Goal: Task Accomplishment & Management: Manage account settings

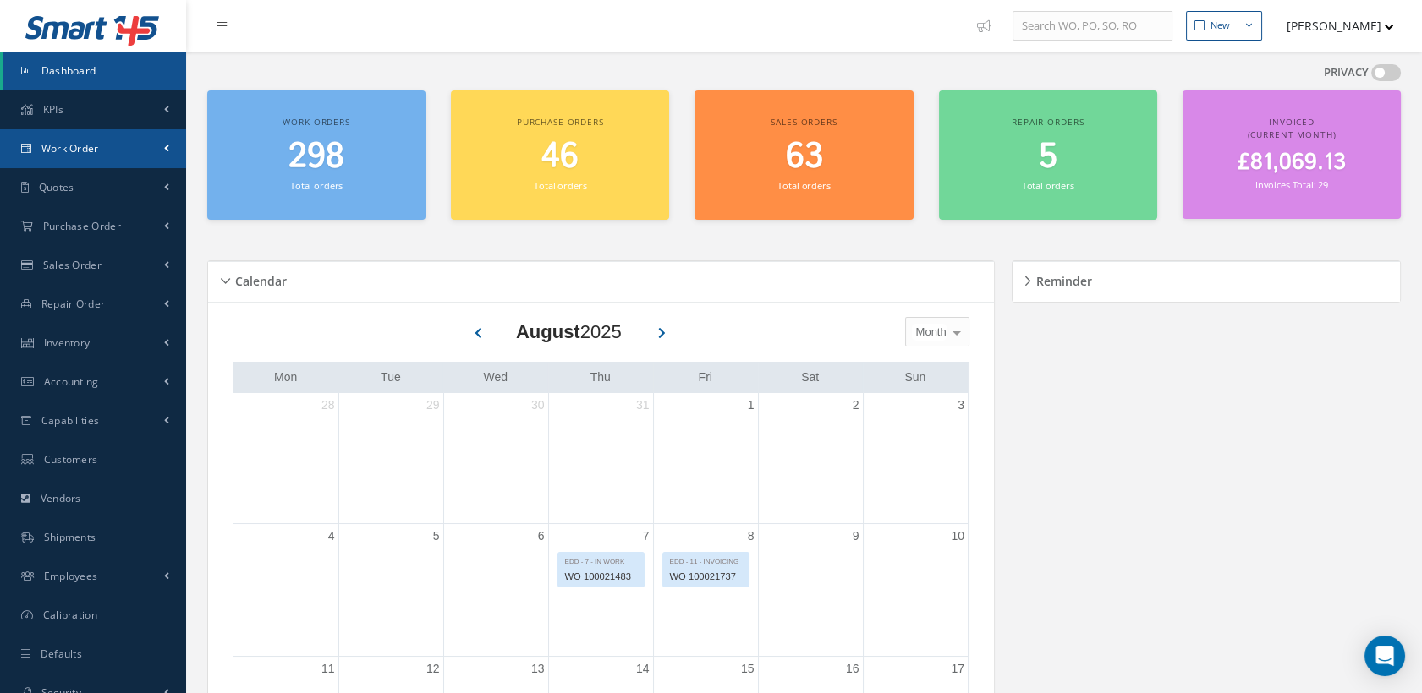
click at [105, 145] on link "Work Order" at bounding box center [93, 148] width 186 height 39
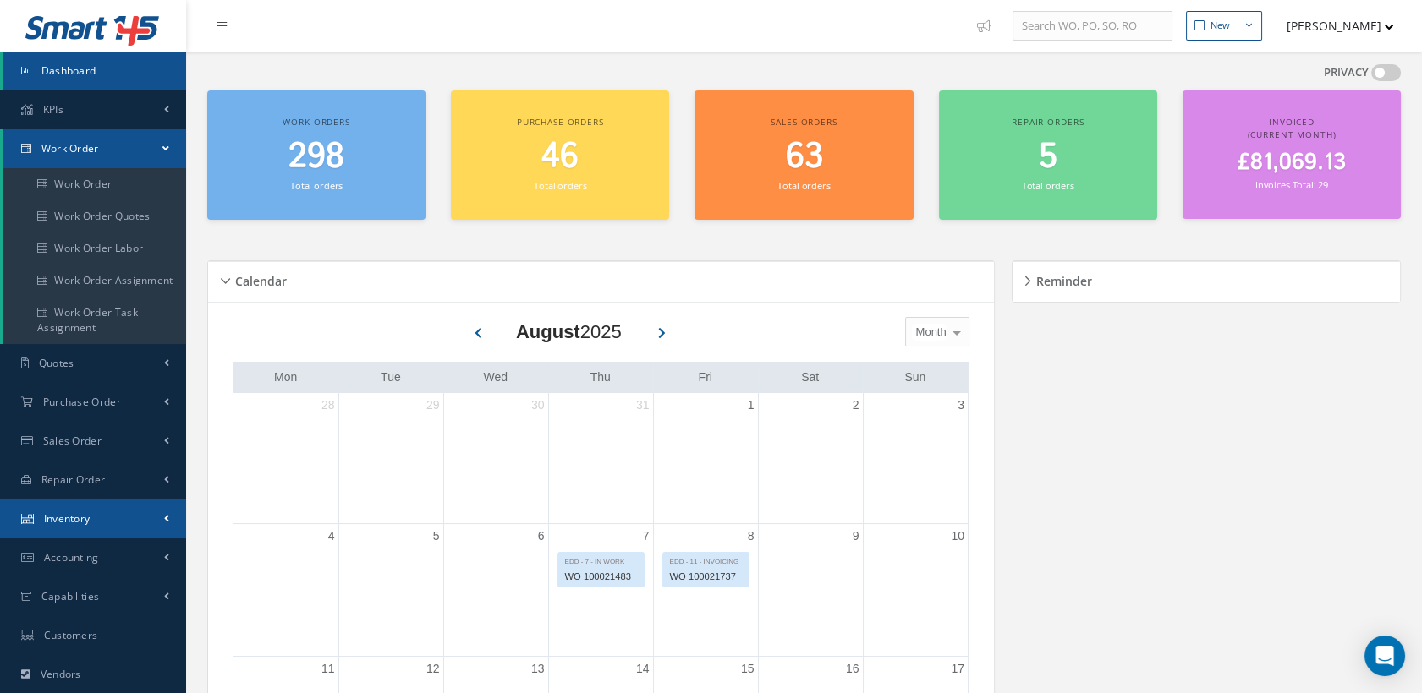
click at [92, 518] on link "Inventory" at bounding box center [93, 519] width 186 height 39
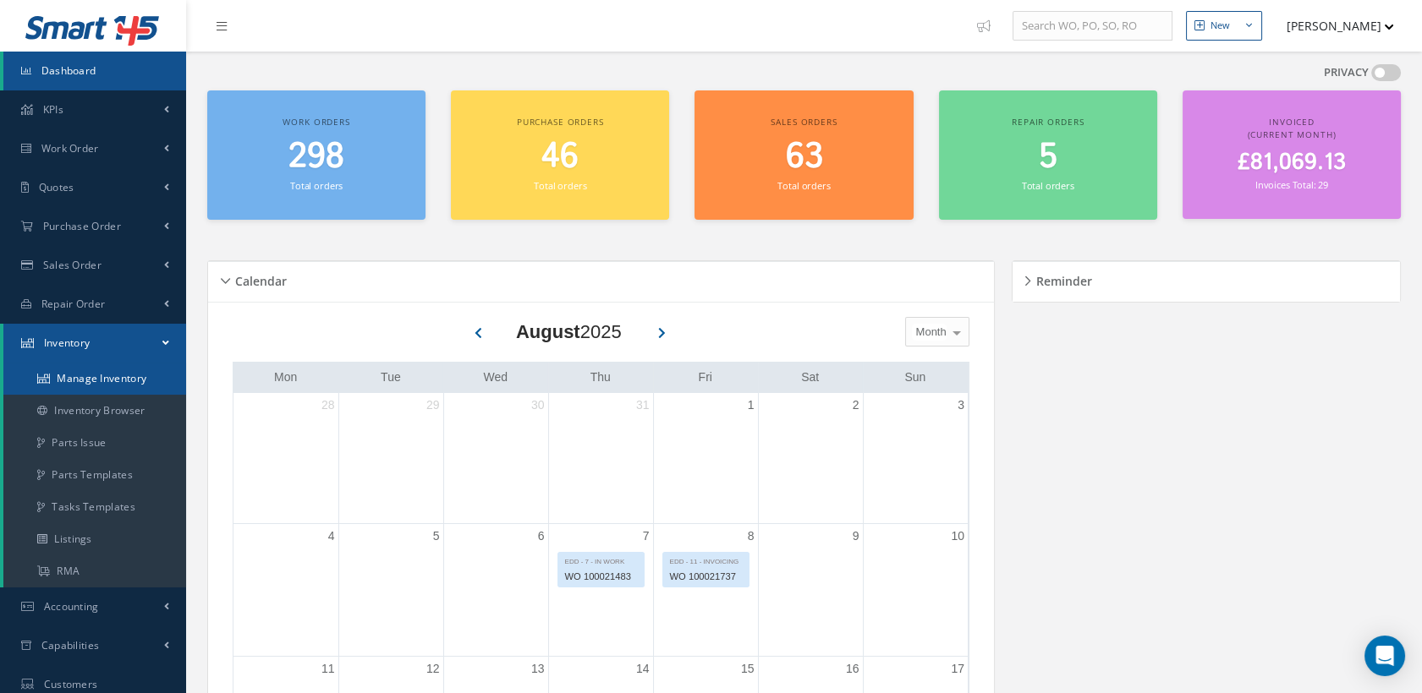
click at [91, 381] on link "Manage Inventory" at bounding box center [94, 379] width 183 height 32
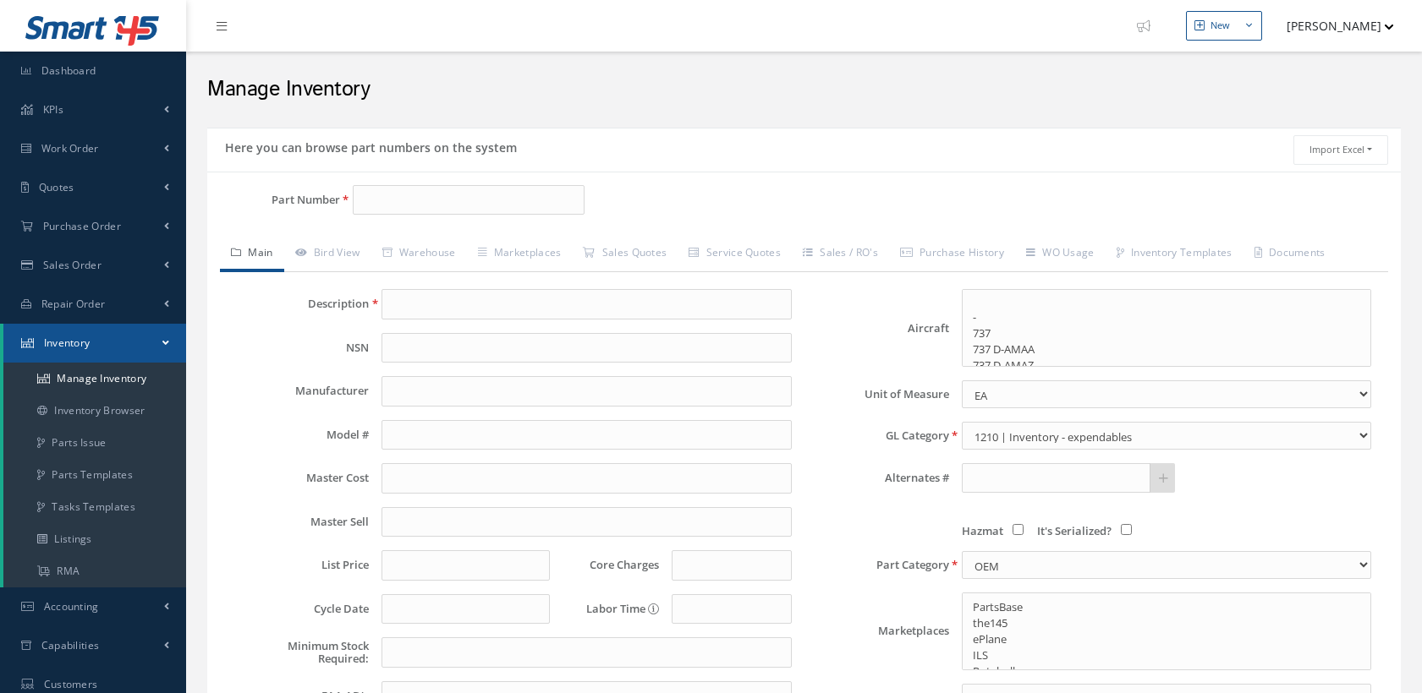
select select
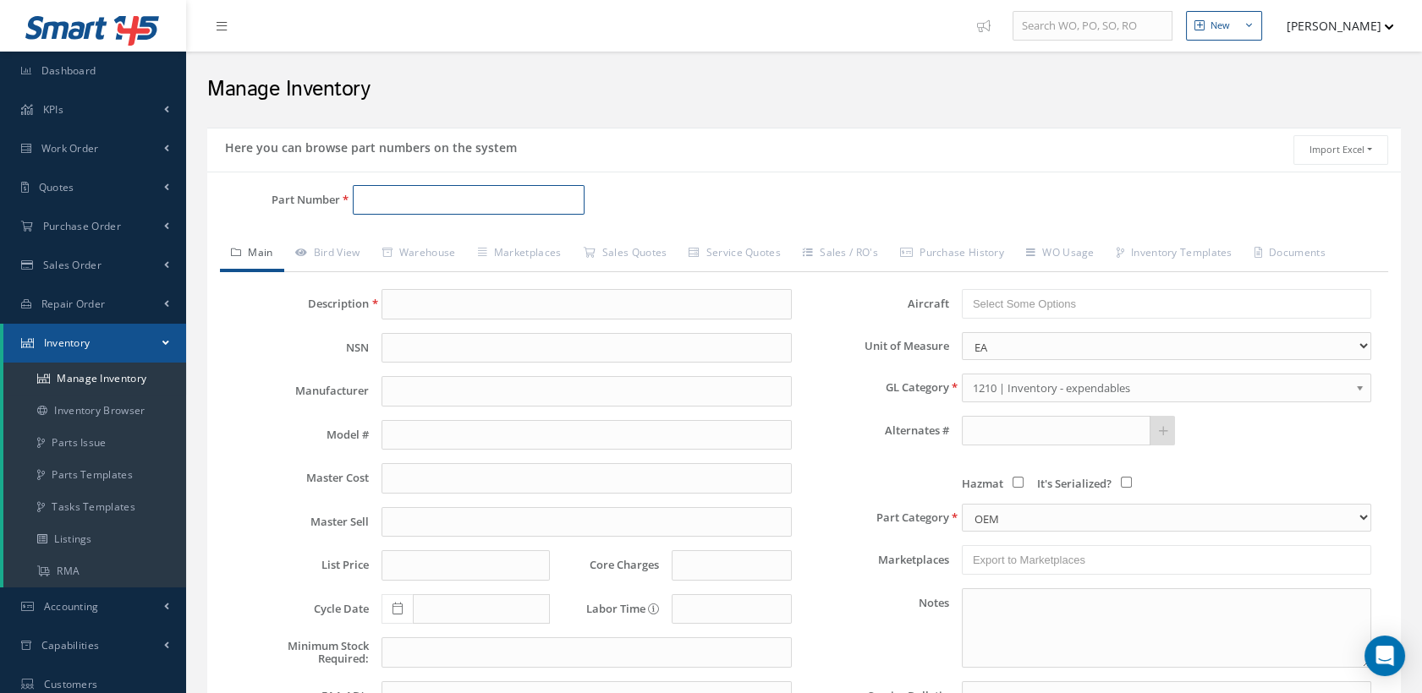
click at [436, 212] on input "Part Number" at bounding box center [469, 200] width 233 height 30
paste input "B3500BK501-221"
type input "B3500BK501-221"
click at [503, 214] on div "Part Number B3500BK501-221" at bounding box center [405, 207] width 397 height 44
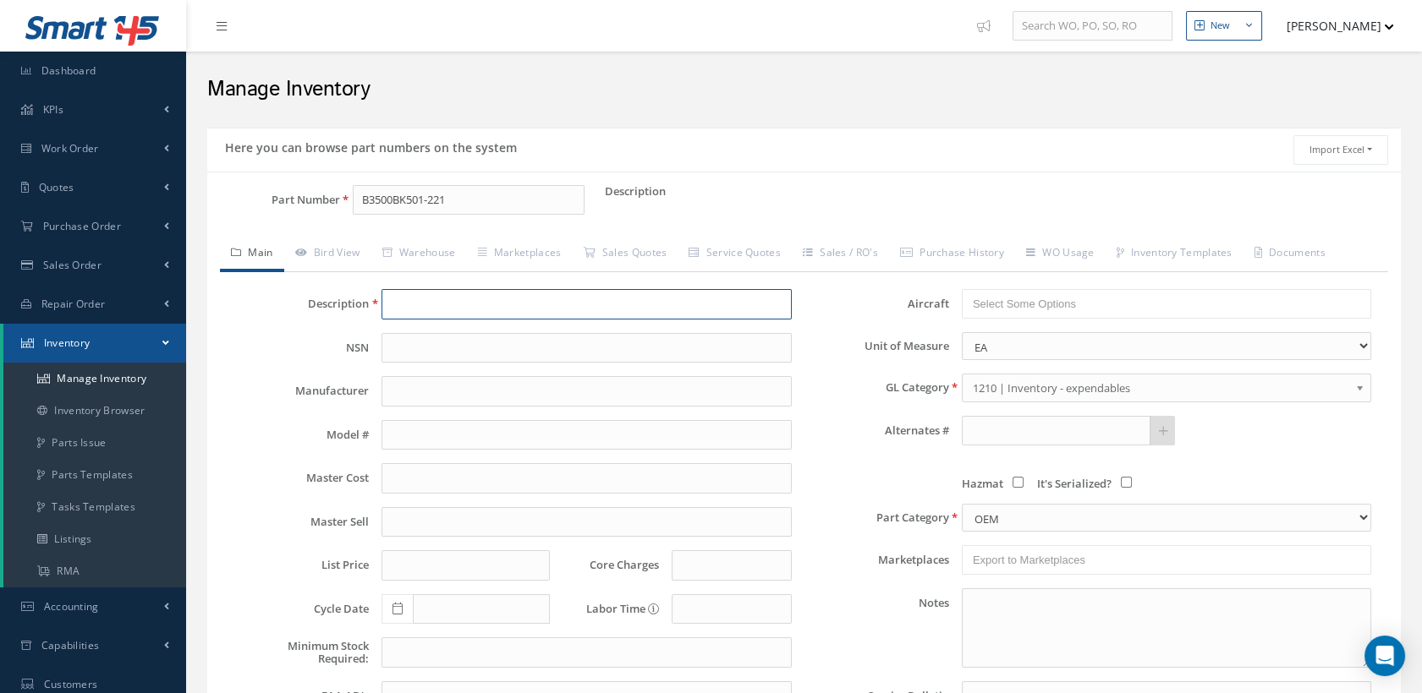
click at [468, 290] on input "text" at bounding box center [585, 304] width 409 height 30
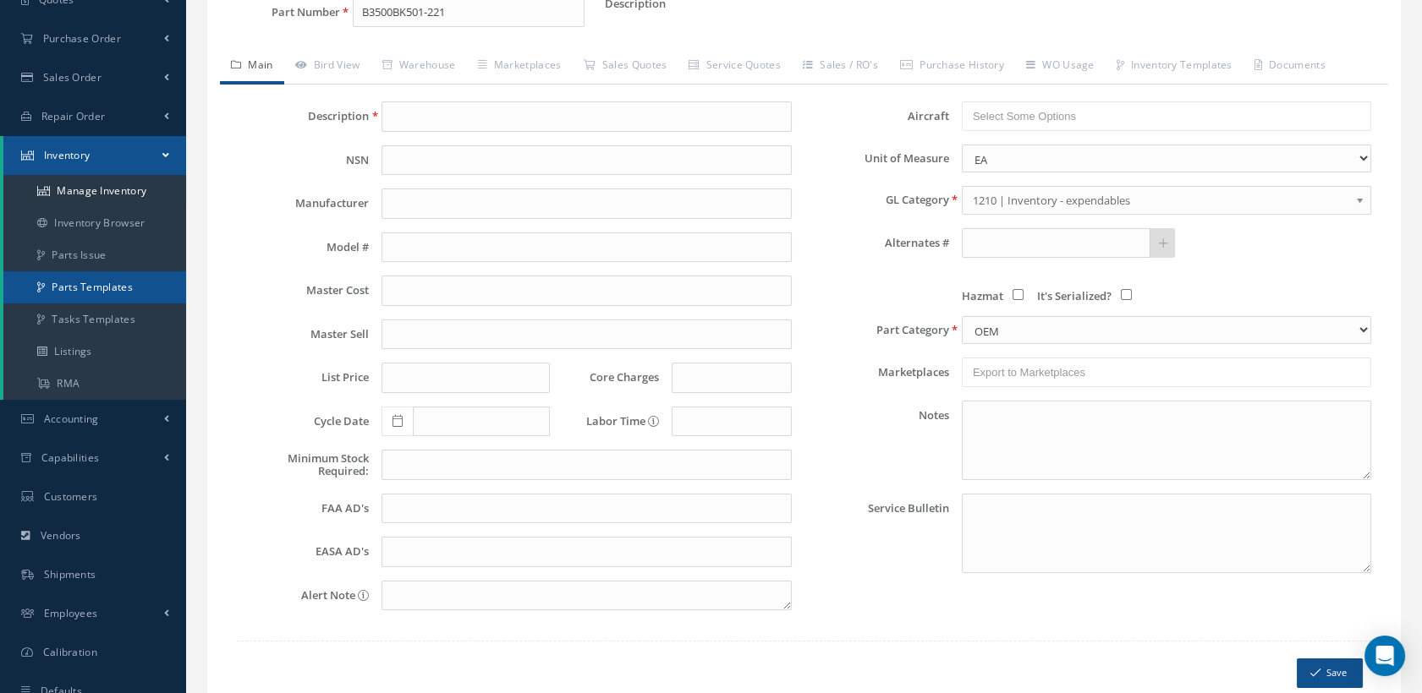
scroll to position [263, 0]
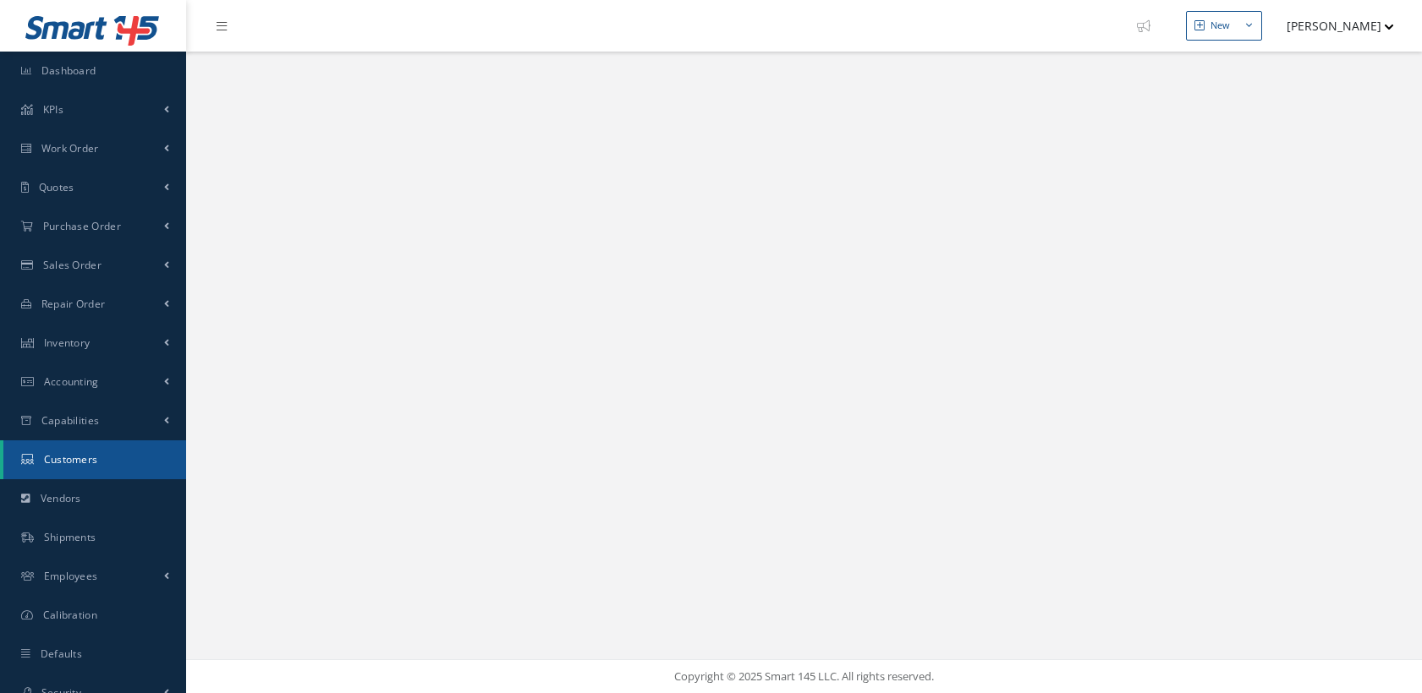
select select "25"
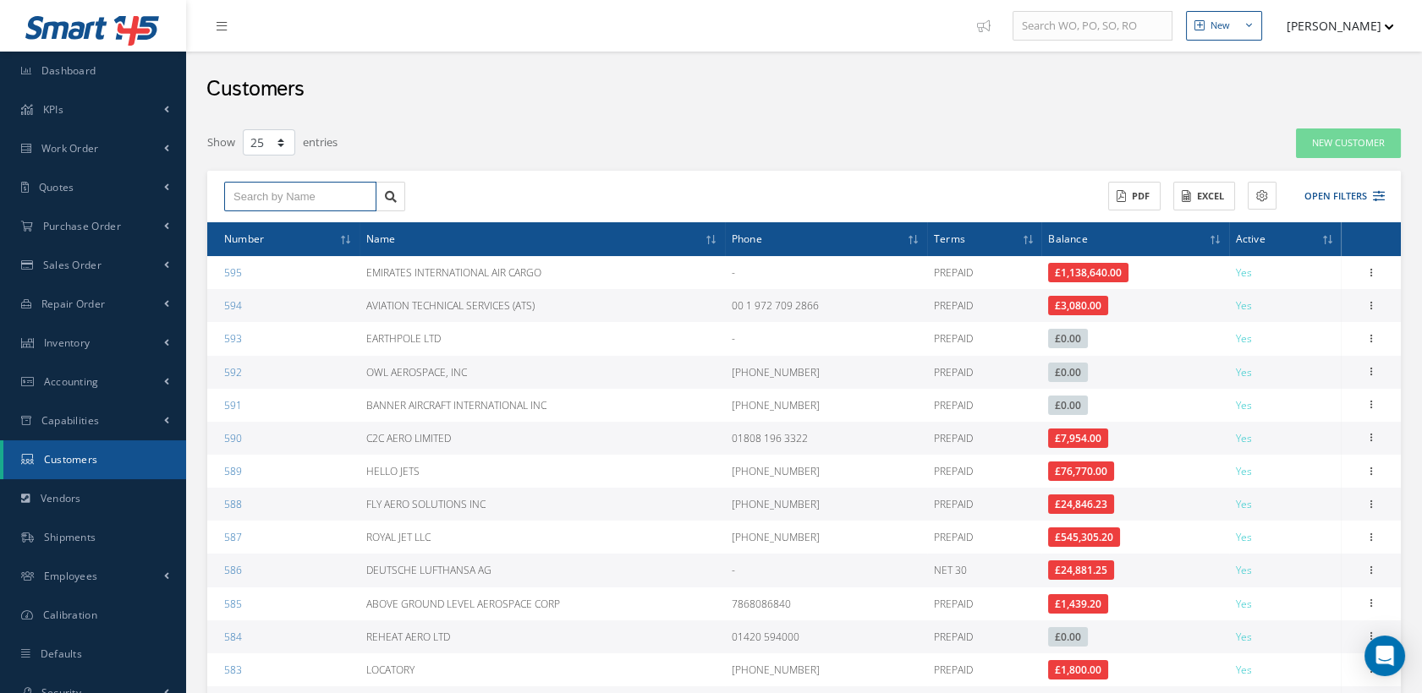
click at [259, 188] on input "text" at bounding box center [300, 197] width 152 height 30
type input "b"
click at [284, 221] on span "BARFIELD INC" at bounding box center [285, 227] width 104 height 12
type input "BARFIELD INC"
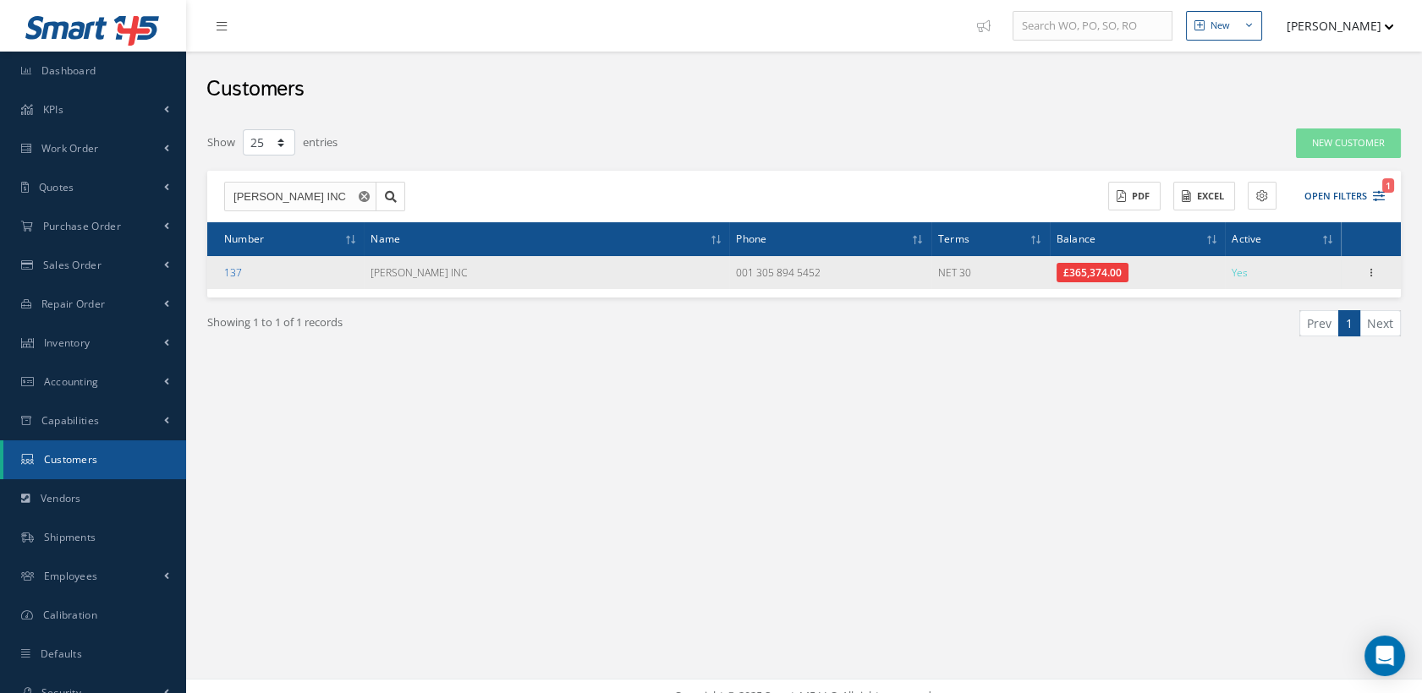
click at [233, 272] on link "137" at bounding box center [233, 273] width 18 height 14
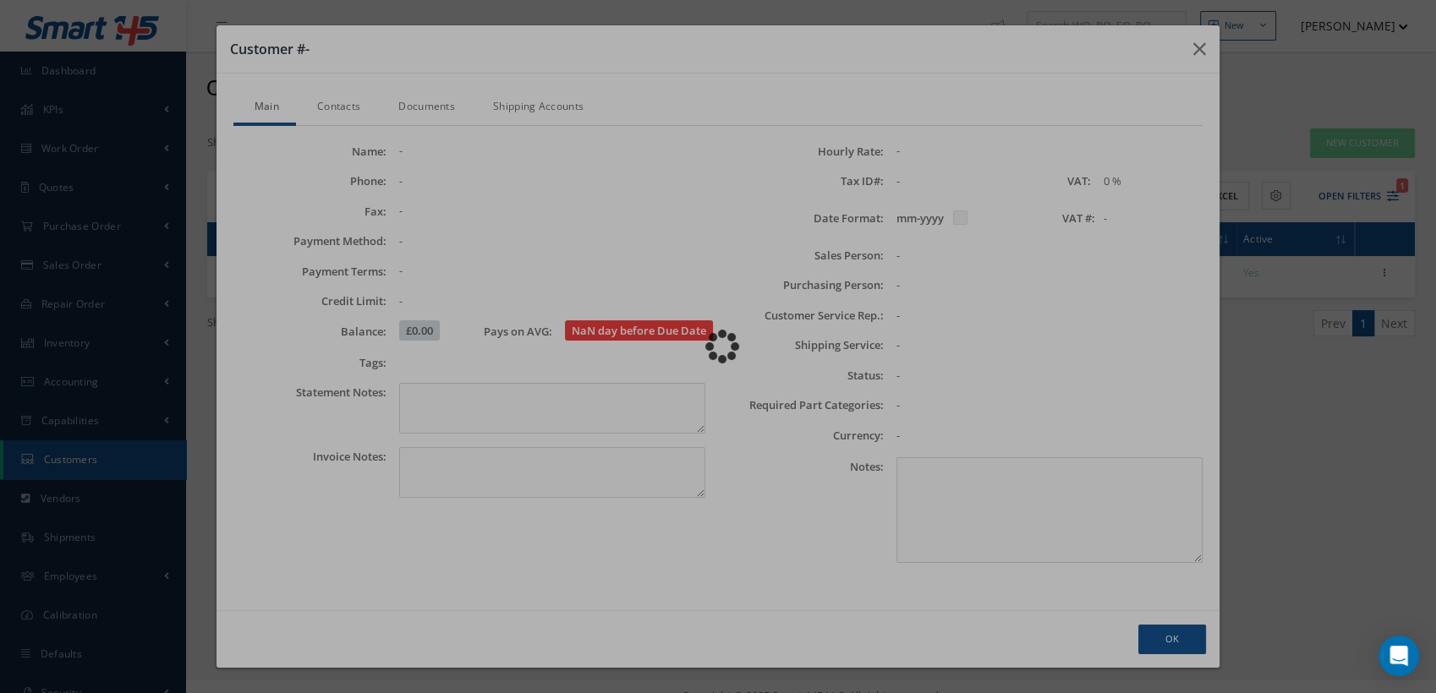
checkbox input "false"
type textarea "Account #.: BARFIELD INC"
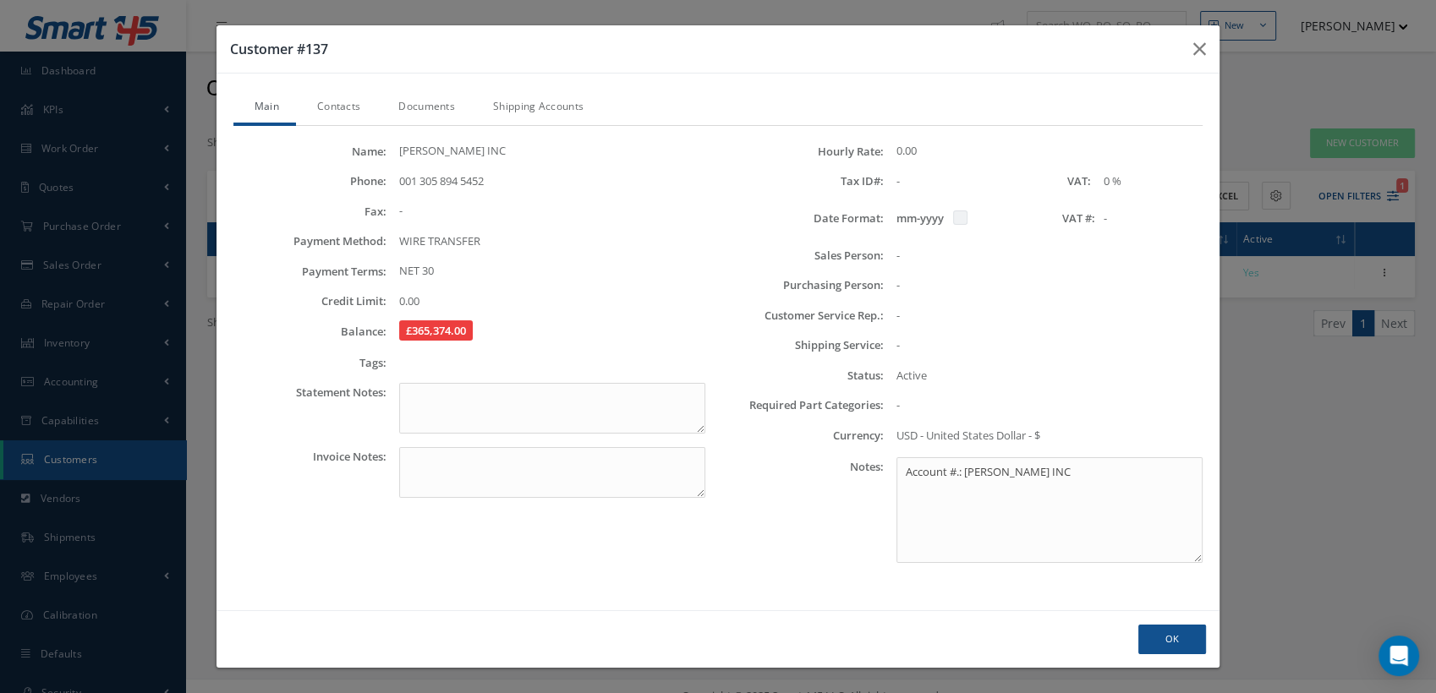
click at [357, 106] on link "Contacts" at bounding box center [336, 108] width 81 height 36
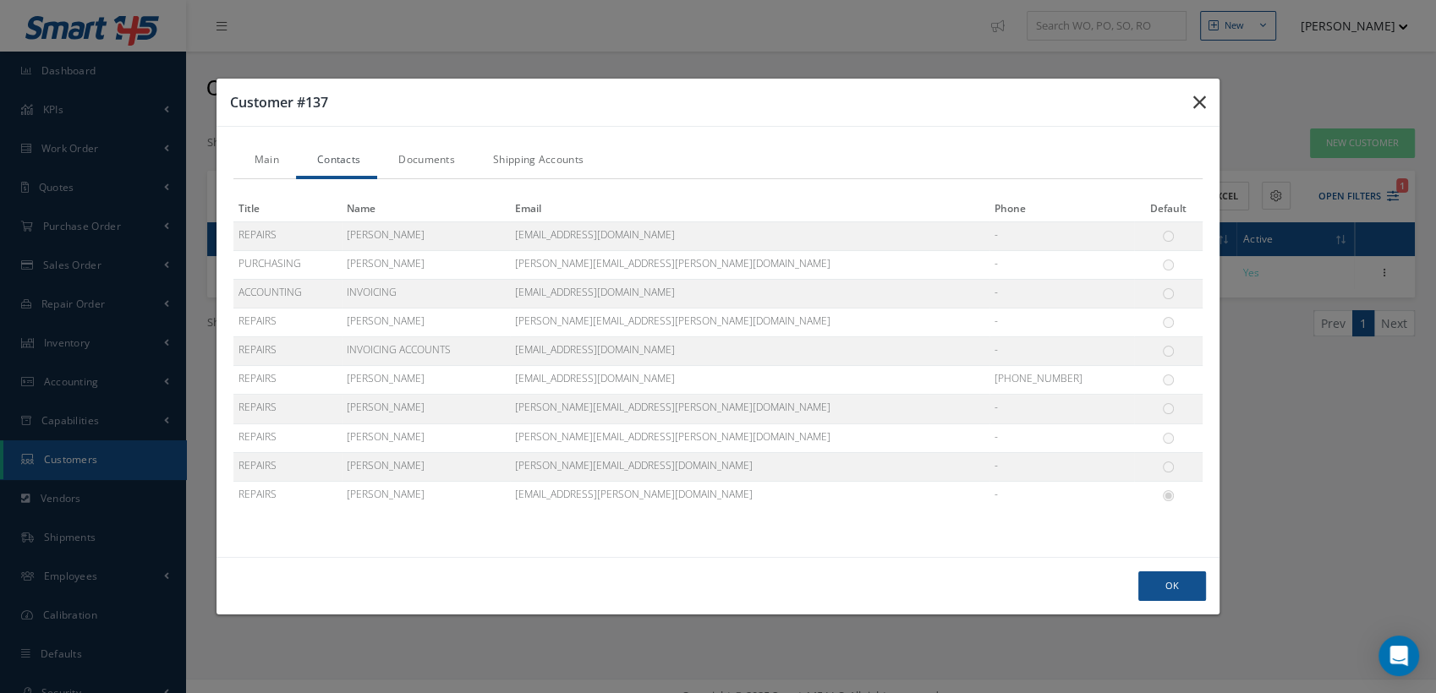
click at [1199, 102] on icon "button" at bounding box center [1199, 102] width 13 height 20
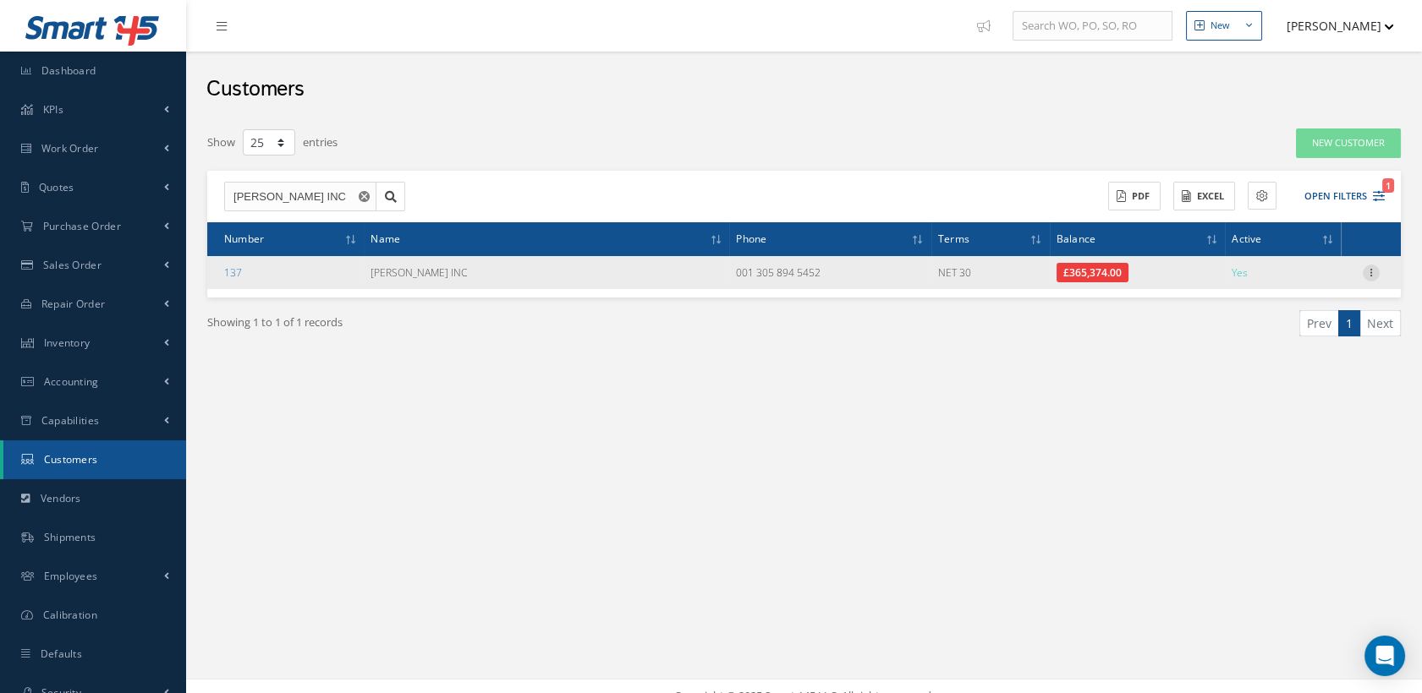
click at [1373, 270] on icon at bounding box center [1370, 272] width 17 height 14
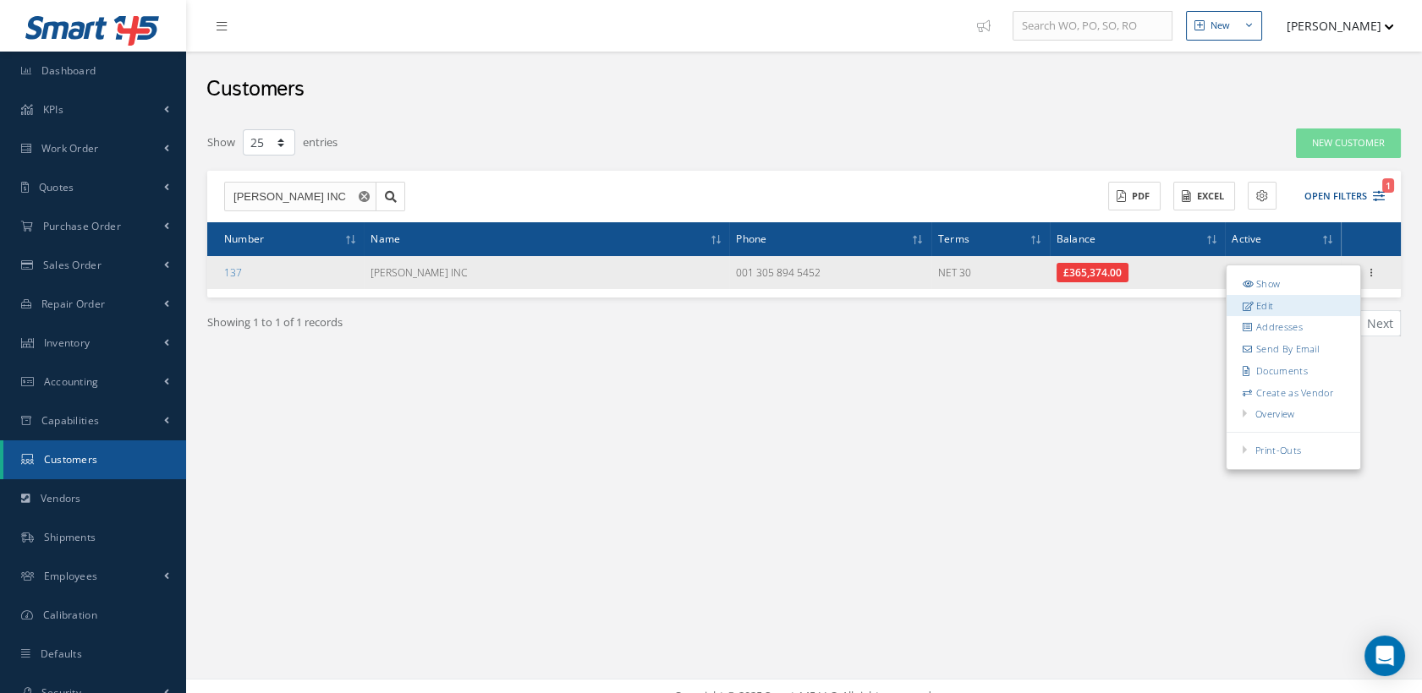
click at [1288, 300] on link "Edit" at bounding box center [1293, 305] width 134 height 22
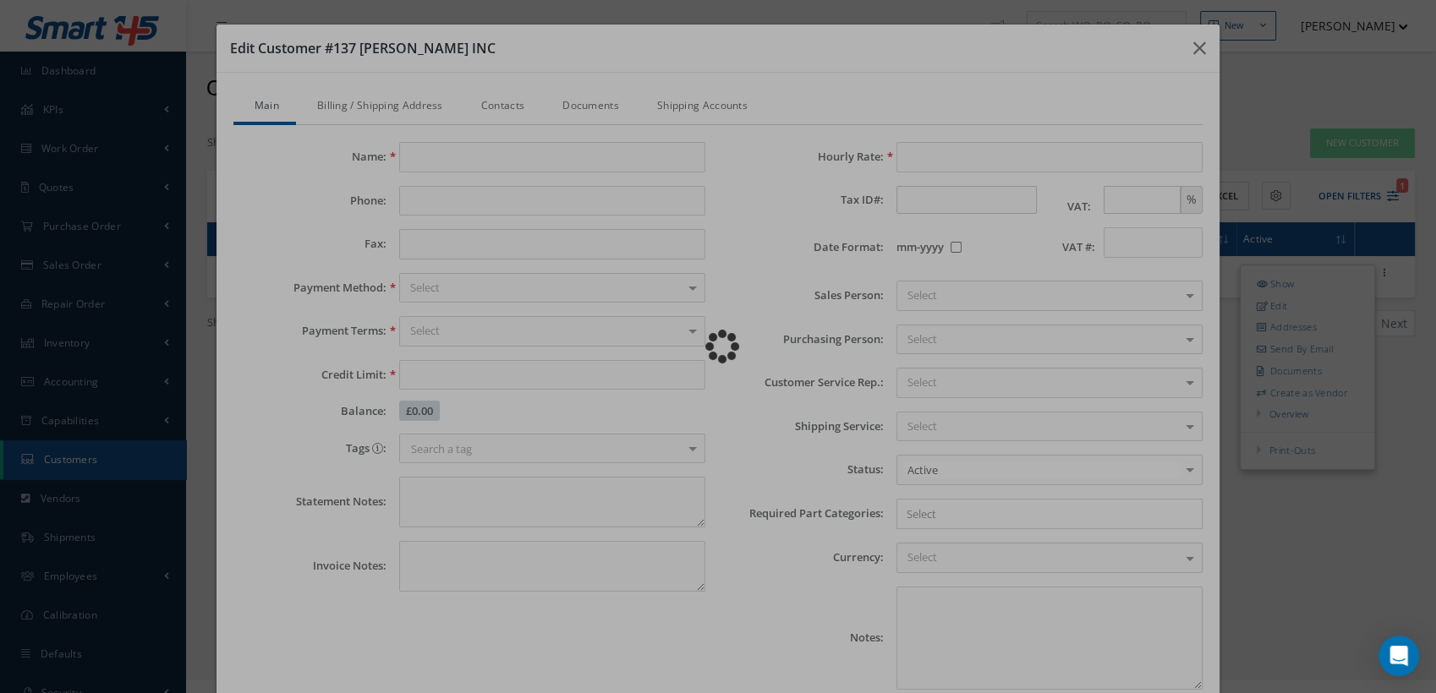
type input "[PERSON_NAME] INC"
type input "001 305 894 5452"
type input "0.00"
checkbox input "false"
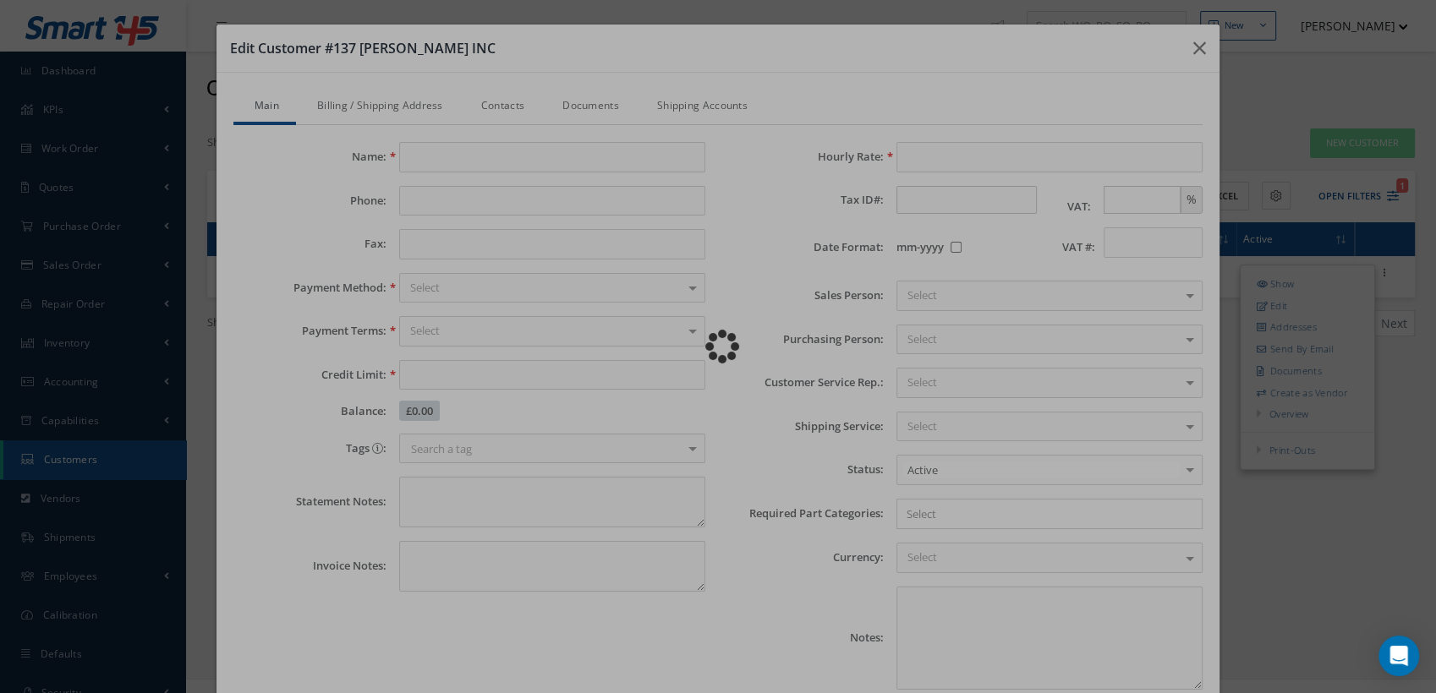
type textarea "Account #.: BARFIELD INC"
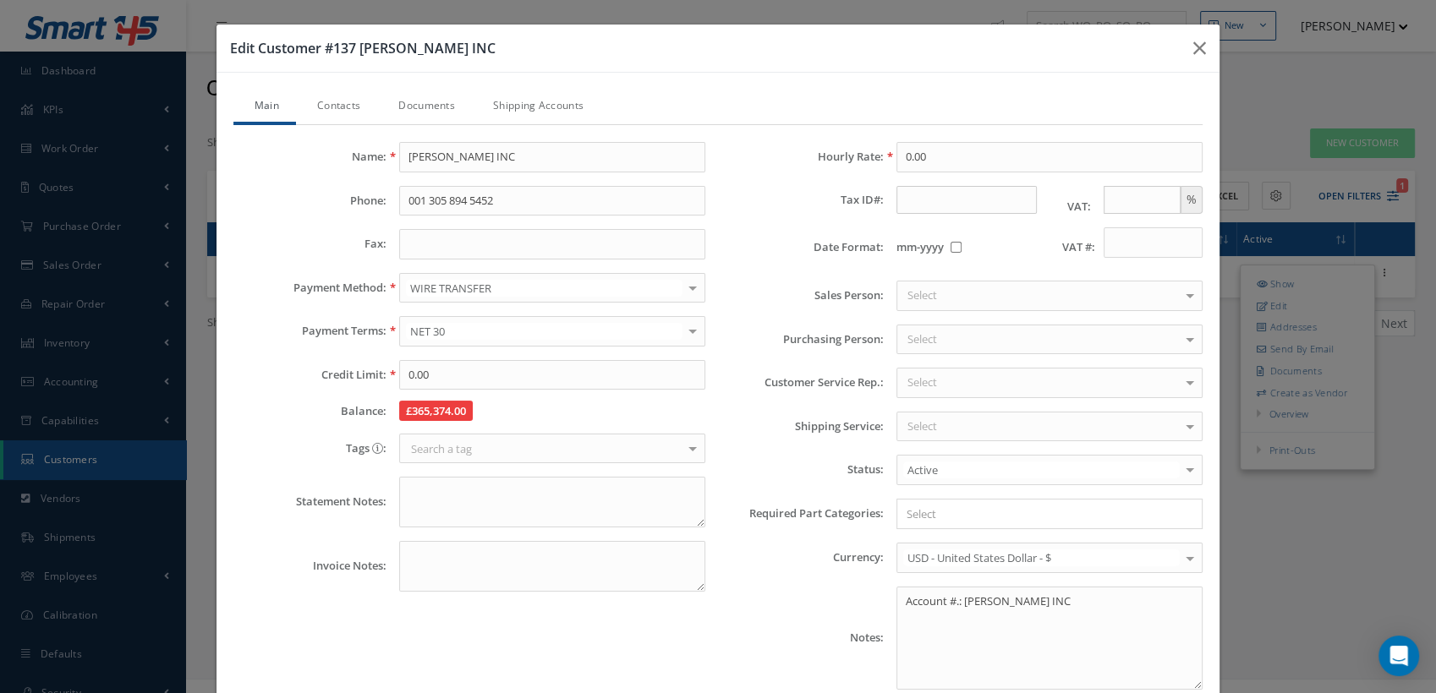
click at [357, 100] on link "Contacts" at bounding box center [336, 108] width 81 height 36
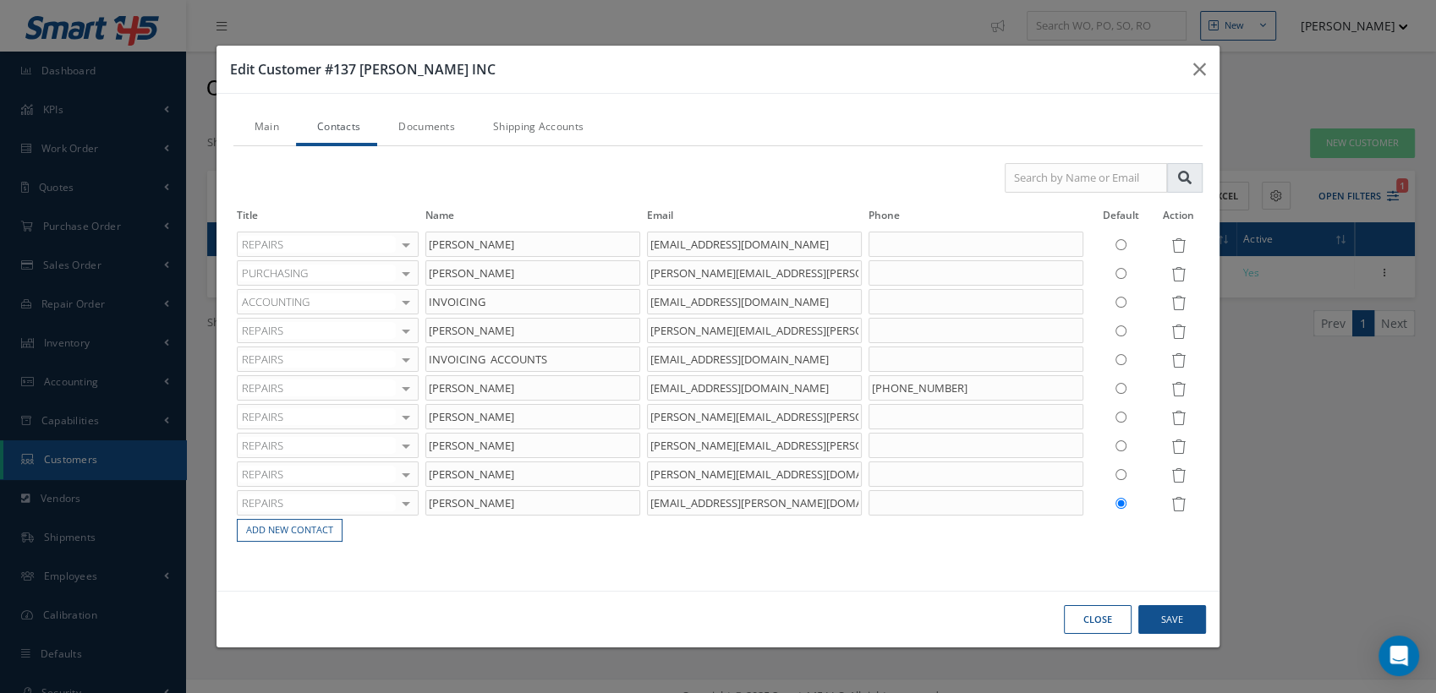
click at [1121, 333] on input "radio" at bounding box center [1120, 331] width 11 height 11
radio input "true"
radio input "false"
click at [0, 0] on button "Save" at bounding box center [0, 0] width 0 height 0
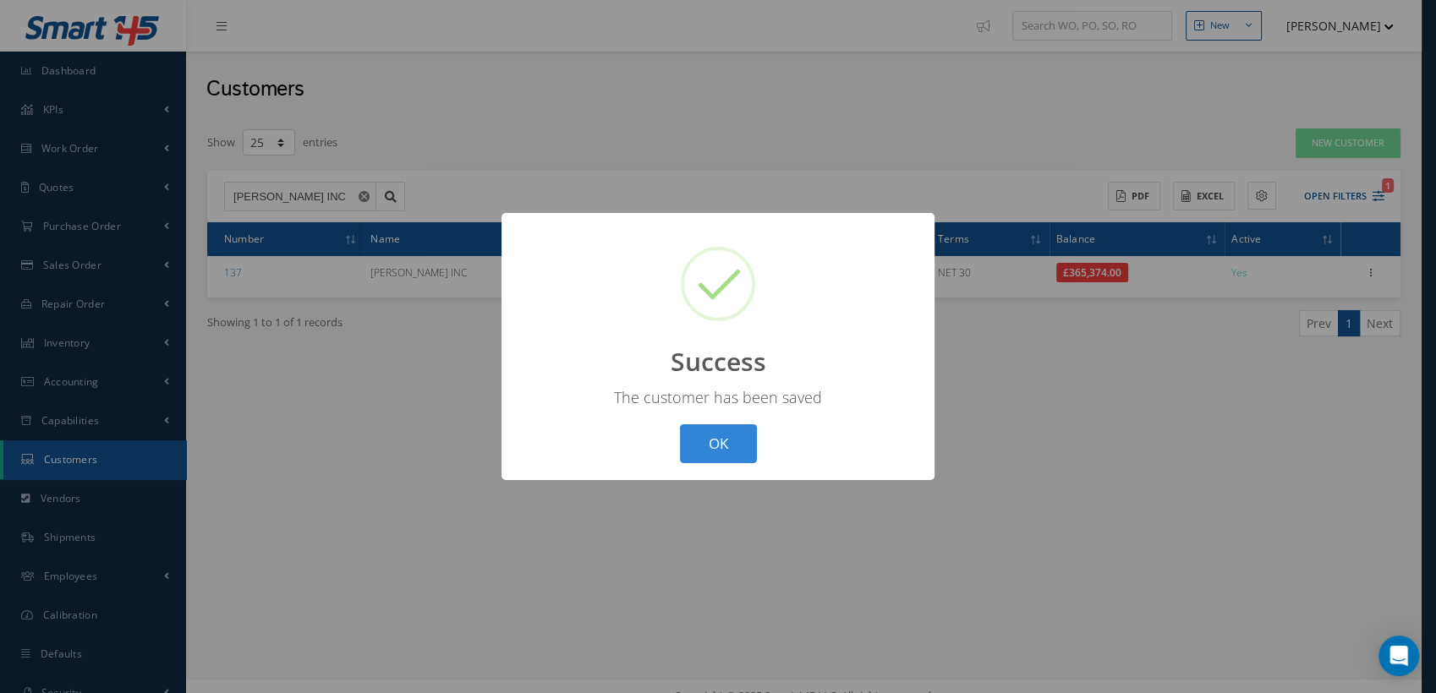
click at [730, 441] on button "OK" at bounding box center [718, 445] width 77 height 40
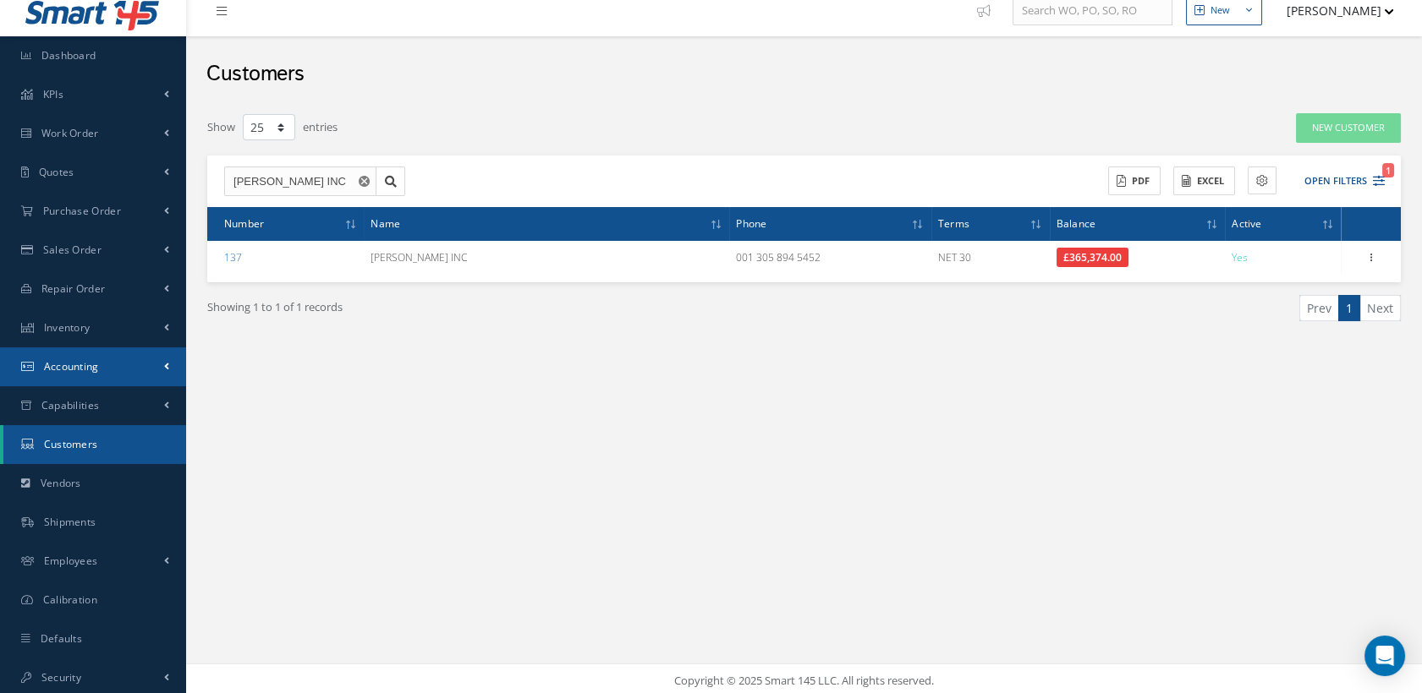
scroll to position [19, 0]
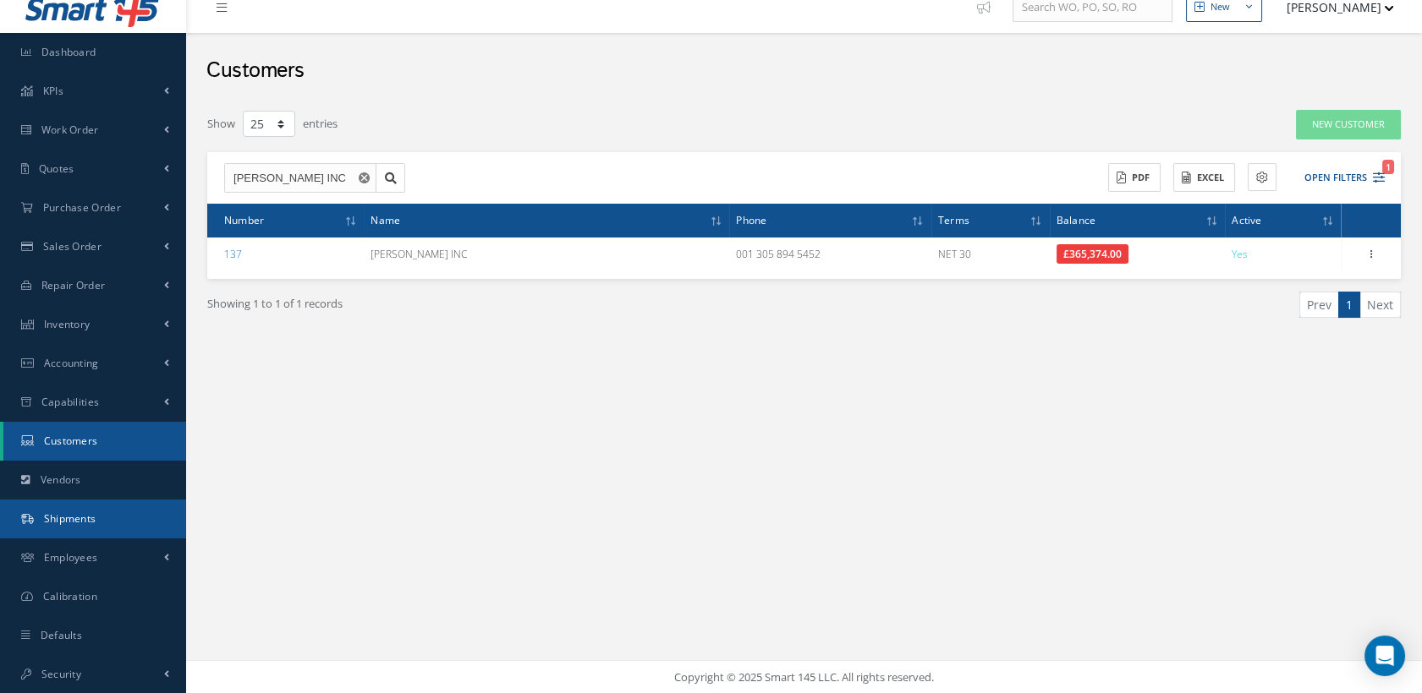
click at [96, 519] on span "Shipments" at bounding box center [70, 519] width 52 height 14
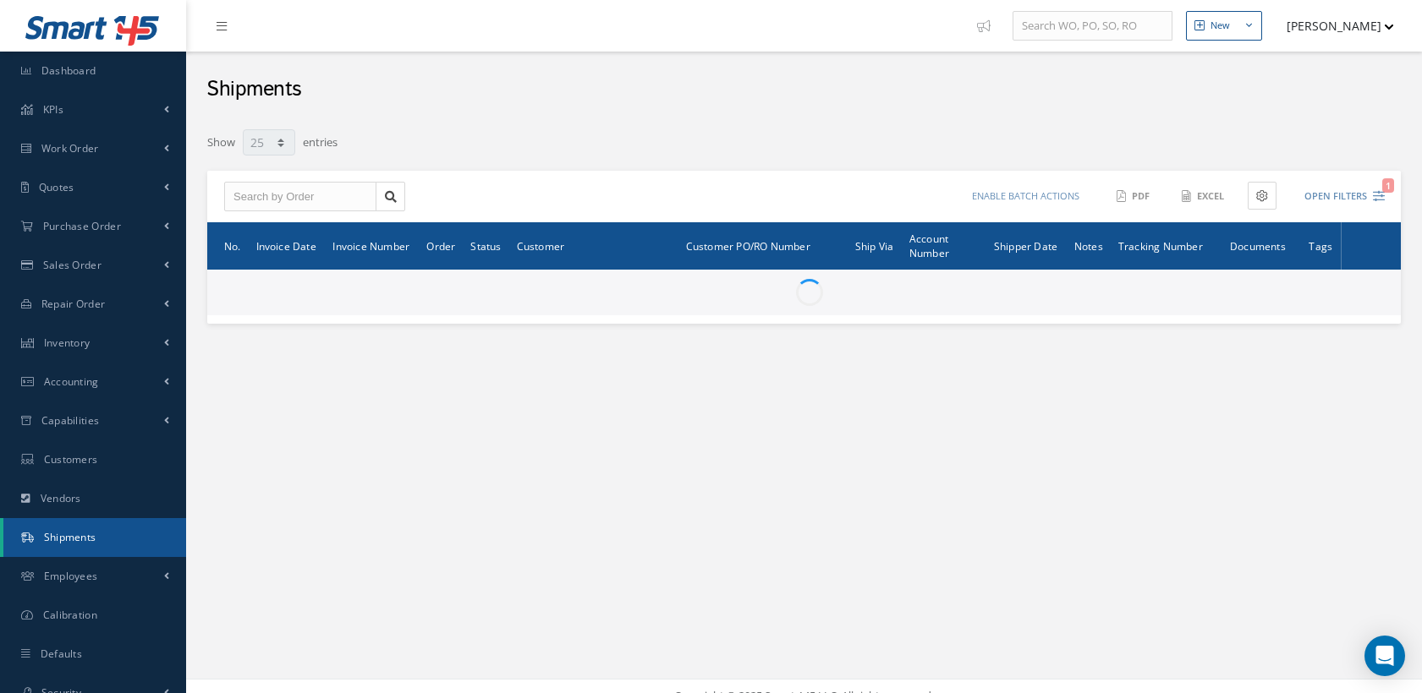
select select "25"
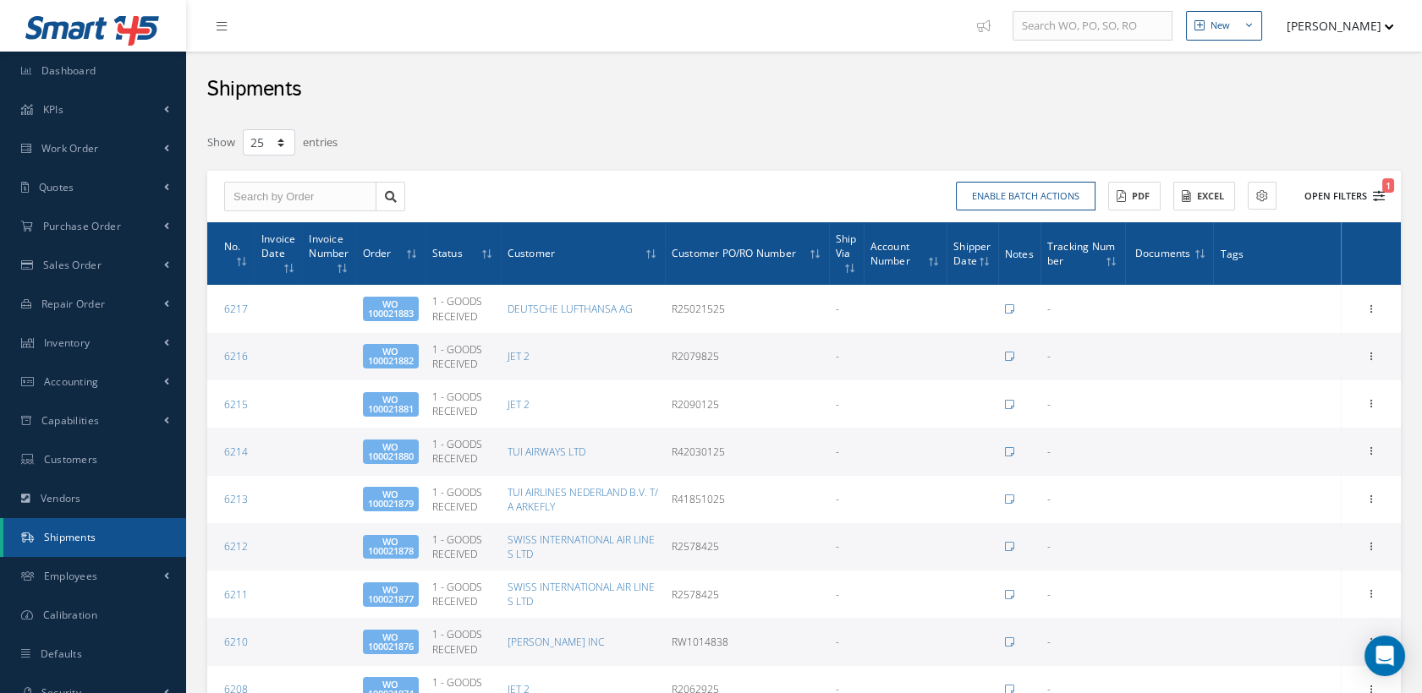
click at [1377, 200] on icon "1" at bounding box center [1379, 196] width 12 height 12
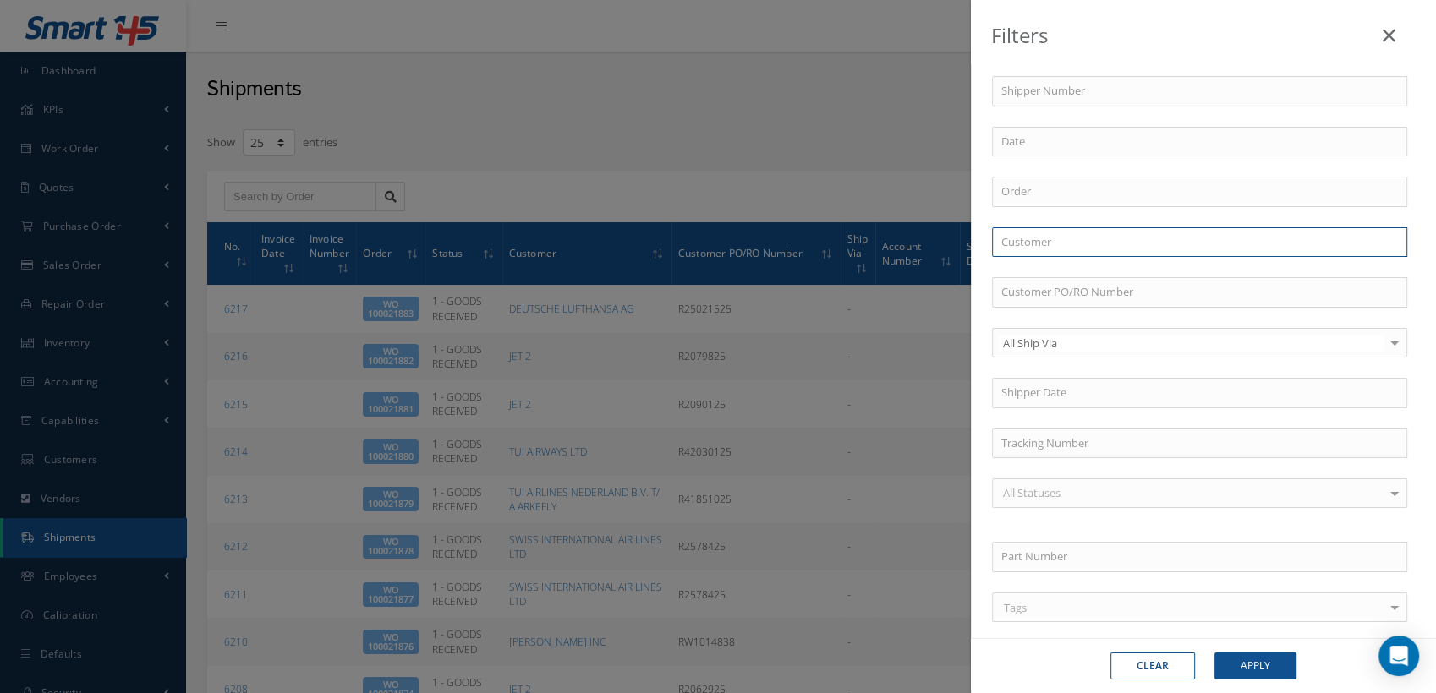
click at [1038, 244] on input "text" at bounding box center [1199, 242] width 415 height 30
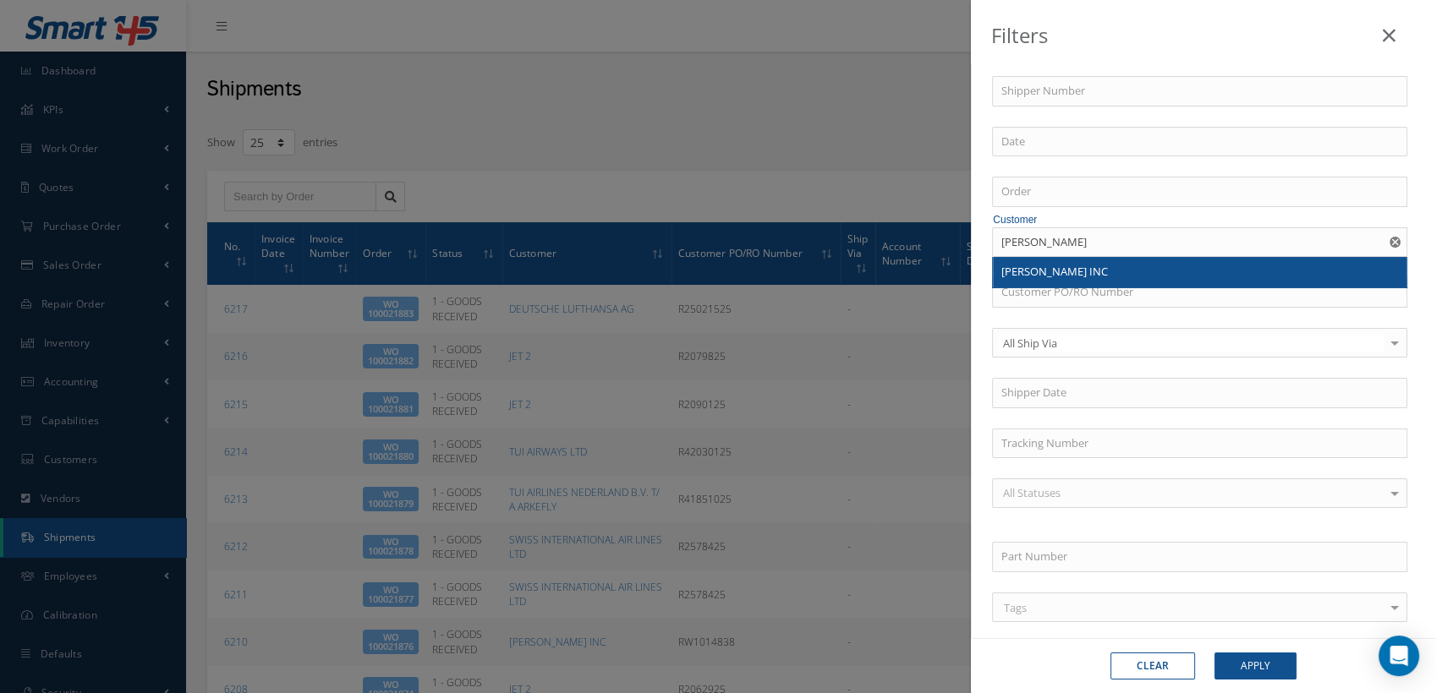
click at [1071, 270] on div "BARFIELD INC" at bounding box center [1199, 272] width 397 height 17
type input "[PERSON_NAME] INC"
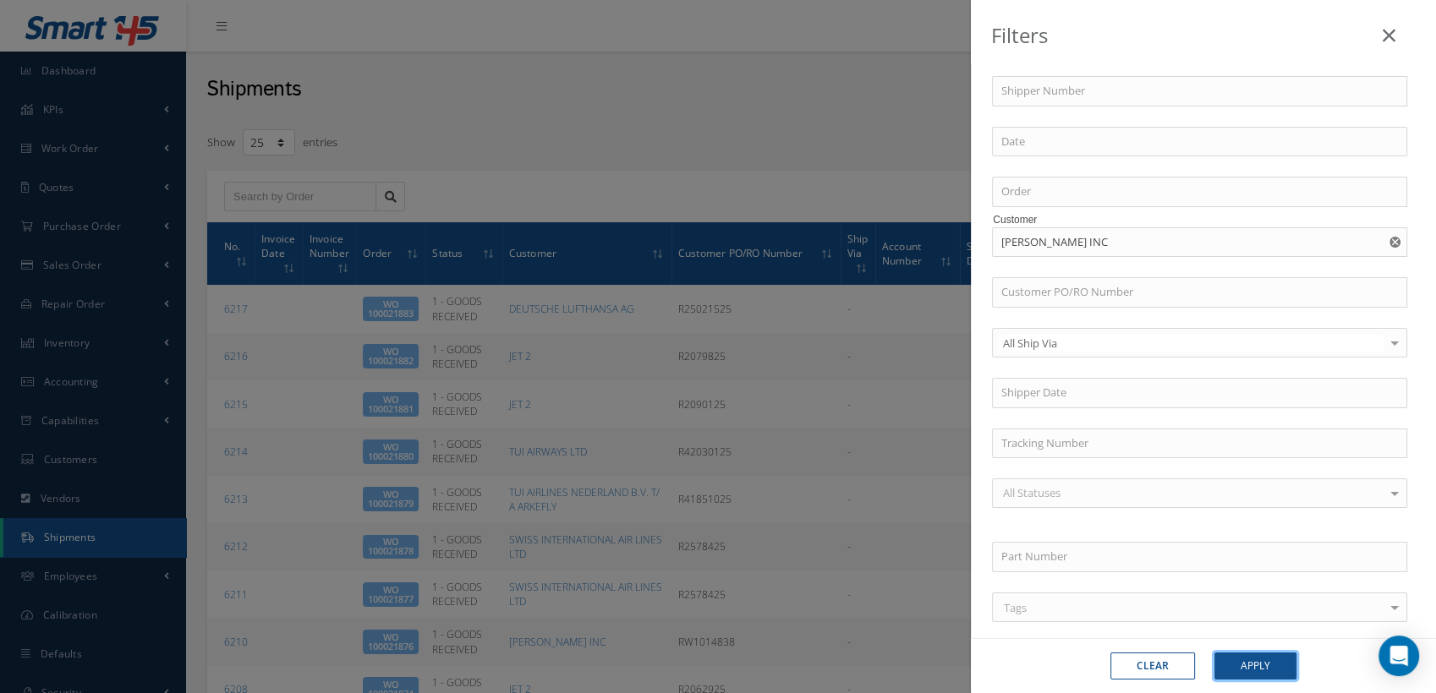
click at [1257, 663] on button "Apply" at bounding box center [1255, 666] width 82 height 27
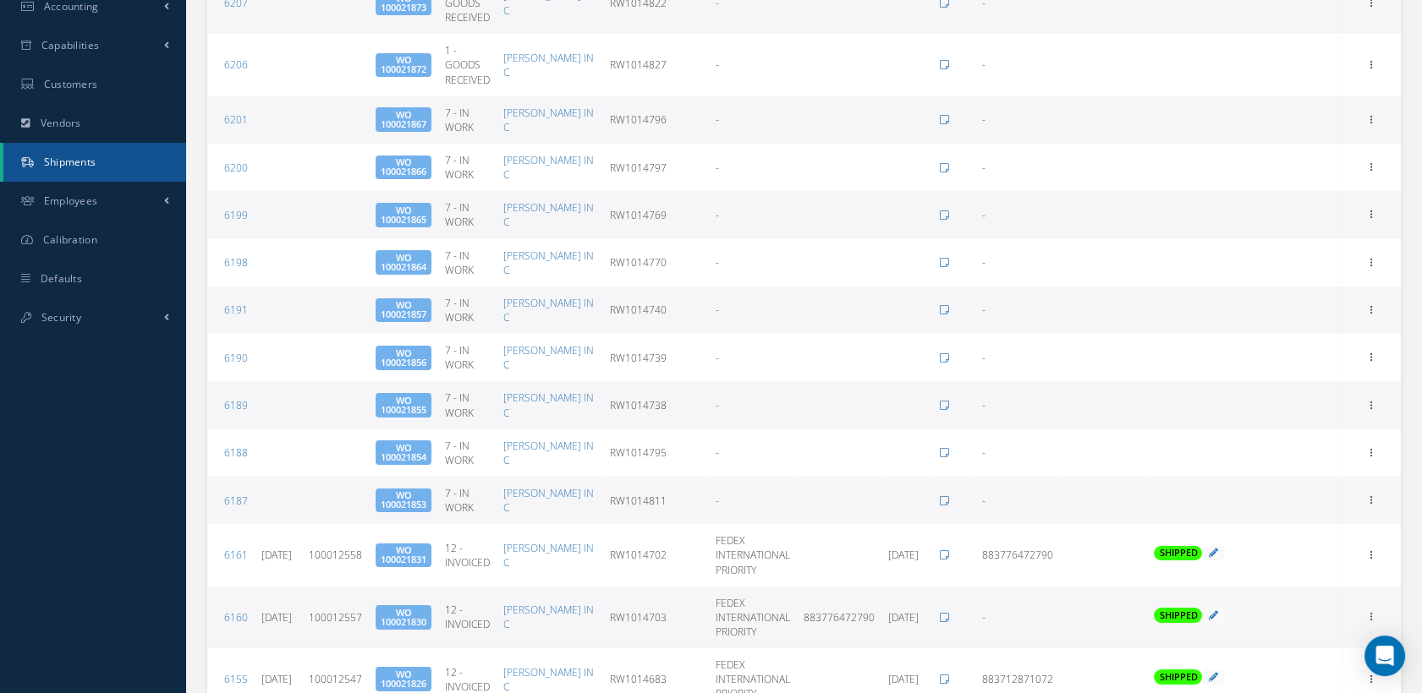
scroll to position [282, 0]
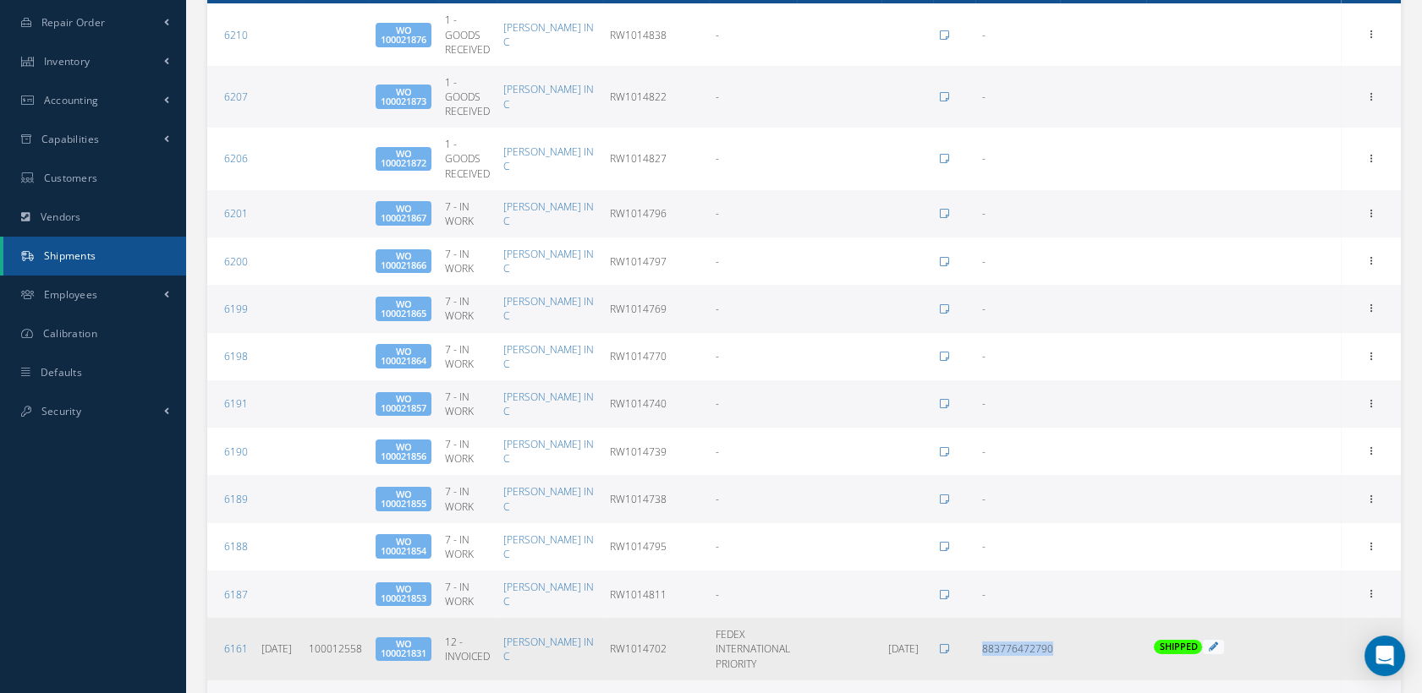
drag, startPoint x: 1075, startPoint y: 652, endPoint x: 979, endPoint y: 654, distance: 95.6
click at [979, 654] on tr "6161 08/27/2025 100012558 WO 100021831 12 - INVOICED BARFIELD INC RW1014702 FED…" at bounding box center [803, 649] width 1193 height 62
copy span "883776472790"
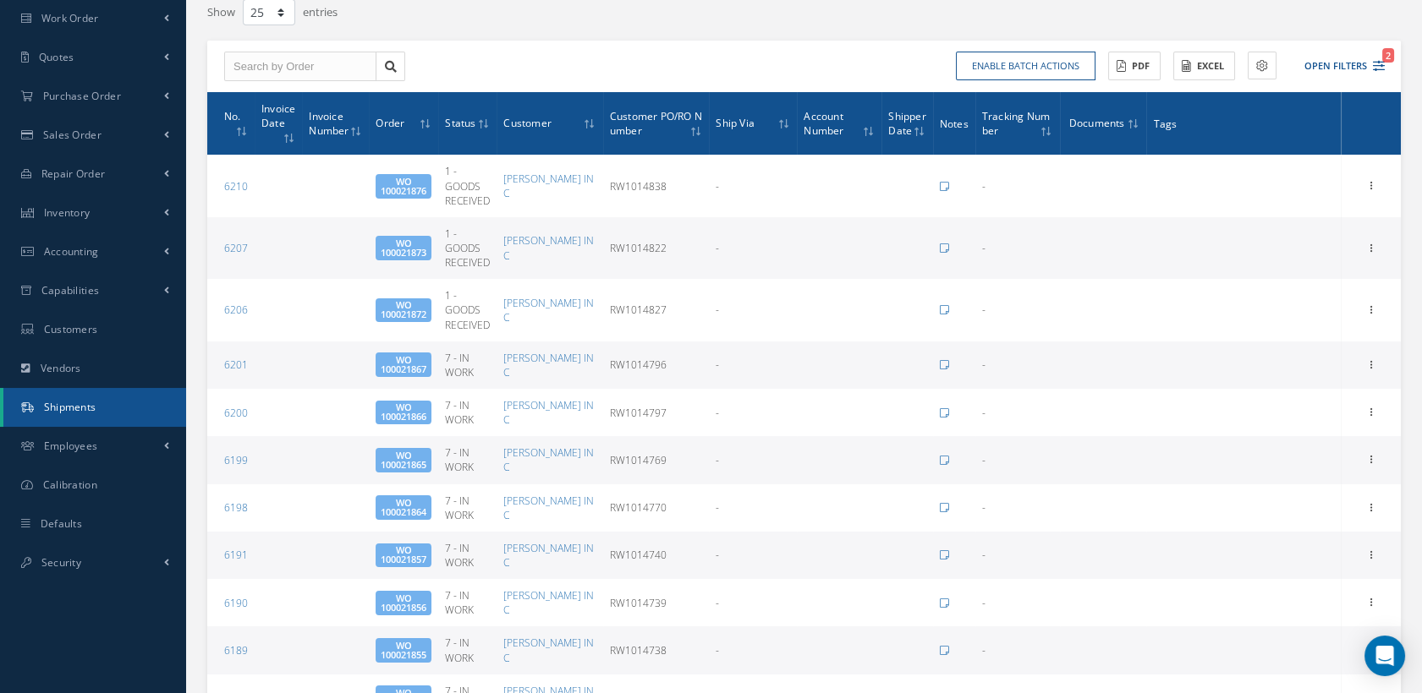
scroll to position [0, 0]
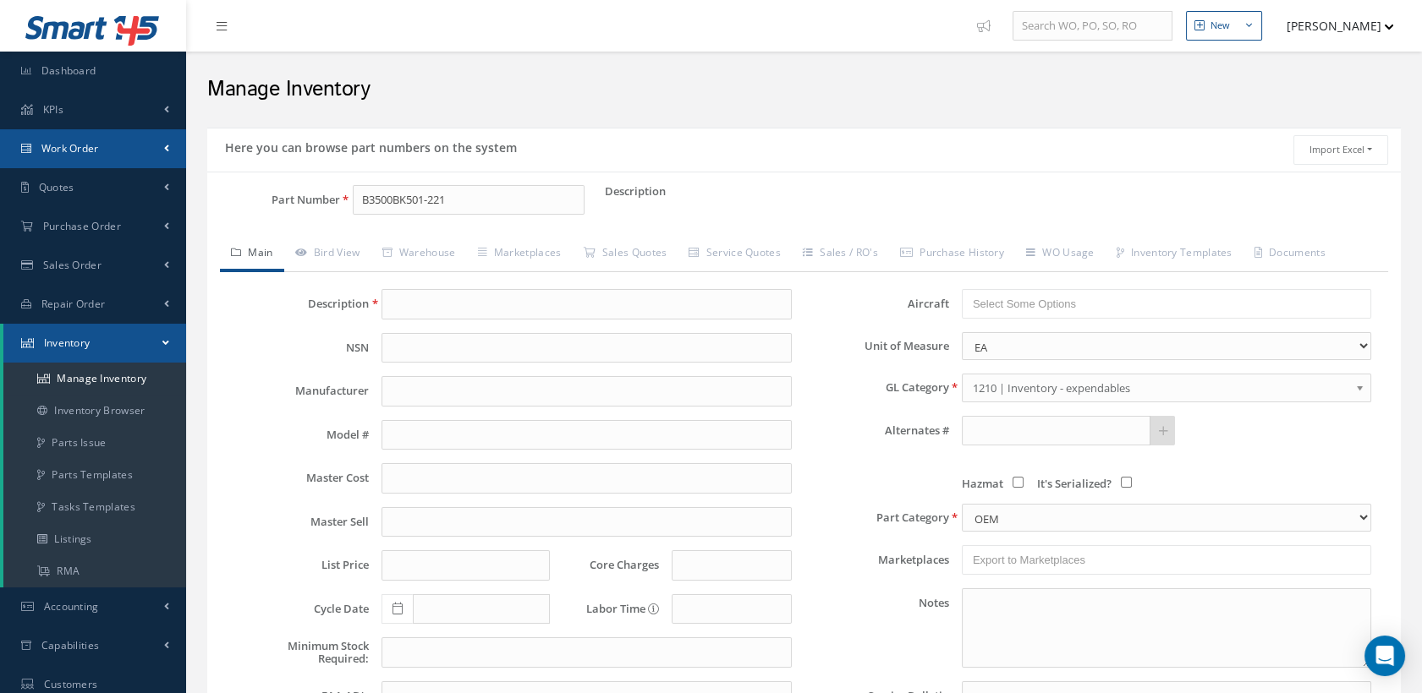
click at [70, 150] on span "Work Order" at bounding box center [70, 148] width 58 height 14
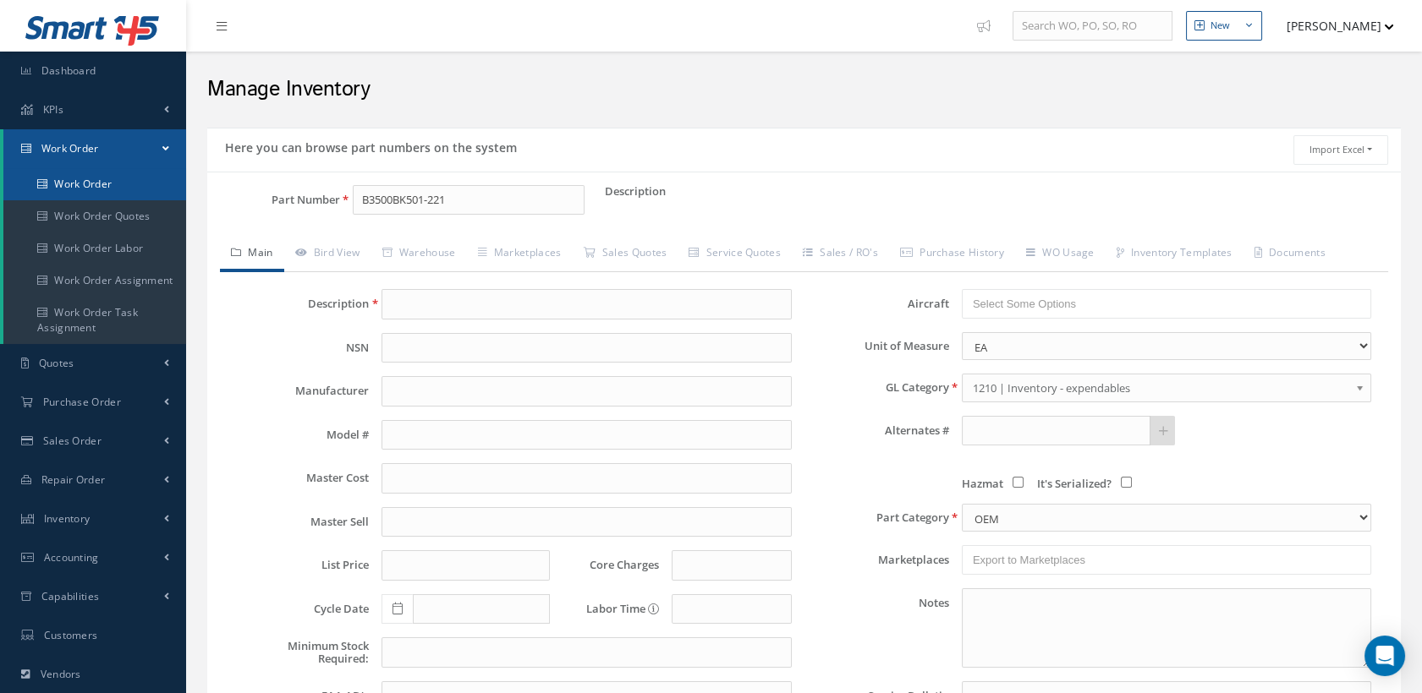
click at [70, 179] on link "Work Order" at bounding box center [94, 184] width 183 height 32
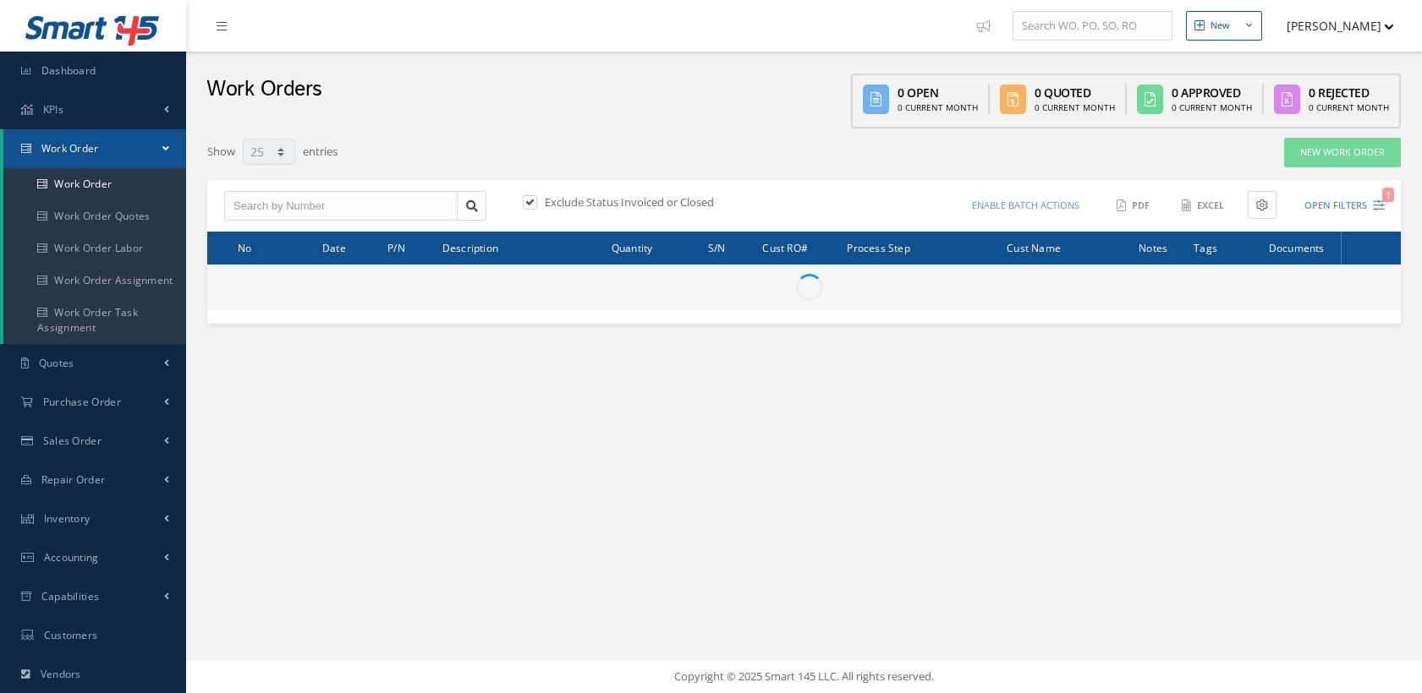
select select "25"
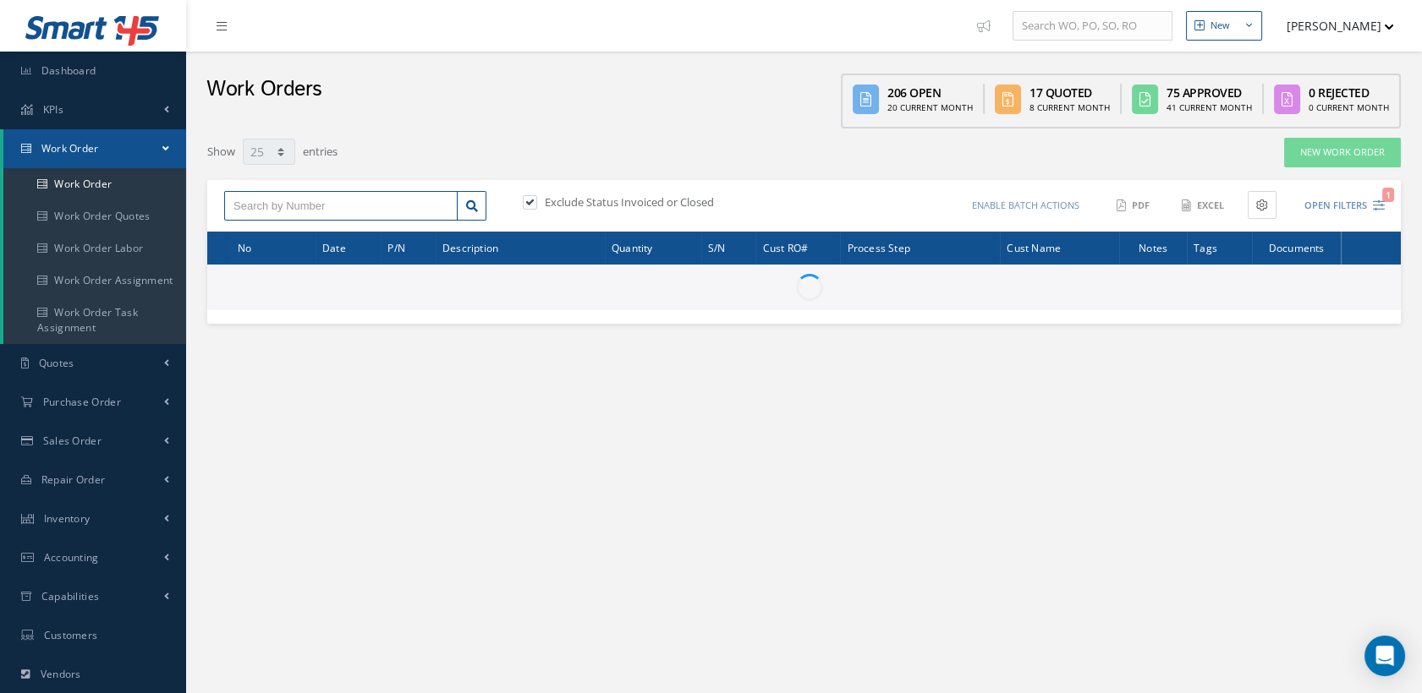
click at [363, 207] on input "text" at bounding box center [340, 206] width 233 height 30
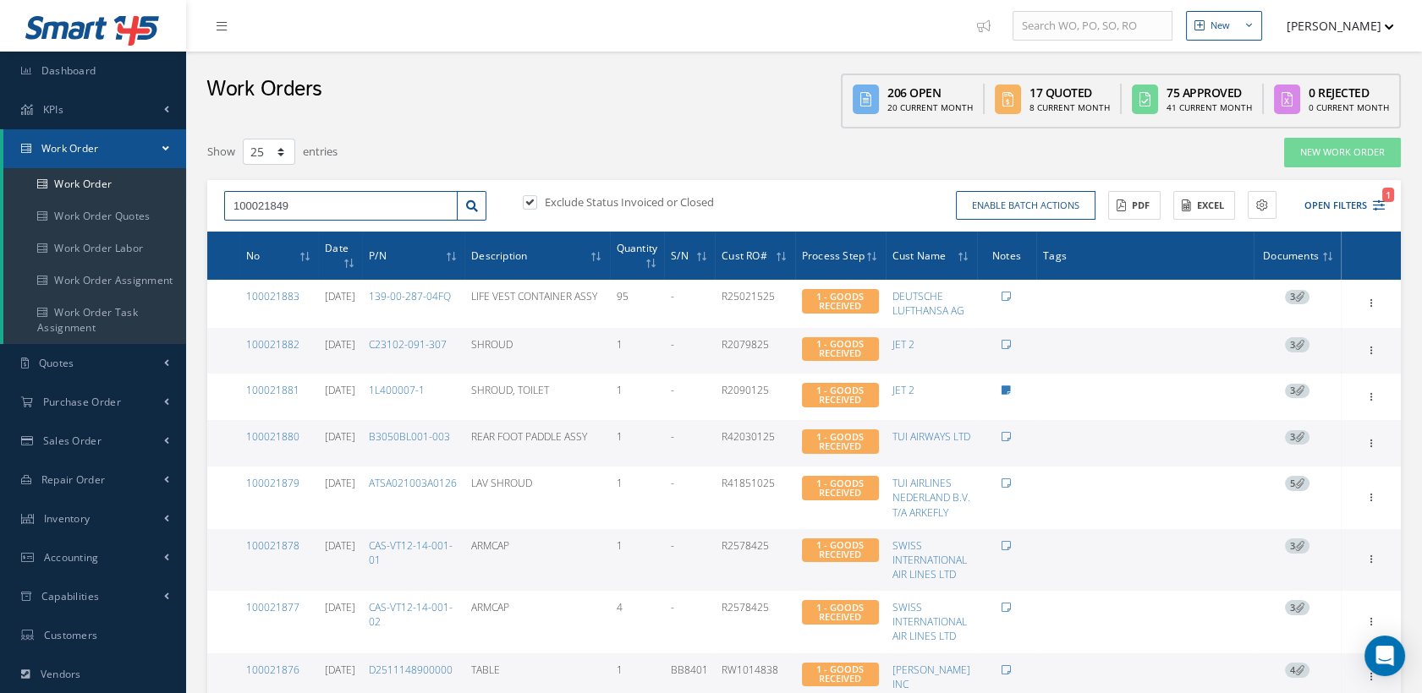
type input "100021849"
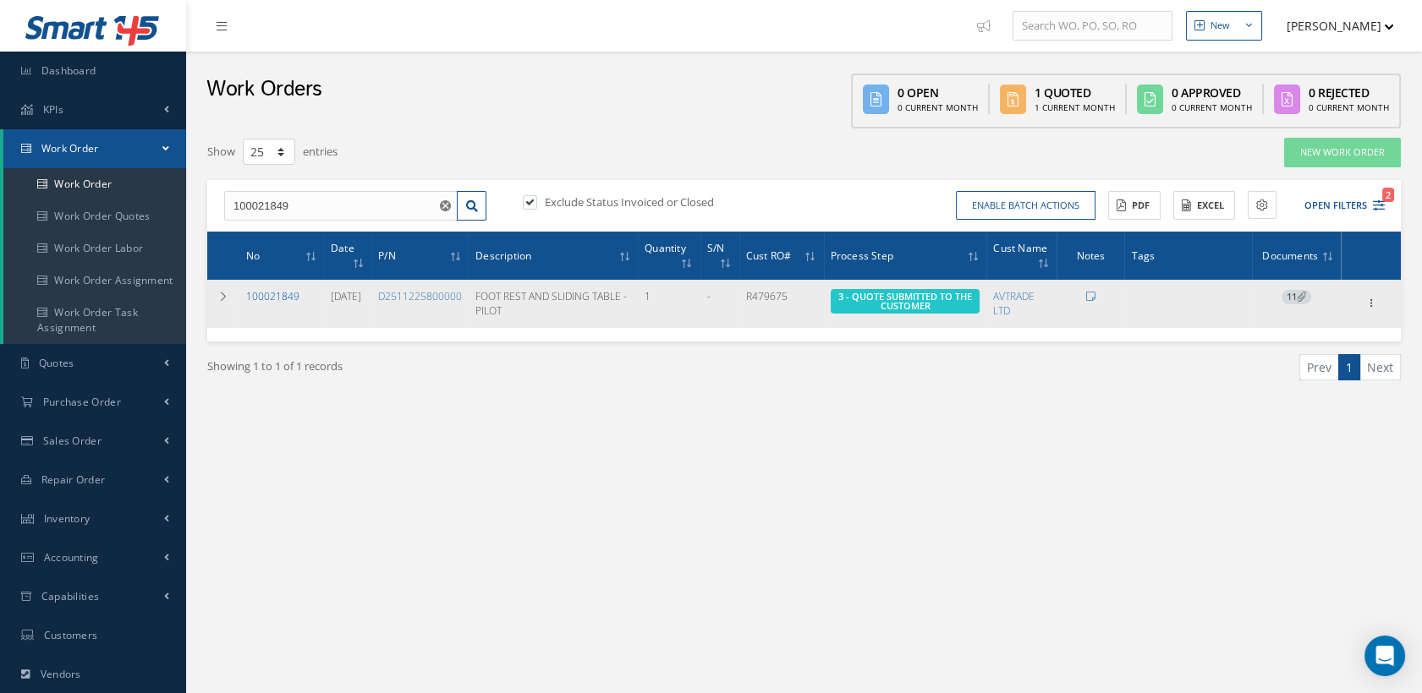
click at [291, 289] on link "100021849" at bounding box center [272, 296] width 53 height 14
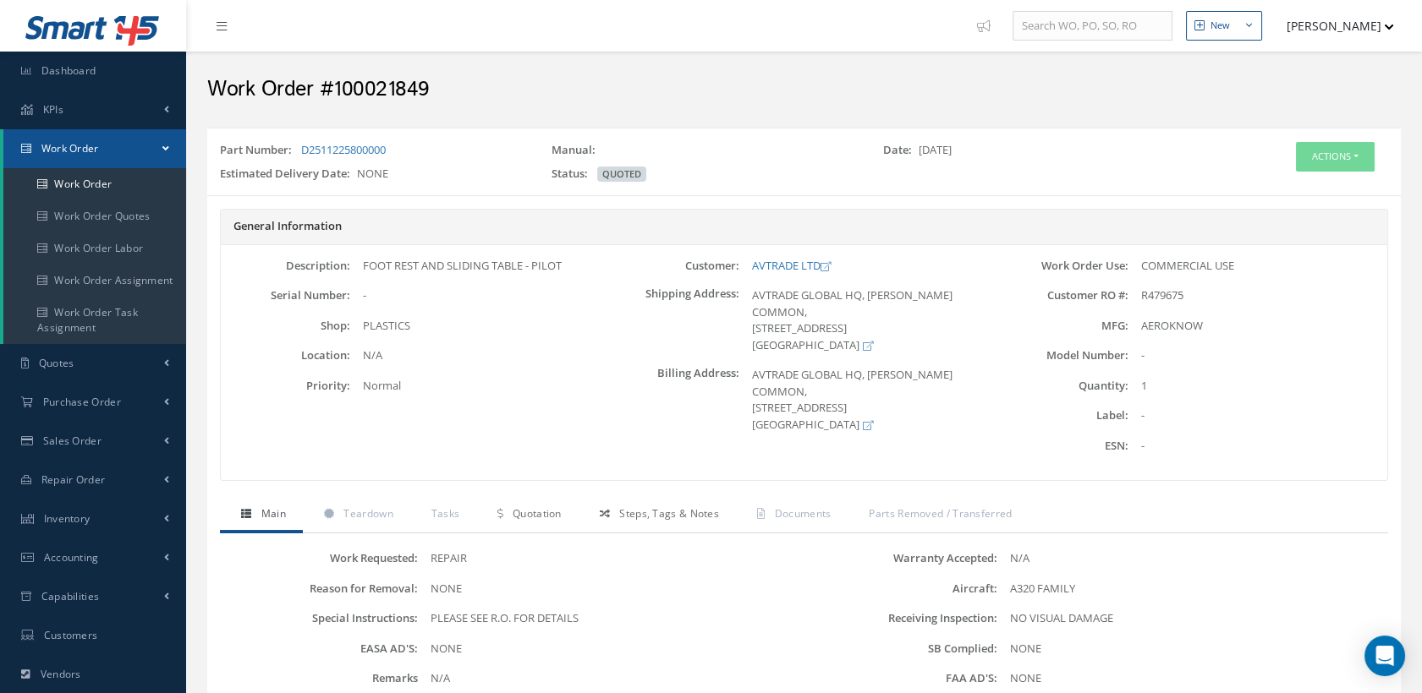
drag, startPoint x: 556, startPoint y: 516, endPoint x: 605, endPoint y: 509, distance: 49.5
click at [555, 515] on span "Quotation" at bounding box center [536, 514] width 49 height 14
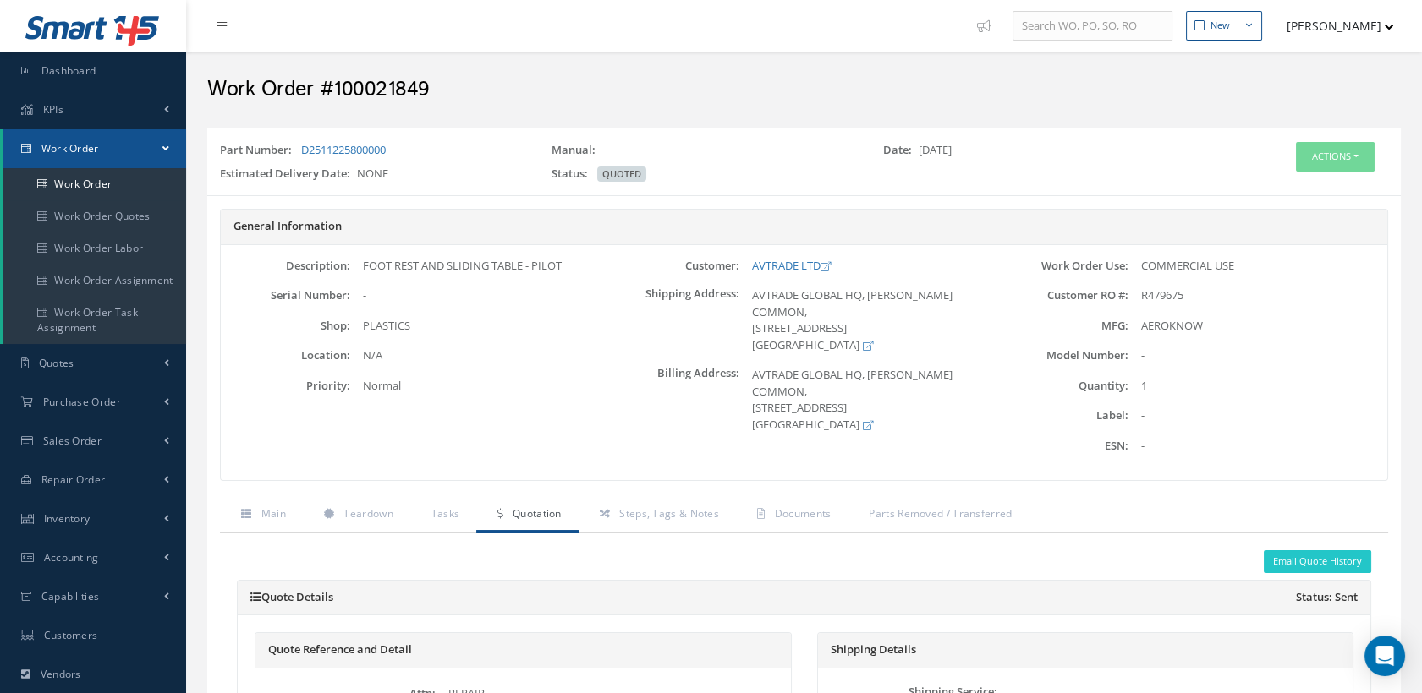
scroll to position [138, 0]
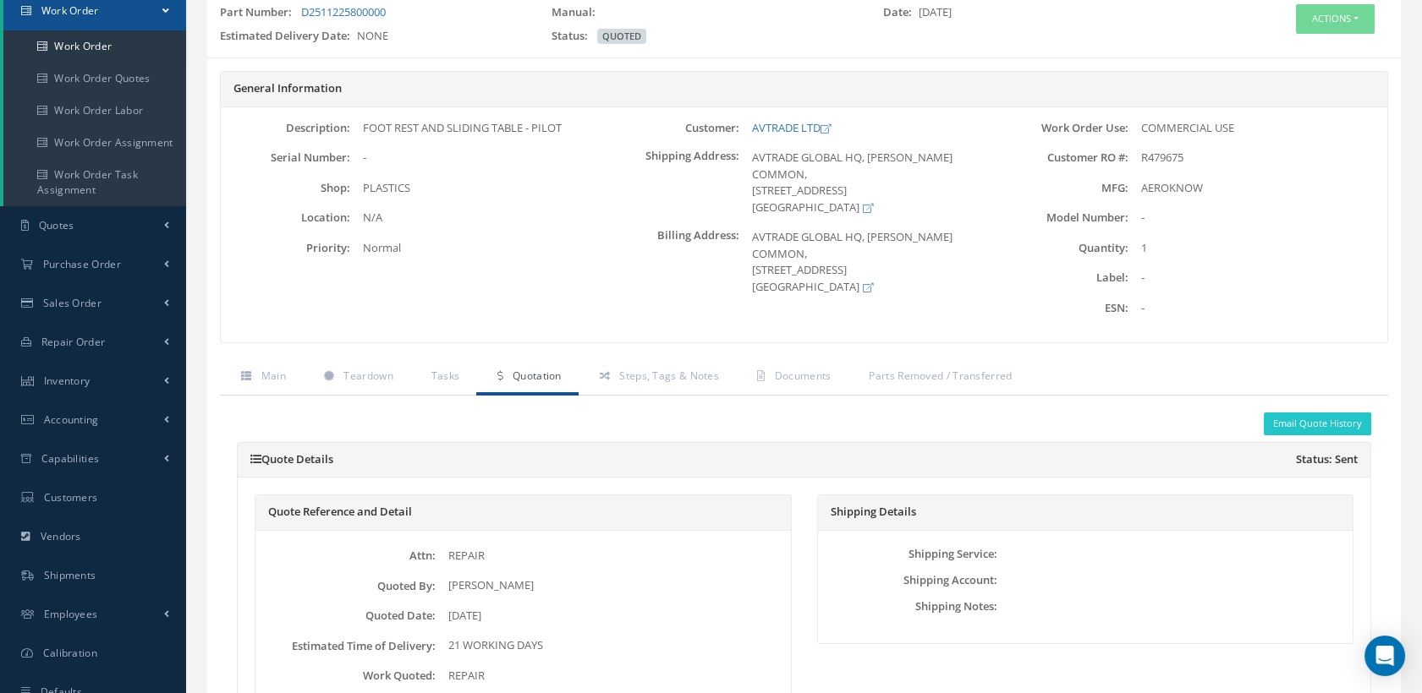
drag, startPoint x: 787, startPoint y: 741, endPoint x: 718, endPoint y: 741, distance: 69.3
click at [718, 556] on html "Smart 145 Dashboard KPIs Work Order Accounting Work Order" at bounding box center [711, 208] width 1422 height 693
click at [107, 44] on link "Work Order" at bounding box center [94, 46] width 183 height 32
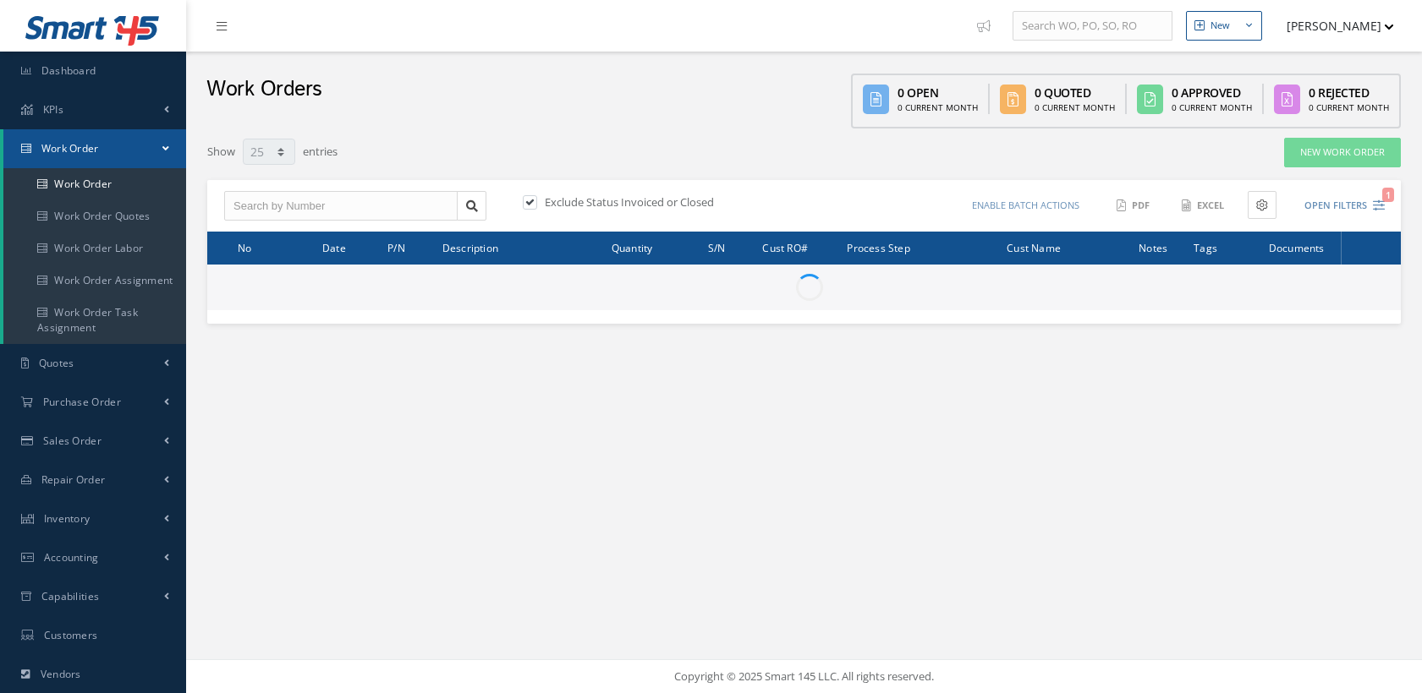
select select "25"
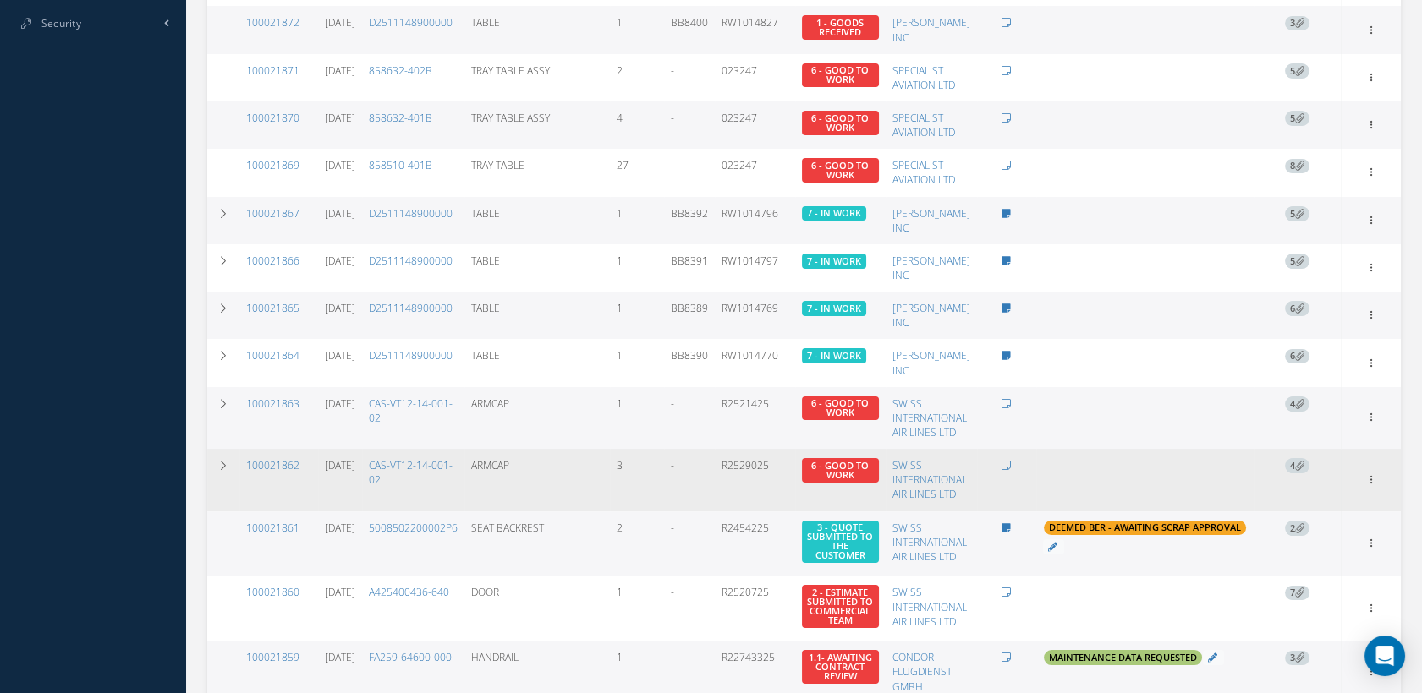
scroll to position [1033, 0]
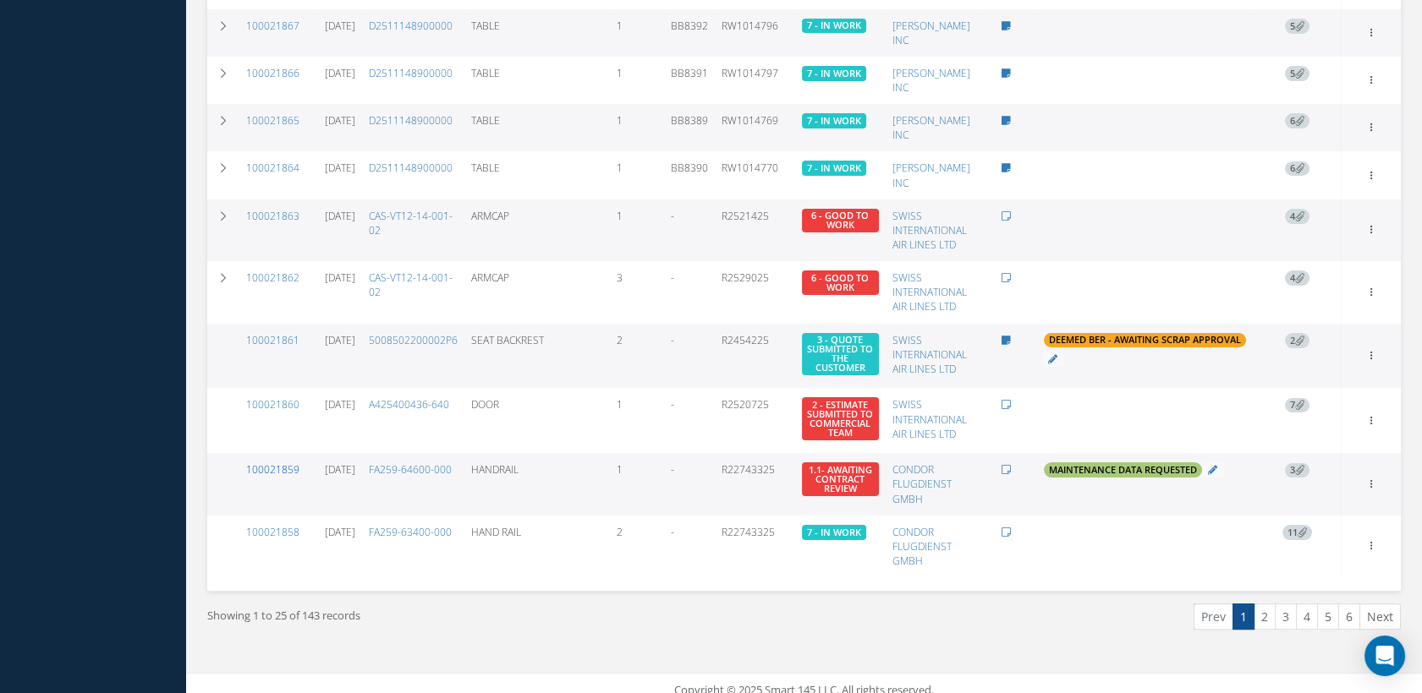
click at [284, 463] on link "100021859" at bounding box center [272, 470] width 53 height 14
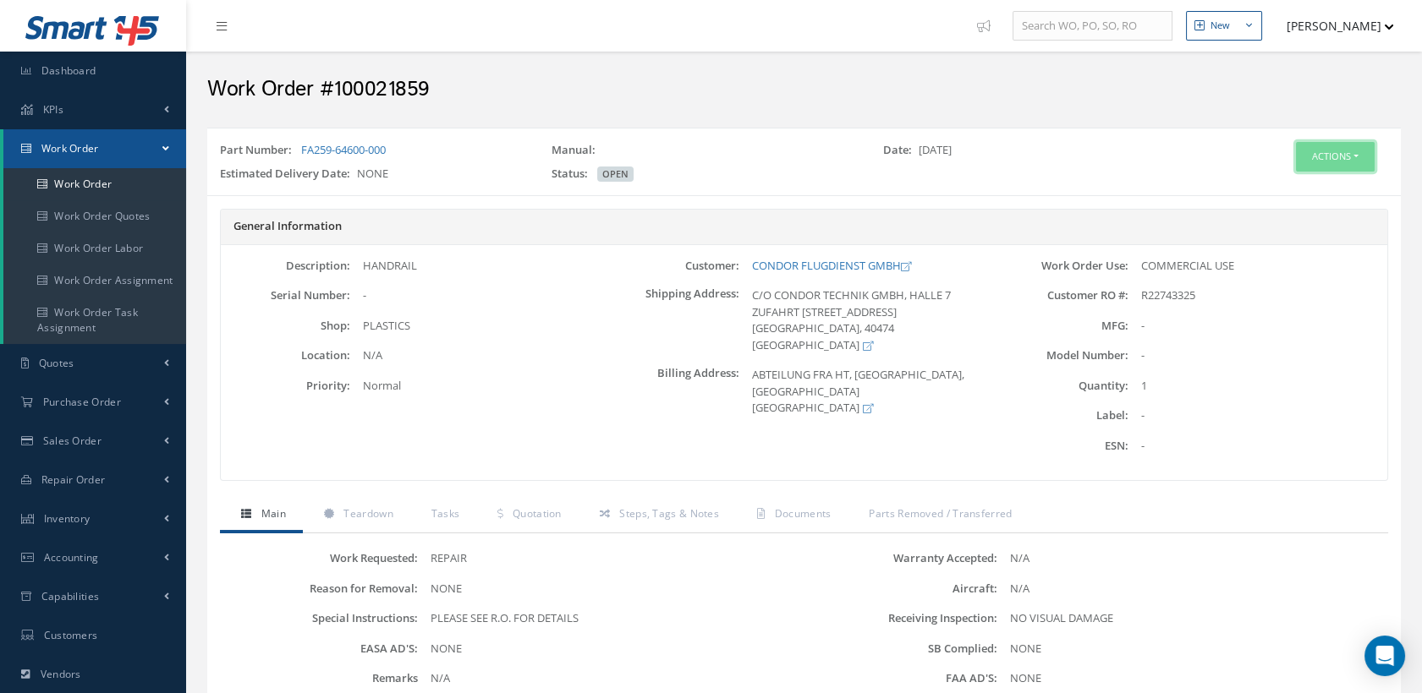
click at [1328, 156] on button "Actions" at bounding box center [1335, 157] width 79 height 30
click at [1259, 189] on icon at bounding box center [1262, 188] width 12 height 9
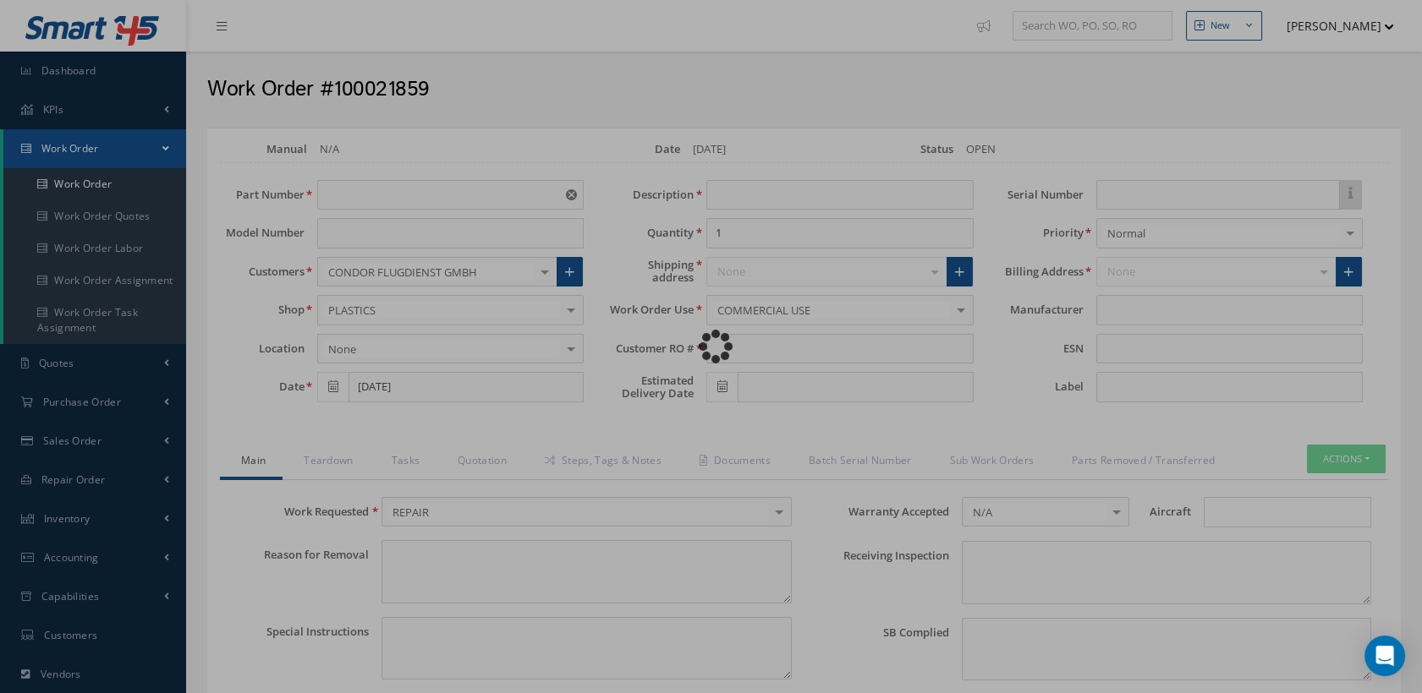
type input "FA259-64600-000"
type input "[DATE]"
type input "HANDRAIL"
type input "R22743325"
type textarea "NONE"
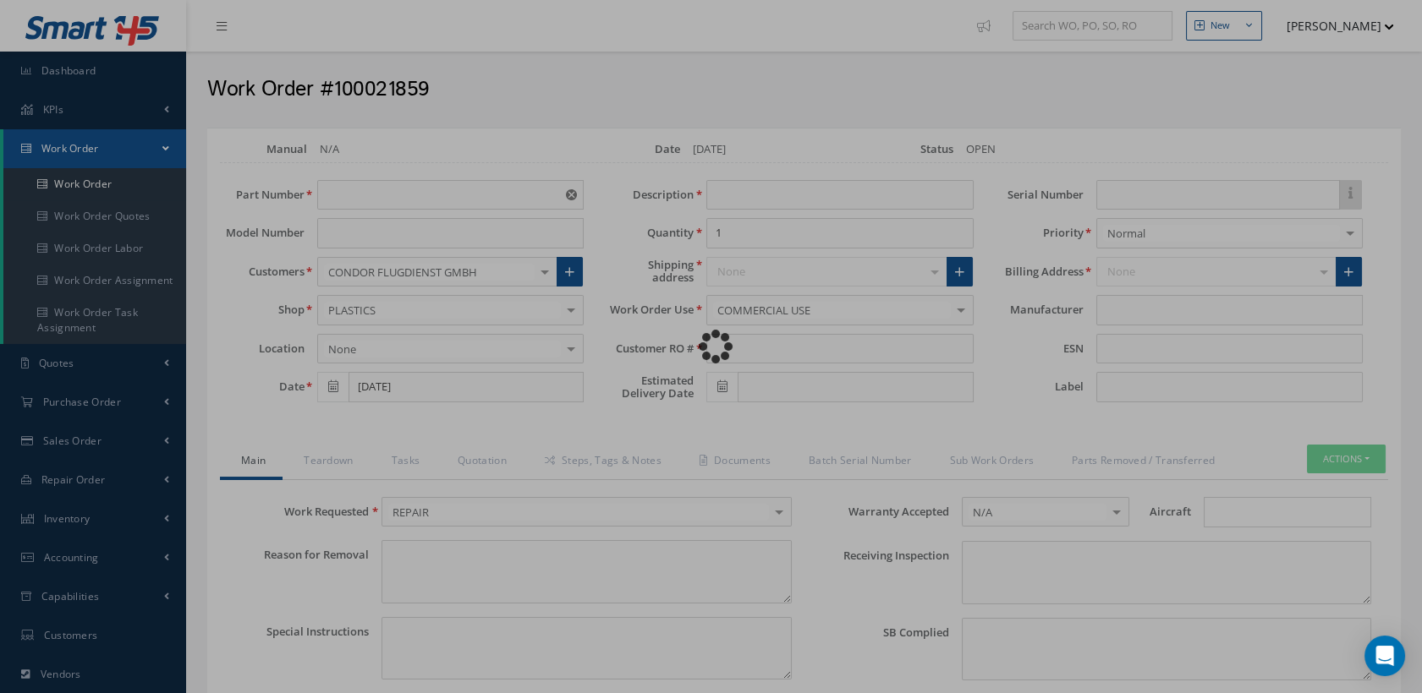
type textarea "PLEASE SEE R.O. FOR DETAILS"
type input "NONE"
type textarea "NO VISUAL DAMAGE"
type textarea "NONE"
type input "NONE"
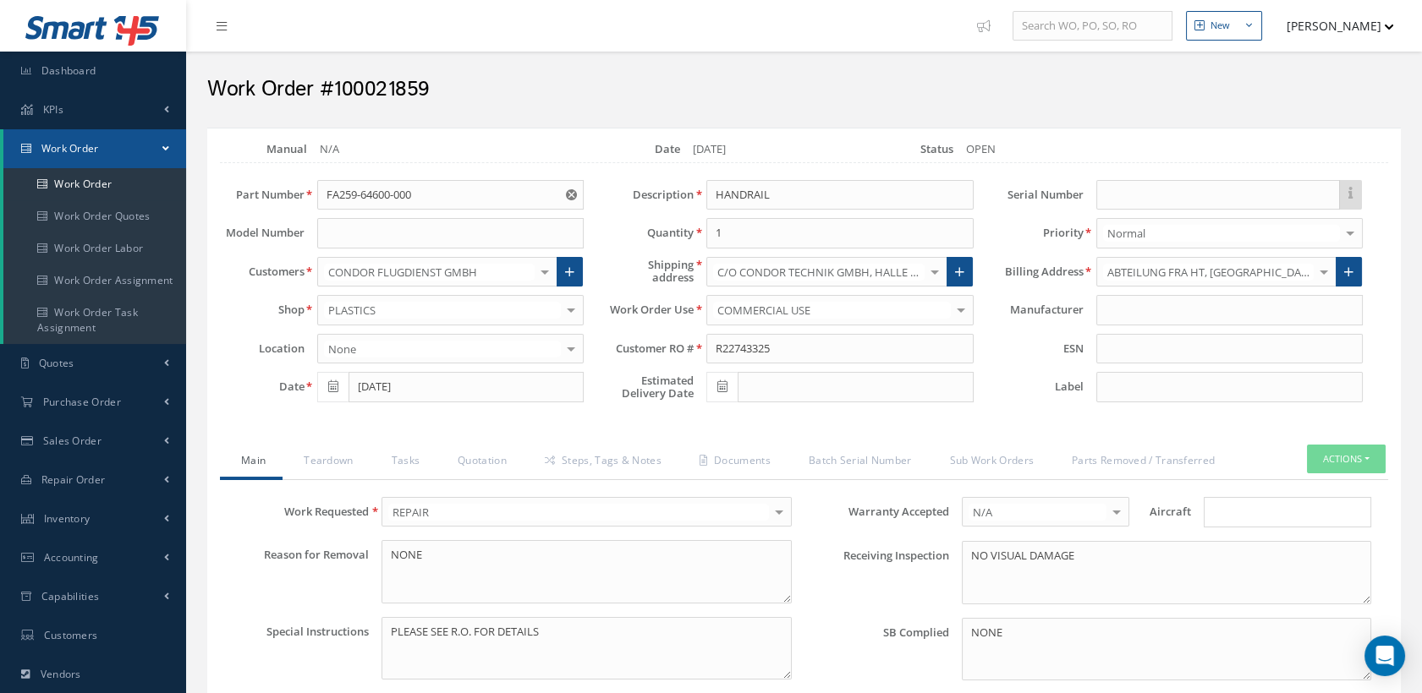
scroll to position [188, 0]
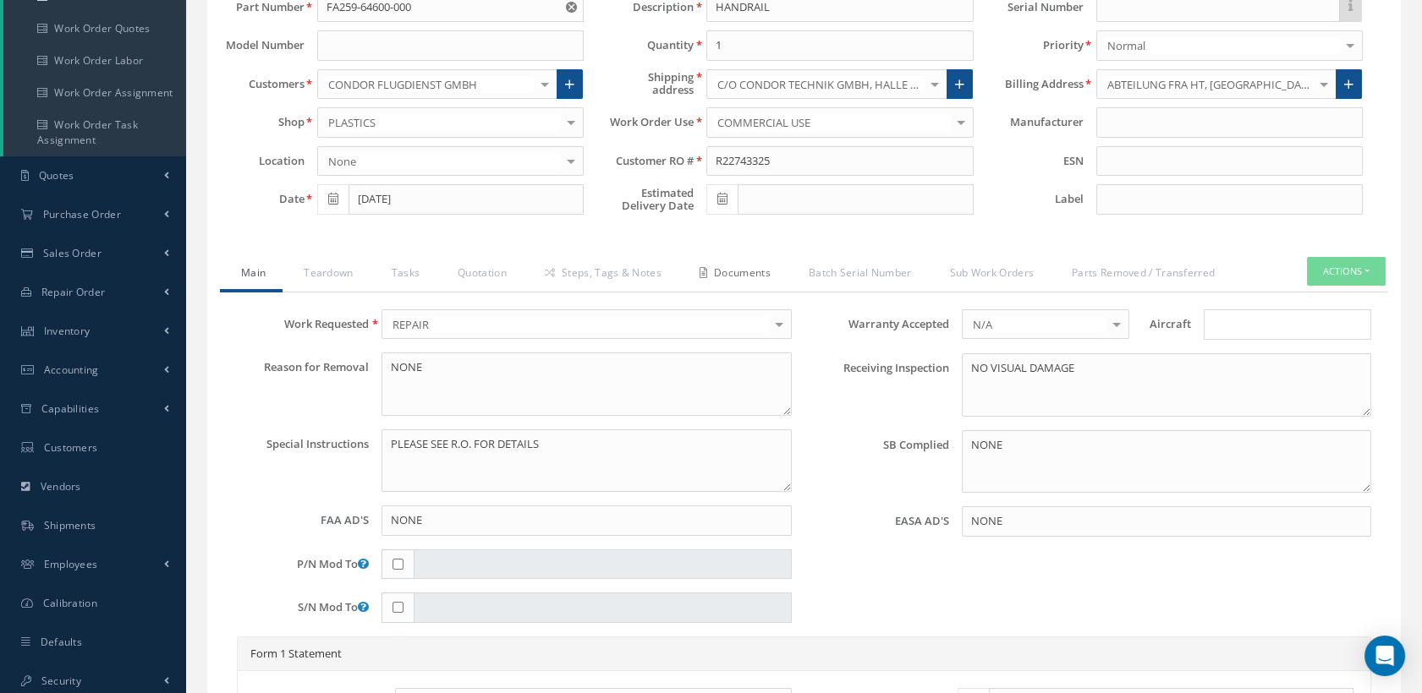
click at [764, 268] on link "Documents" at bounding box center [732, 275] width 109 height 36
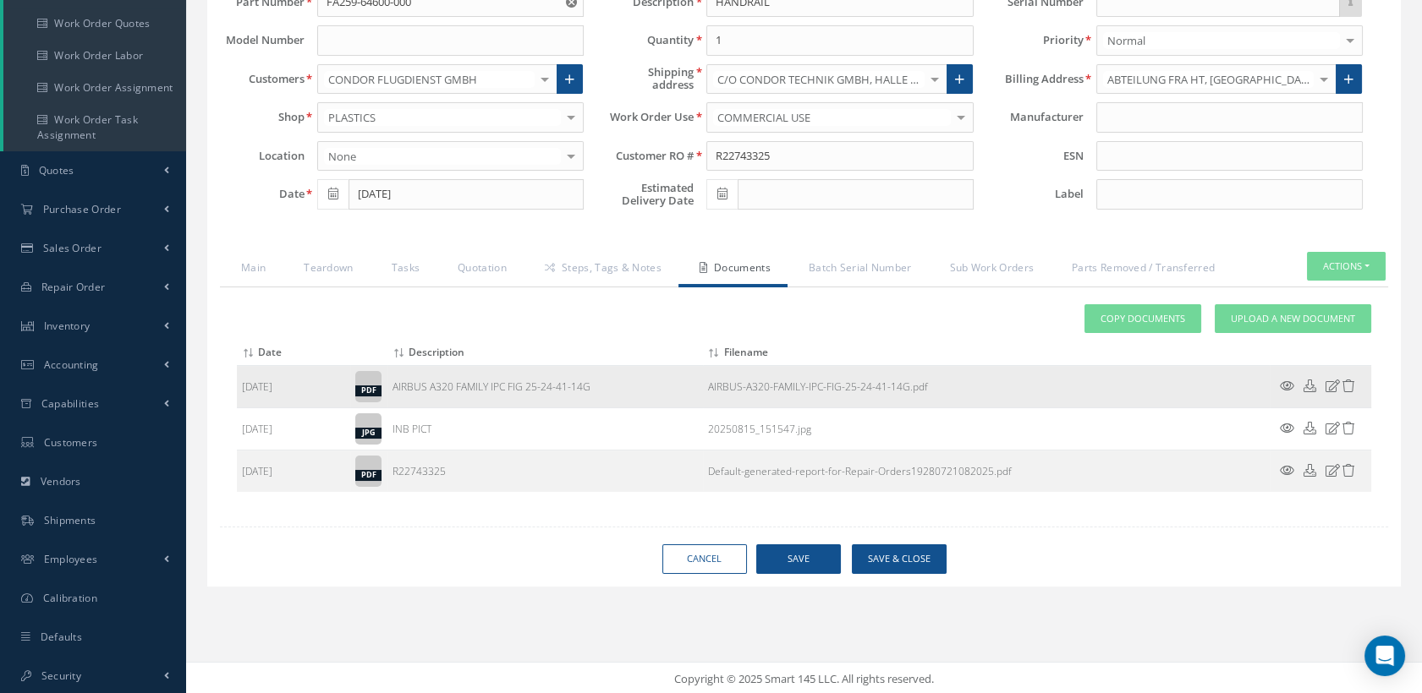
scroll to position [195, 0]
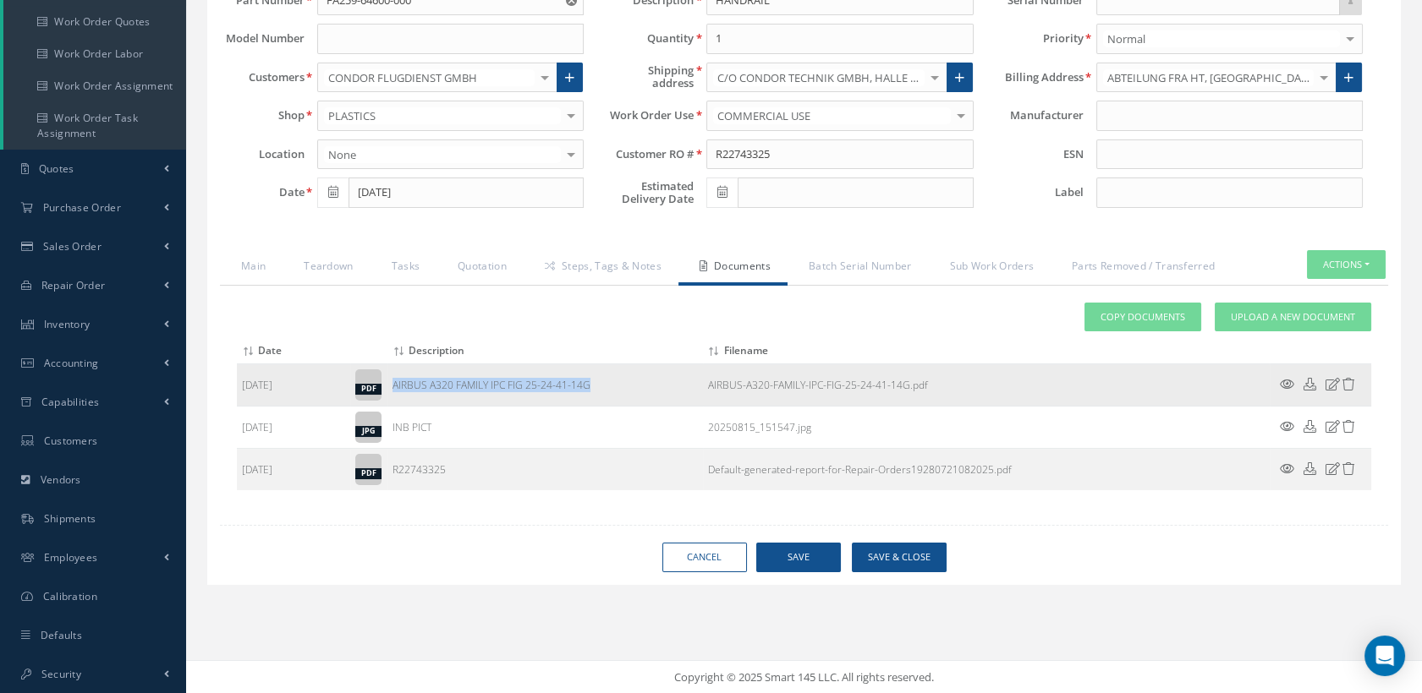
drag, startPoint x: 599, startPoint y: 389, endPoint x: 392, endPoint y: 386, distance: 206.4
click at [392, 386] on td "AIRBUS A320 FAMILY IPC FIG 25-24-41-14G" at bounding box center [544, 385] width 315 height 42
drag, startPoint x: 392, startPoint y: 386, endPoint x: 430, endPoint y: 381, distance: 38.4
copy td "AIRBUS A320 FAMILY IPC FIG 25-24-41-14G"
click at [1295, 315] on span "Upload a New Document" at bounding box center [1292, 317] width 124 height 14
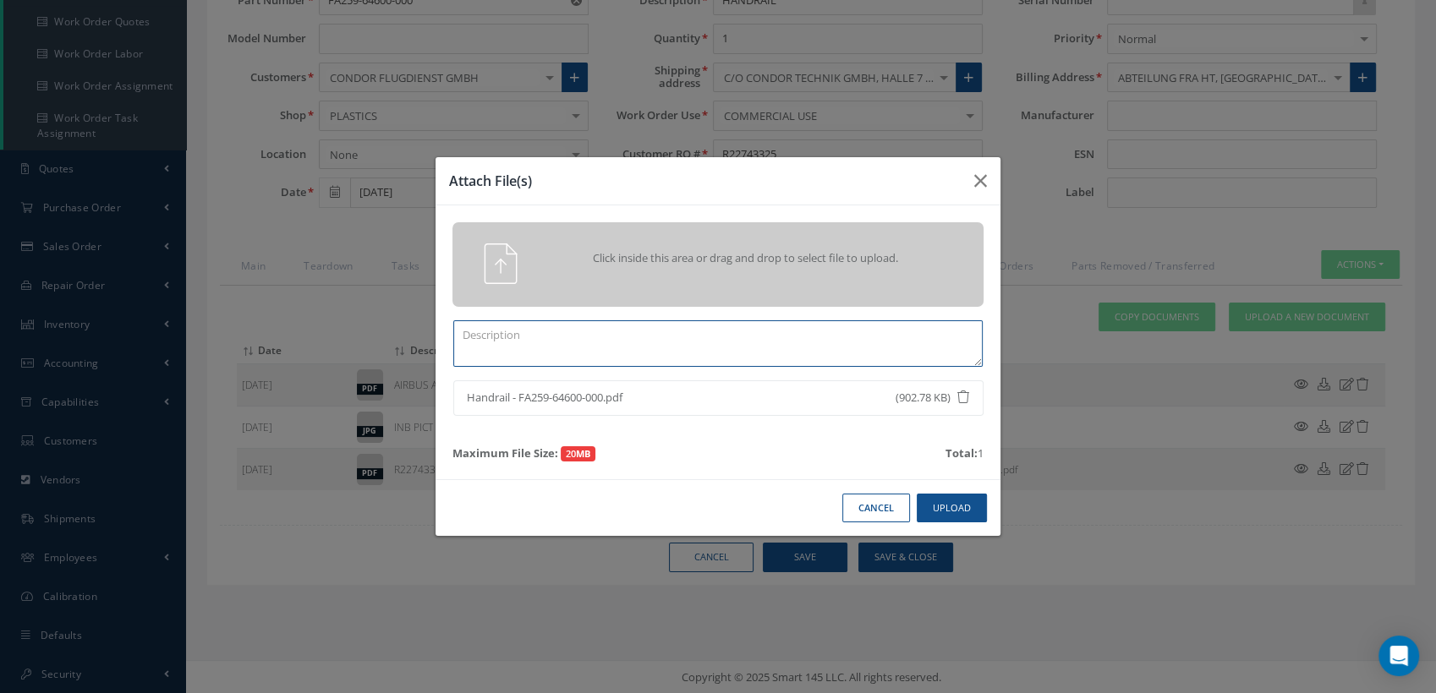
paste textarea "AIRBUS A320 FAMILY IPC FIG 25-24-41-14G"
click at [656, 333] on textarea "AIRBUS A320 FAMILY IPC FIG 25-24-41-14G" at bounding box center [717, 344] width 529 height 47
click at [681, 335] on textarea "AIRBUS A320 FAMILY IPC FIG 25-24-41-14G" at bounding box center [717, 344] width 529 height 47
drag, startPoint x: 694, startPoint y: 335, endPoint x: 629, endPoint y: 330, distance: 65.3
click at [629, 330] on textarea "AIRBUS A320 FAMILY IPC FIG 25-24-41-14G" at bounding box center [717, 344] width 529 height 47
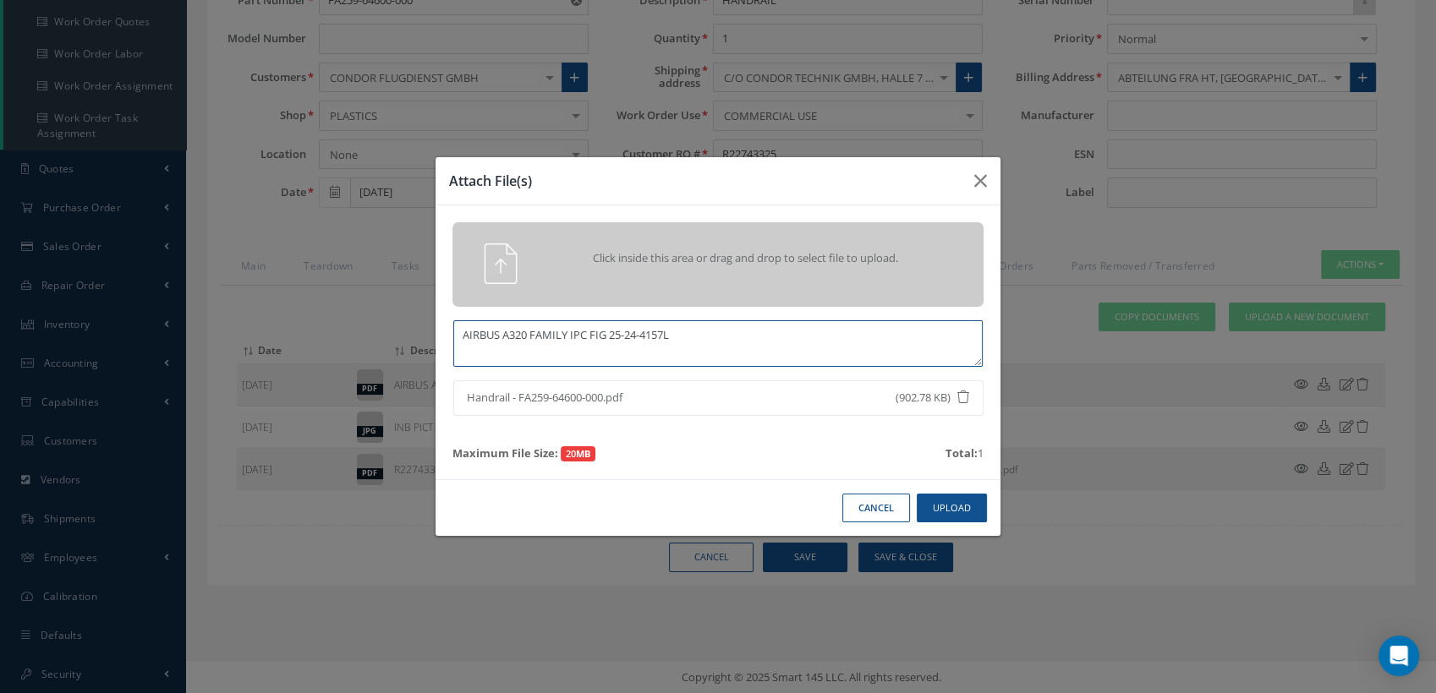
click at [655, 333] on textarea "AIRBUS A320 FAMILY IPC FIG 25-24-4157L" at bounding box center [717, 344] width 529 height 47
type textarea "AIRBUS A320 FAMILY IPC FIG 25-24-41-57L"
click at [951, 505] on button "Upload" at bounding box center [952, 509] width 70 height 30
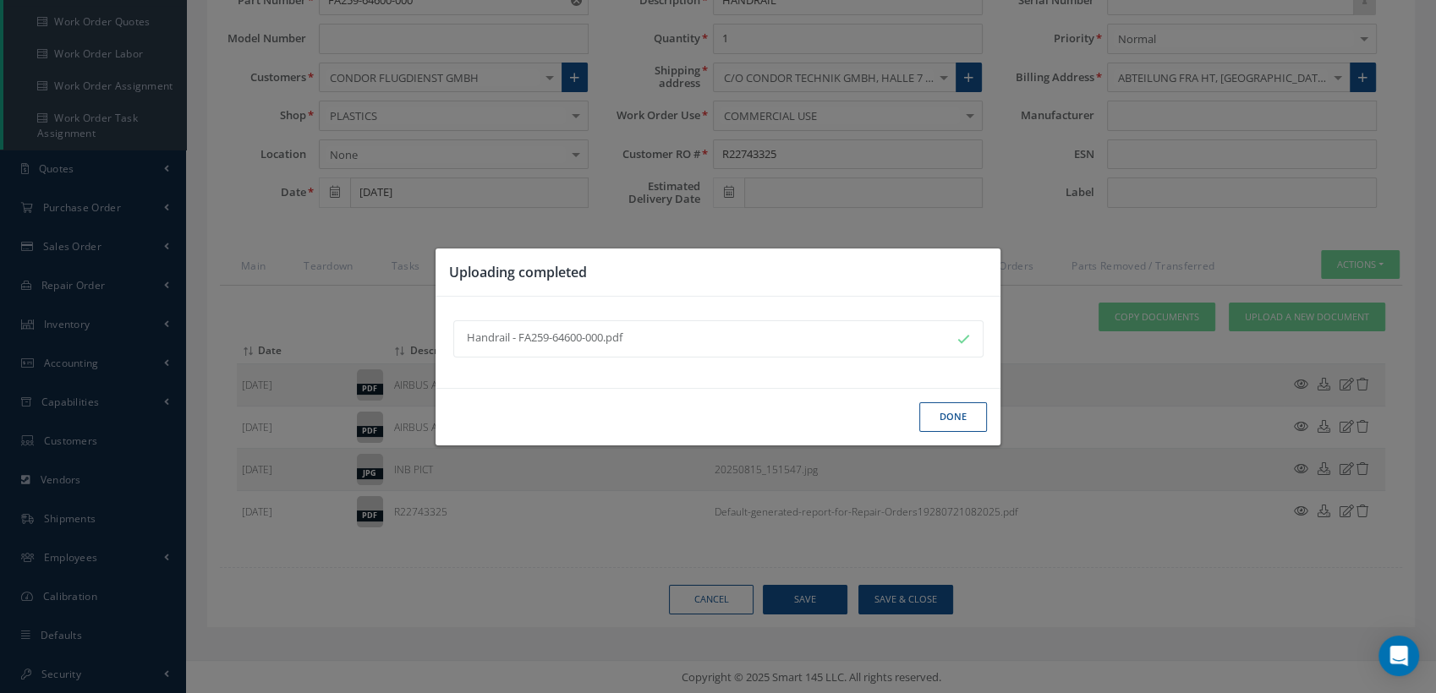
click at [951, 409] on button "Done" at bounding box center [953, 418] width 68 height 30
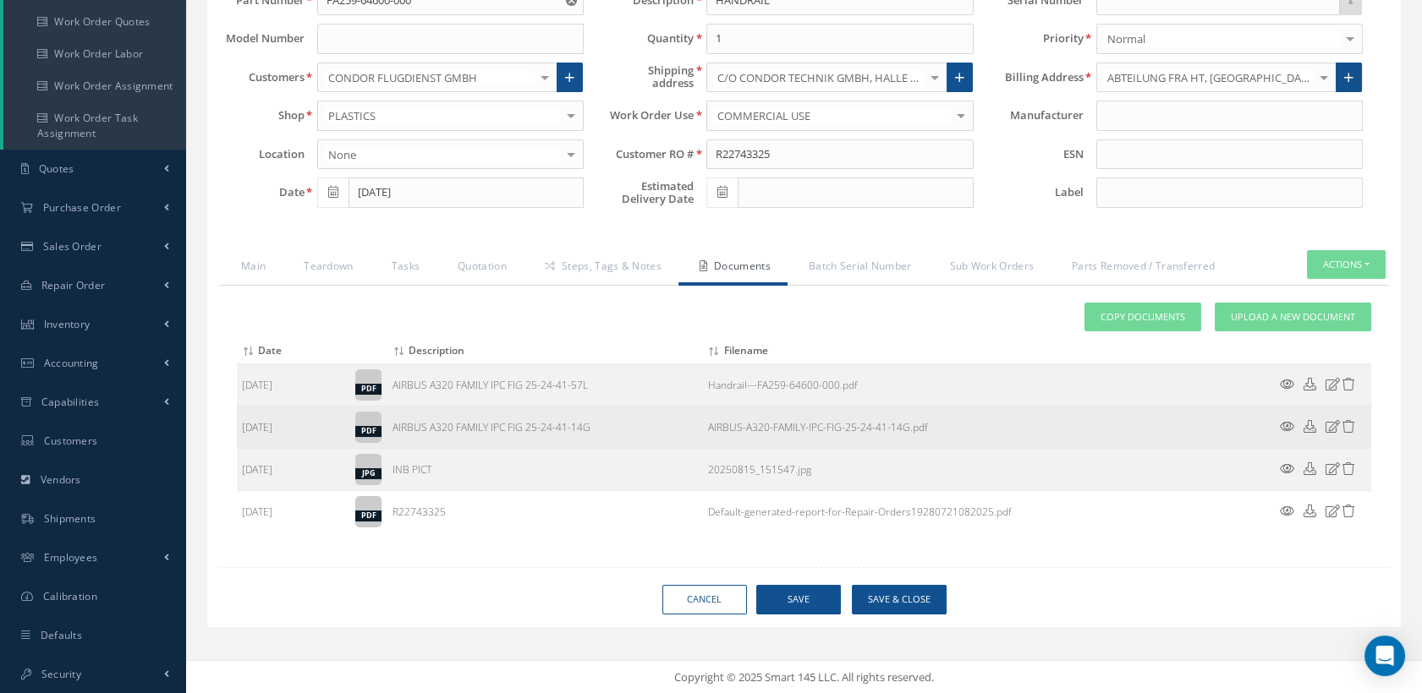
click at [1347, 424] on icon at bounding box center [1348, 426] width 13 height 13
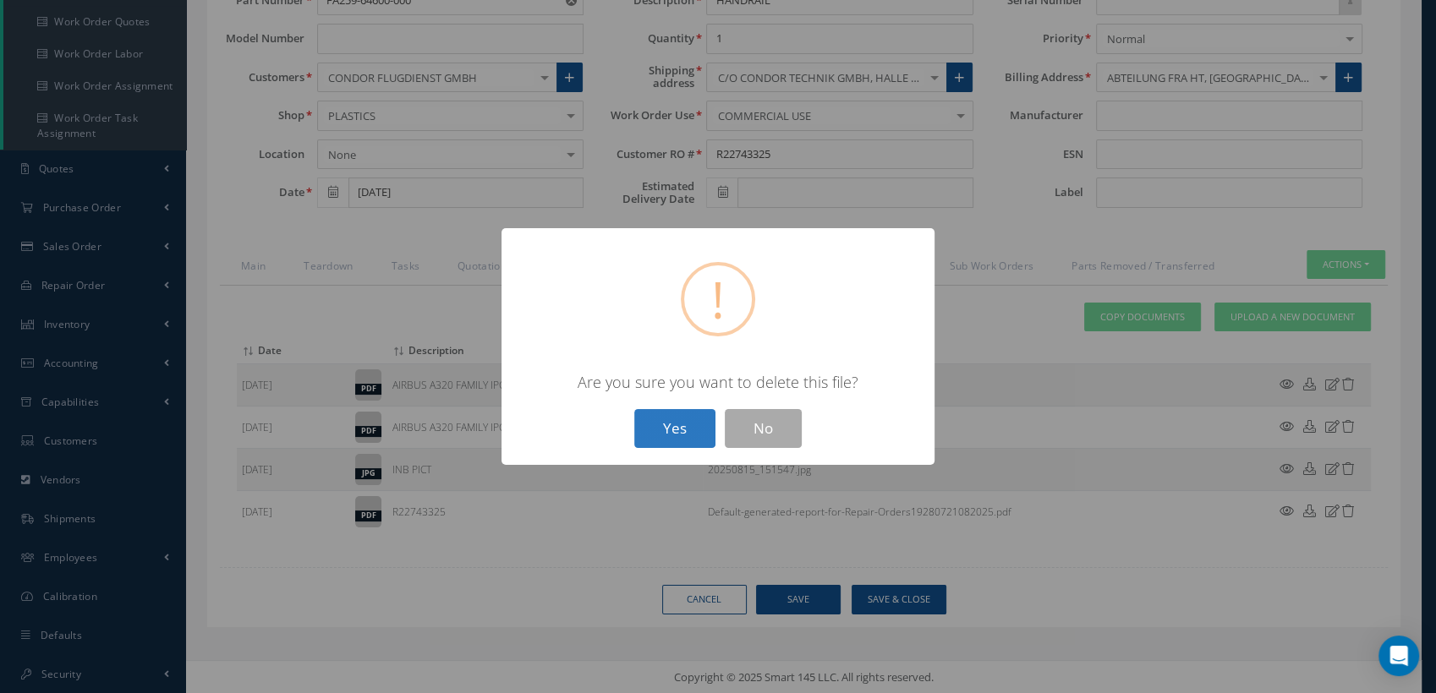
click at [692, 431] on button "Yes" at bounding box center [674, 429] width 81 height 40
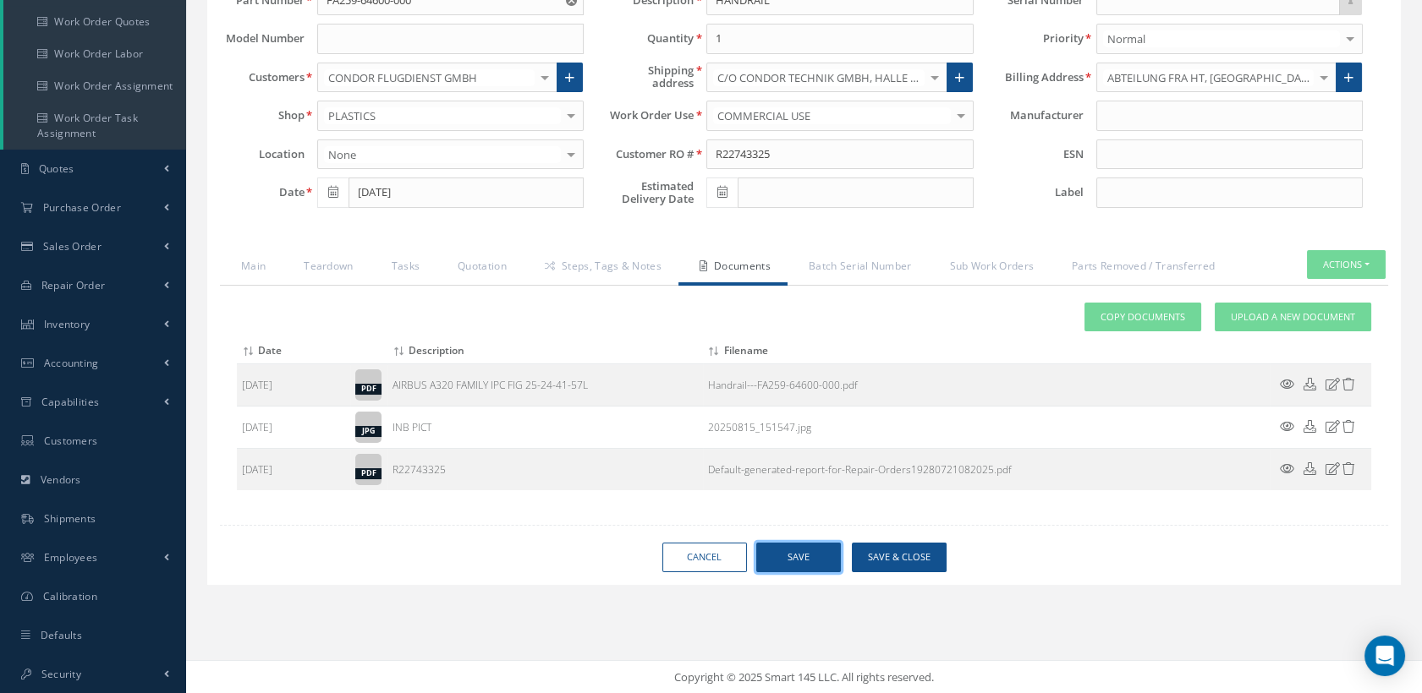
click at [819, 558] on button "Save" at bounding box center [798, 558] width 85 height 30
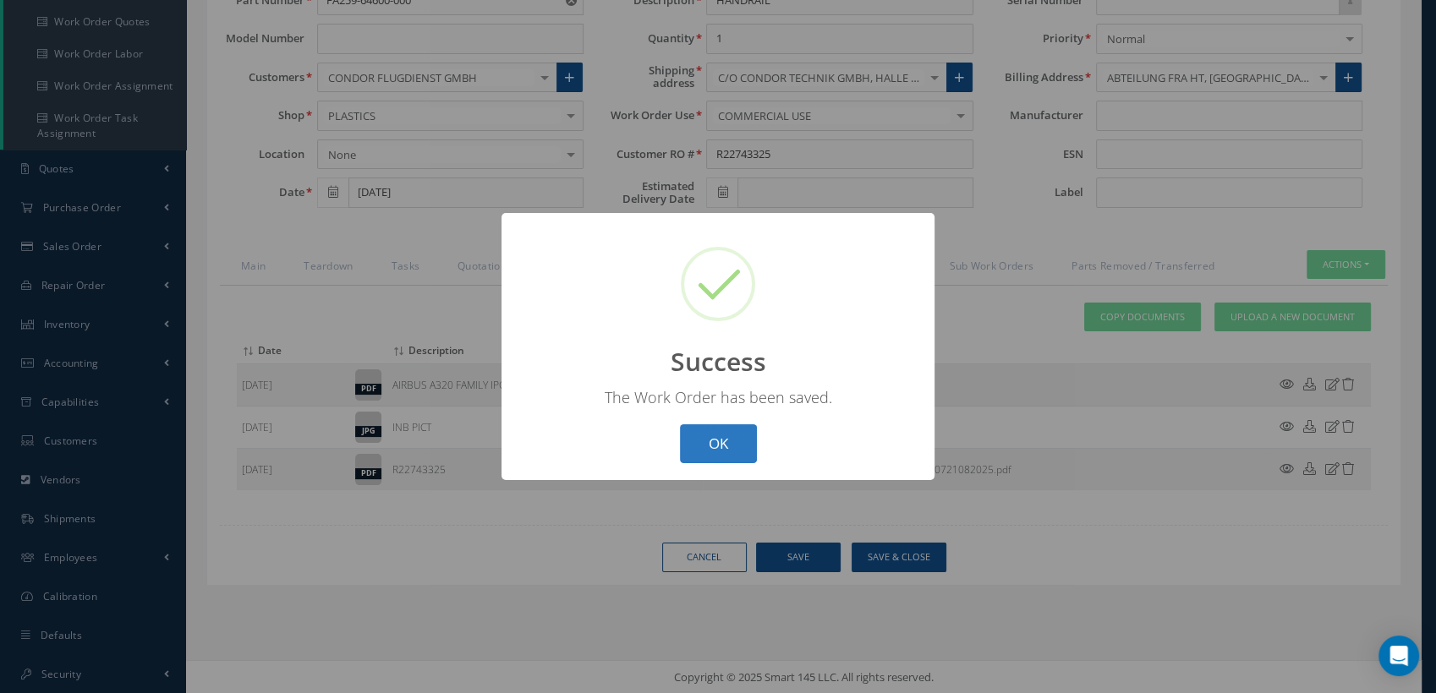
click at [700, 441] on button "OK" at bounding box center [718, 445] width 77 height 40
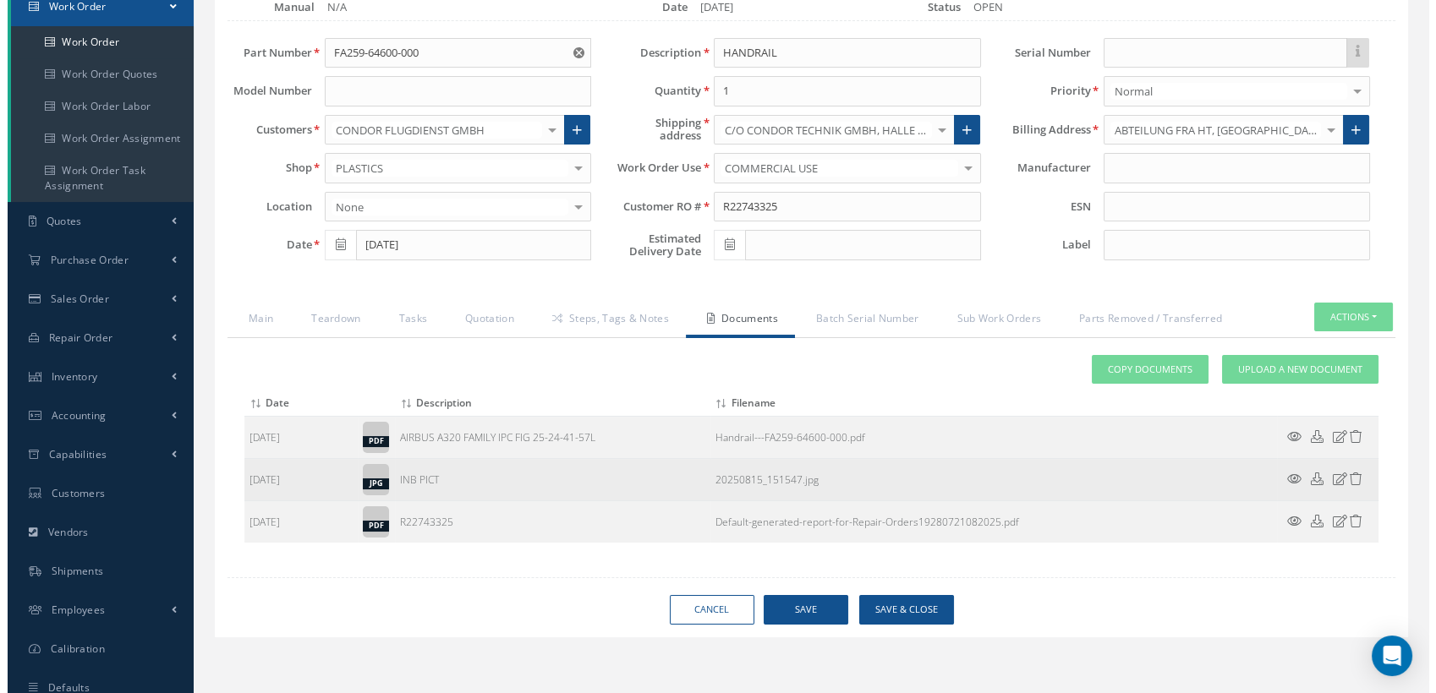
scroll to position [101, 0]
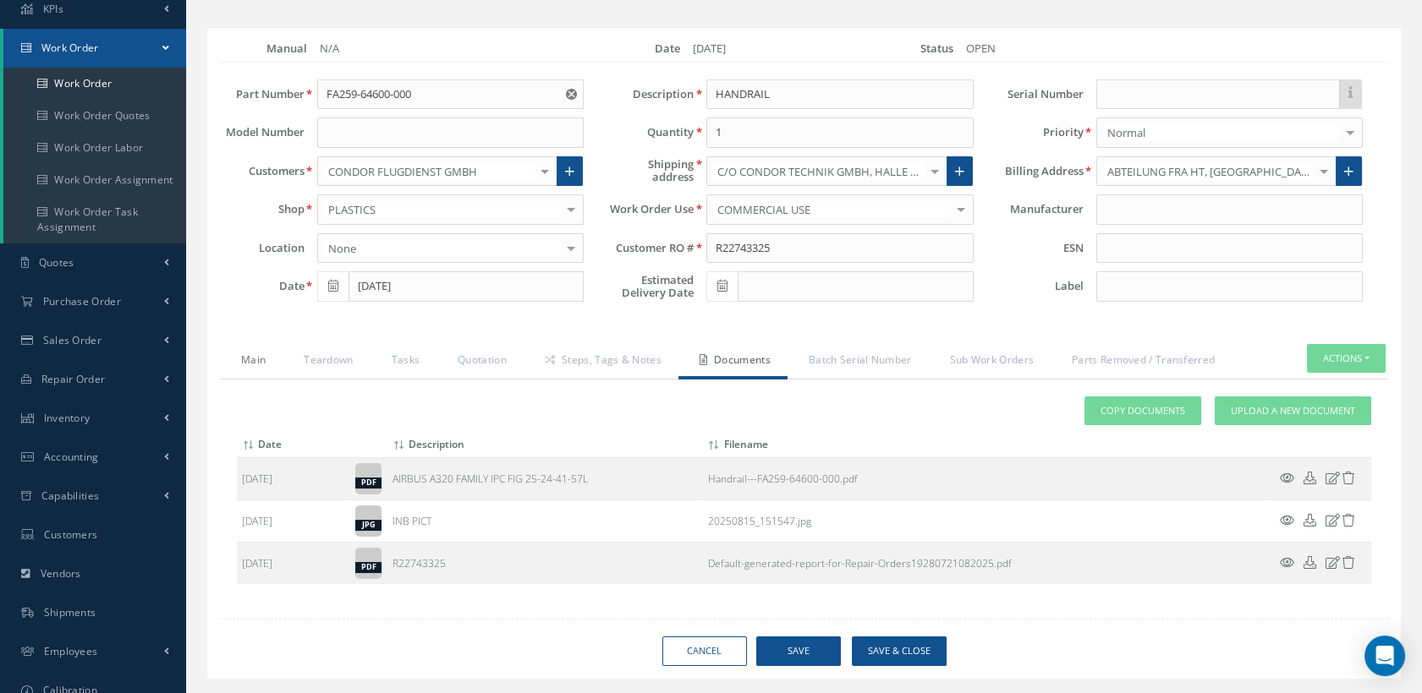
click at [265, 359] on link "Main" at bounding box center [251, 362] width 63 height 36
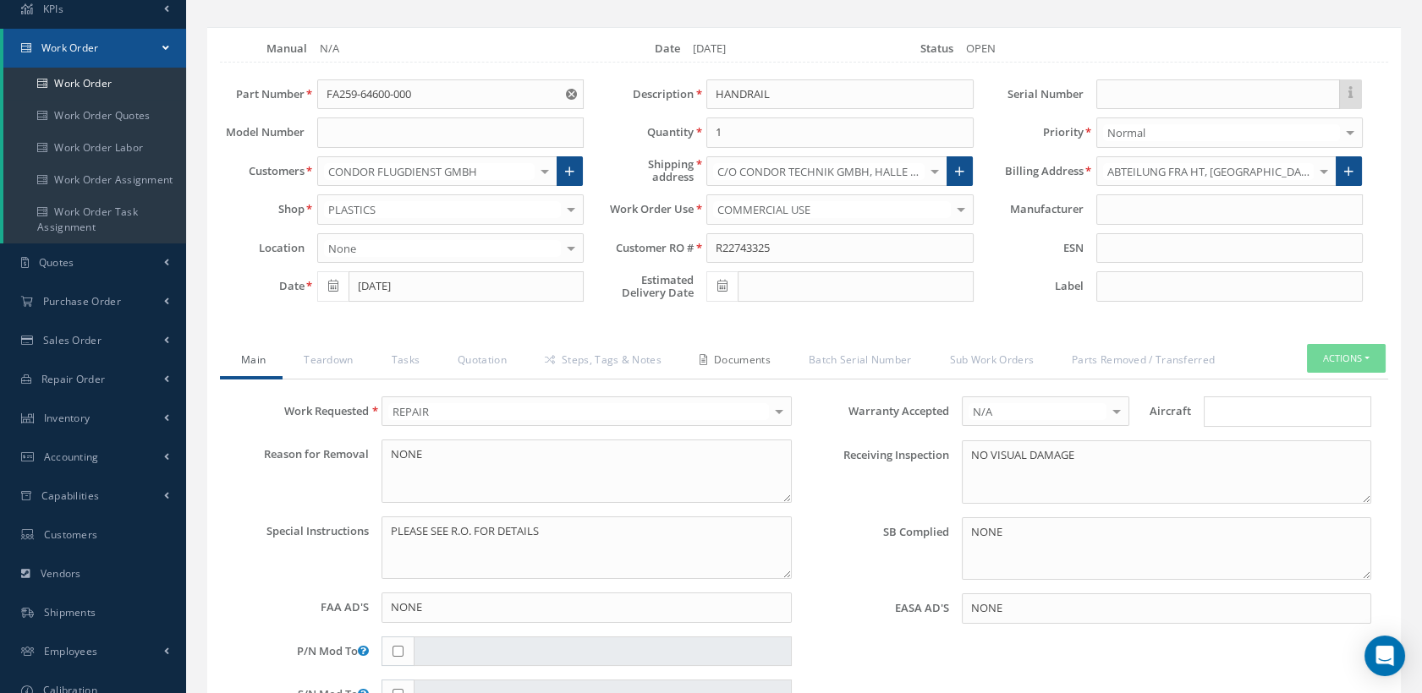
click at [742, 351] on link "Documents" at bounding box center [732, 362] width 109 height 36
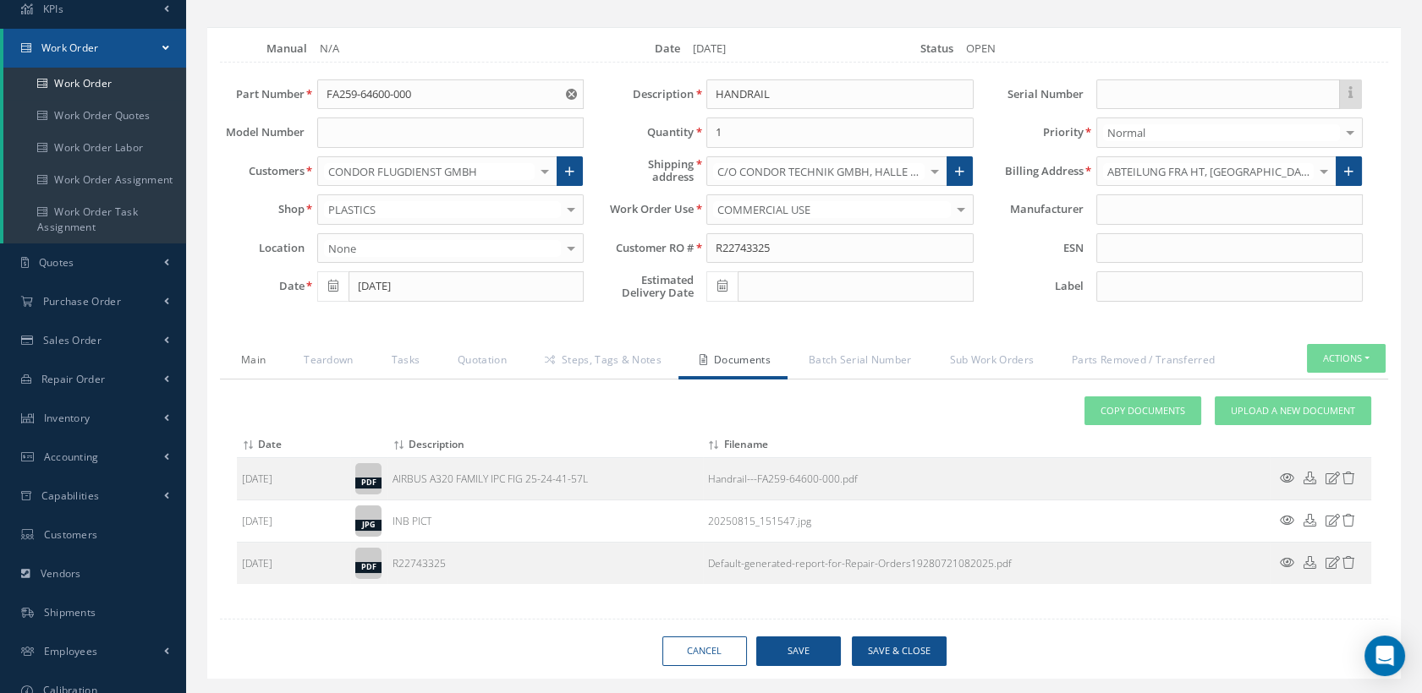
drag, startPoint x: 255, startPoint y: 355, endPoint x: 285, endPoint y: 301, distance: 62.1
click at [285, 301] on div "Loading… Manual N/A Date 08/21/2025 Status OPEN Part Number FA259-64600-000 Mod…" at bounding box center [803, 353] width 1193 height 652
click at [1284, 474] on icon at bounding box center [1286, 478] width 14 height 13
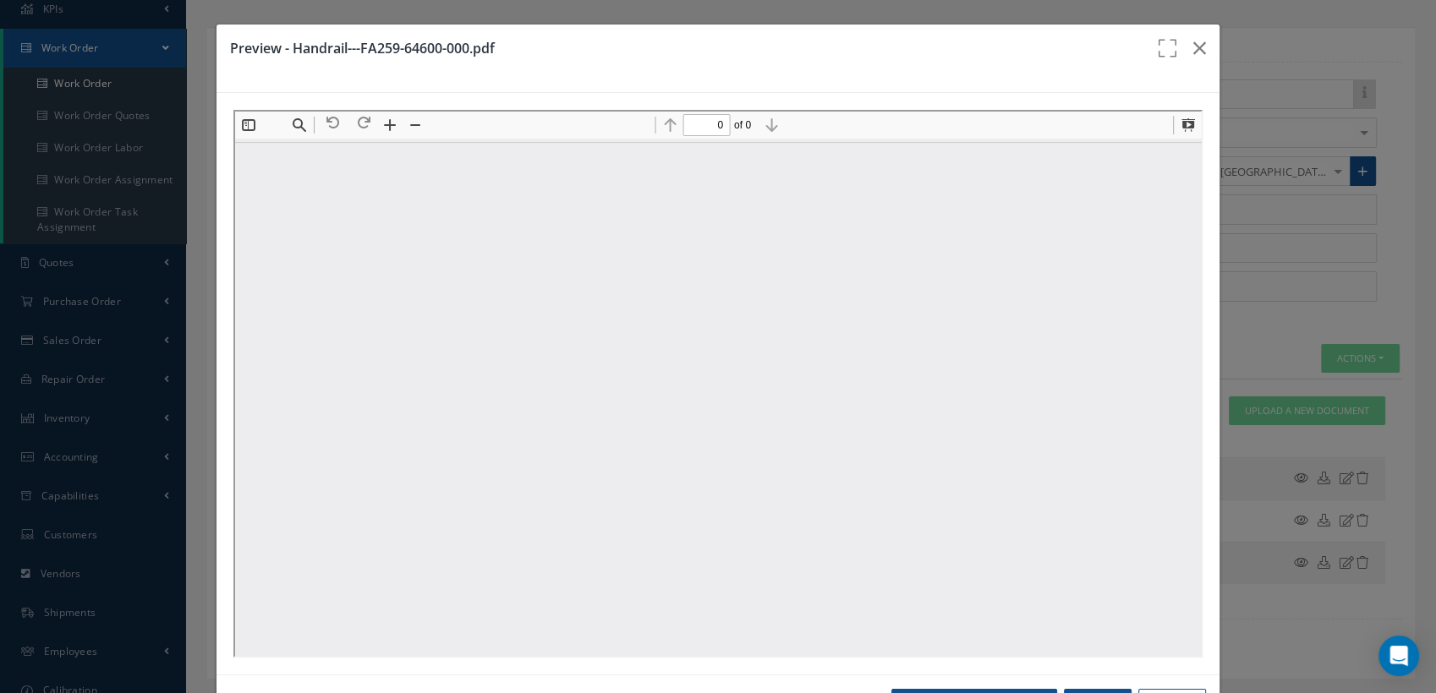
scroll to position [0, 0]
type input "1"
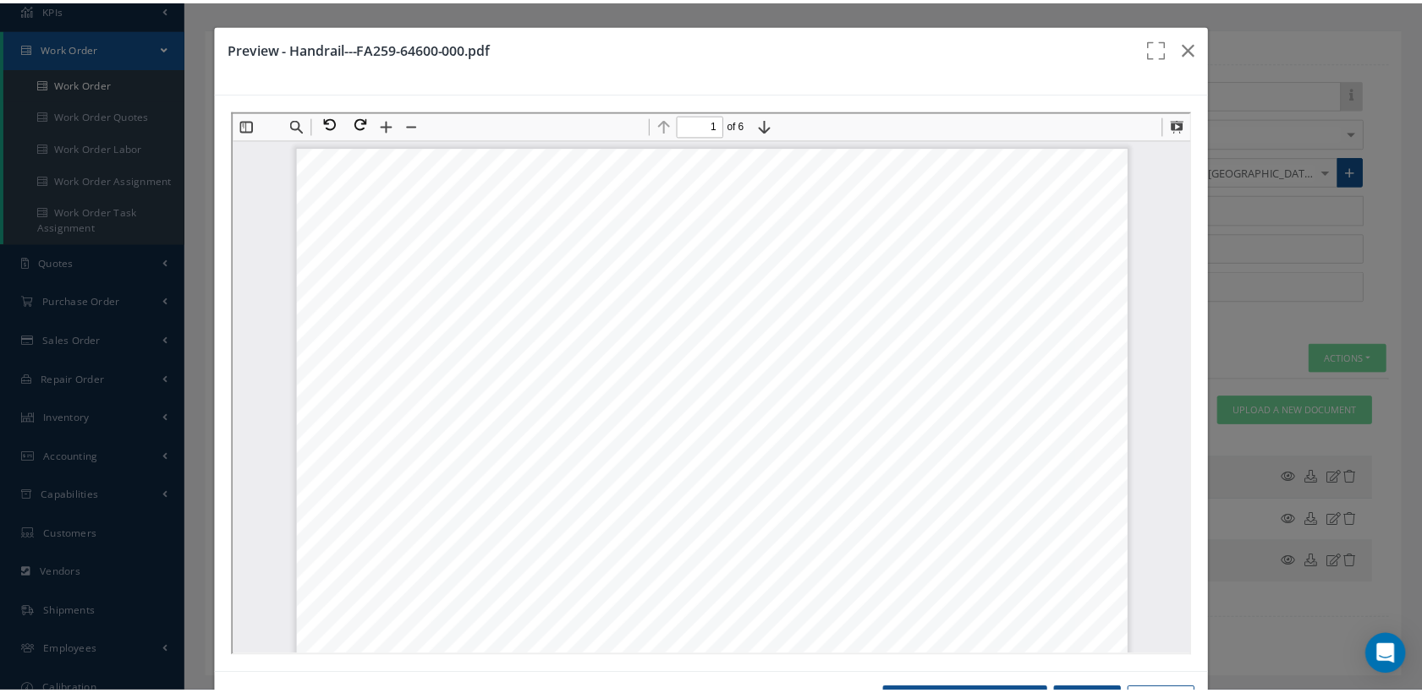
scroll to position [8, 0]
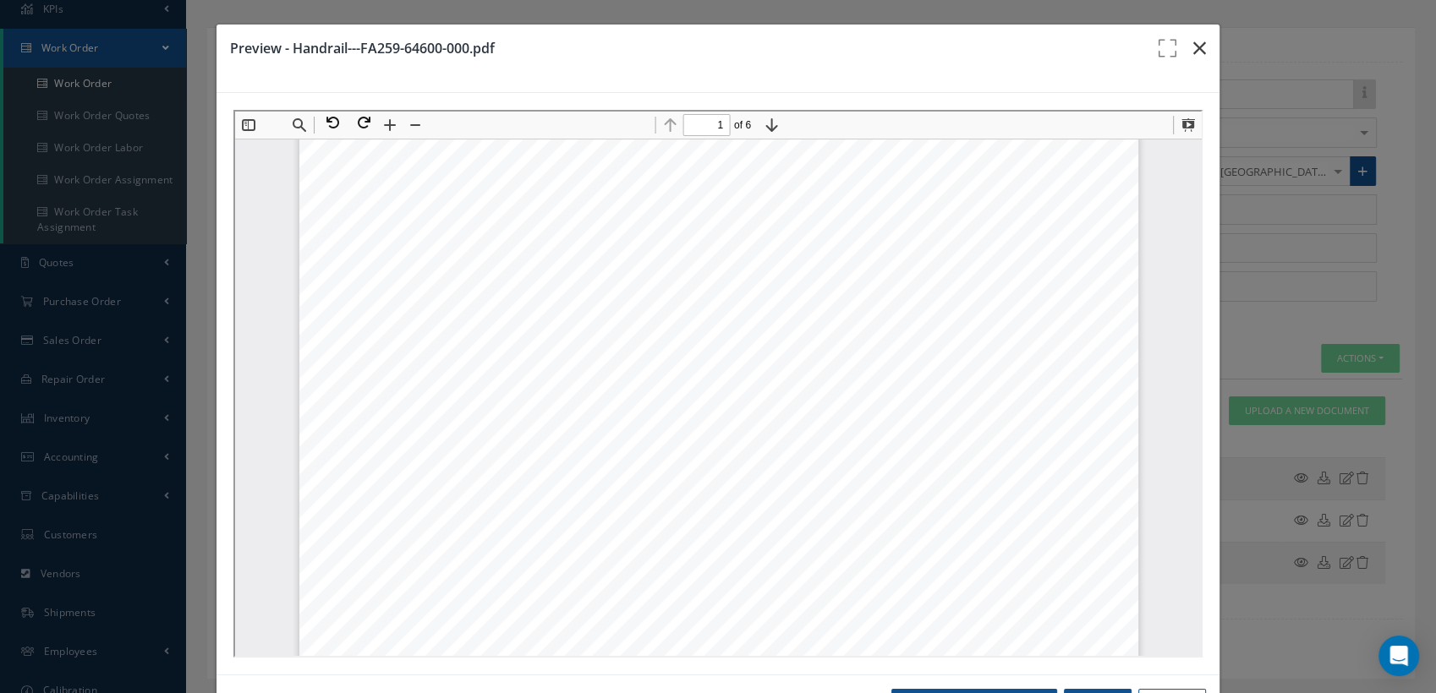
click at [1193, 51] on icon "button" at bounding box center [1199, 48] width 13 height 20
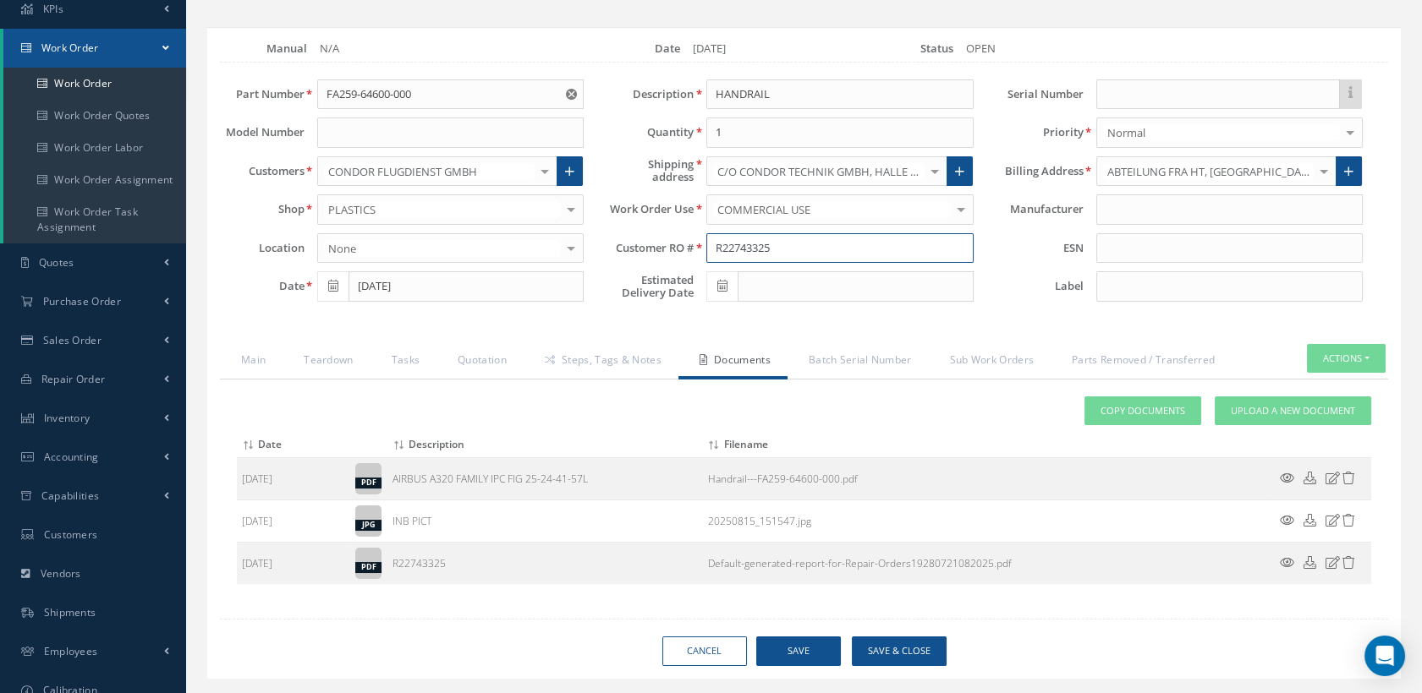
drag, startPoint x: 777, startPoint y: 248, endPoint x: 704, endPoint y: 247, distance: 72.7
click at [704, 247] on div "R22743325" at bounding box center [839, 248] width 292 height 30
drag, startPoint x: 429, startPoint y: 97, endPoint x: 303, endPoint y: 97, distance: 126.0
click at [303, 97] on div "Part Number FA259-64600-000" at bounding box center [401, 94] width 389 height 30
click at [535, 325] on div "Loading… Manual N/A Date 08/21/2025 Status OPEN Part Number FA259-64600-000 FA2…" at bounding box center [803, 353] width 1193 height 652
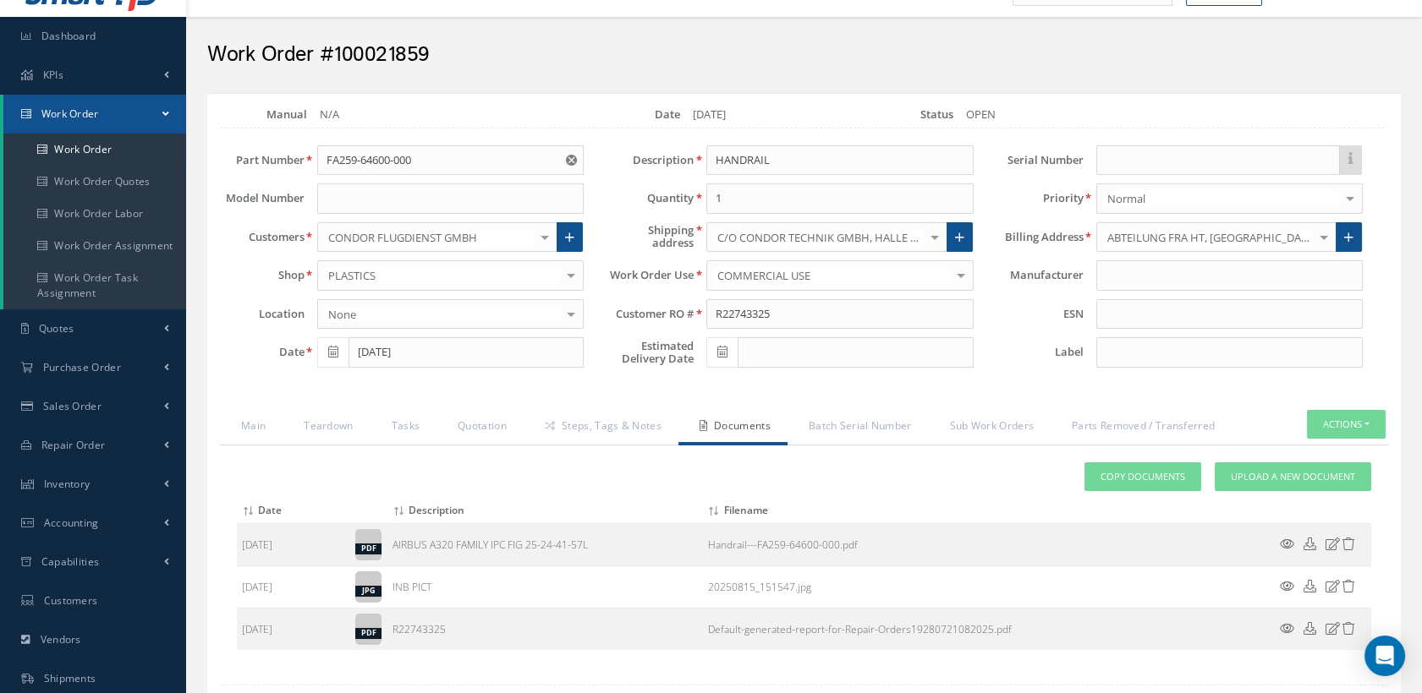
scroll to position [94, 0]
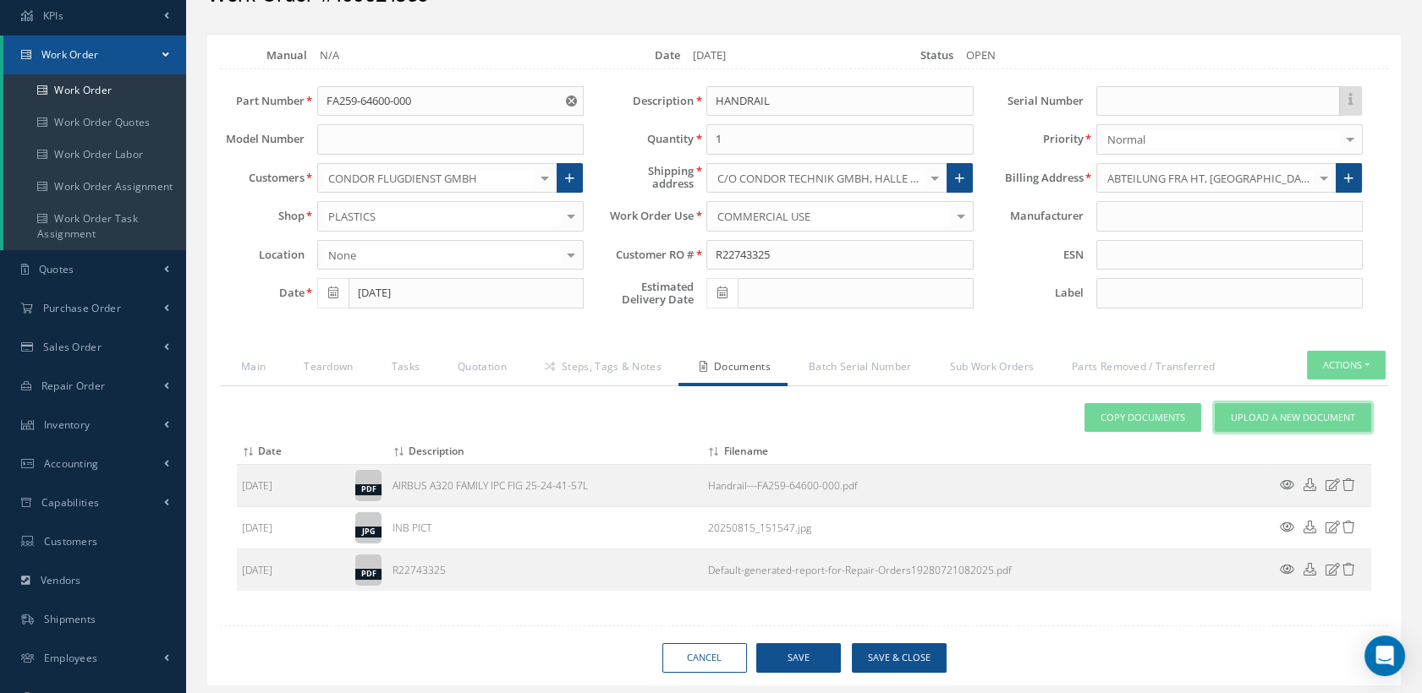
click at [1274, 411] on span "Upload a New Document" at bounding box center [1292, 418] width 124 height 14
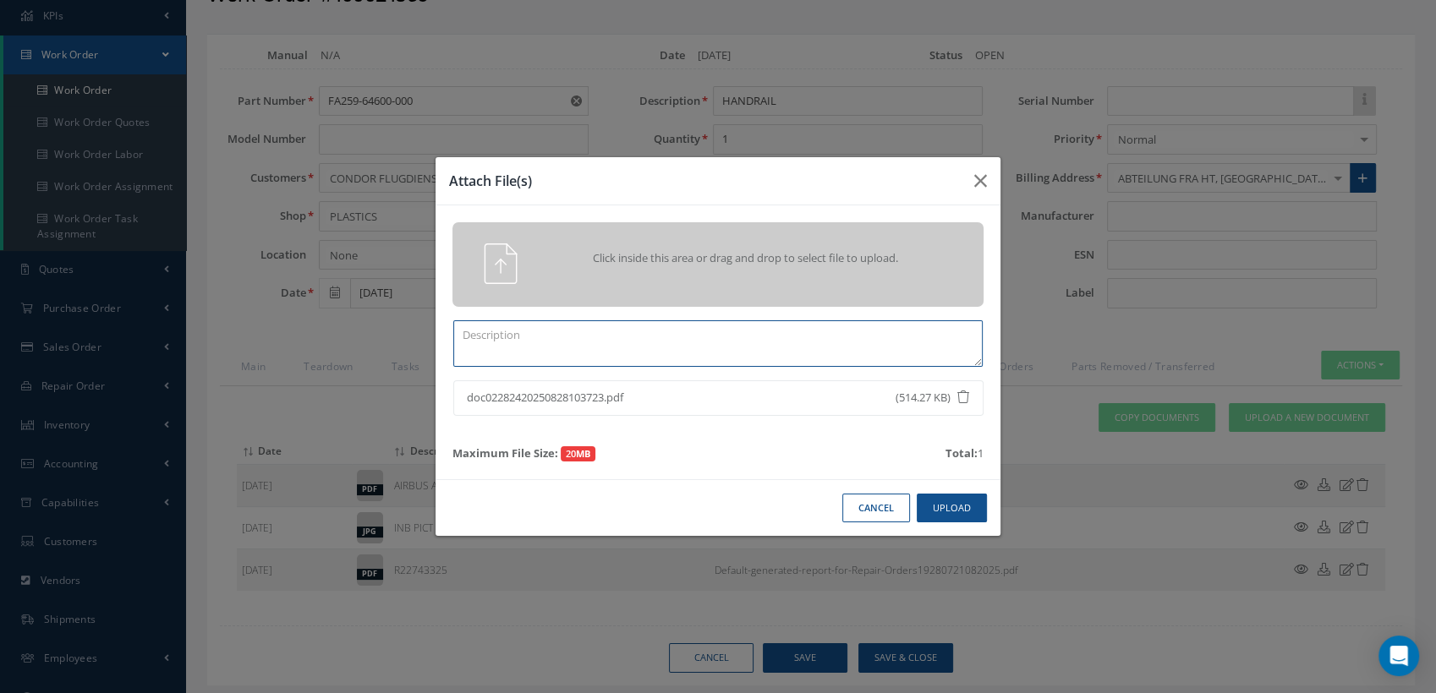
click at [521, 346] on textarea at bounding box center [717, 344] width 529 height 47
type textarea "CONTRACT REVIEW"
click at [947, 507] on button "Upload" at bounding box center [952, 509] width 70 height 30
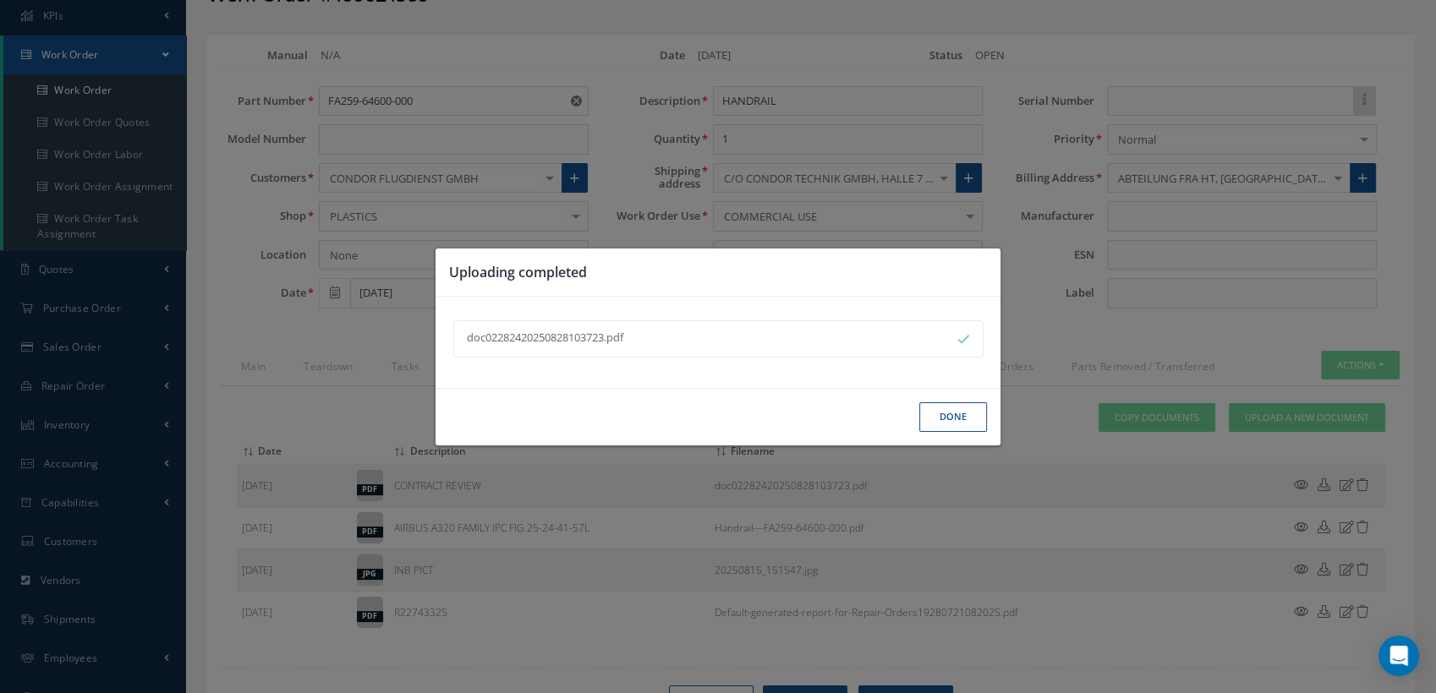
click at [967, 413] on button "Done" at bounding box center [953, 418] width 68 height 30
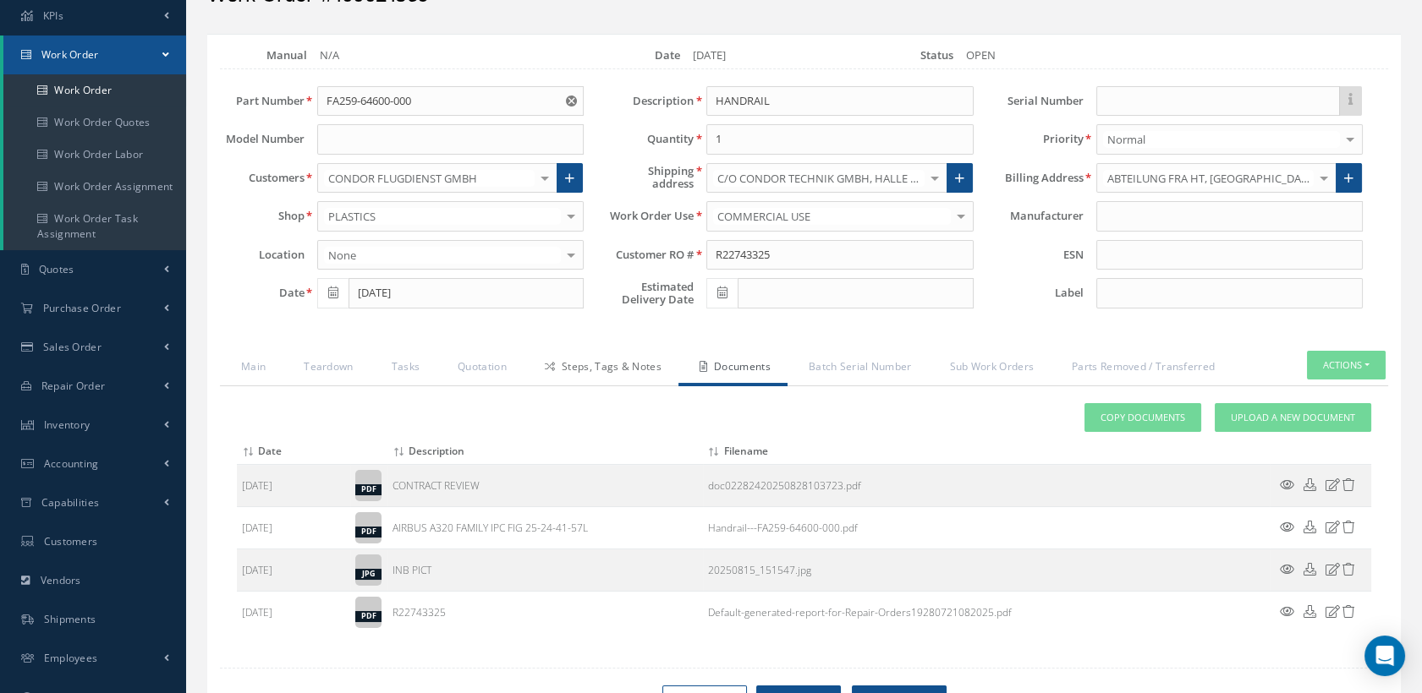
click at [610, 366] on link "Steps, Tags & Notes" at bounding box center [600, 369] width 155 height 36
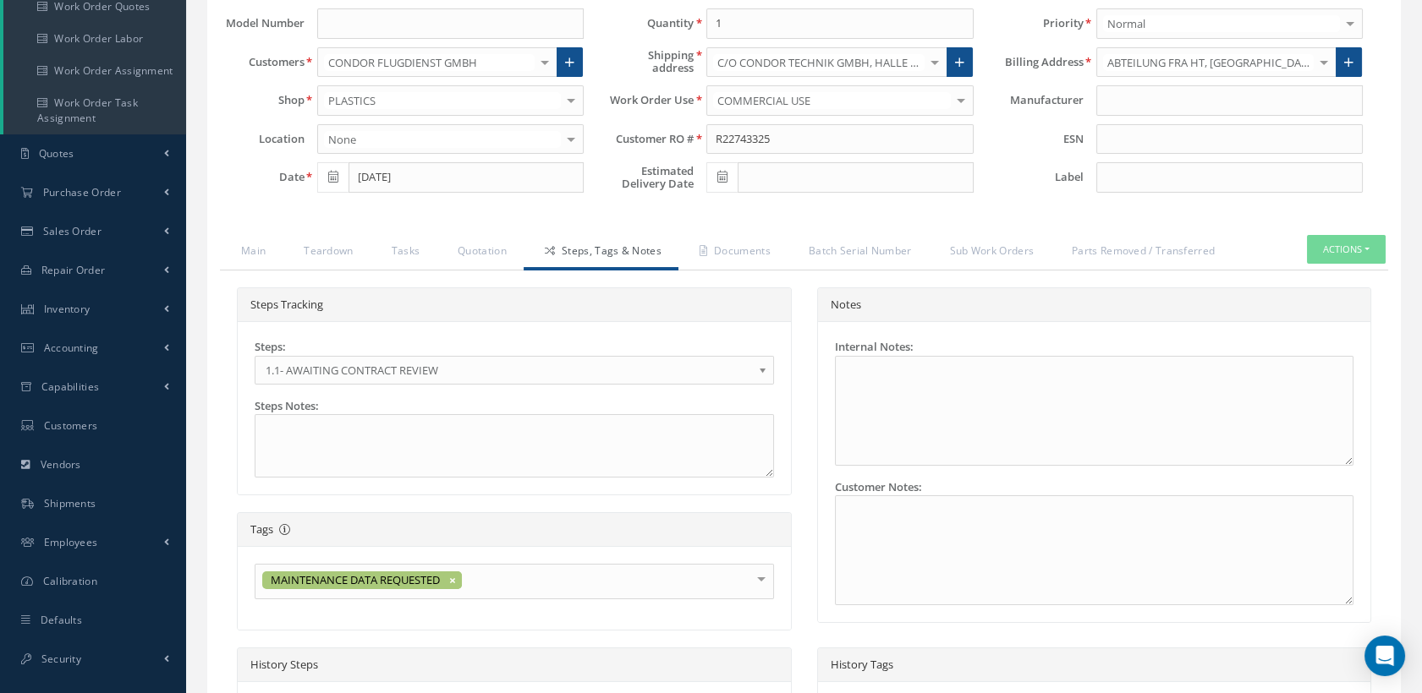
scroll to position [282, 0]
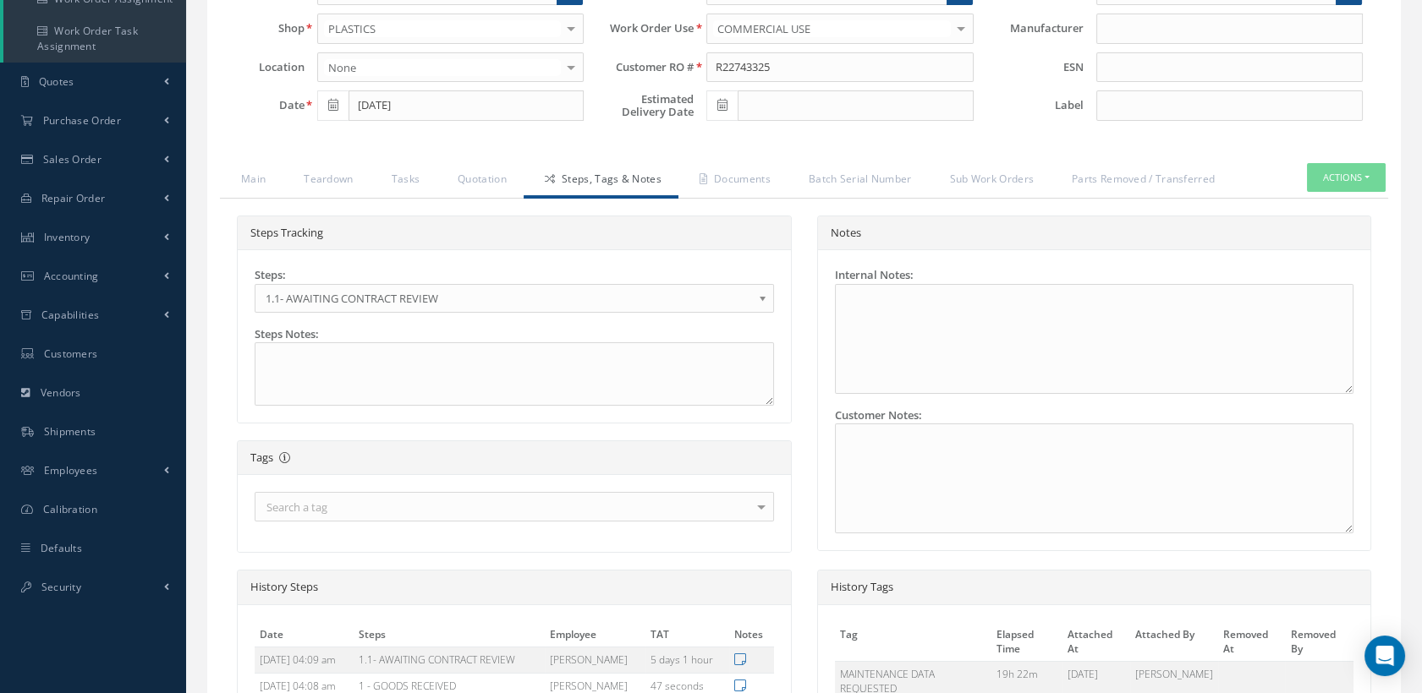
click at [434, 300] on span "1.1- AWAITING CONTRACT REVIEW" at bounding box center [509, 298] width 486 height 20
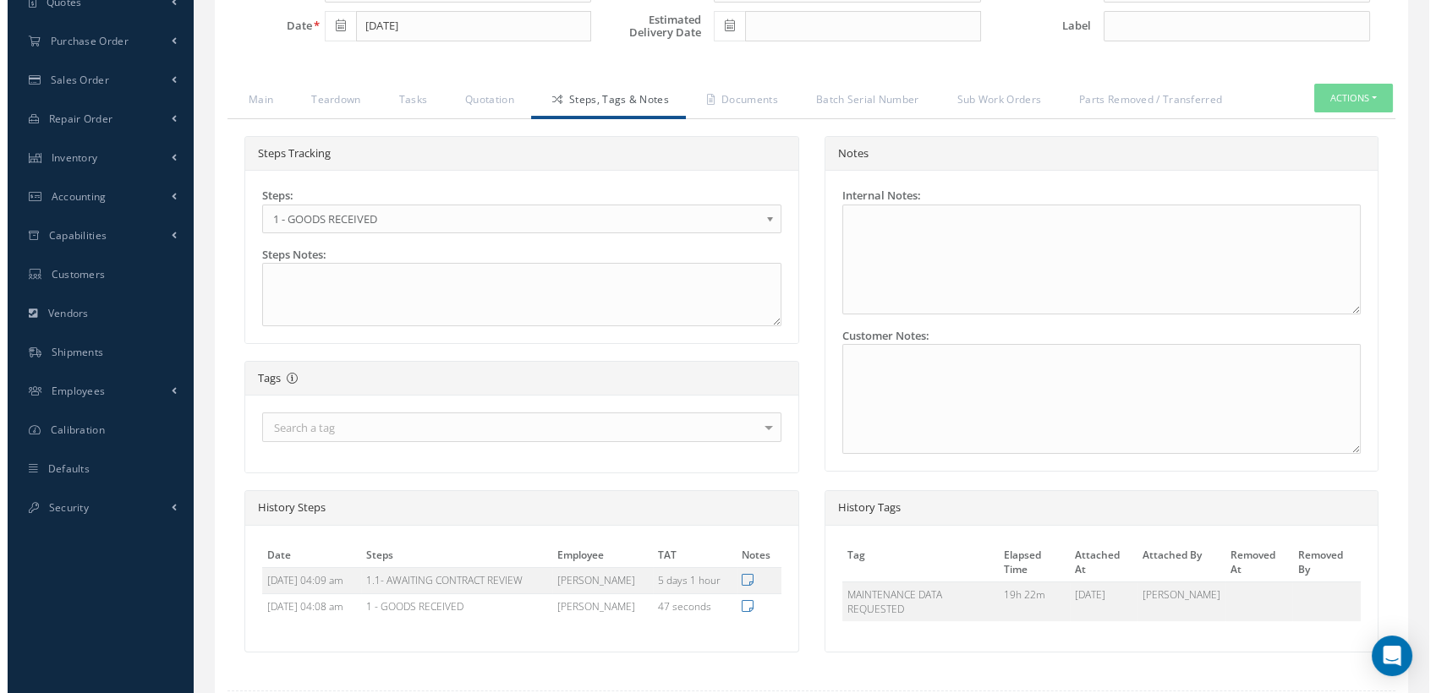
scroll to position [469, 0]
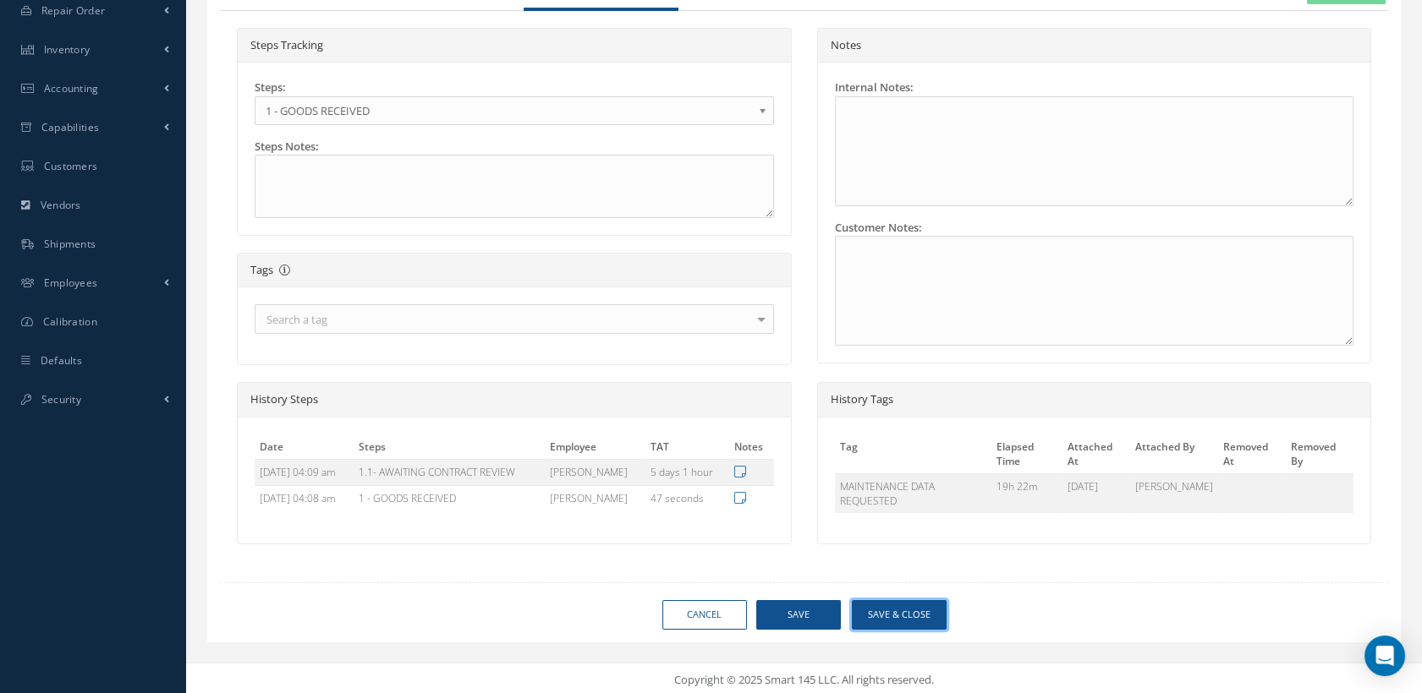
click at [896, 612] on button "Save & Close" at bounding box center [899, 615] width 95 height 30
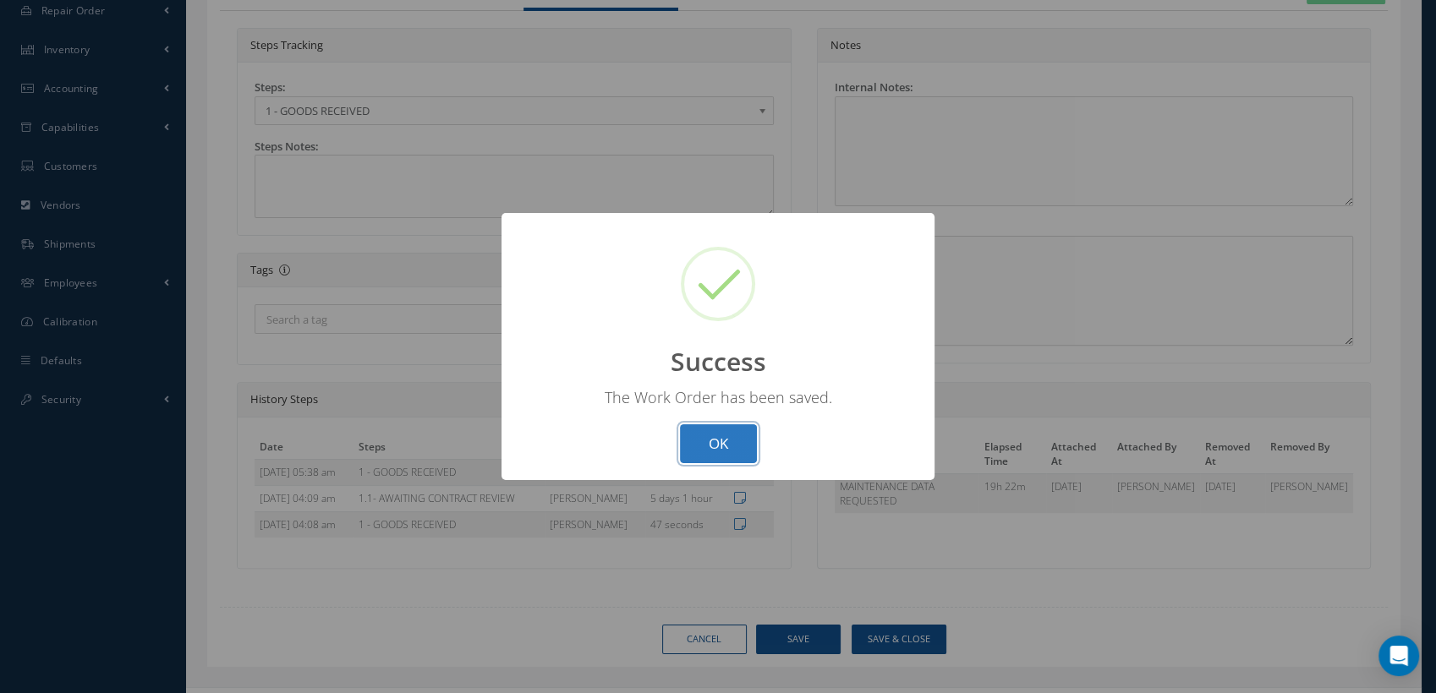
click at [711, 452] on button "OK" at bounding box center [718, 445] width 77 height 40
select select "25"
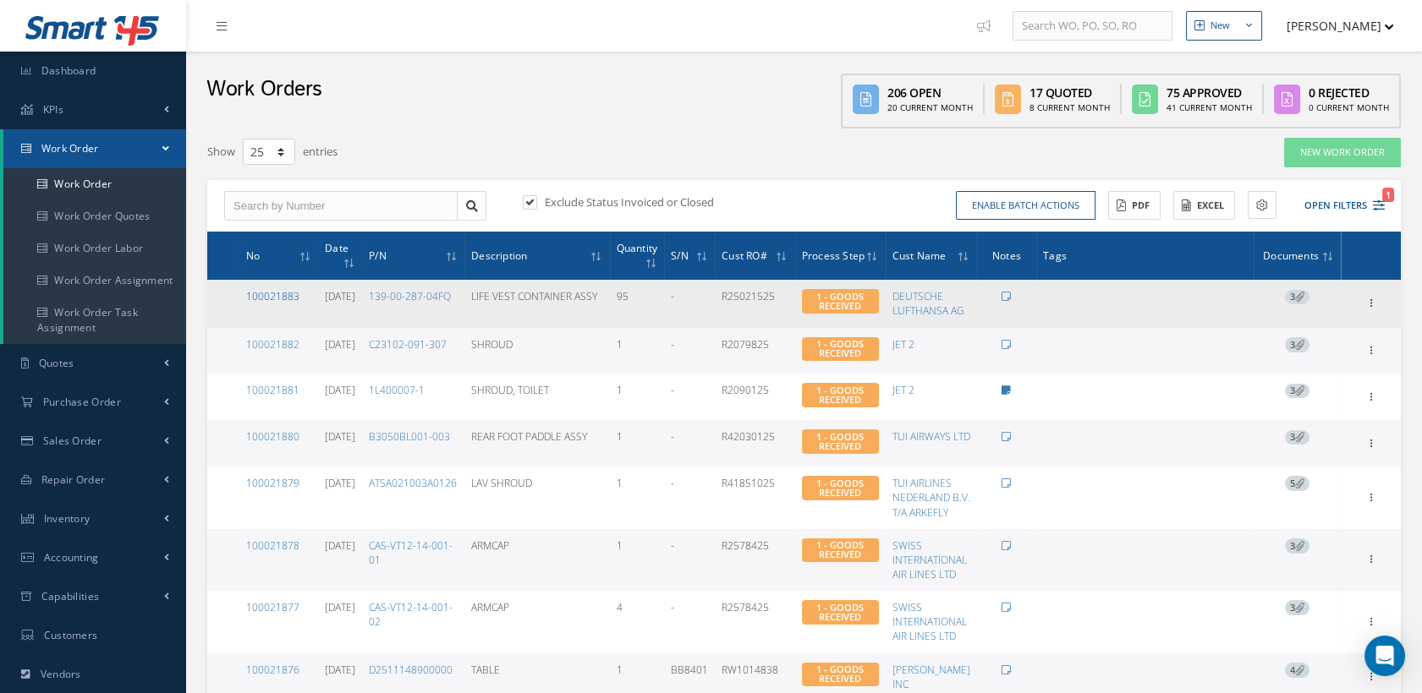
click at [289, 290] on link "100021883" at bounding box center [272, 296] width 53 height 14
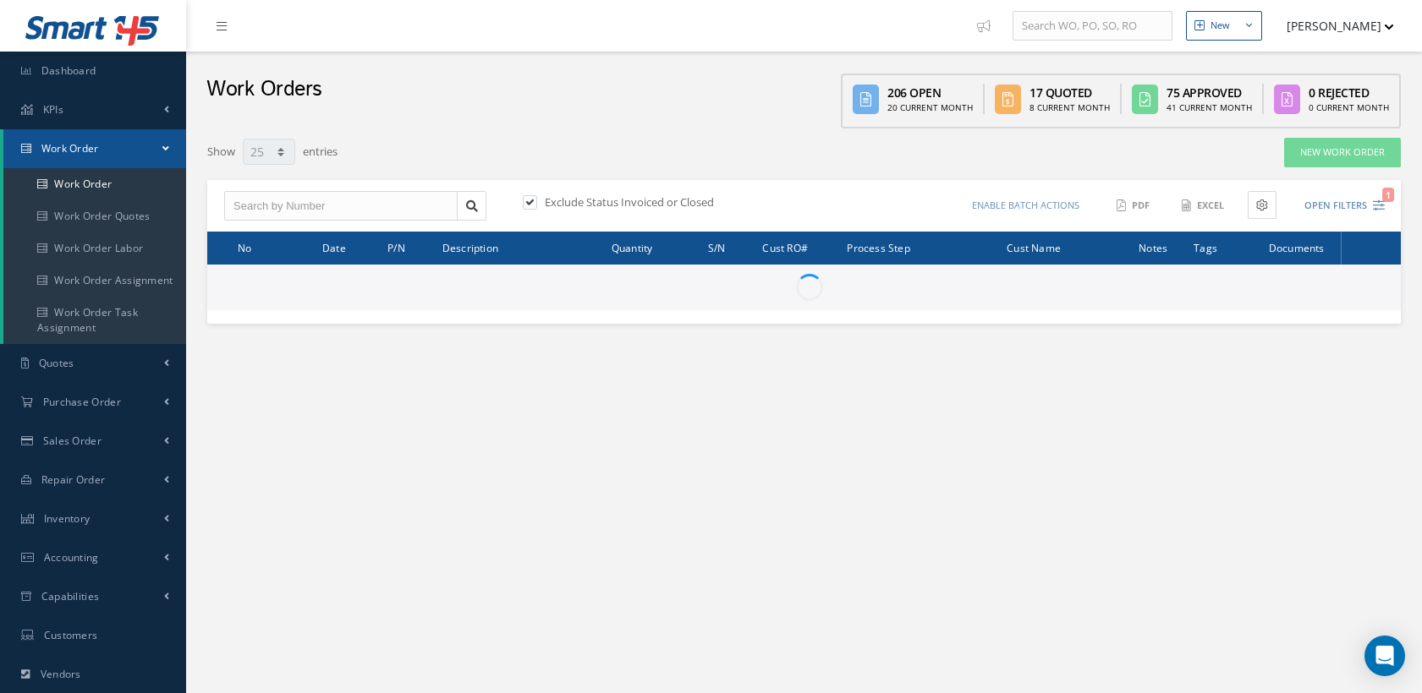
select select "25"
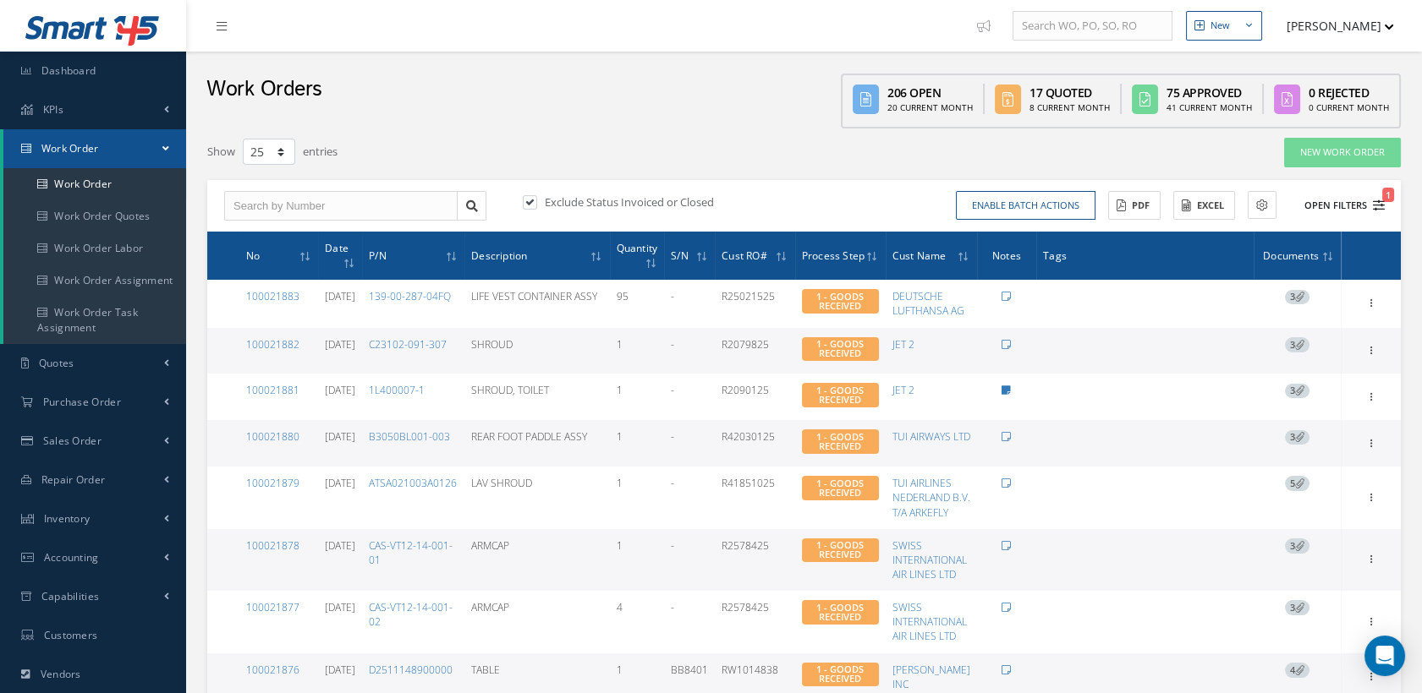
click at [1378, 202] on icon "1" at bounding box center [1379, 206] width 12 height 12
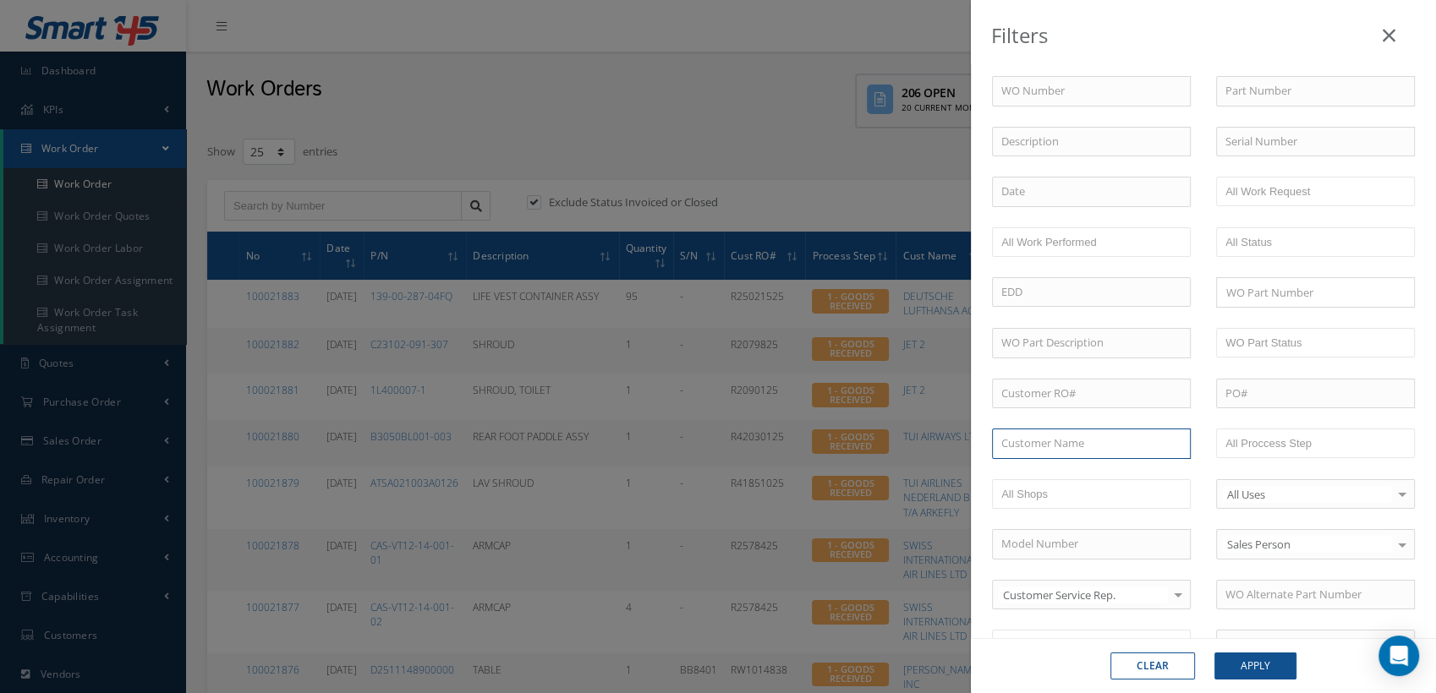
click at [1049, 441] on input "text" at bounding box center [1091, 444] width 199 height 30
click at [1040, 462] on div "No Match Found" at bounding box center [1091, 474] width 197 height 30
click at [1055, 436] on input "conf" at bounding box center [1091, 444] width 199 height 30
click at [1039, 477] on span "CONDOR FLUGDIENST GMBH" at bounding box center [1075, 473] width 149 height 15
type input "CONDOR FLUGDIENST GMBH"
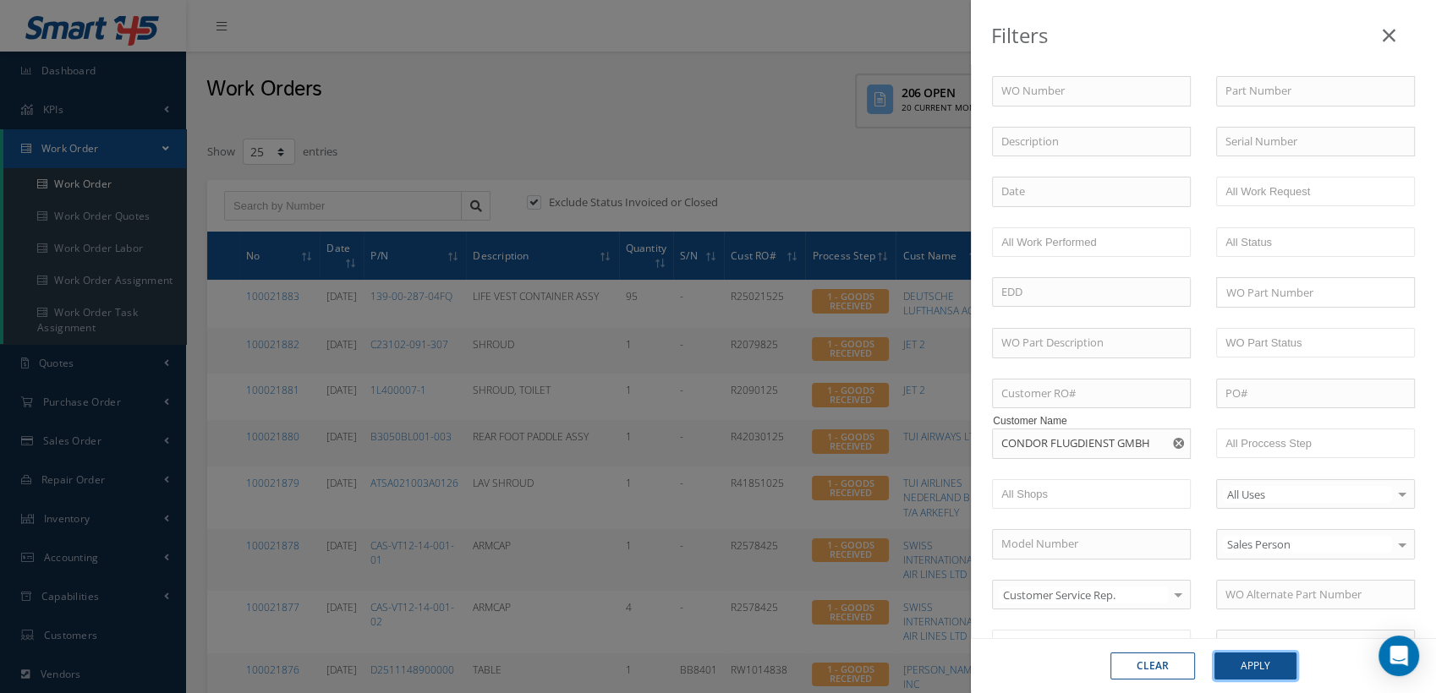
click at [1246, 669] on button "Apply" at bounding box center [1255, 666] width 82 height 27
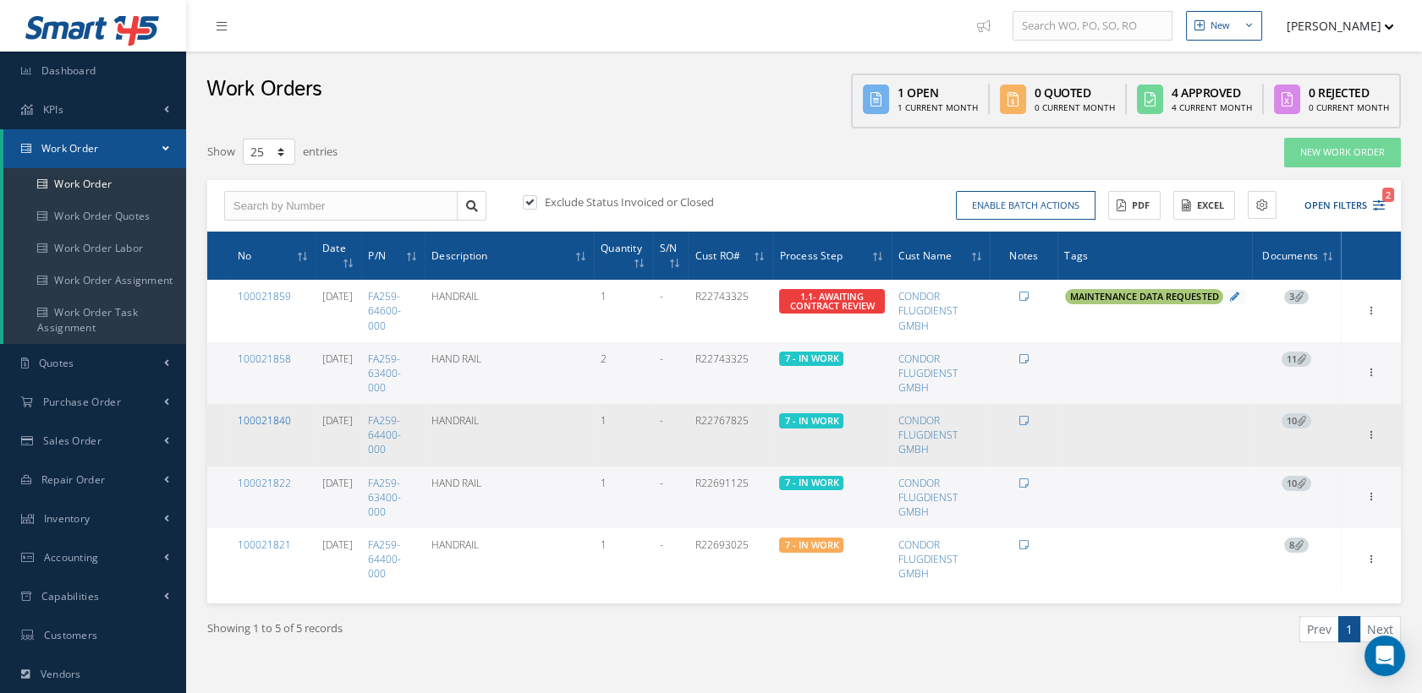
click at [248, 416] on link "100021840" at bounding box center [264, 421] width 53 height 14
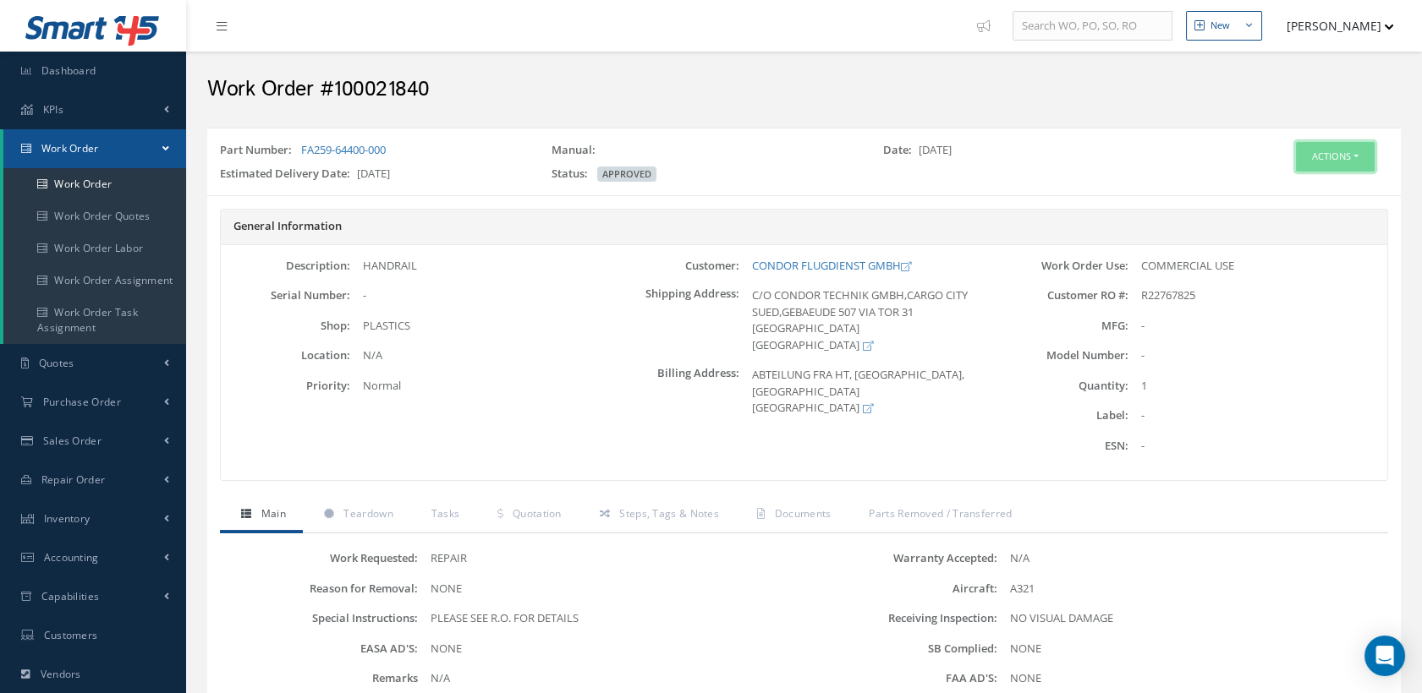
click at [1306, 153] on button "Actions" at bounding box center [1335, 157] width 79 height 30
click at [1287, 185] on link "Edit" at bounding box center [1307, 189] width 135 height 23
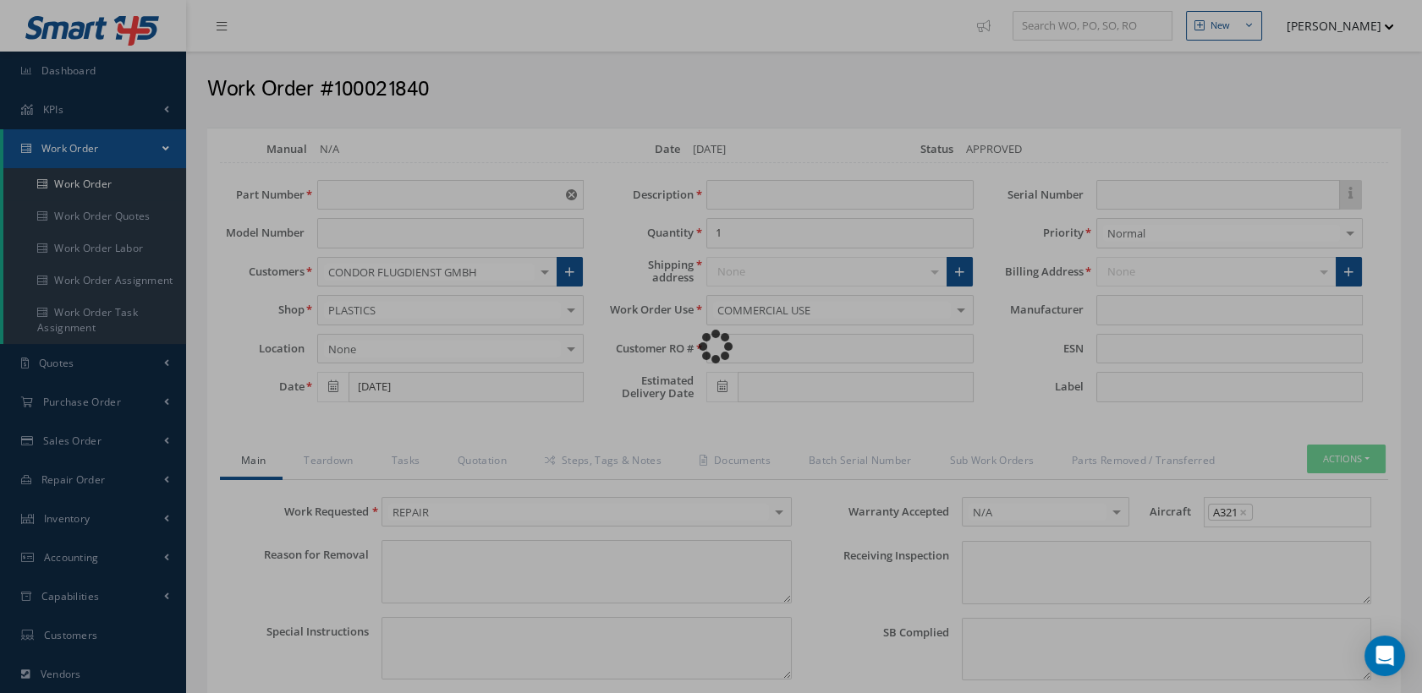
type input "FA259-64400-000"
type input "[DATE]"
type input "HANDRAIL"
type input "R22767825"
type input "09/12/2025"
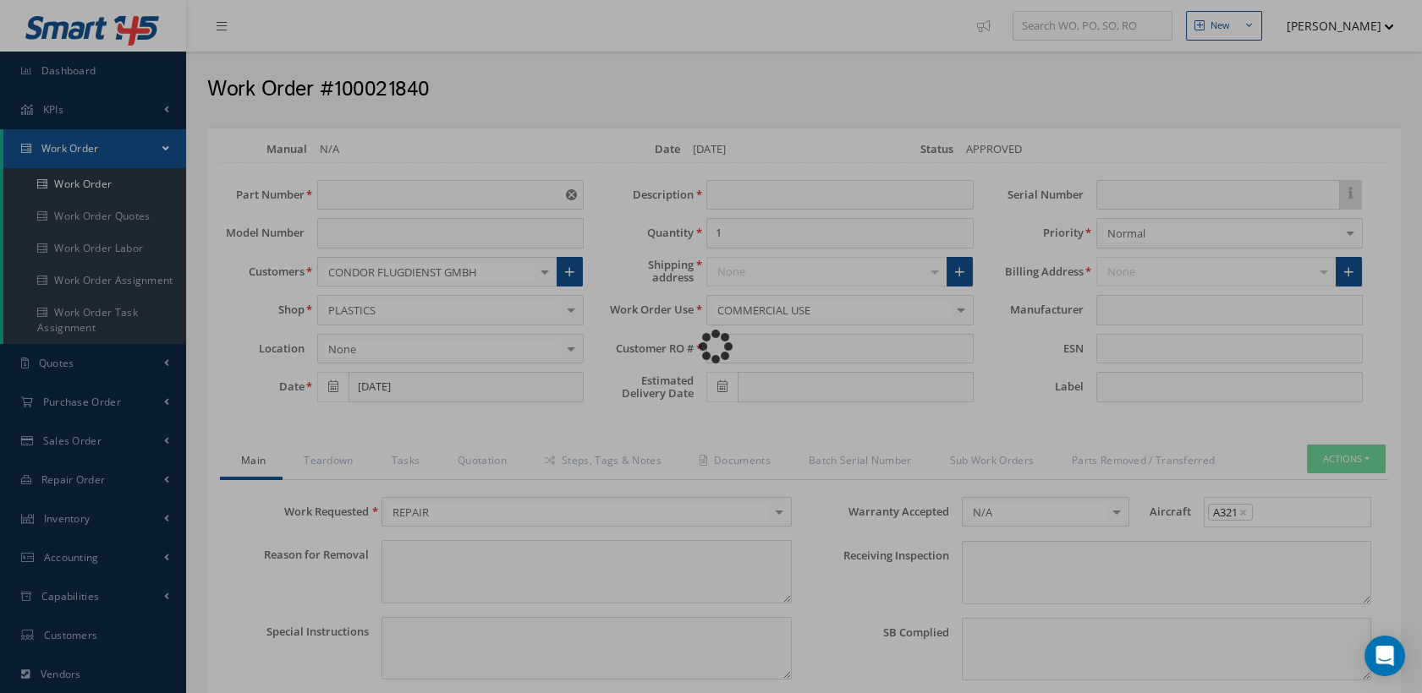
type textarea "NONE"
type textarea "PLEASE SEE R.O. FOR DETAILS"
type input "NONE"
type textarea "NO VISUAL DAMAGE"
type textarea "NONE"
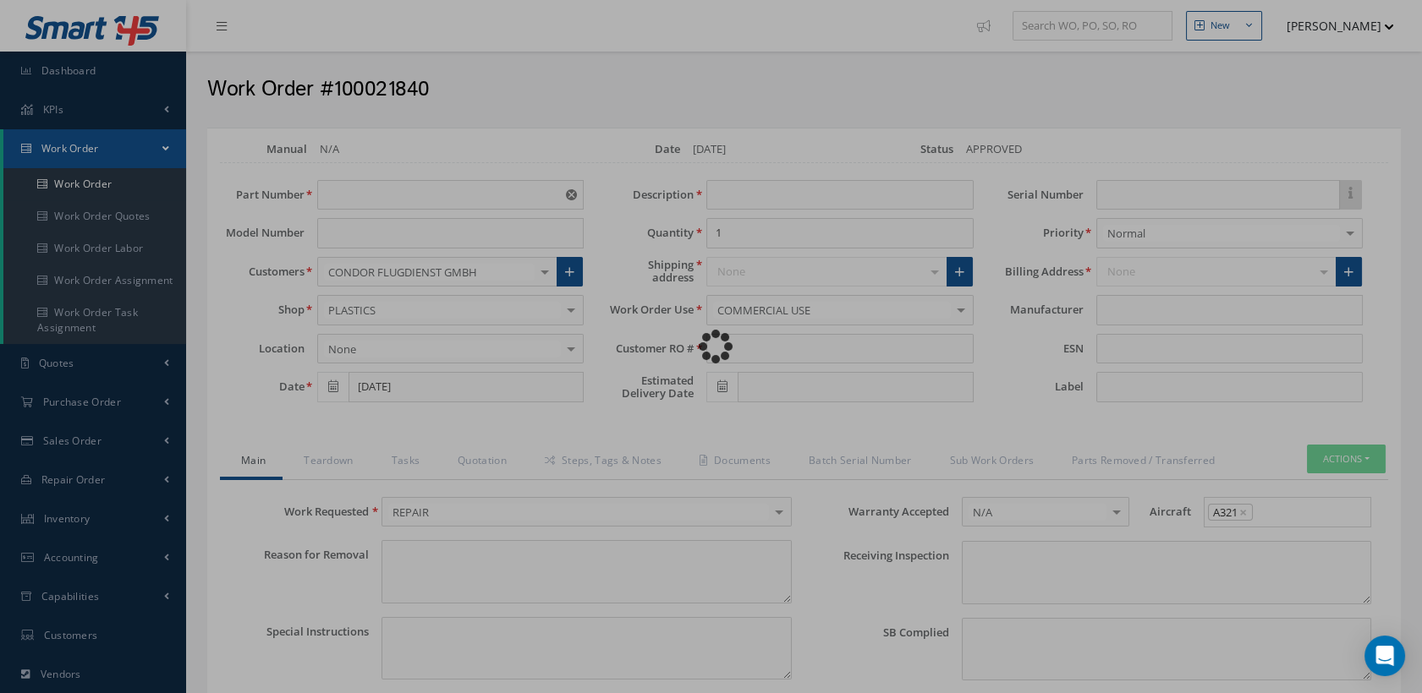
type input "NONE"
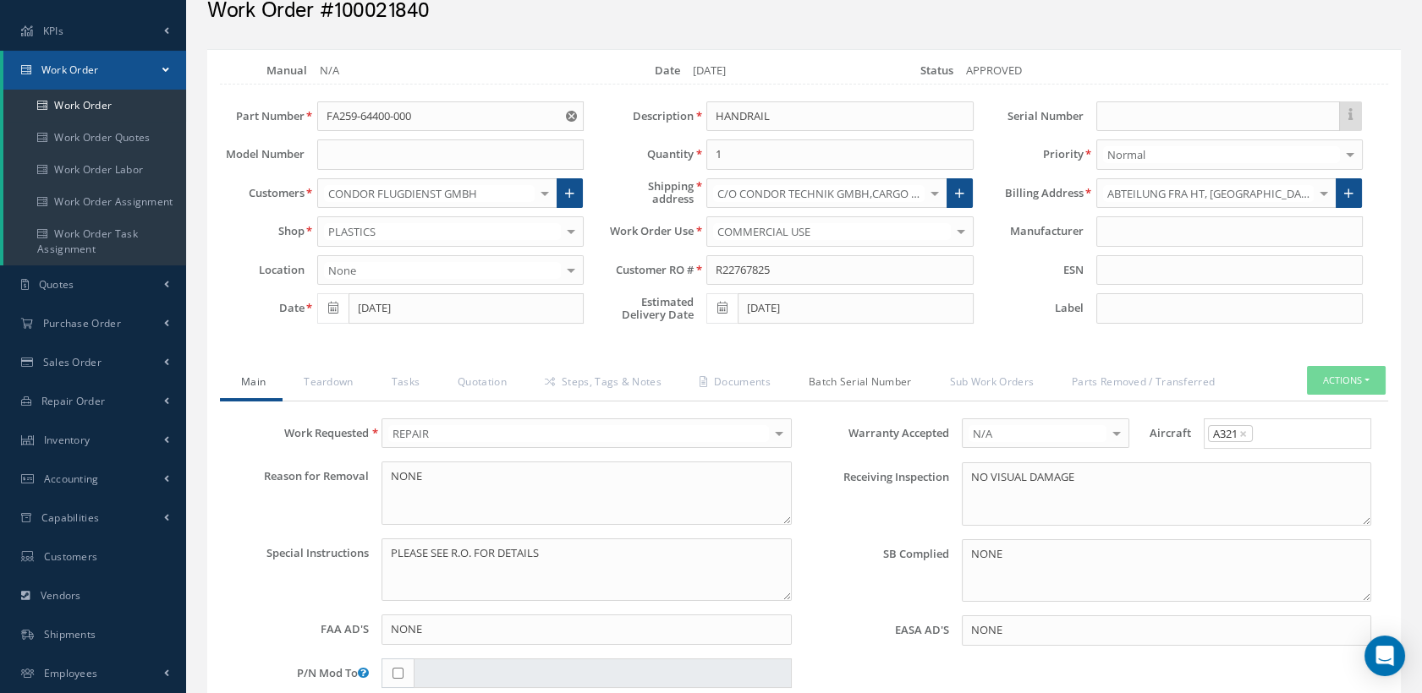
scroll to position [188, 0]
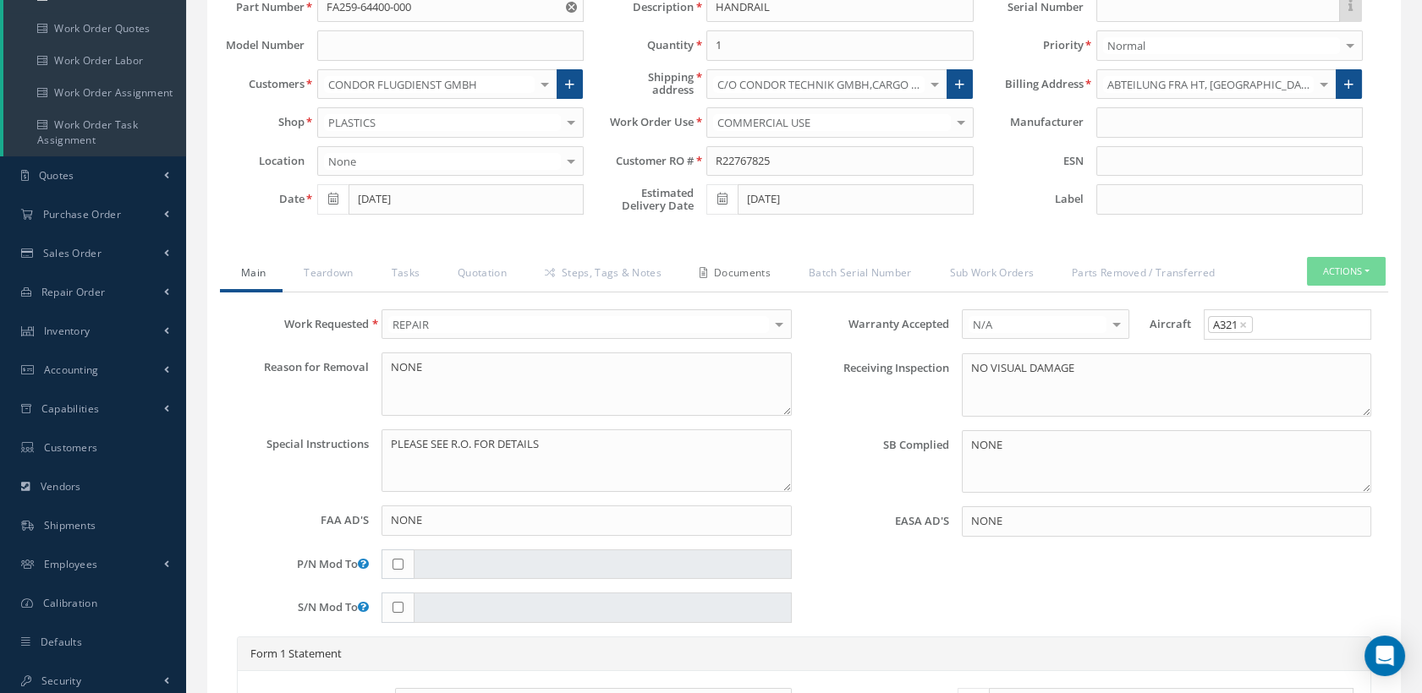
click at [745, 273] on link "Documents" at bounding box center [732, 275] width 109 height 36
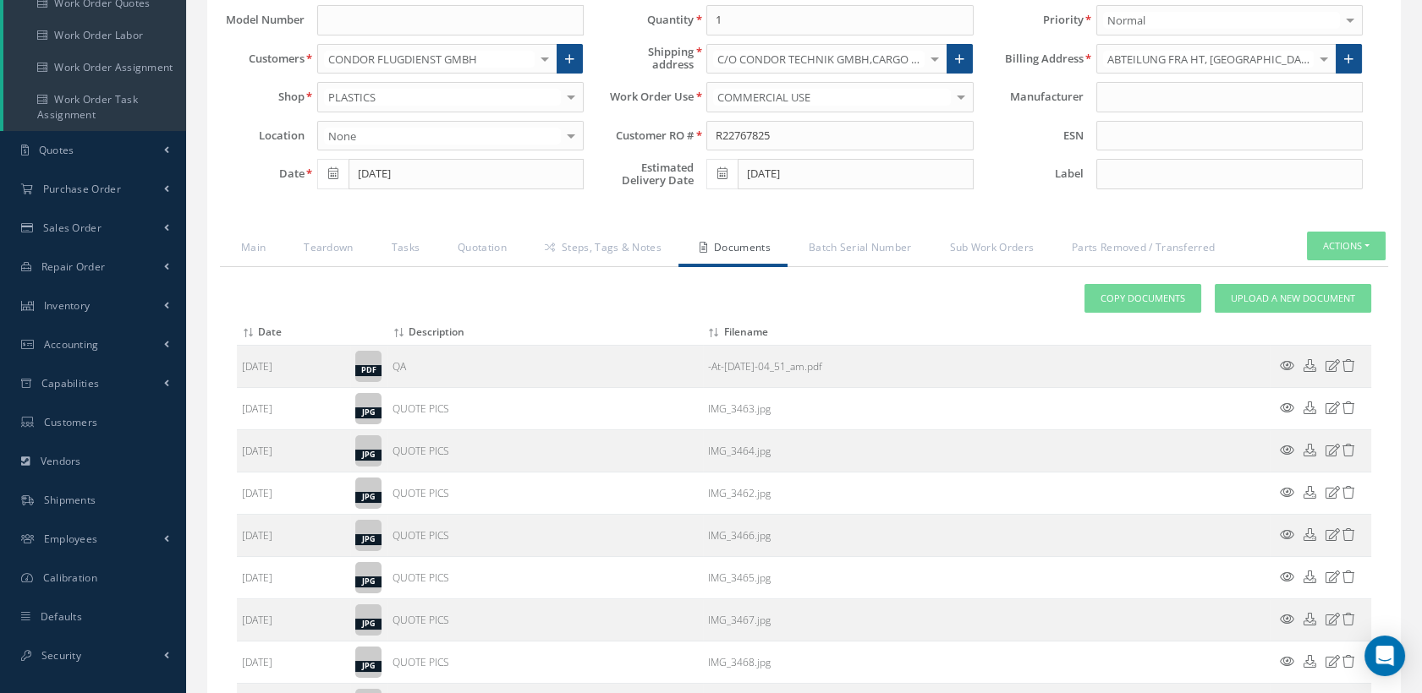
scroll to position [0, 0]
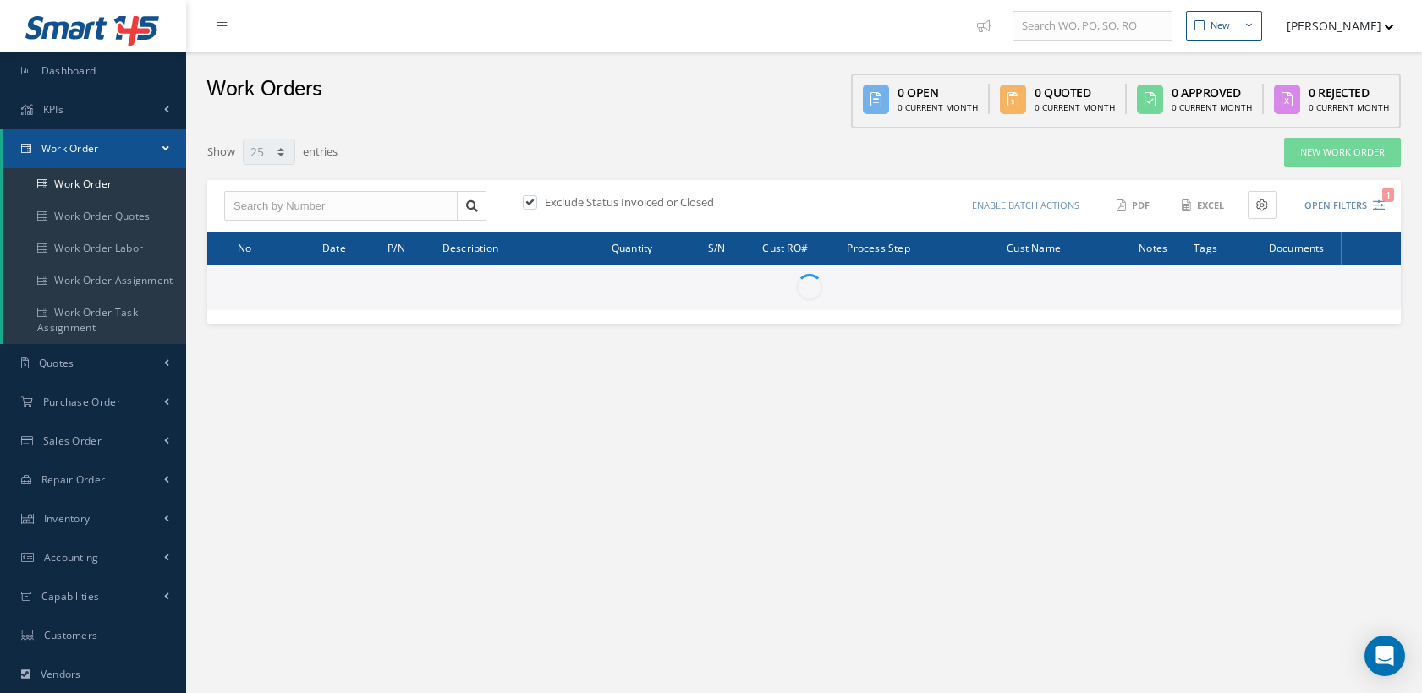
select select "25"
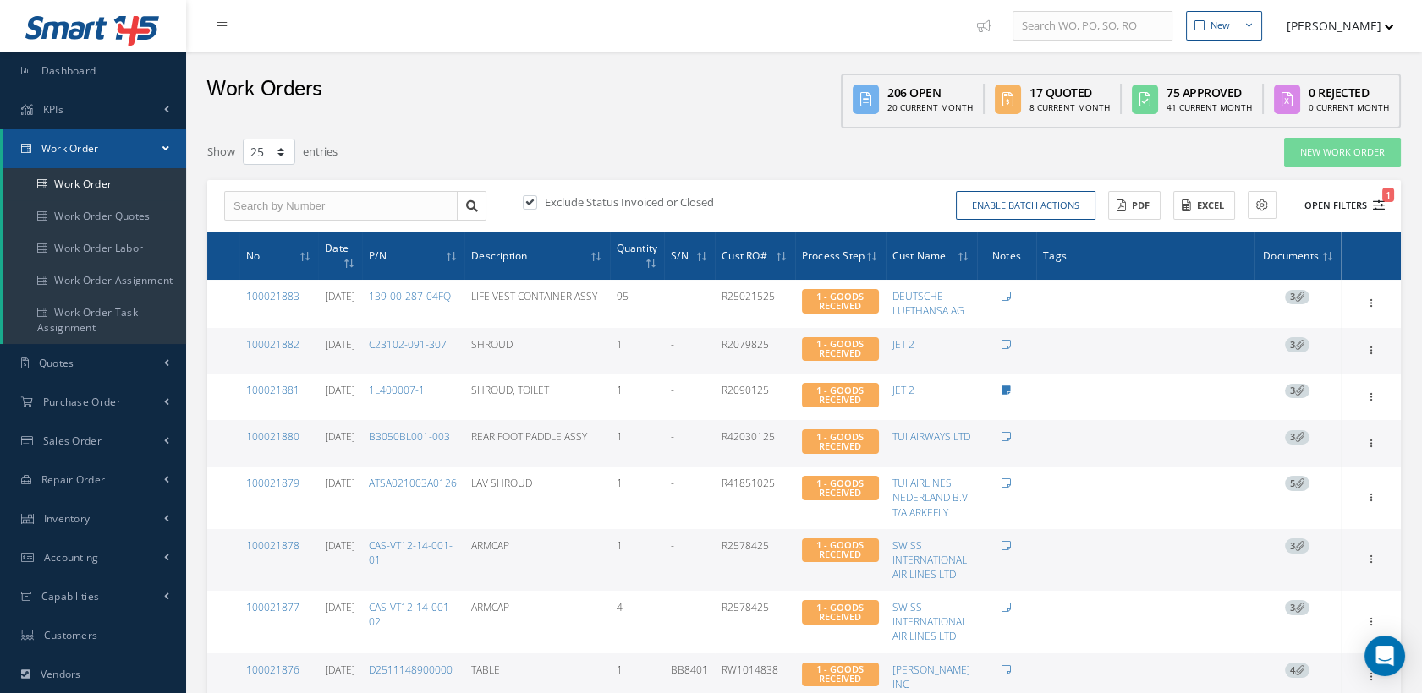
click at [1374, 200] on icon "1" at bounding box center [1379, 206] width 12 height 12
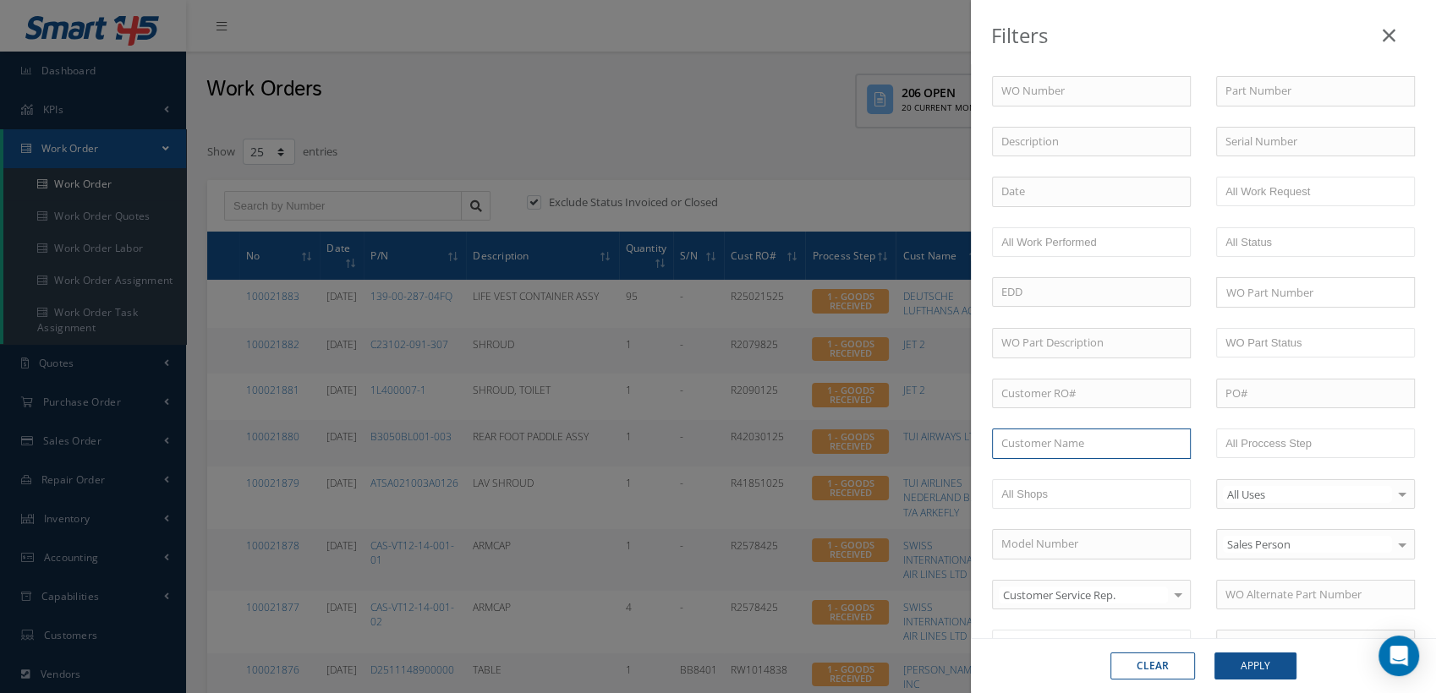
click at [1049, 432] on input "text" at bounding box center [1091, 444] width 199 height 30
click at [1041, 475] on span "CONDOR FLUGDIENST GMBH" at bounding box center [1075, 473] width 149 height 15
type input "CONDOR FLUGDIENST GMBH"
click at [1253, 671] on button "Apply" at bounding box center [1255, 666] width 82 height 27
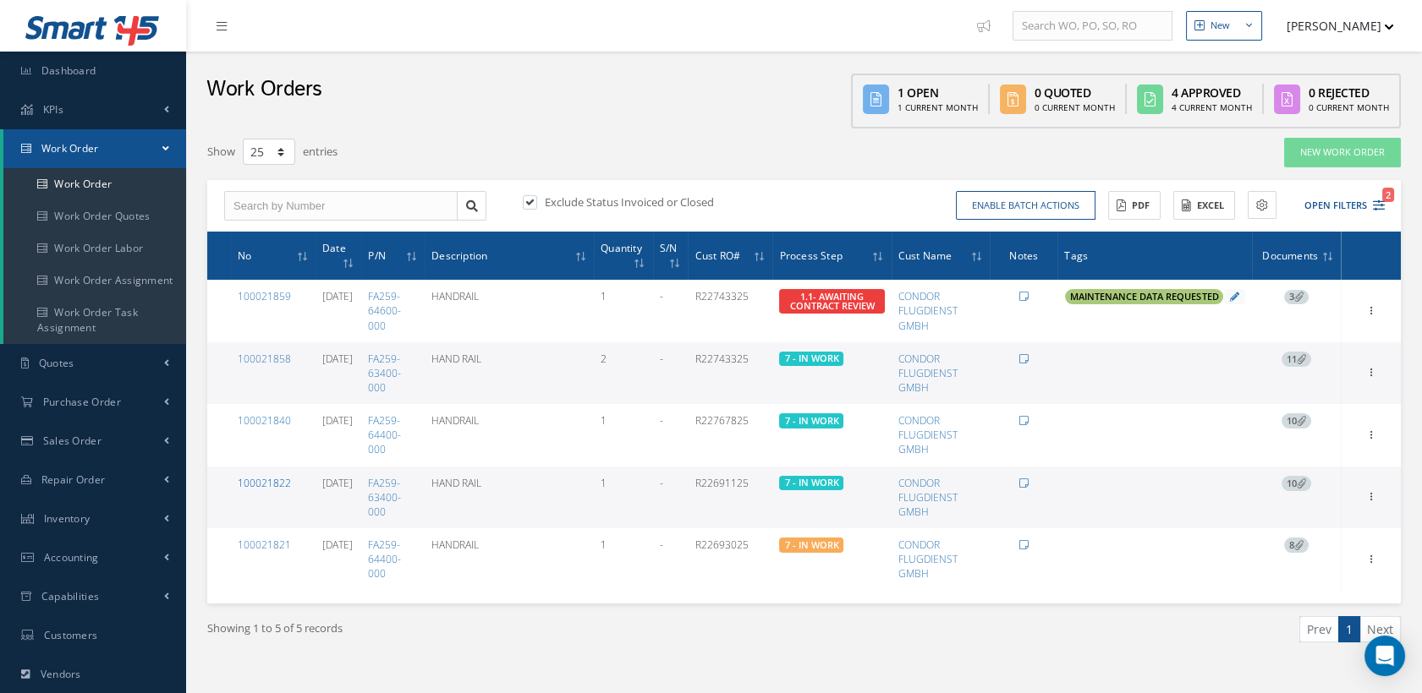
click at [267, 480] on link "100021822" at bounding box center [264, 483] width 53 height 14
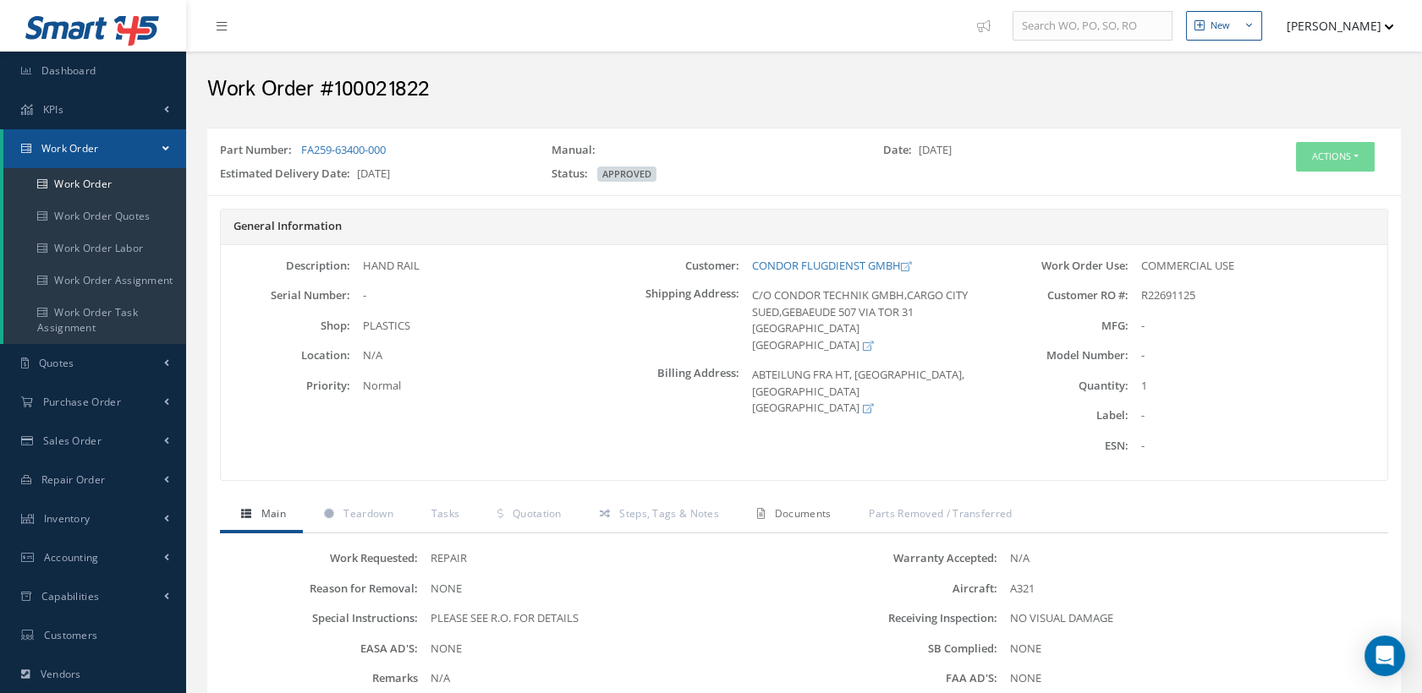
click at [805, 512] on span "Documents" at bounding box center [803, 514] width 57 height 14
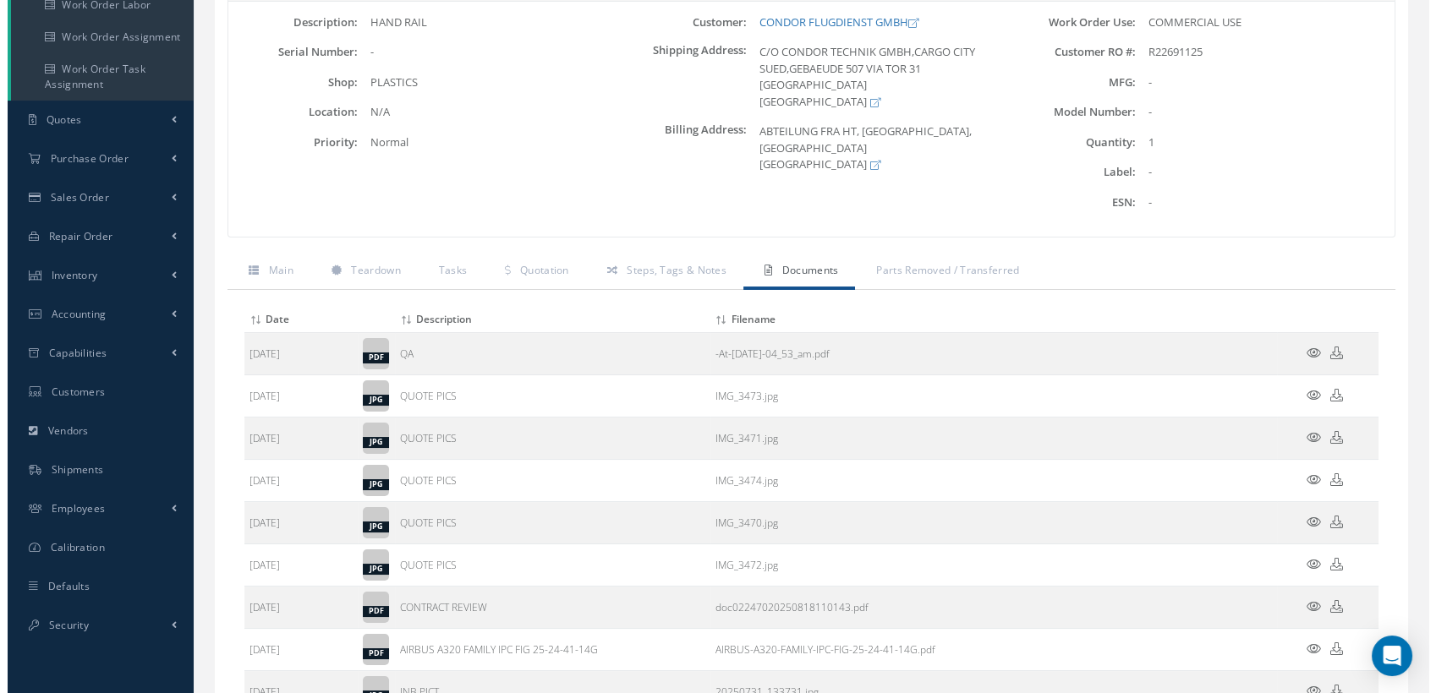
scroll to position [282, 0]
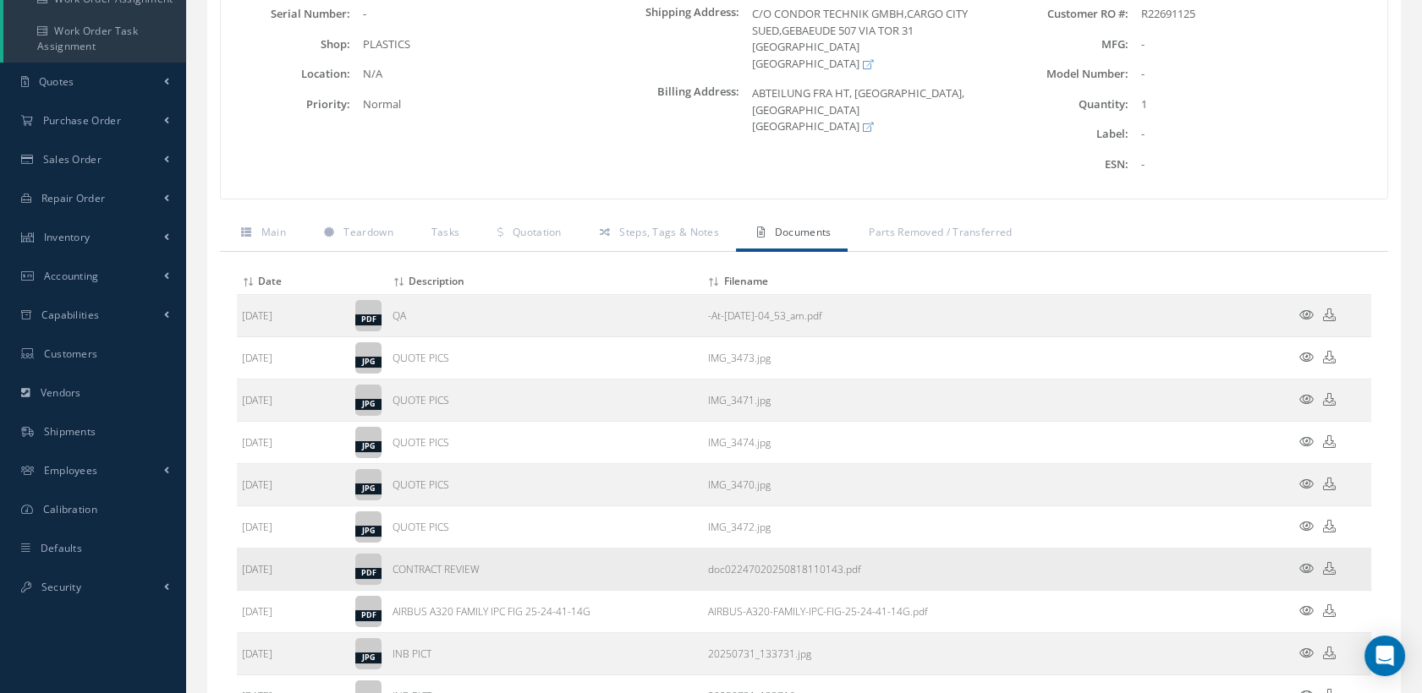
click at [1307, 564] on icon at bounding box center [1306, 568] width 14 height 13
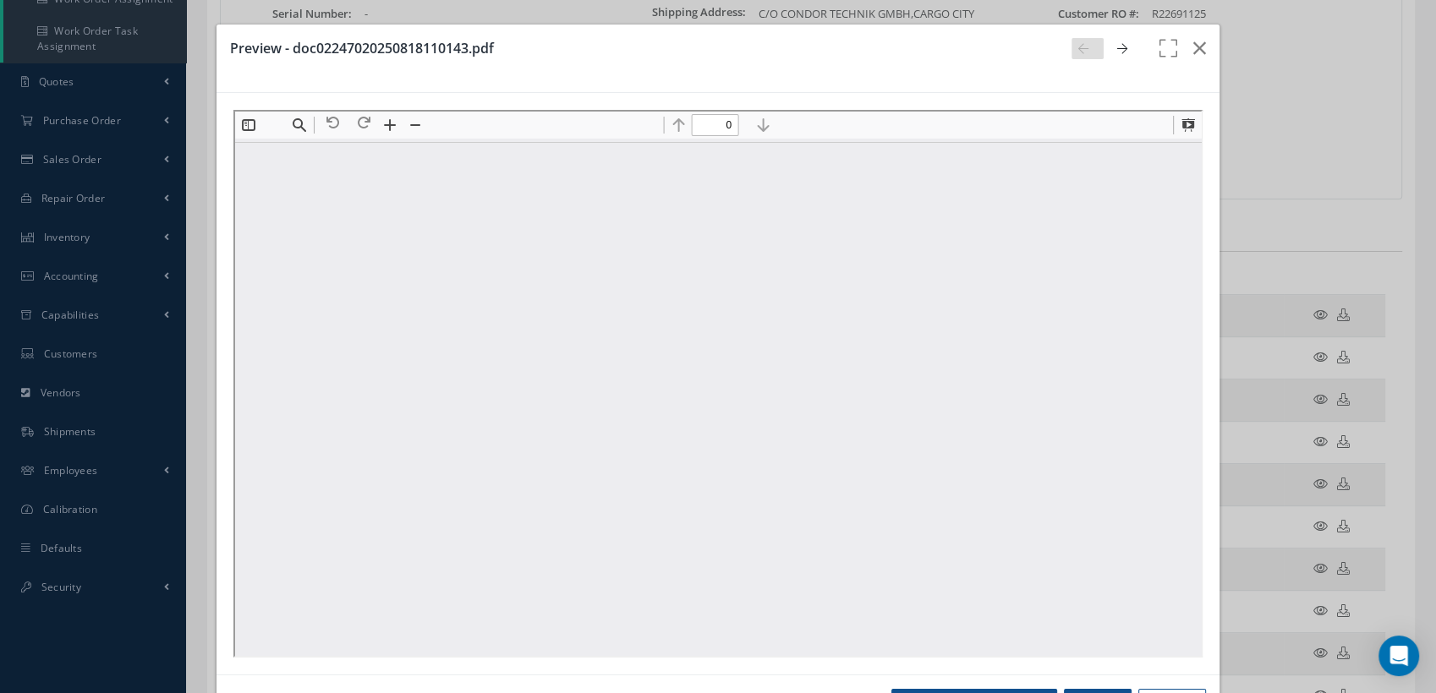
scroll to position [0, 0]
type input "1"
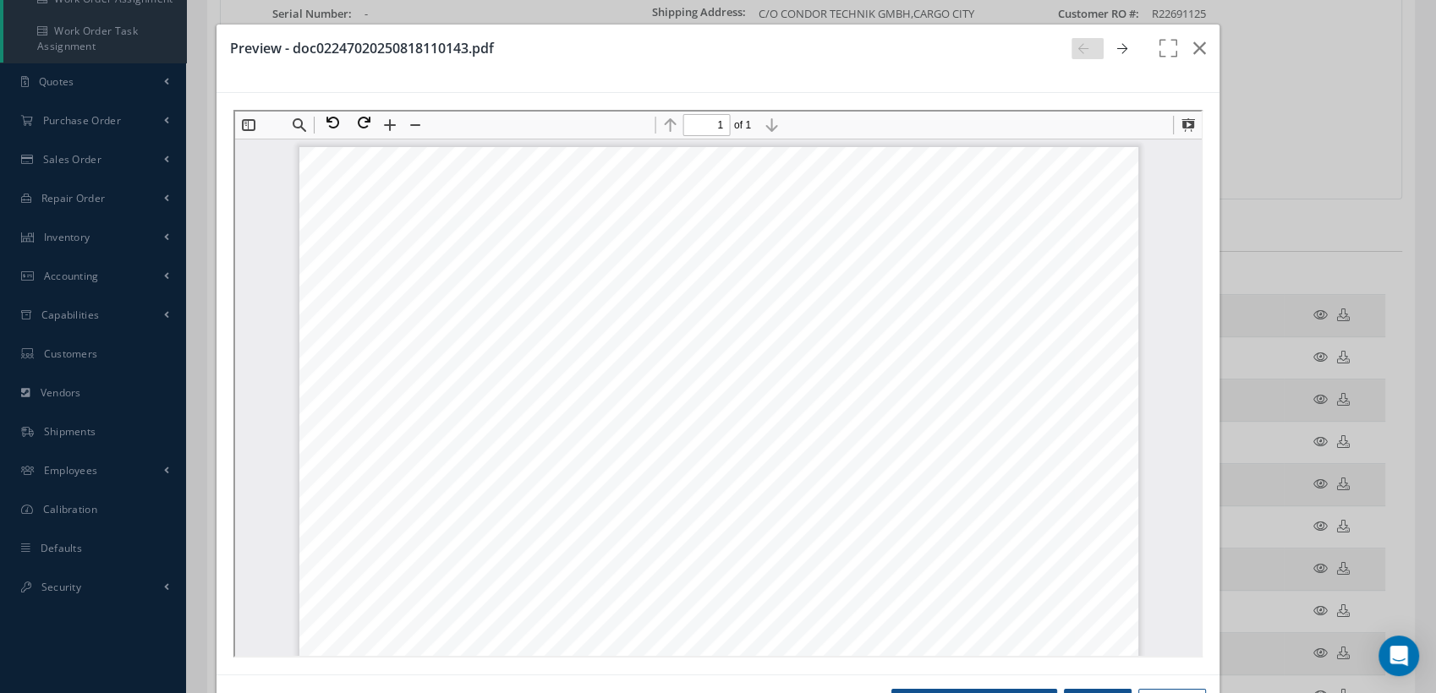
click at [0, 0] on div "Preview - doc02247020250818110143.pdf Open in [GEOGRAPHIC_DATA] Print Close" at bounding box center [0, 0] width 0 height 0
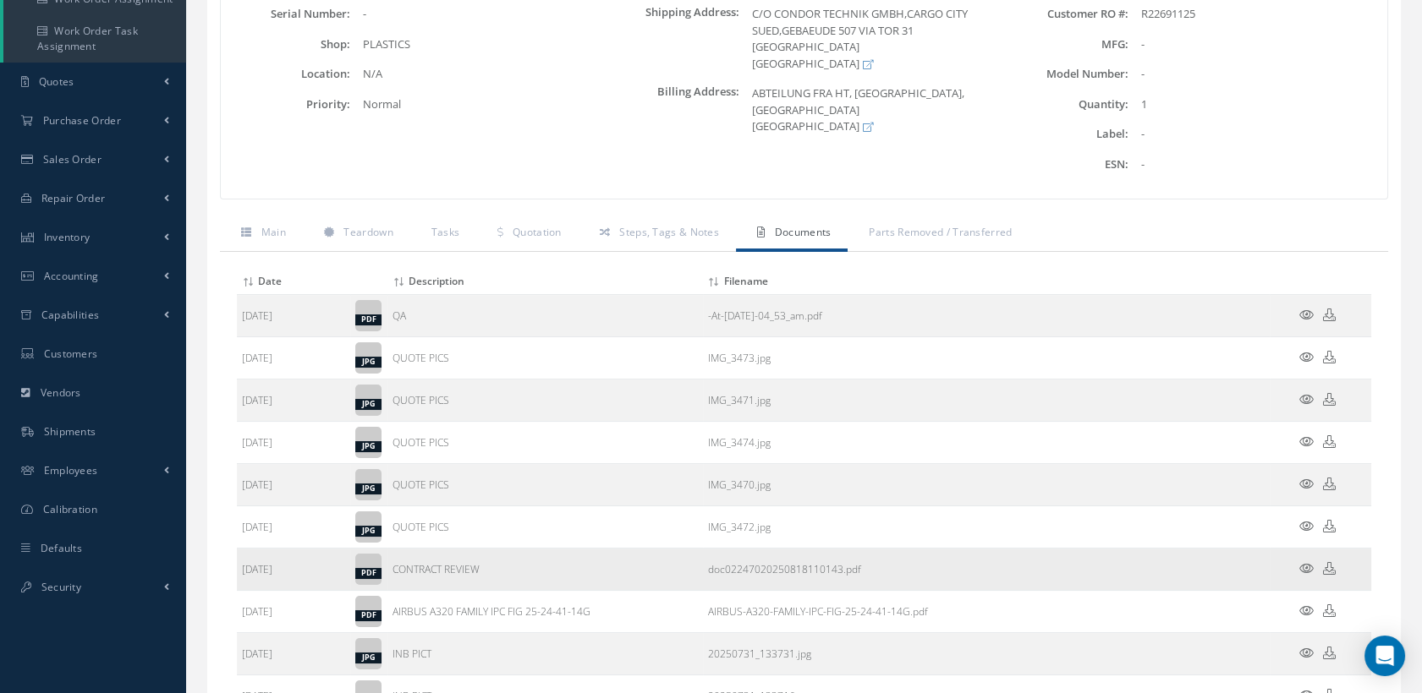
click at [1303, 565] on icon at bounding box center [1306, 568] width 14 height 13
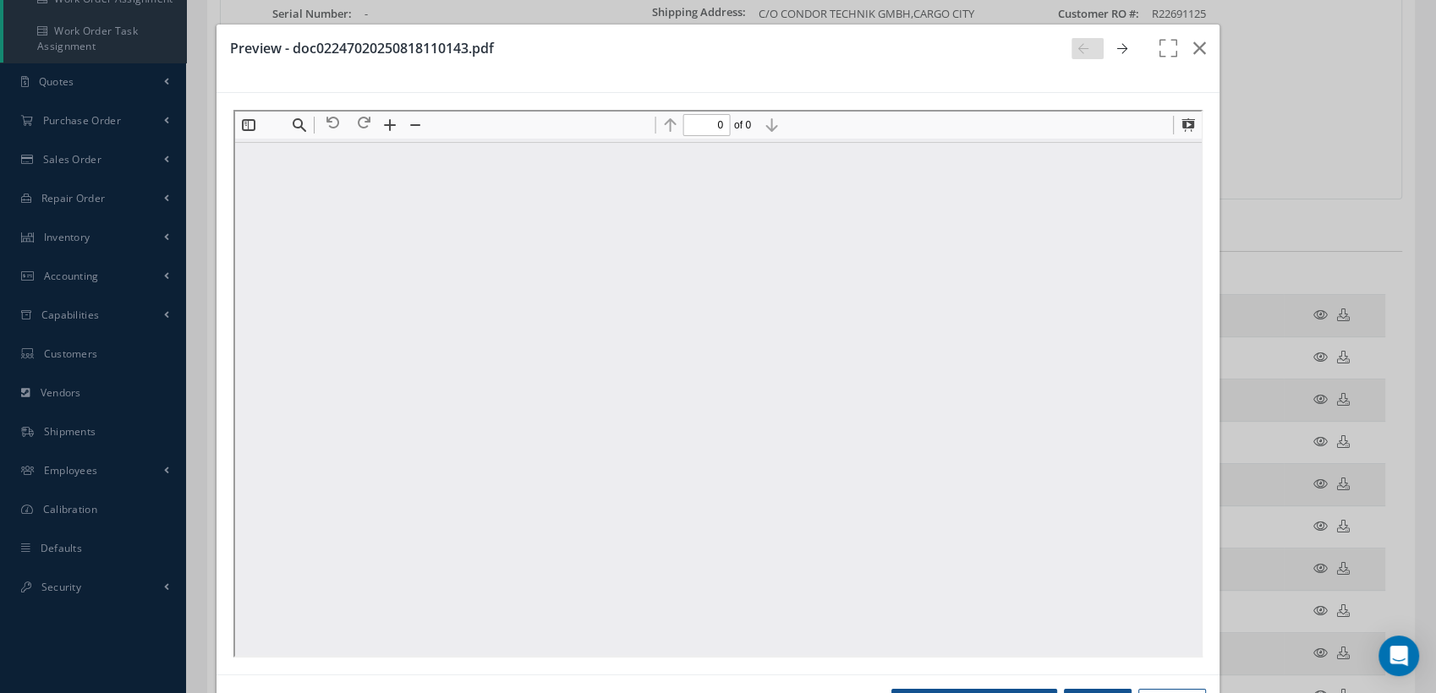
type input "1"
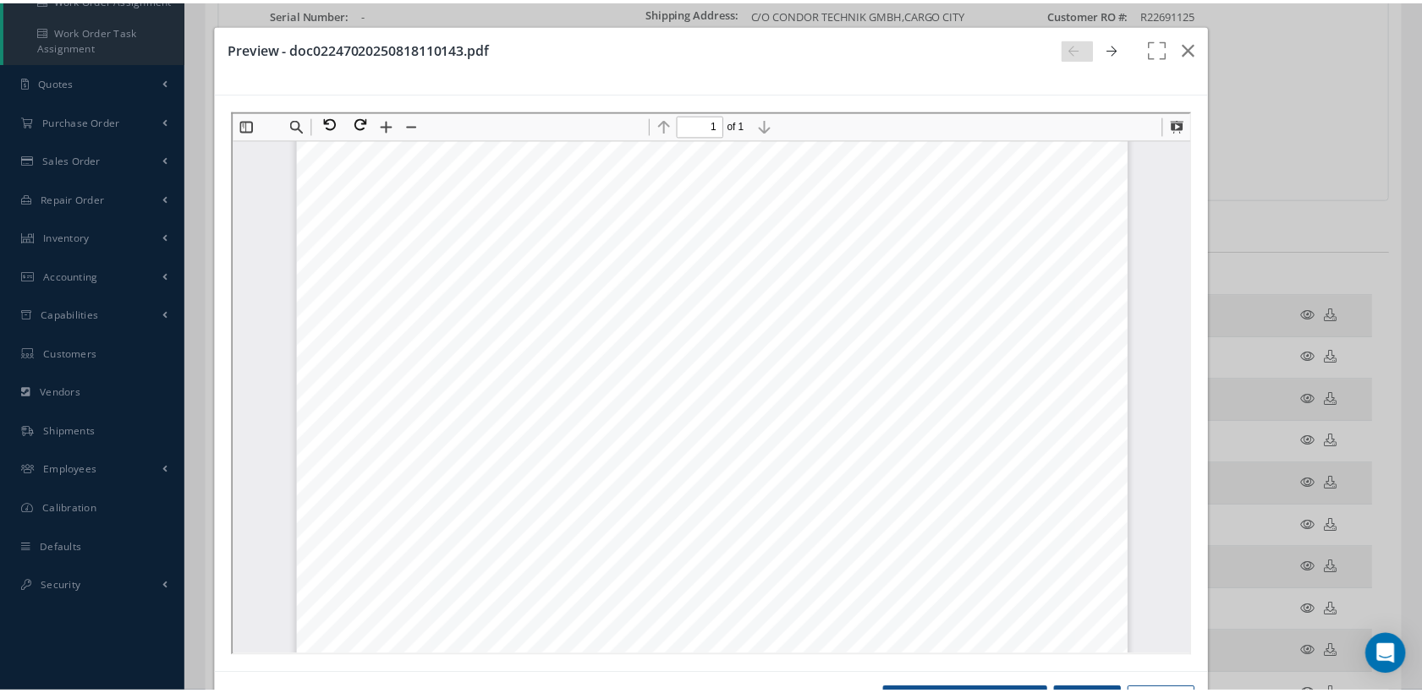
scroll to position [469, 0]
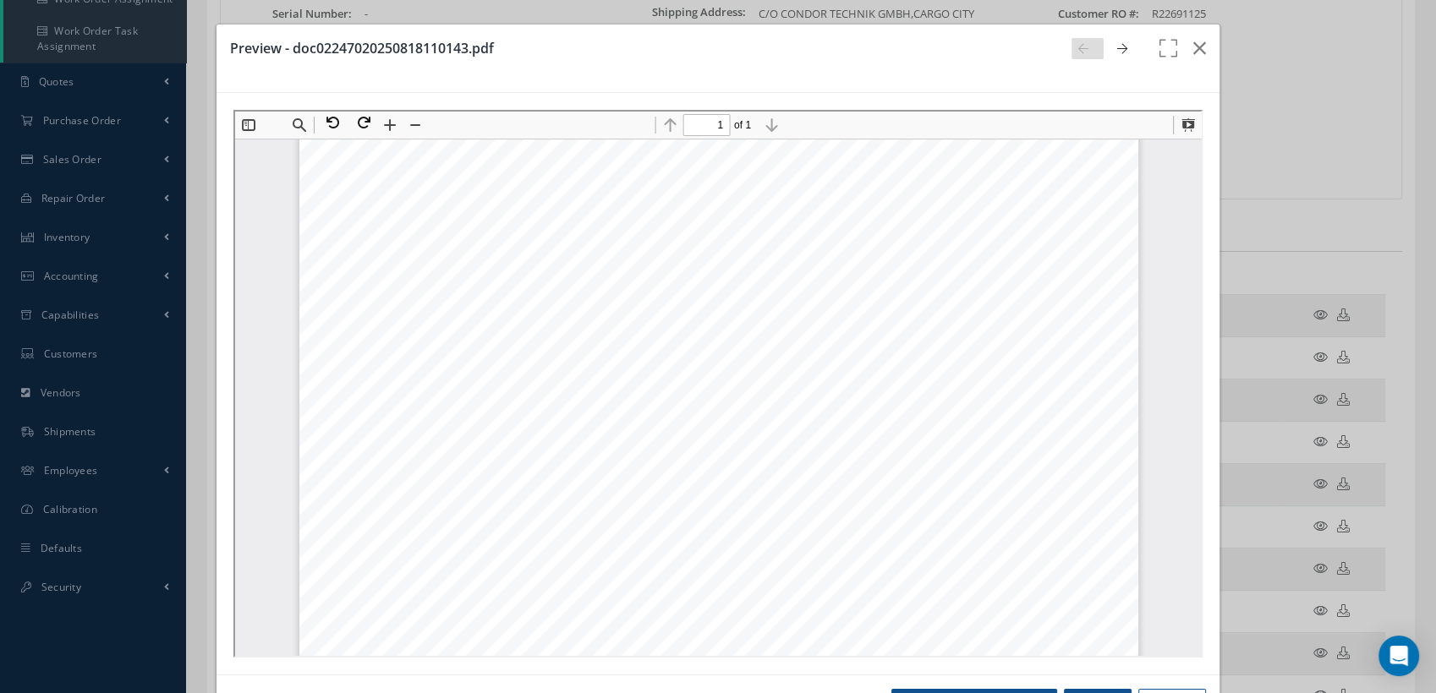
click at [0, 0] on div "Preview - doc02247020250818110143.pdf Open in [GEOGRAPHIC_DATA] Print Close" at bounding box center [0, 0] width 0 height 0
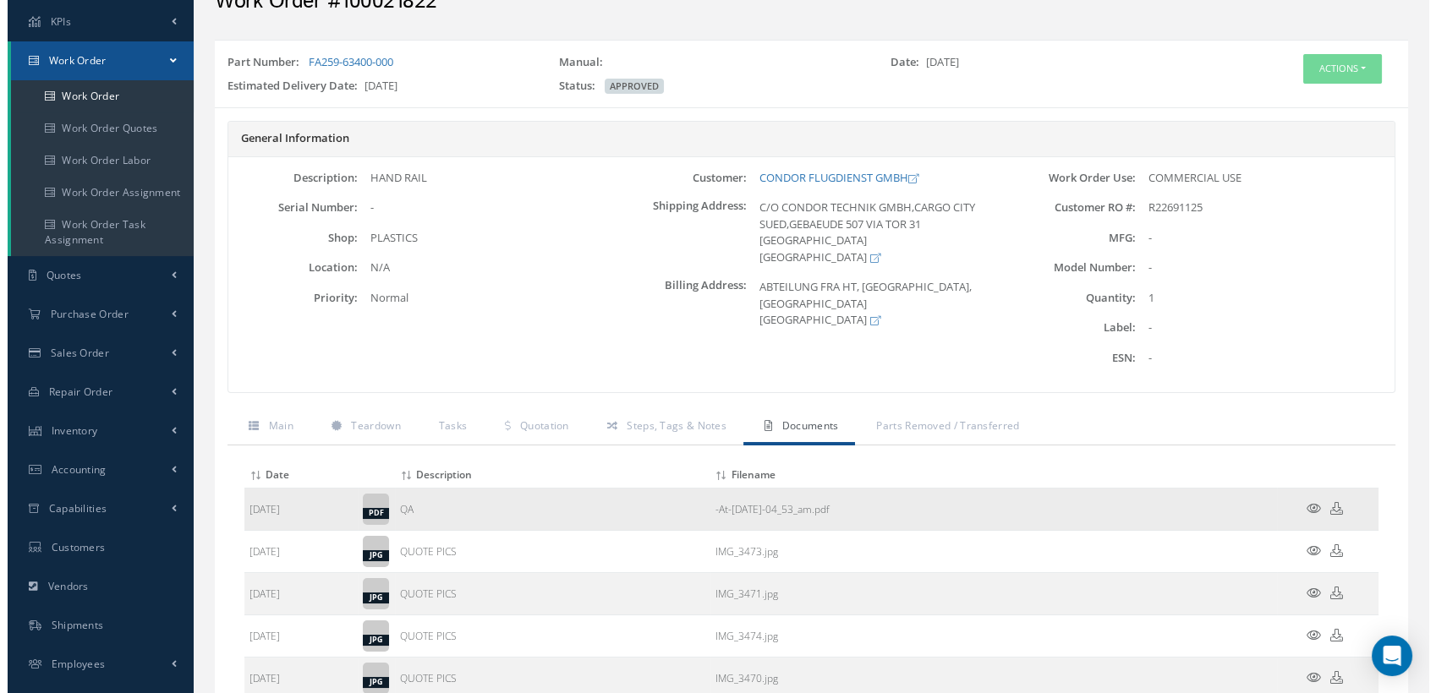
scroll to position [188, 0]
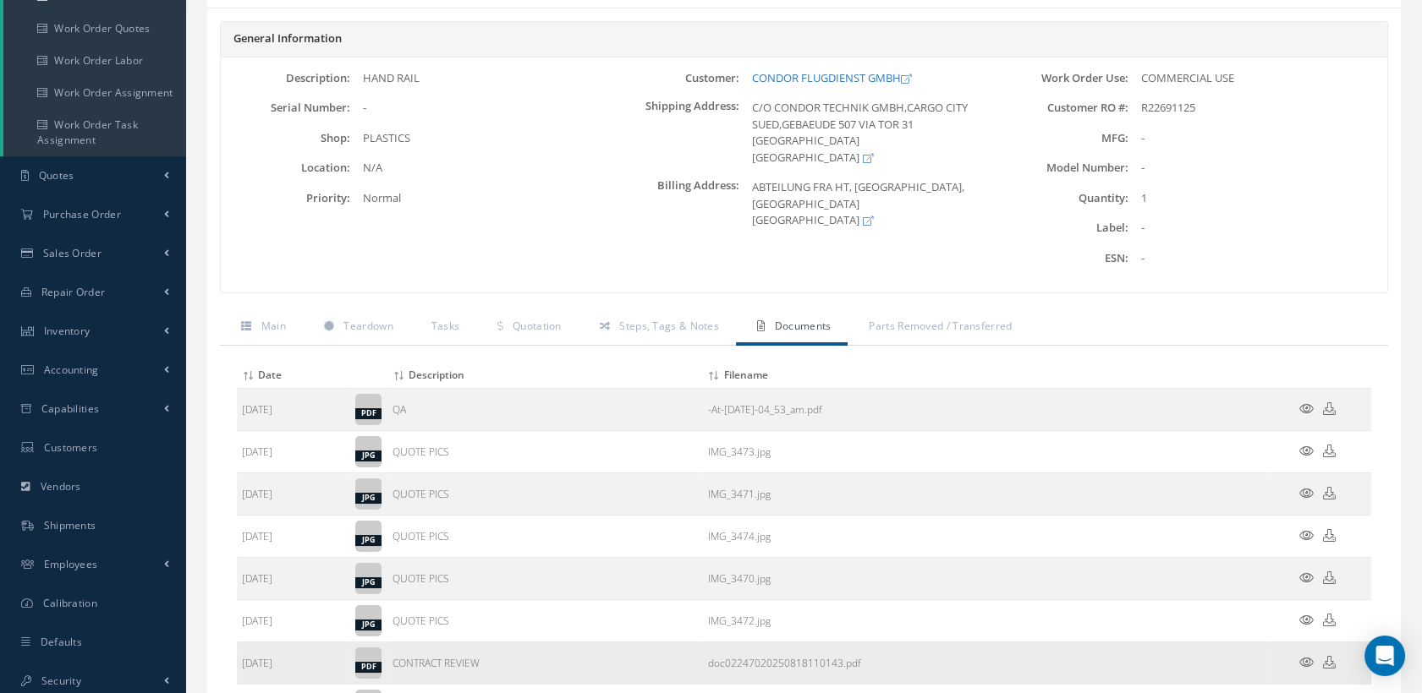
click at [1305, 660] on icon at bounding box center [1306, 662] width 14 height 13
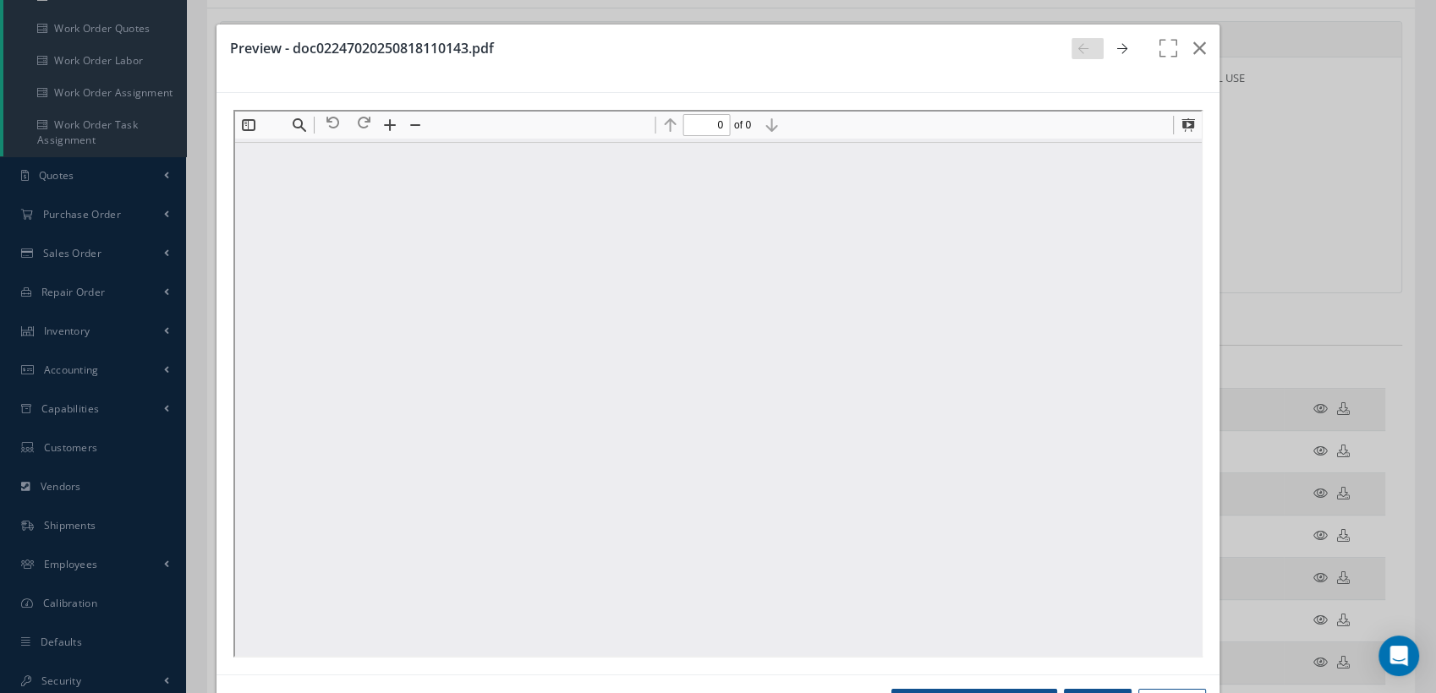
scroll to position [0, 0]
type input "1"
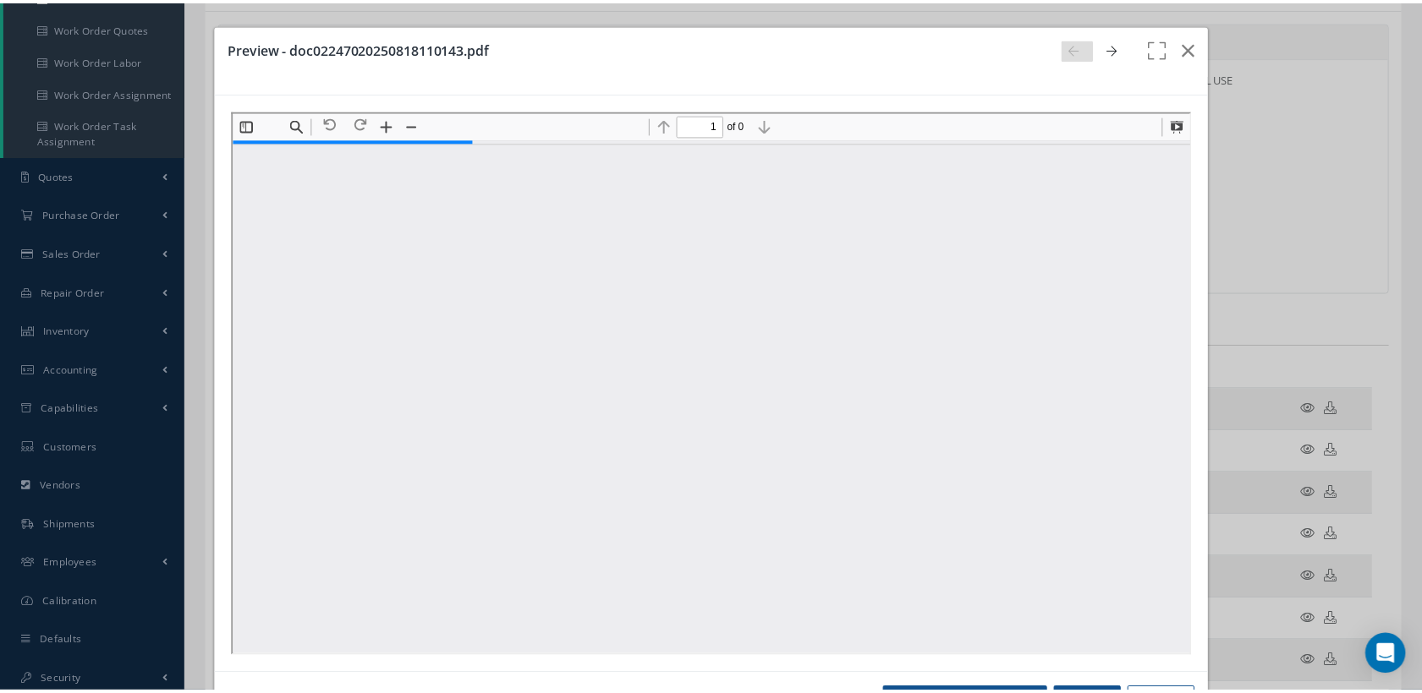
scroll to position [470, 0]
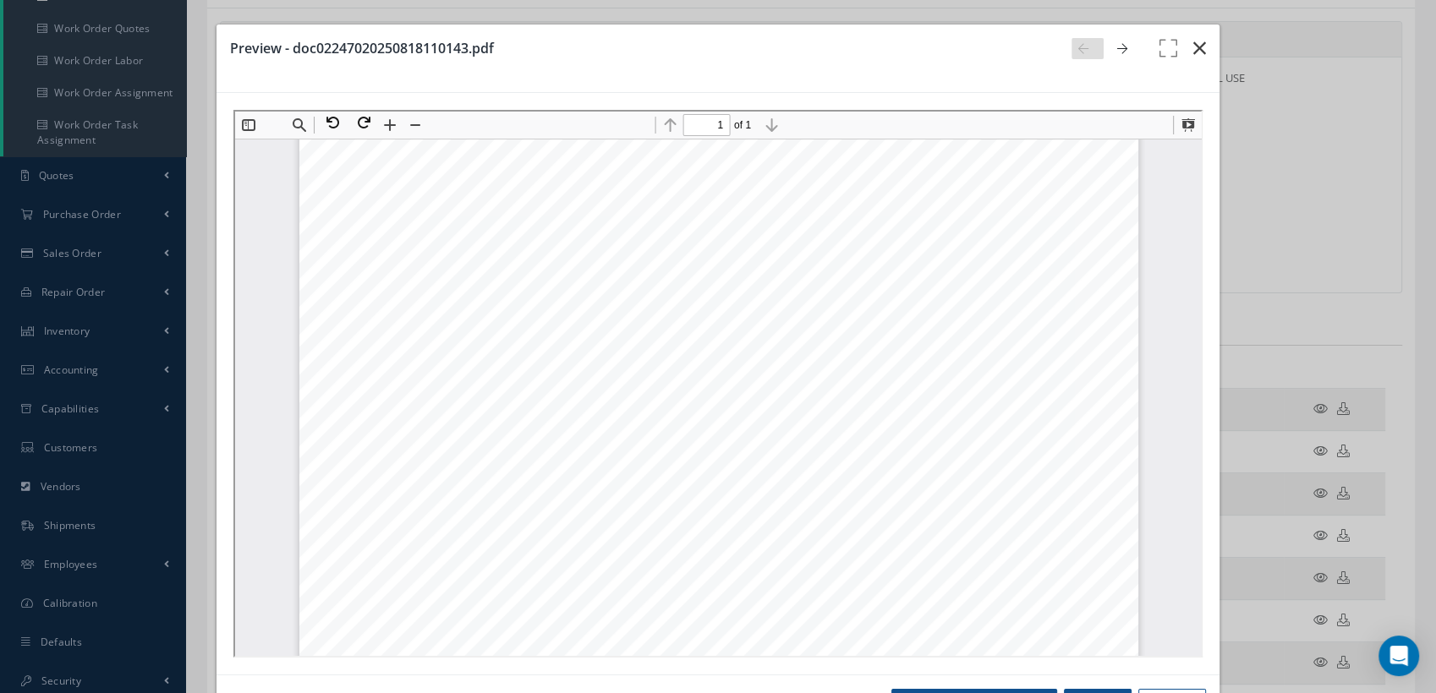
click at [1193, 44] on icon "button" at bounding box center [1199, 48] width 13 height 20
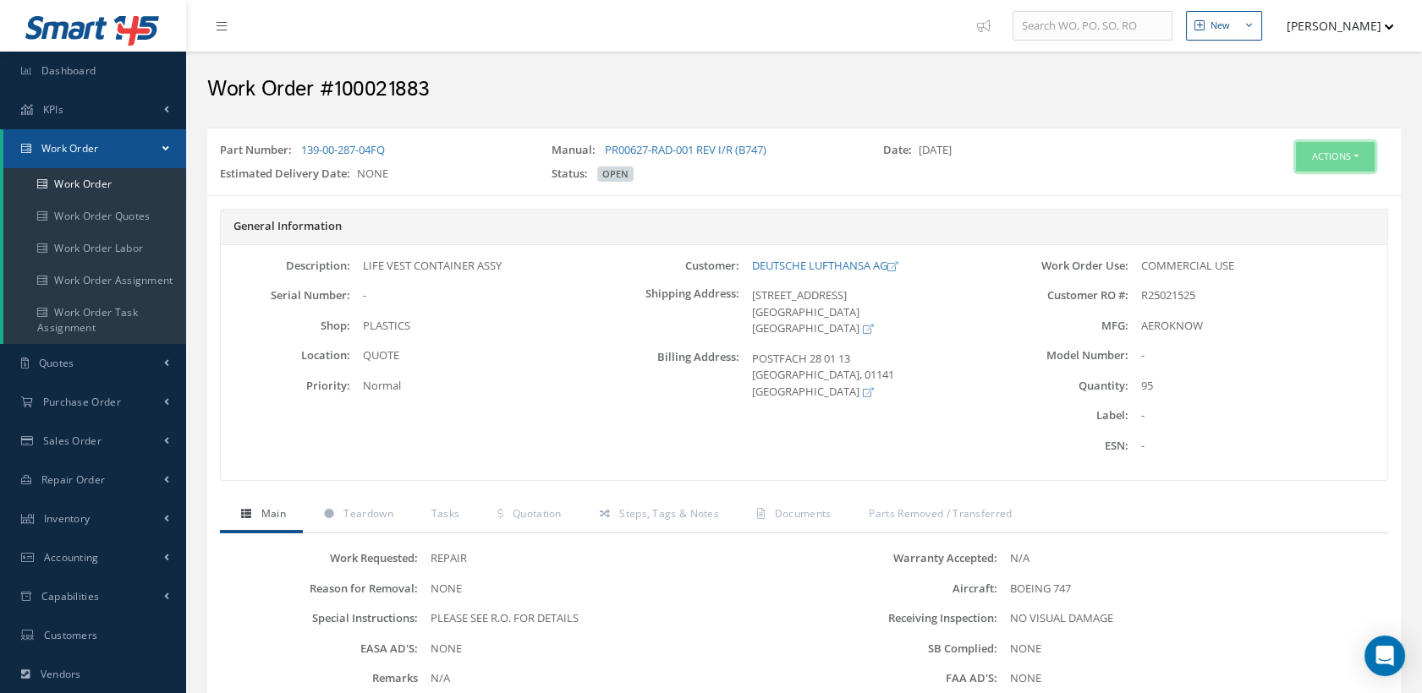
click at [1297, 154] on button "Actions" at bounding box center [1335, 157] width 79 height 30
click at [1279, 186] on link "Edit" at bounding box center [1307, 189] width 135 height 23
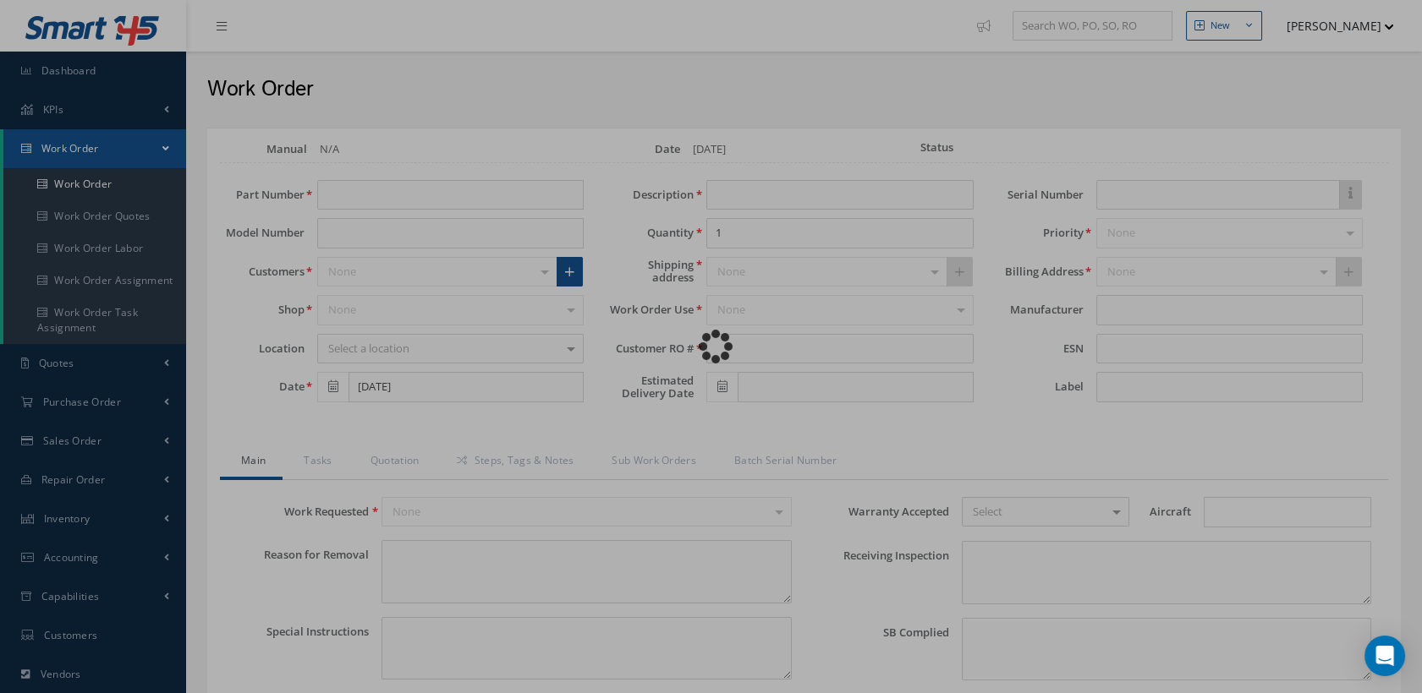
type input "139-00-287-04FQ"
type input "[DATE]"
type input "LIFE VEST CONTAINER ASSY"
type input "95"
type input "R25021525"
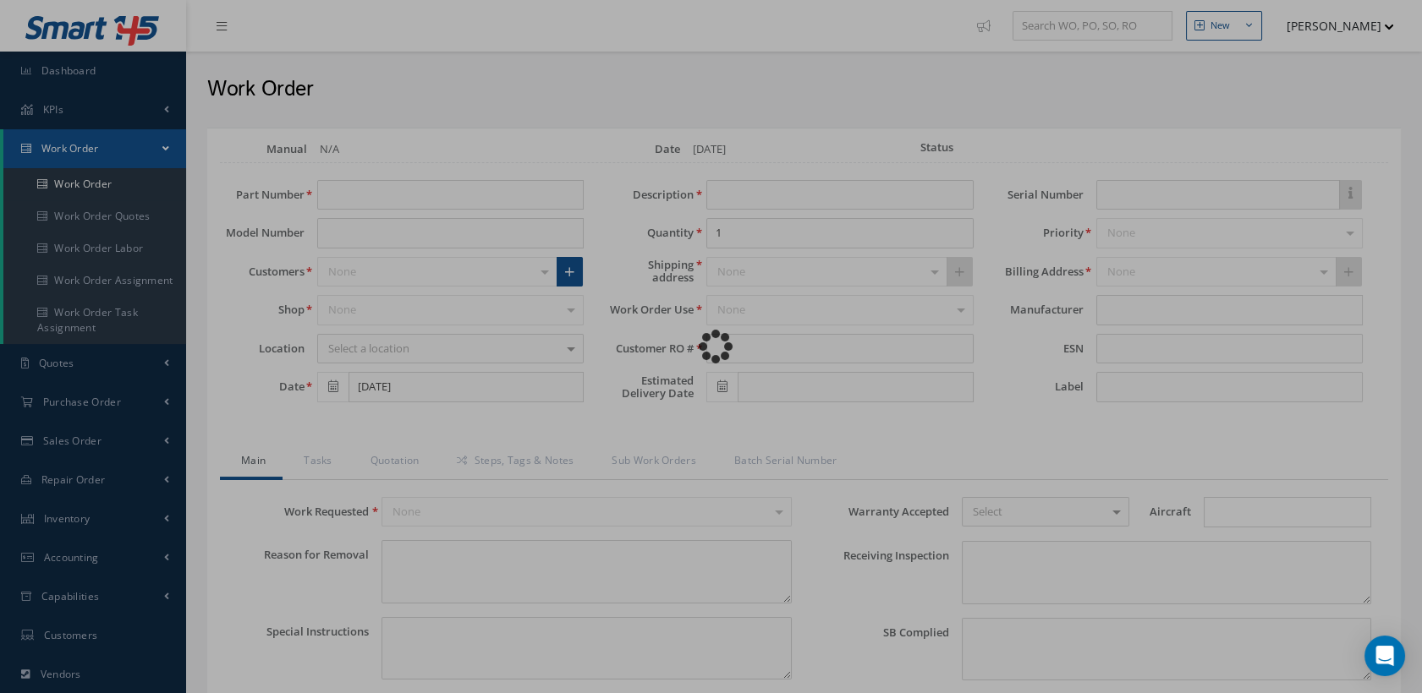
type textarea "NONE"
type textarea "PLEASE SEE R.O. FOR DETAILS"
type input "NONE"
type textarea "NO VISUAL DAMAGE"
type textarea "NONE"
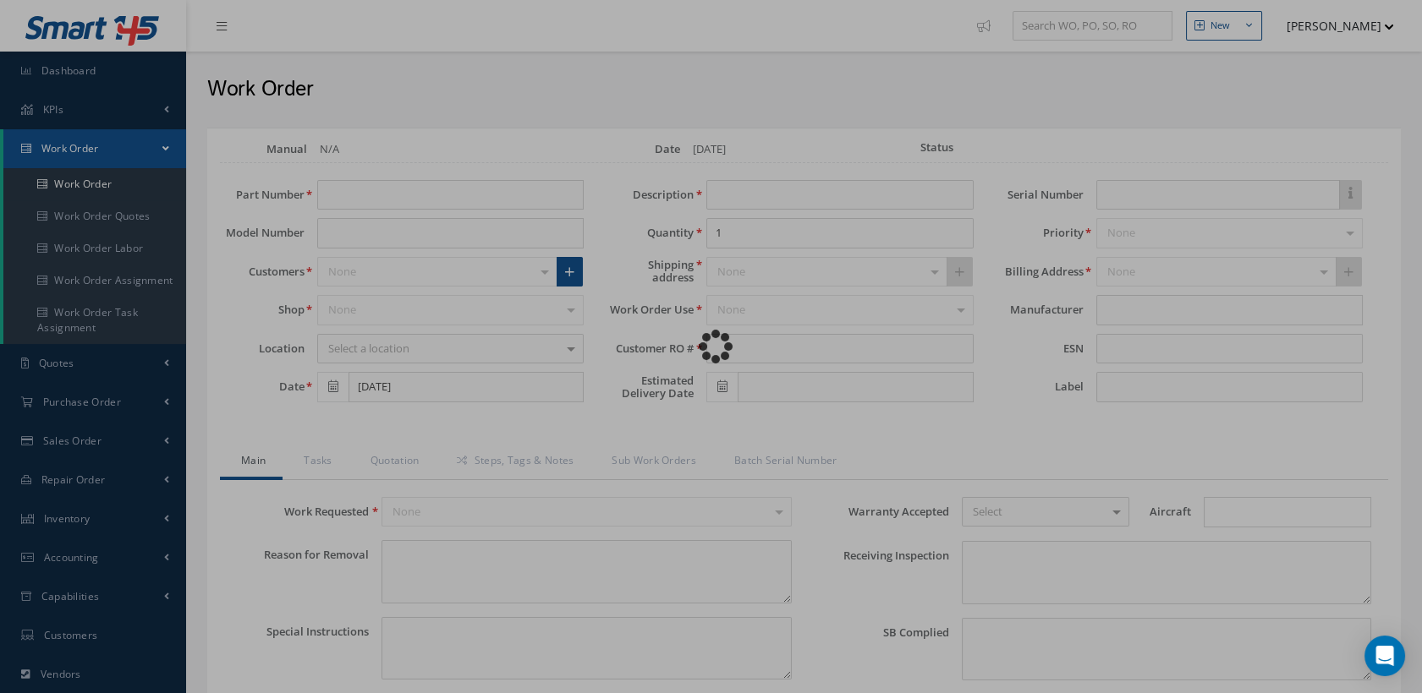
type input "NONE"
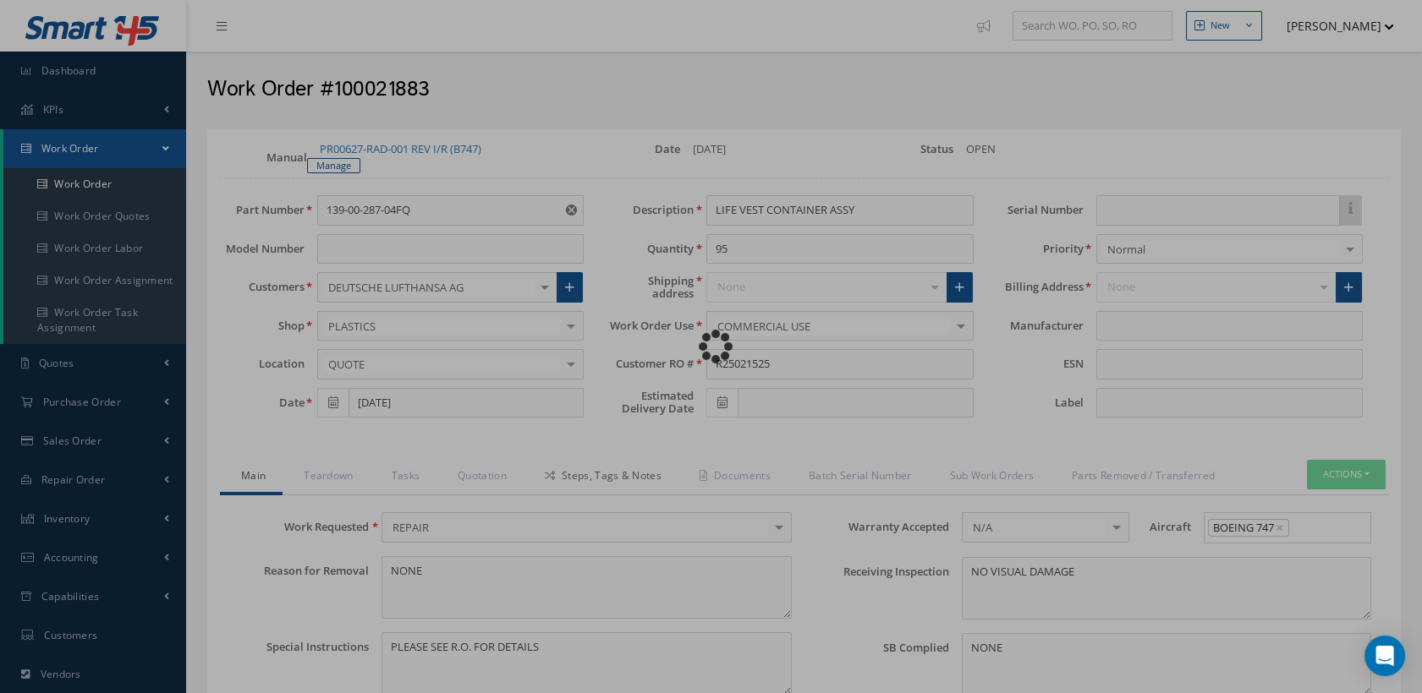
type input "AEROKNOW"
type input "1.1547"
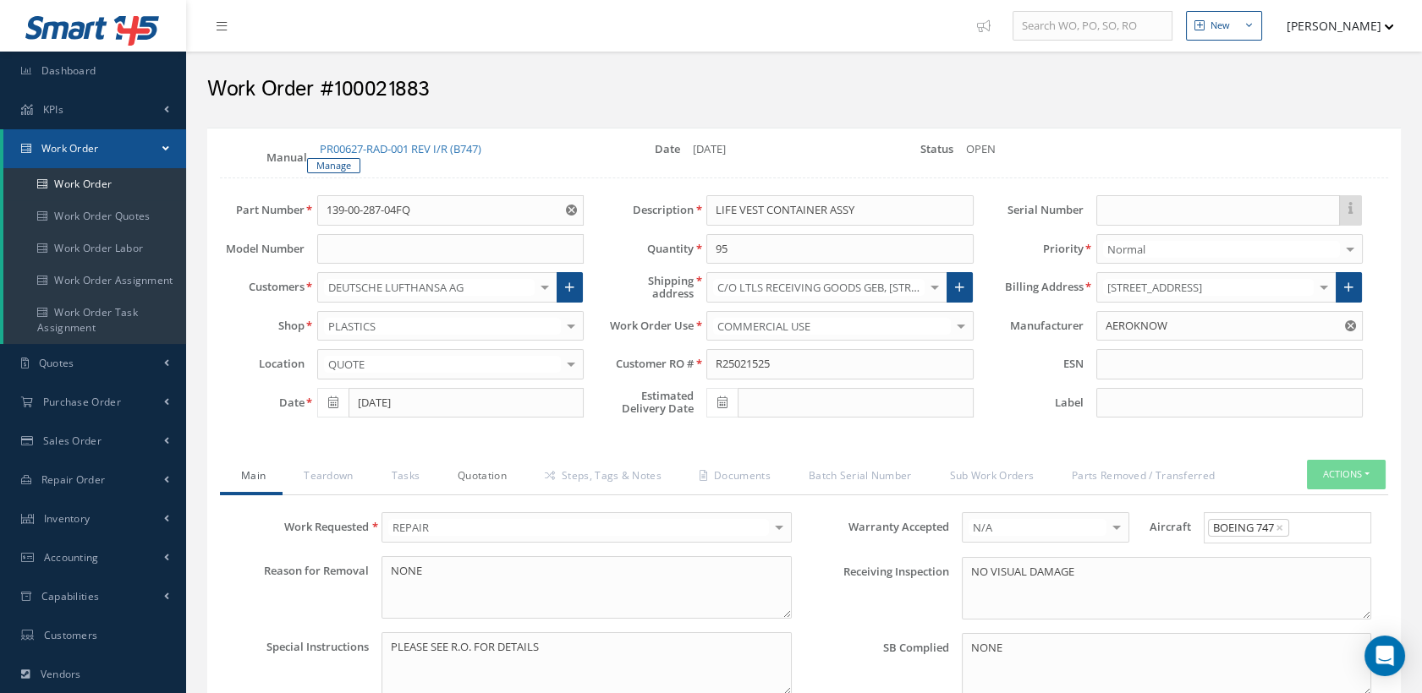
click at [505, 474] on link "Quotation" at bounding box center [479, 478] width 87 height 36
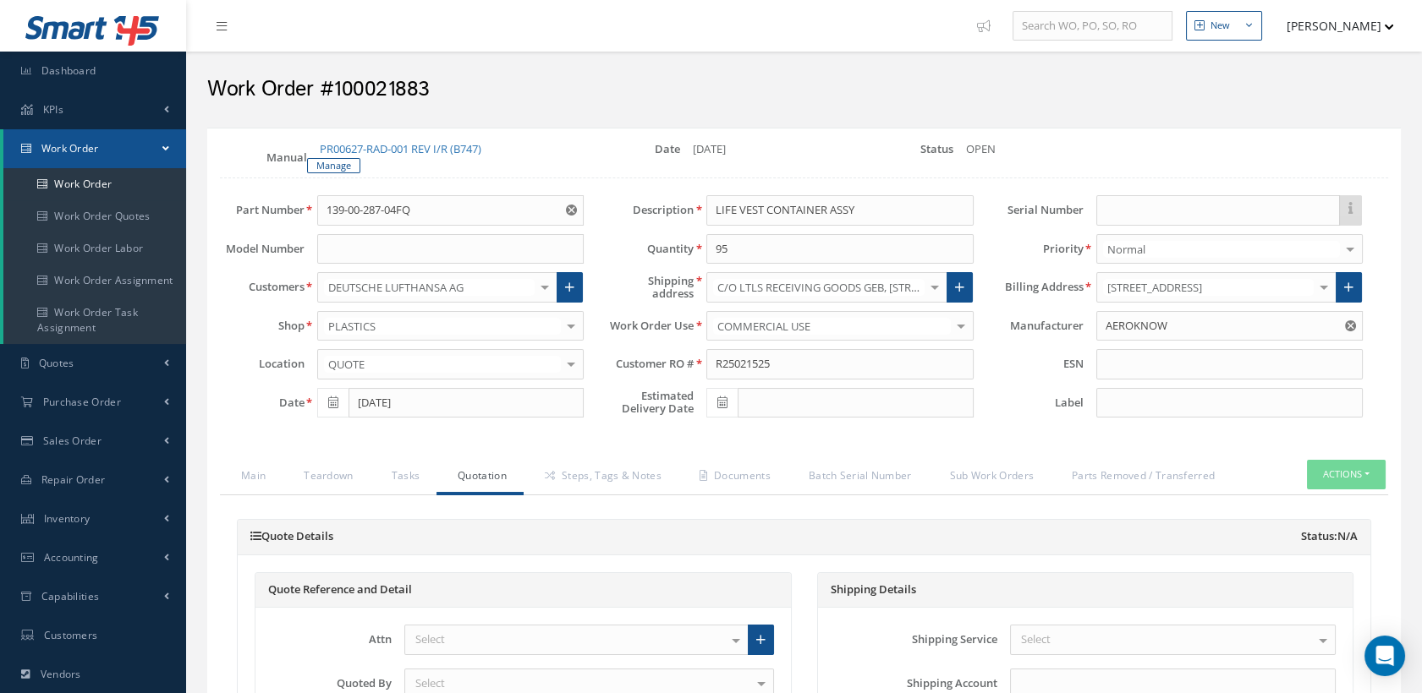
click at [505, 477] on link "Quotation" at bounding box center [479, 478] width 87 height 36
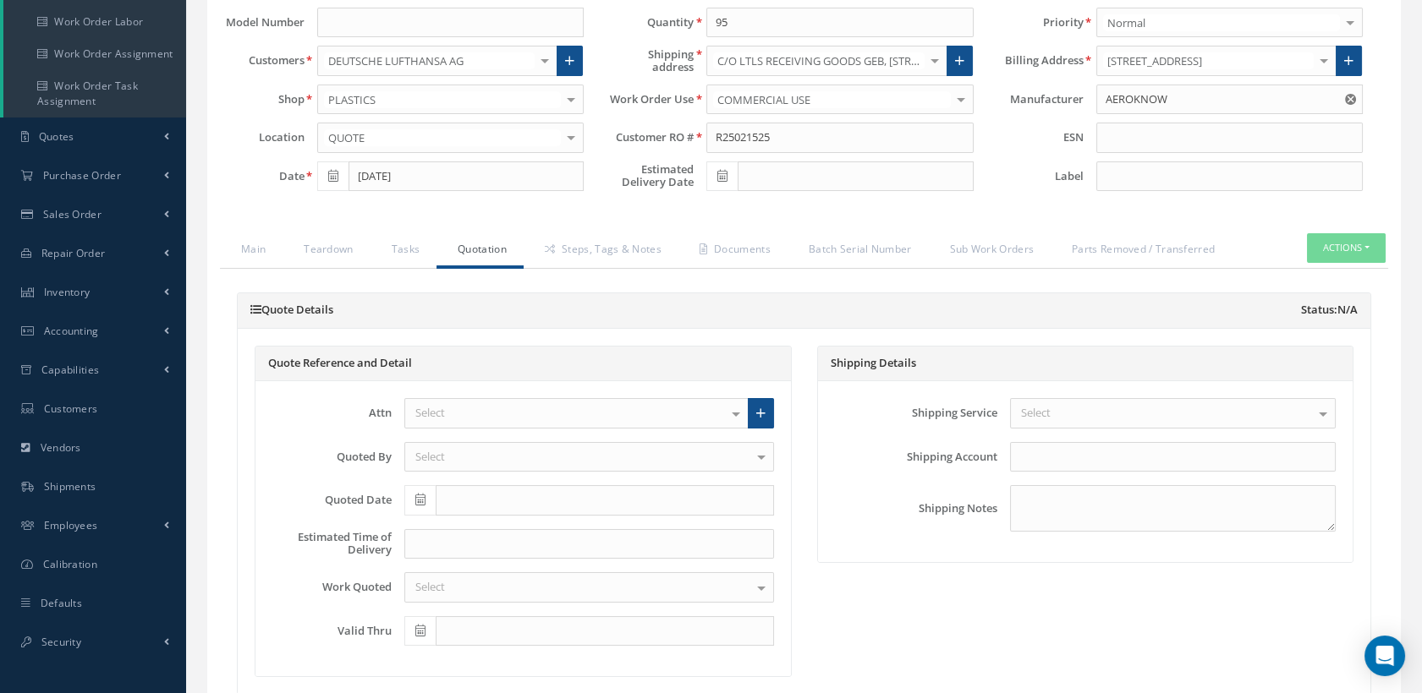
scroll to position [282, 0]
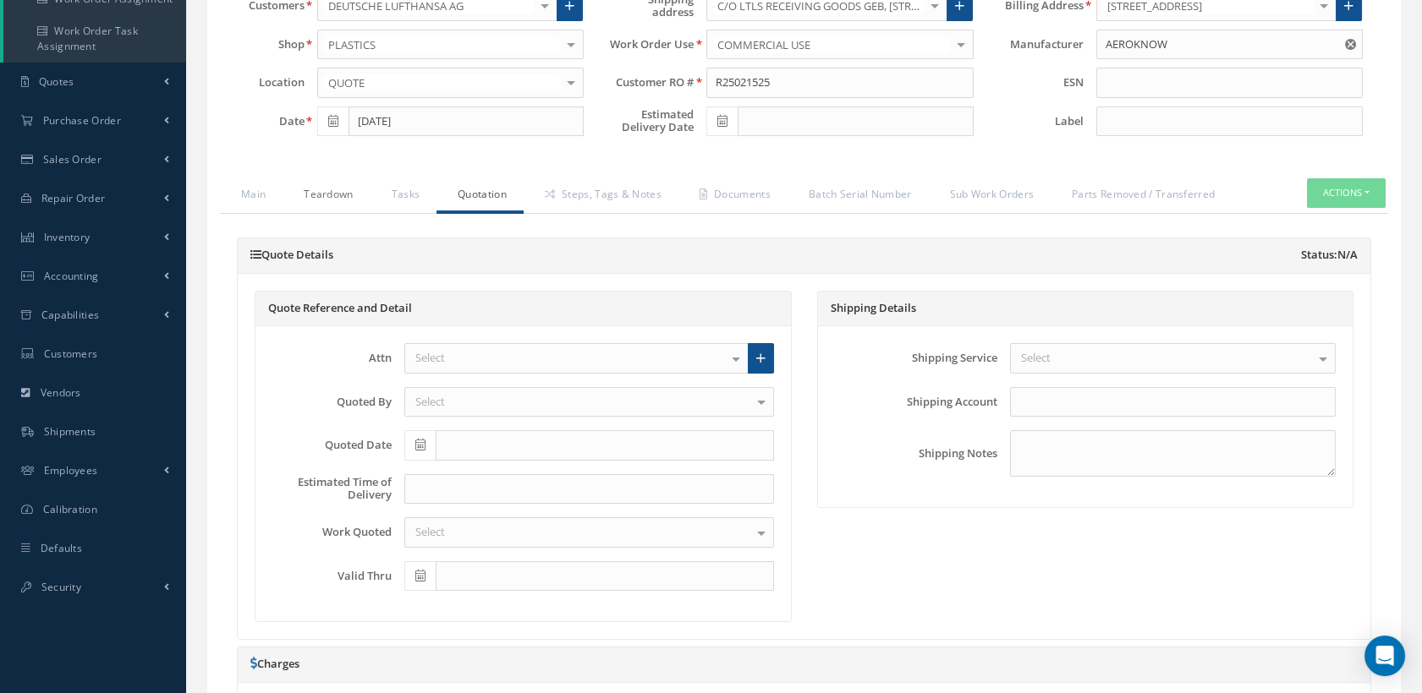
click at [312, 197] on link "Teardown" at bounding box center [325, 196] width 87 height 36
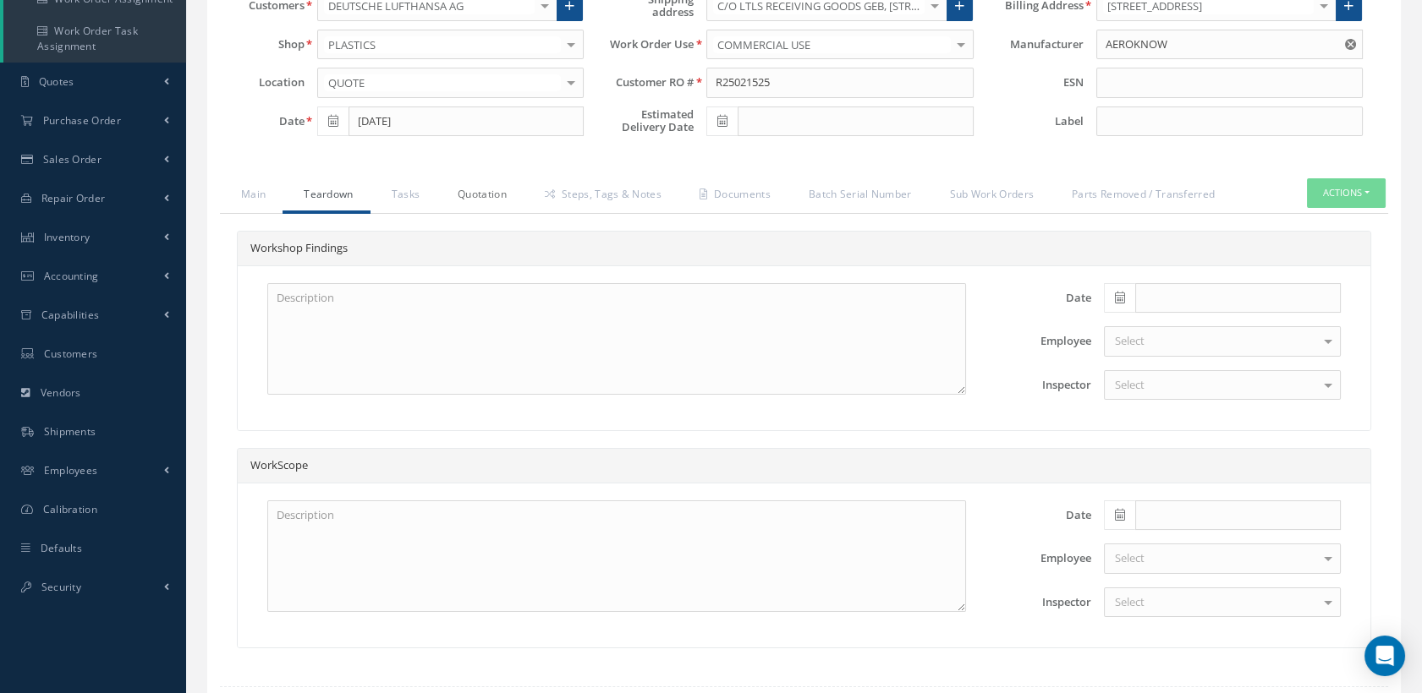
click at [500, 194] on link "Quotation" at bounding box center [479, 196] width 87 height 36
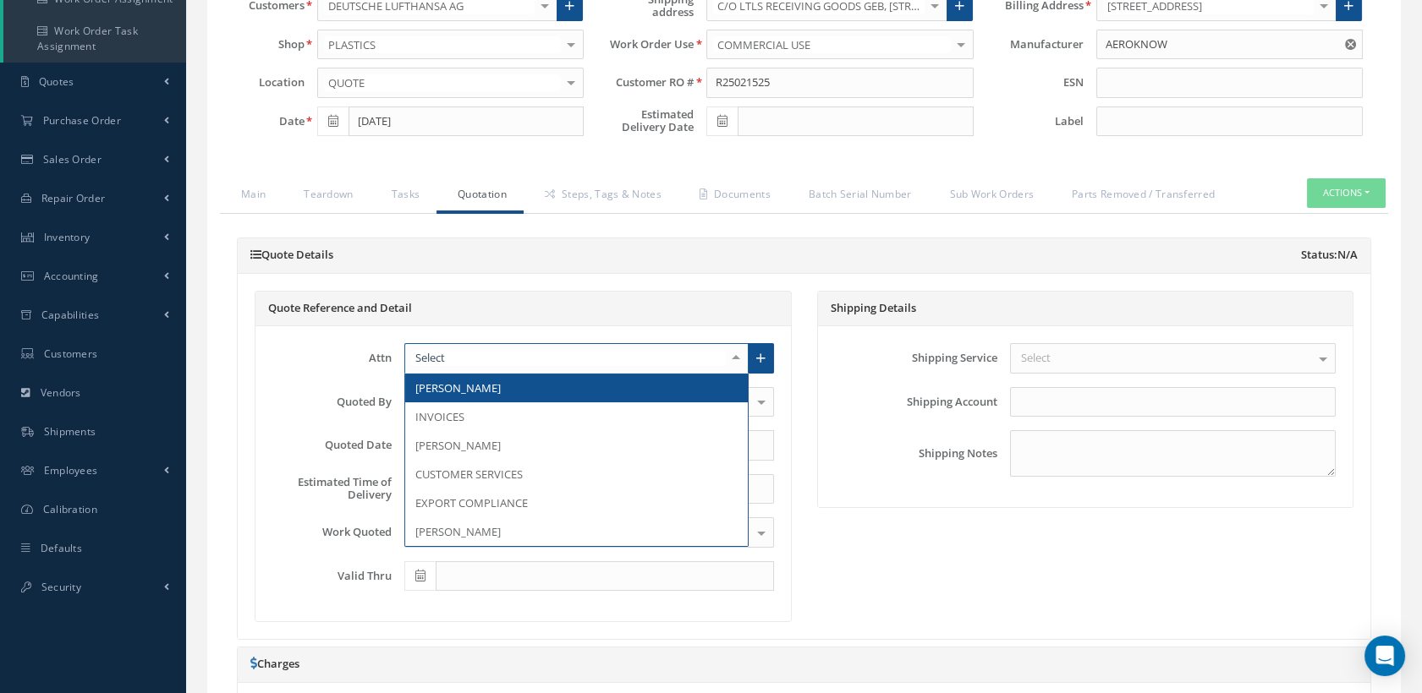
click at [526, 344] on div at bounding box center [576, 358] width 344 height 30
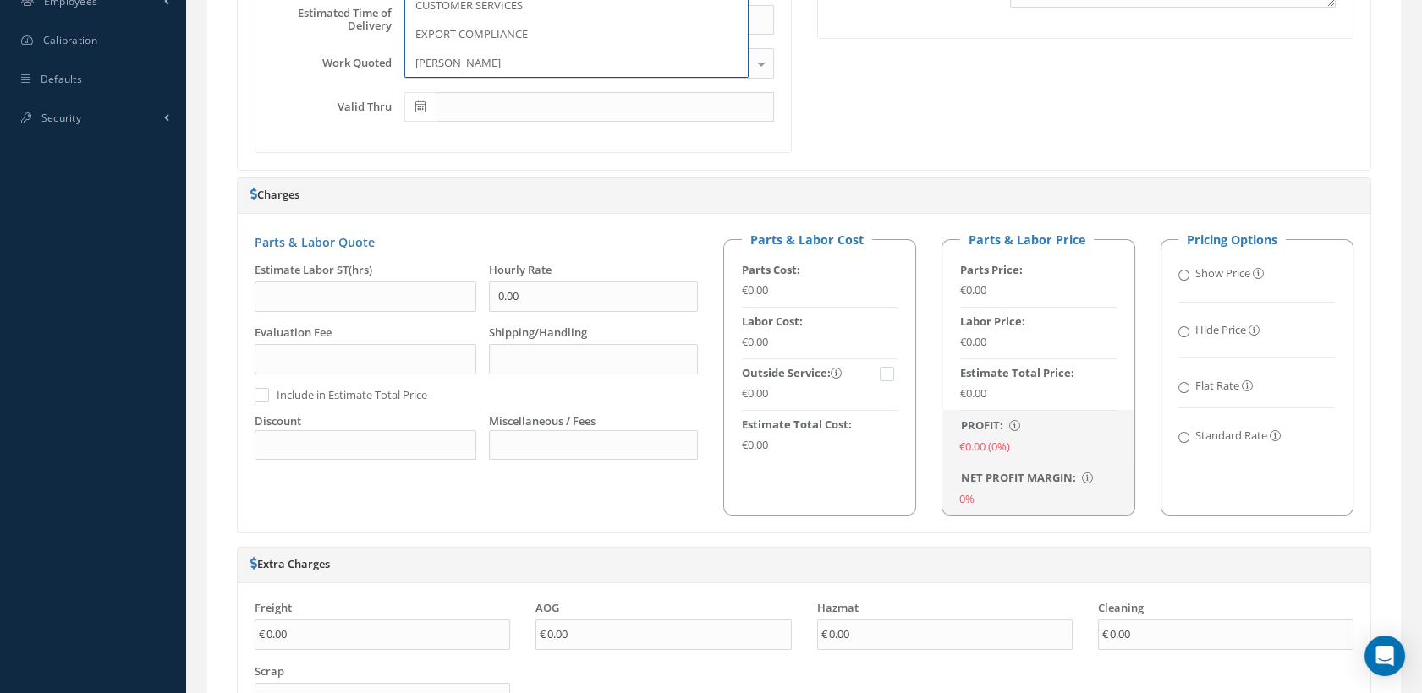
click at [1181, 432] on input "Standard Rate" at bounding box center [1183, 437] width 11 height 11
radio input "true"
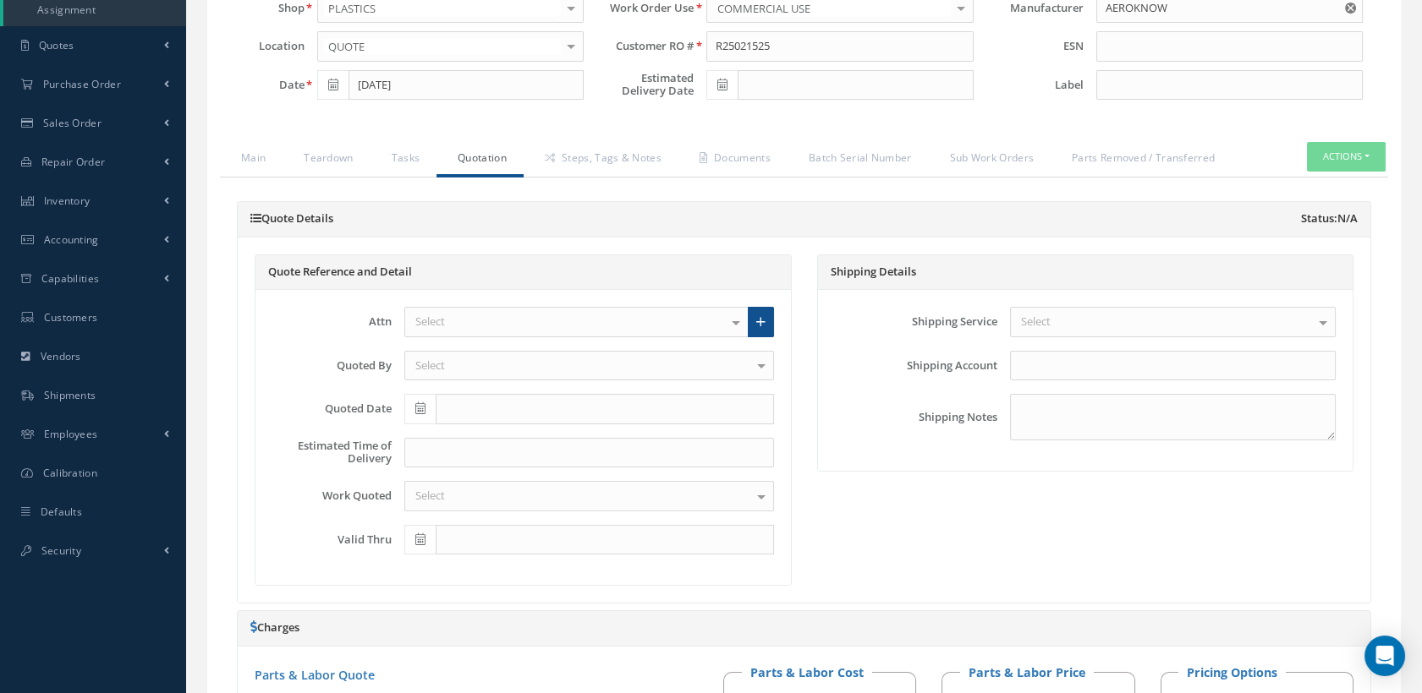
scroll to position [282, 0]
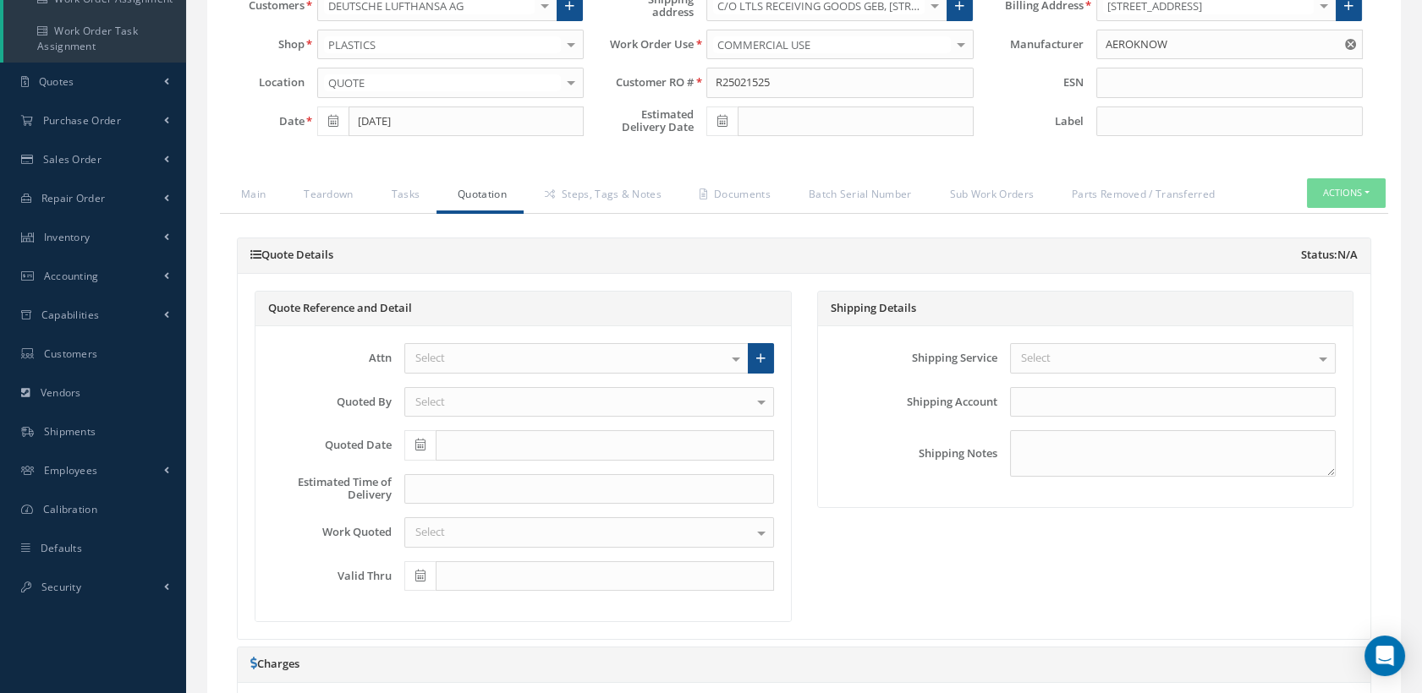
click at [496, 192] on link "Quotation" at bounding box center [479, 196] width 87 height 36
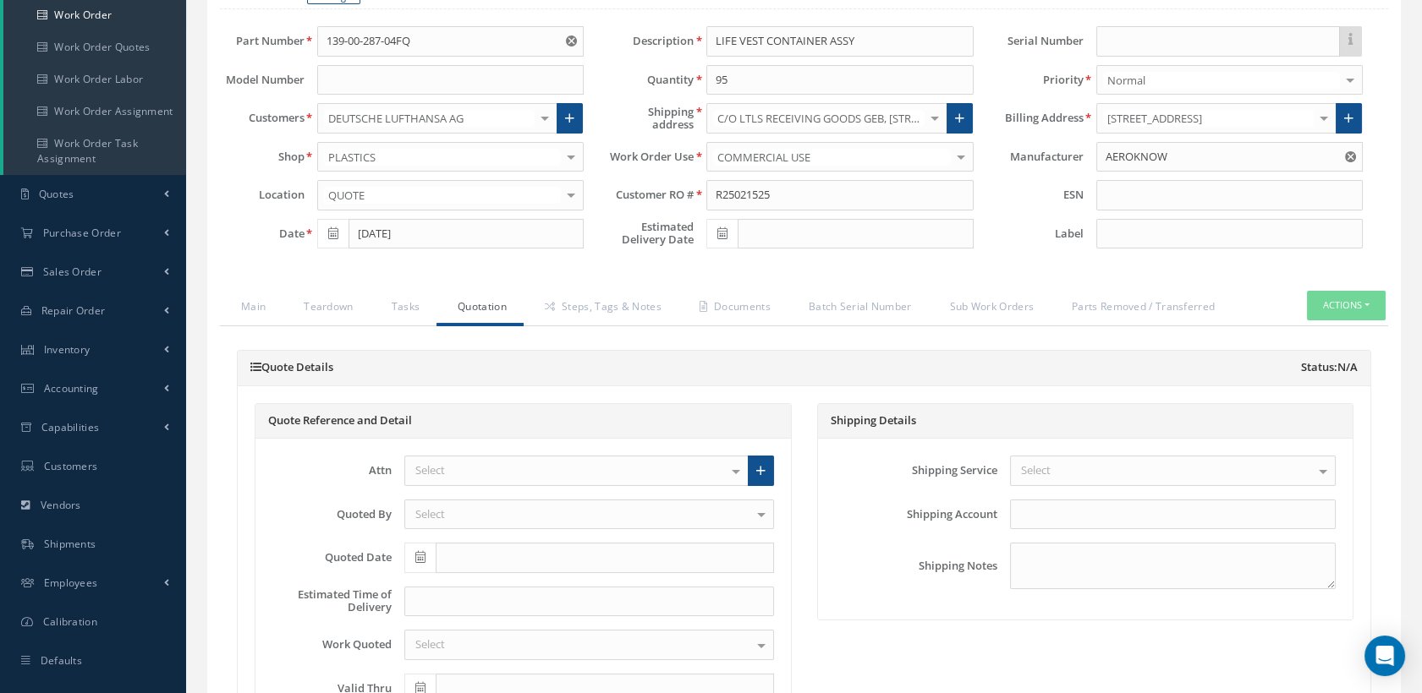
scroll to position [0, 0]
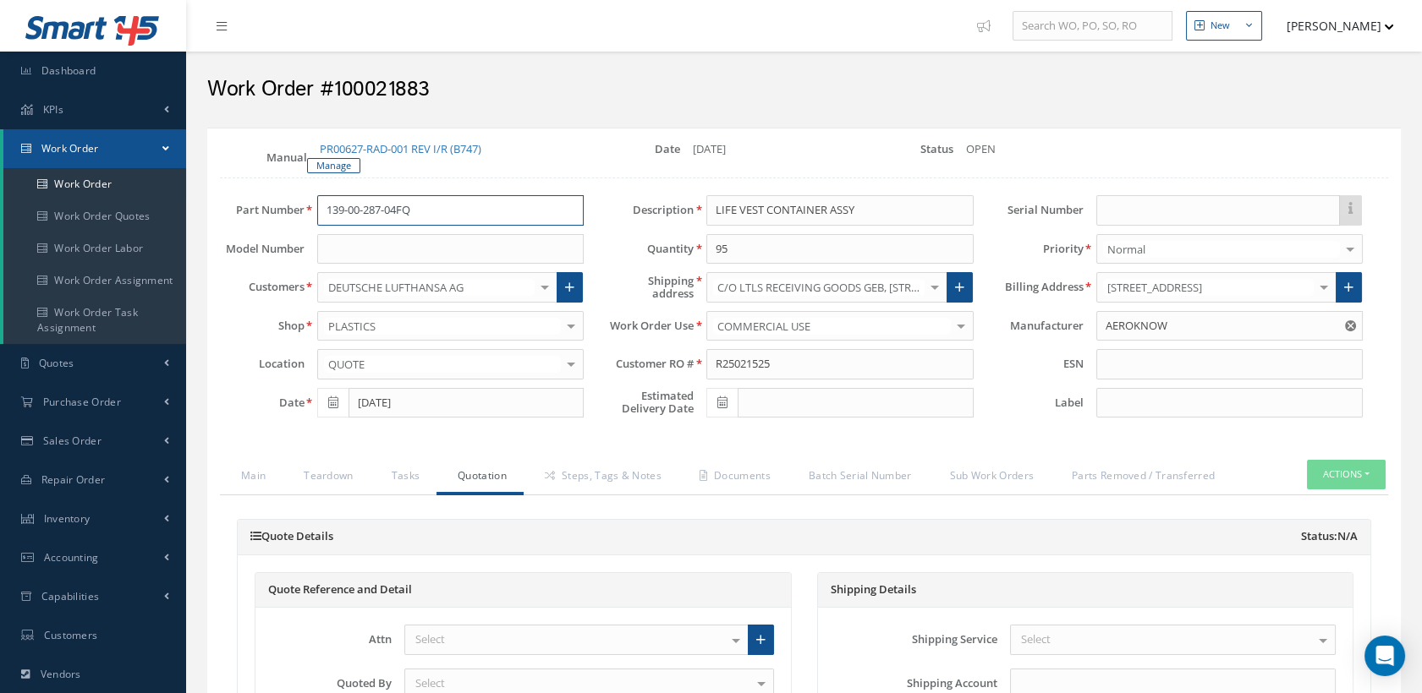
click at [463, 216] on input "139-00-287-04FQ" at bounding box center [450, 210] width 266 height 30
drag, startPoint x: 426, startPoint y: 210, endPoint x: 291, endPoint y: 210, distance: 135.3
click at [291, 210] on div "Part Number 139-00-287-04FQ 139-00-287-04FQ" at bounding box center [401, 210] width 389 height 30
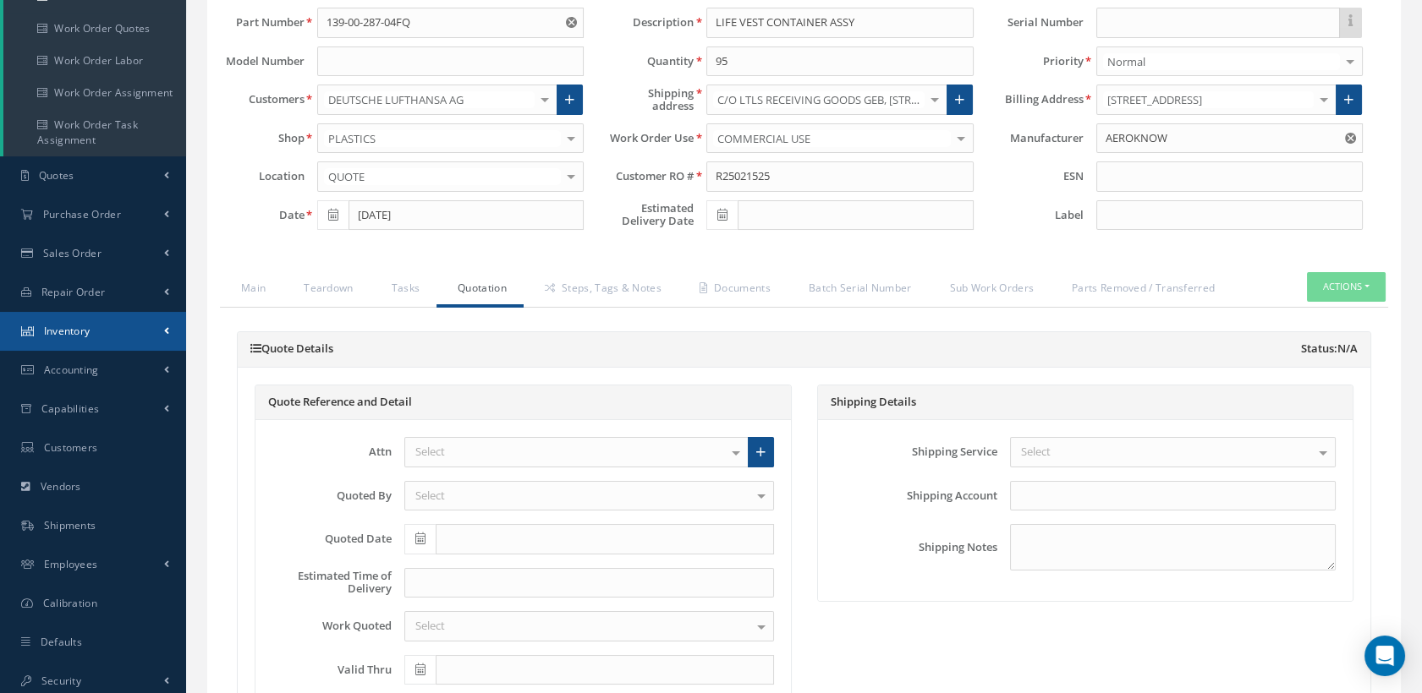
click at [88, 335] on span "Inventory" at bounding box center [67, 331] width 47 height 14
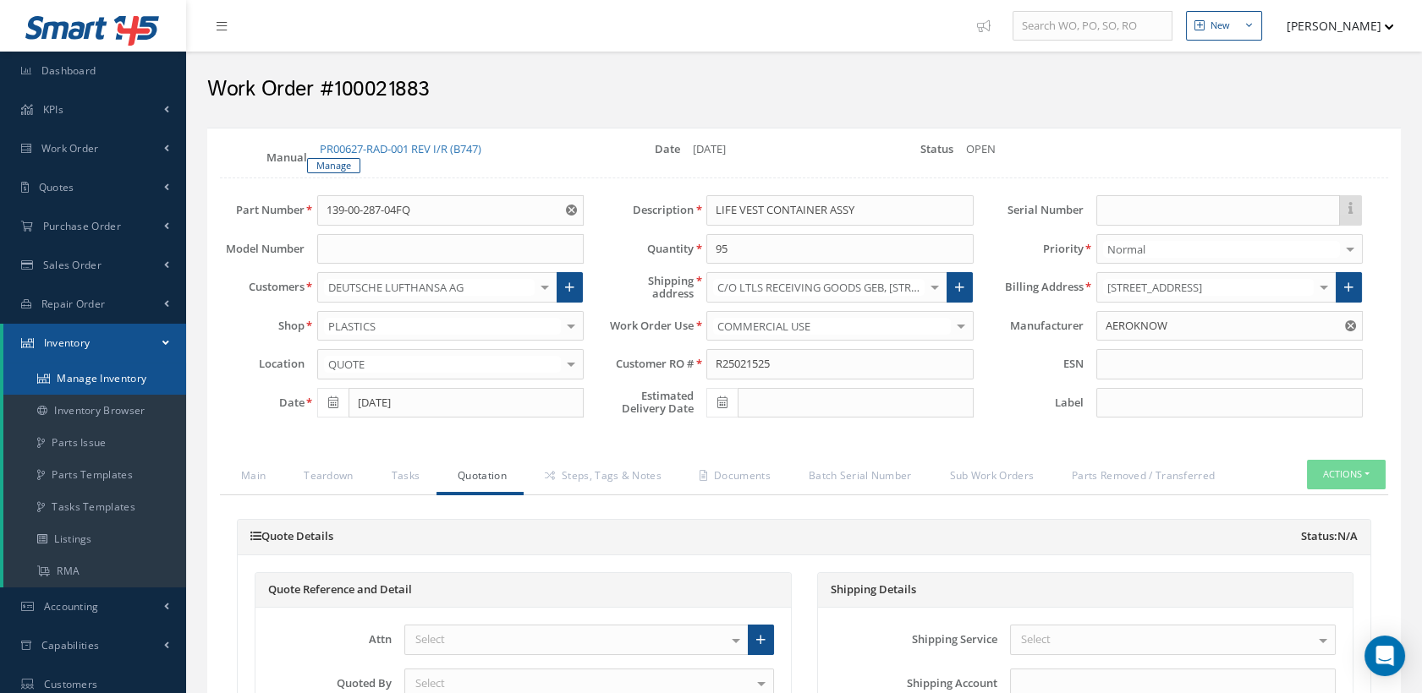
scroll to position [0, 0]
drag, startPoint x: 777, startPoint y: 359, endPoint x: 704, endPoint y: 354, distance: 73.7
click at [704, 354] on div "R25021525" at bounding box center [839, 364] width 292 height 30
click at [730, 472] on link "Documents" at bounding box center [732, 478] width 109 height 36
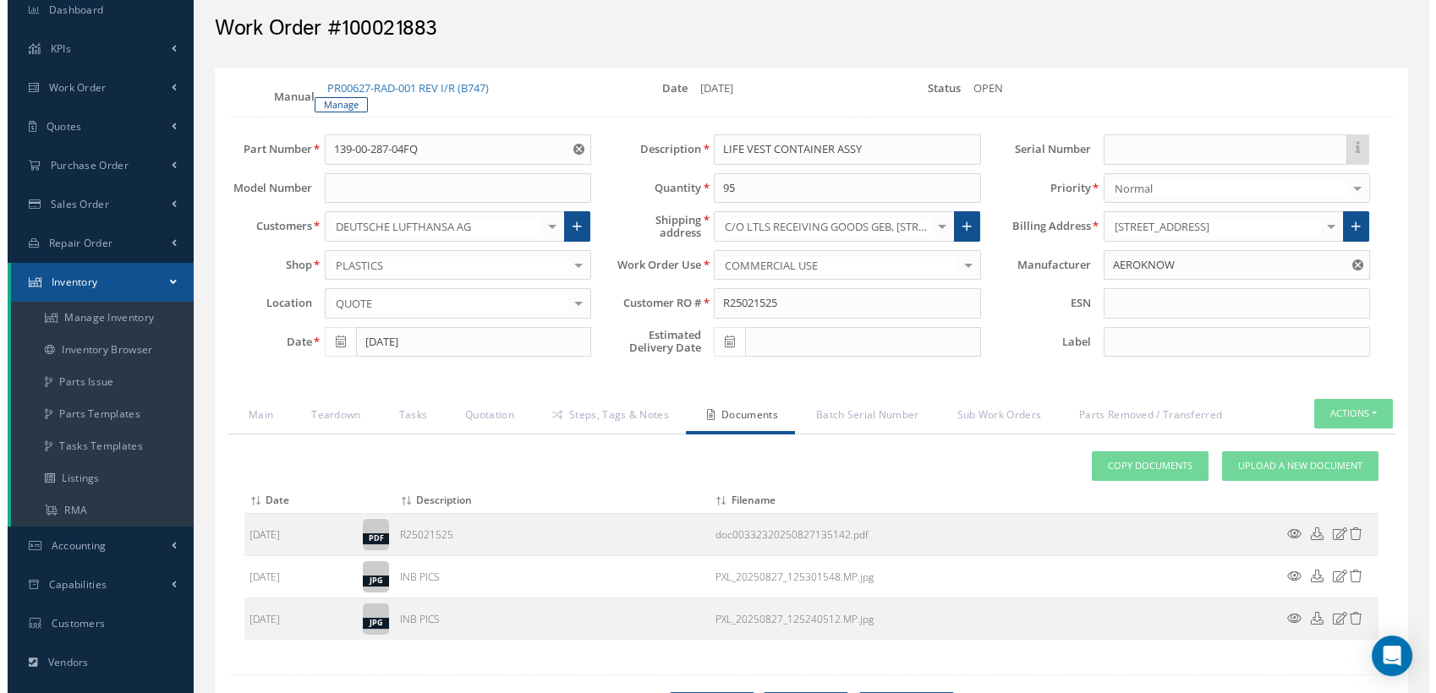
scroll to position [94, 0]
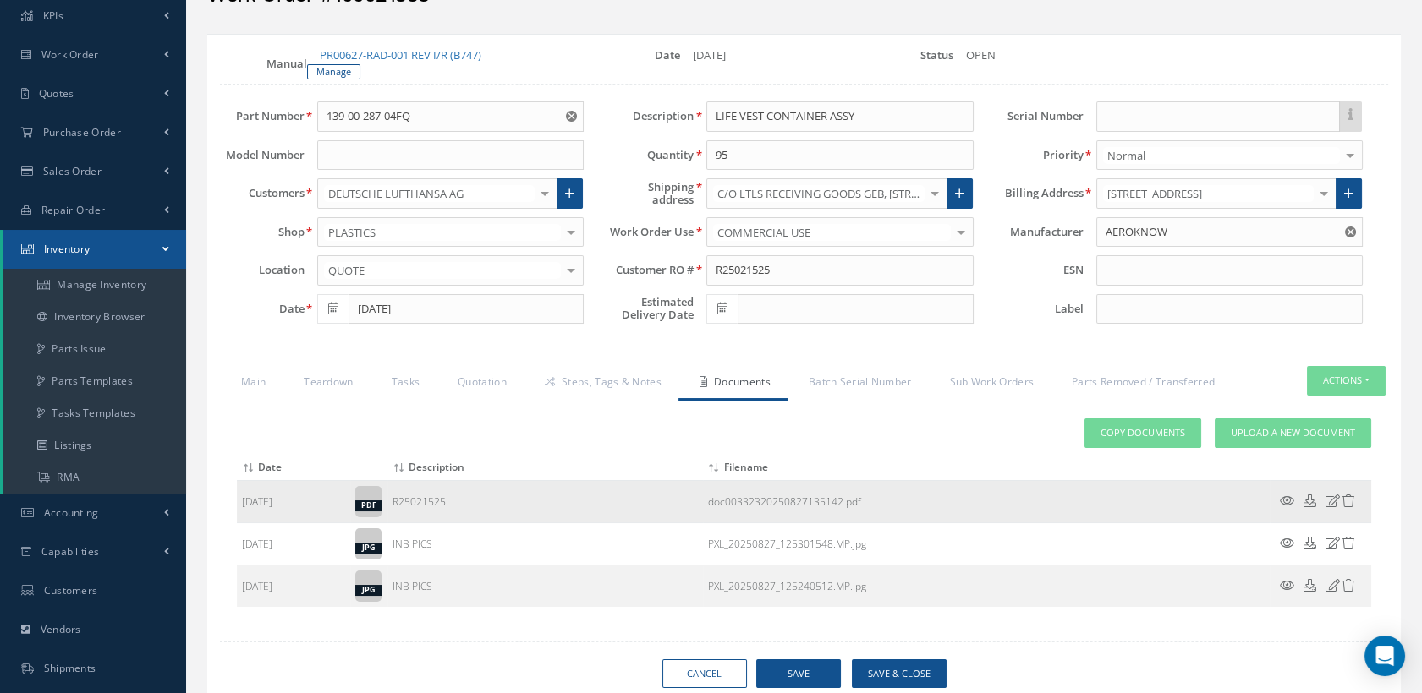
click at [1282, 499] on icon at bounding box center [1286, 501] width 14 height 13
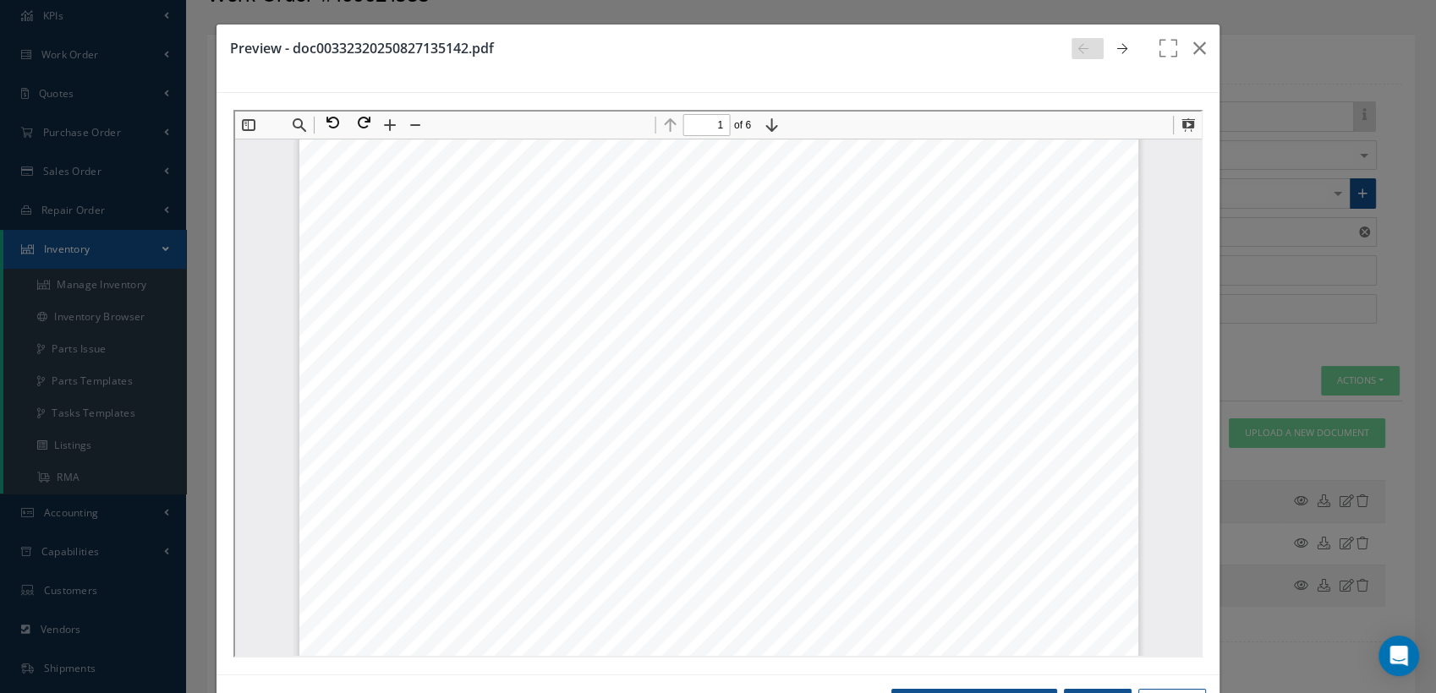
scroll to position [469, 0]
type input "3"
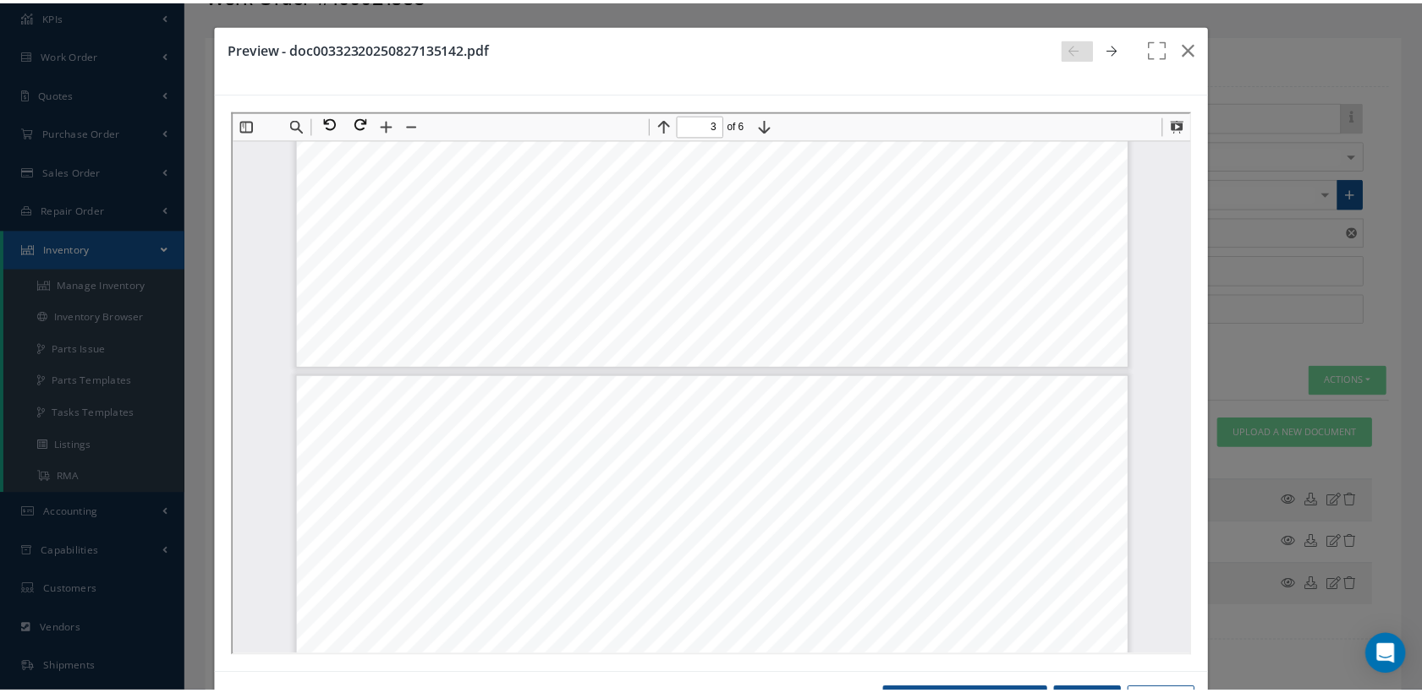
scroll to position [2442, 0]
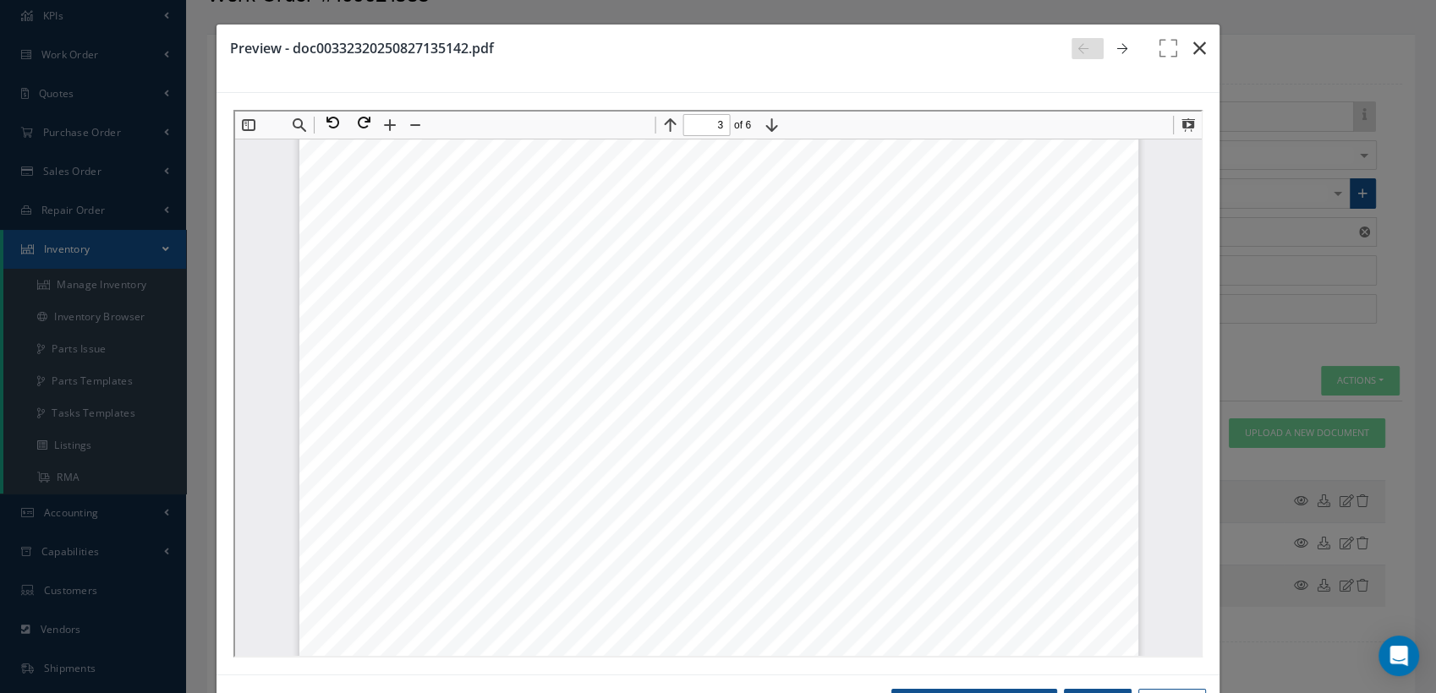
click at [1193, 38] on icon "button" at bounding box center [1199, 48] width 13 height 20
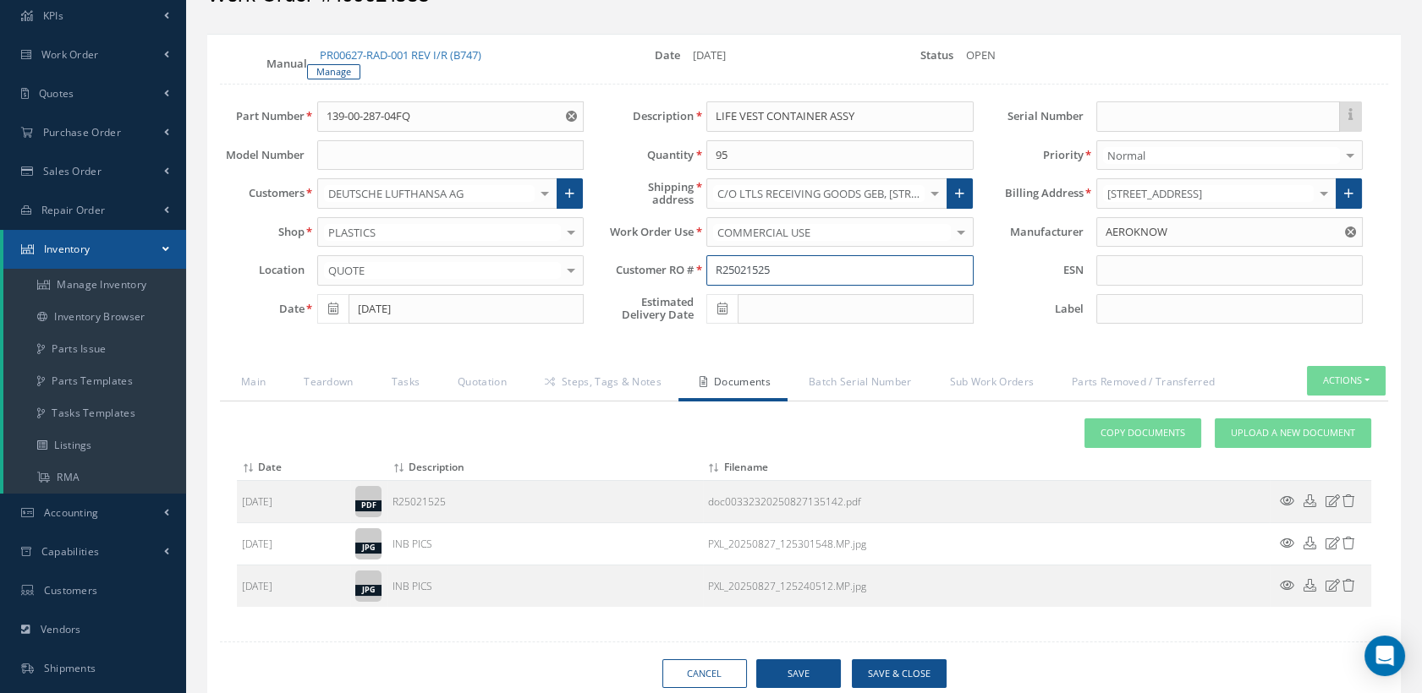
drag, startPoint x: 791, startPoint y: 266, endPoint x: 699, endPoint y: 266, distance: 92.2
click at [699, 266] on div "R25021525" at bounding box center [839, 270] width 292 height 30
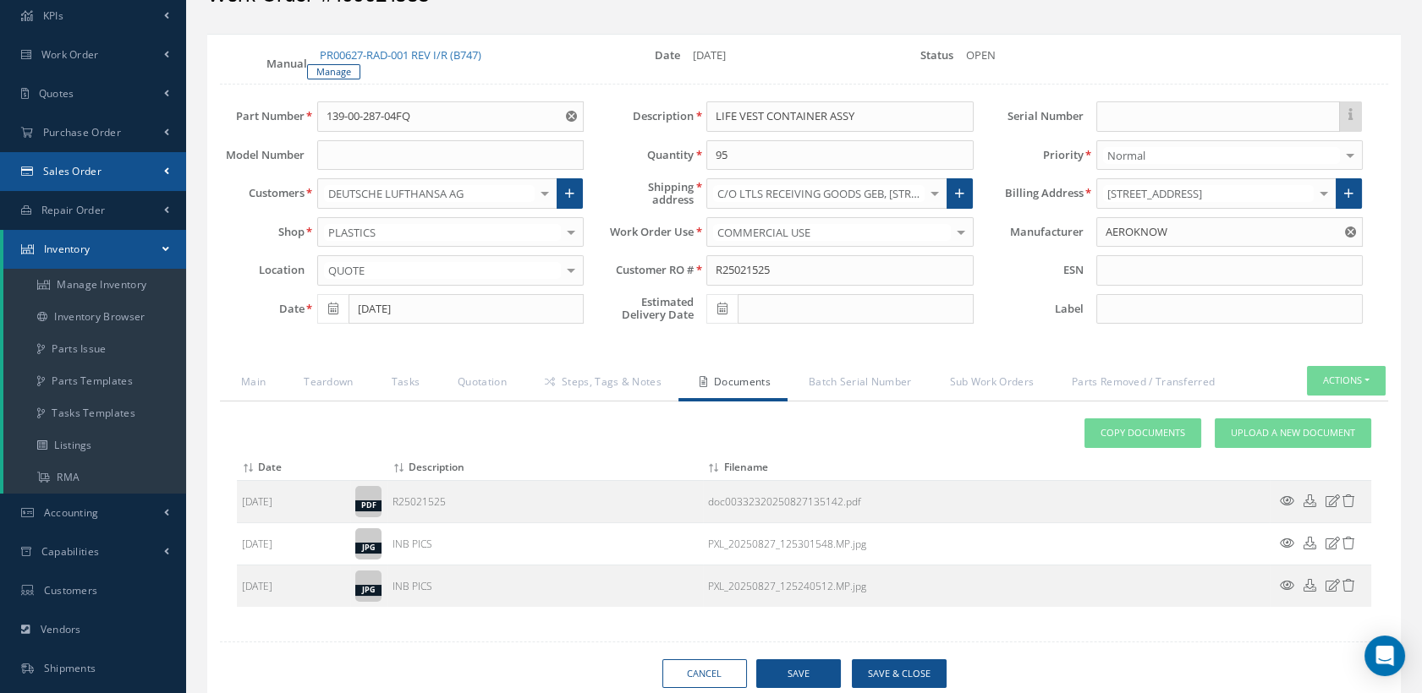
click at [86, 173] on span "Sales Order" at bounding box center [72, 171] width 58 height 14
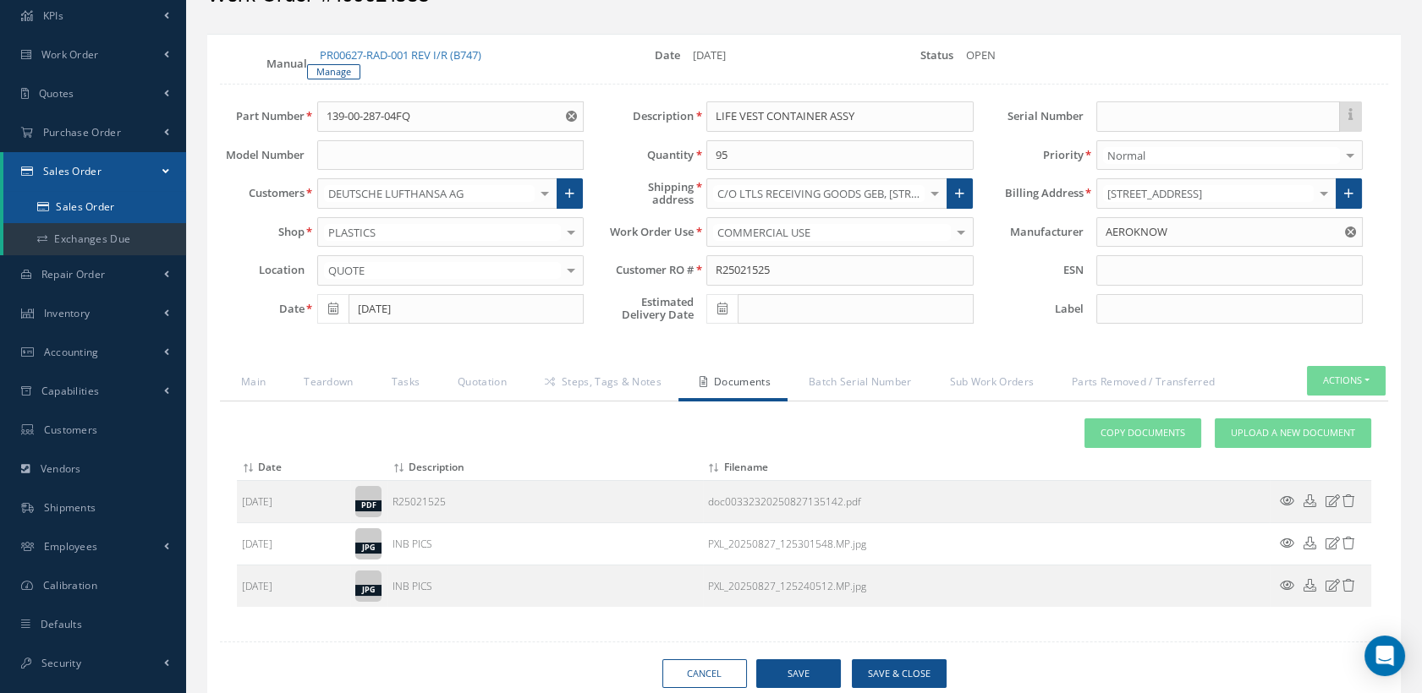
click at [85, 197] on link "Sales Order" at bounding box center [94, 207] width 183 height 32
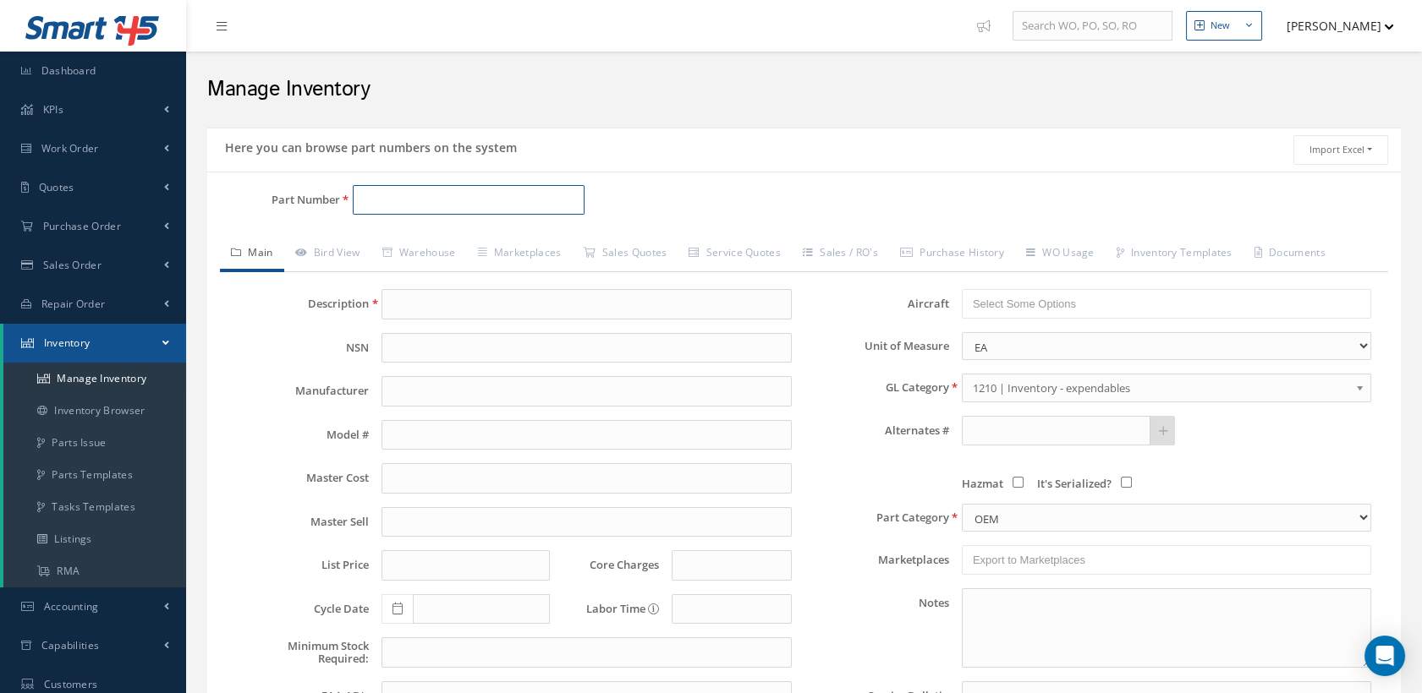
click at [454, 200] on input "Part Number" at bounding box center [469, 200] width 233 height 30
paste input "139-00-287-04FQ"
type input "139-00-287-04FQ"
click at [386, 242] on span "139-00-287-04FQ" at bounding box center [434, 244] width 152 height 18
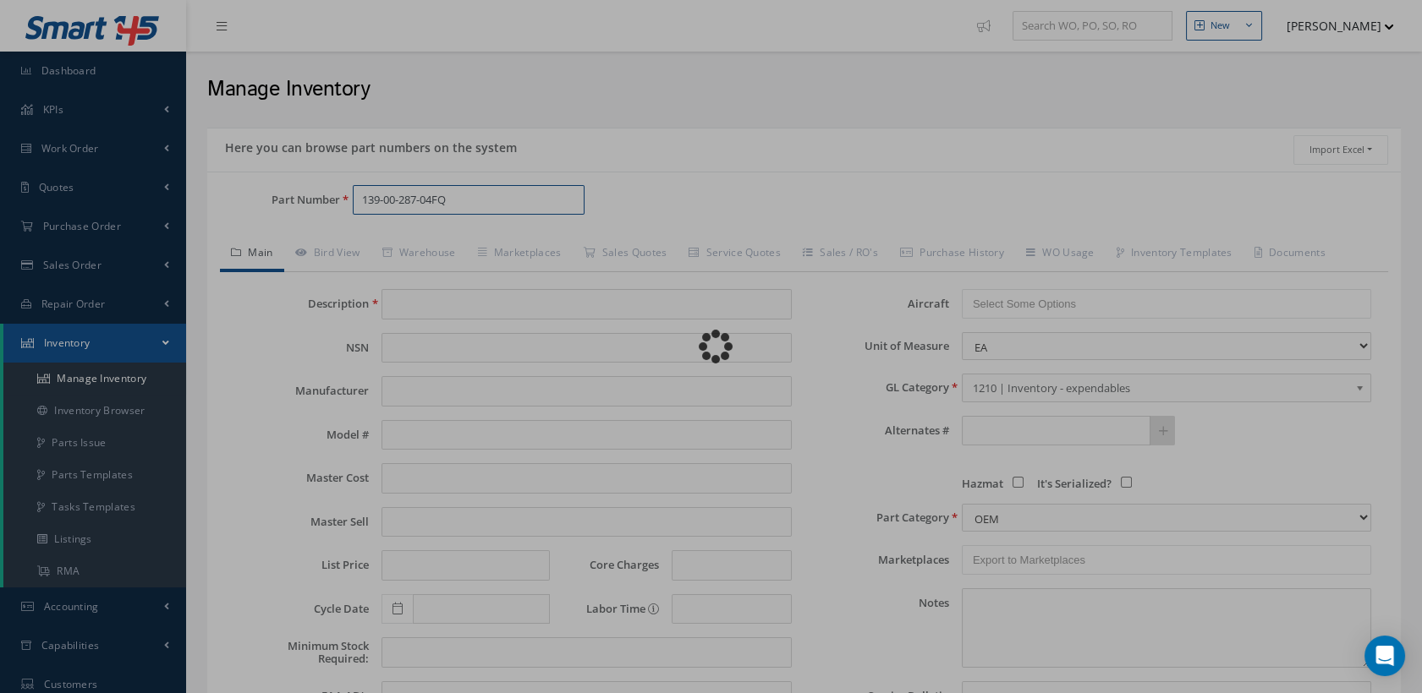
type input "LIFE VEST CONTAINER ASSY"
type input "0.00"
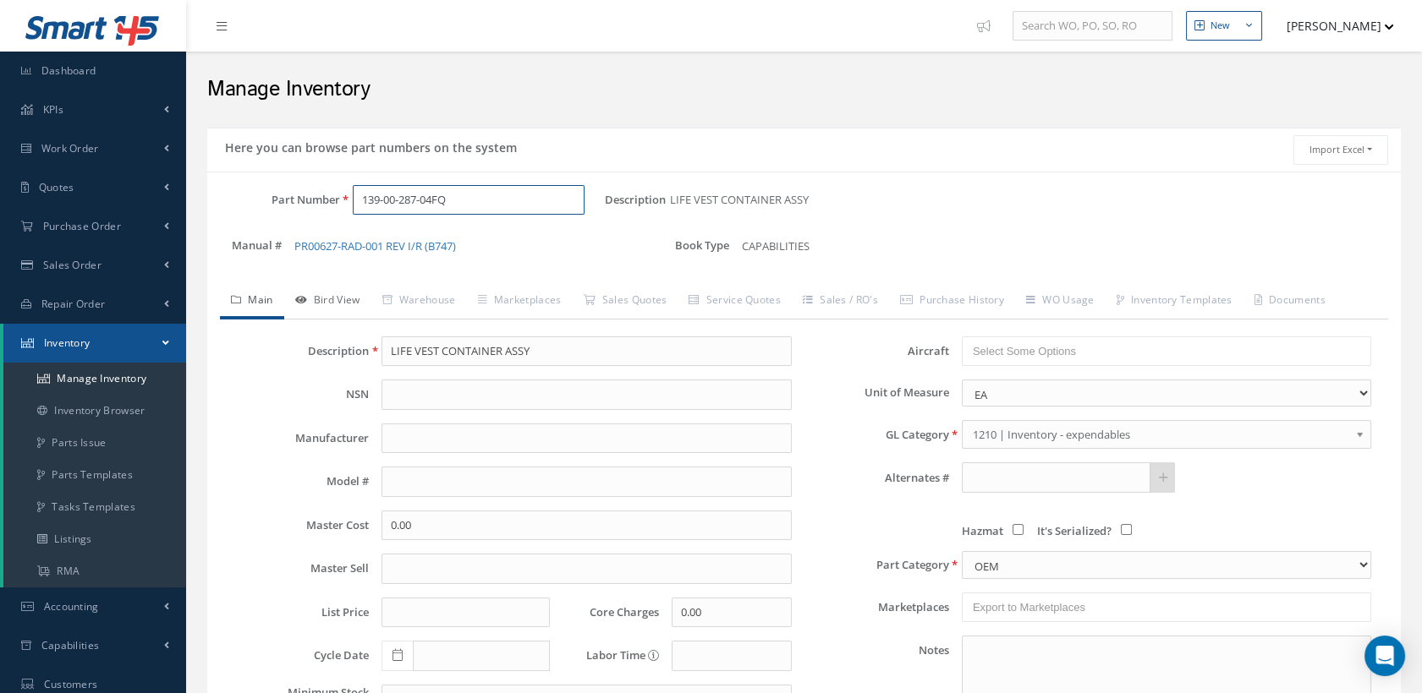
type input "139-00-287-04FQ"
click at [337, 296] on link "Bird View" at bounding box center [327, 302] width 87 height 36
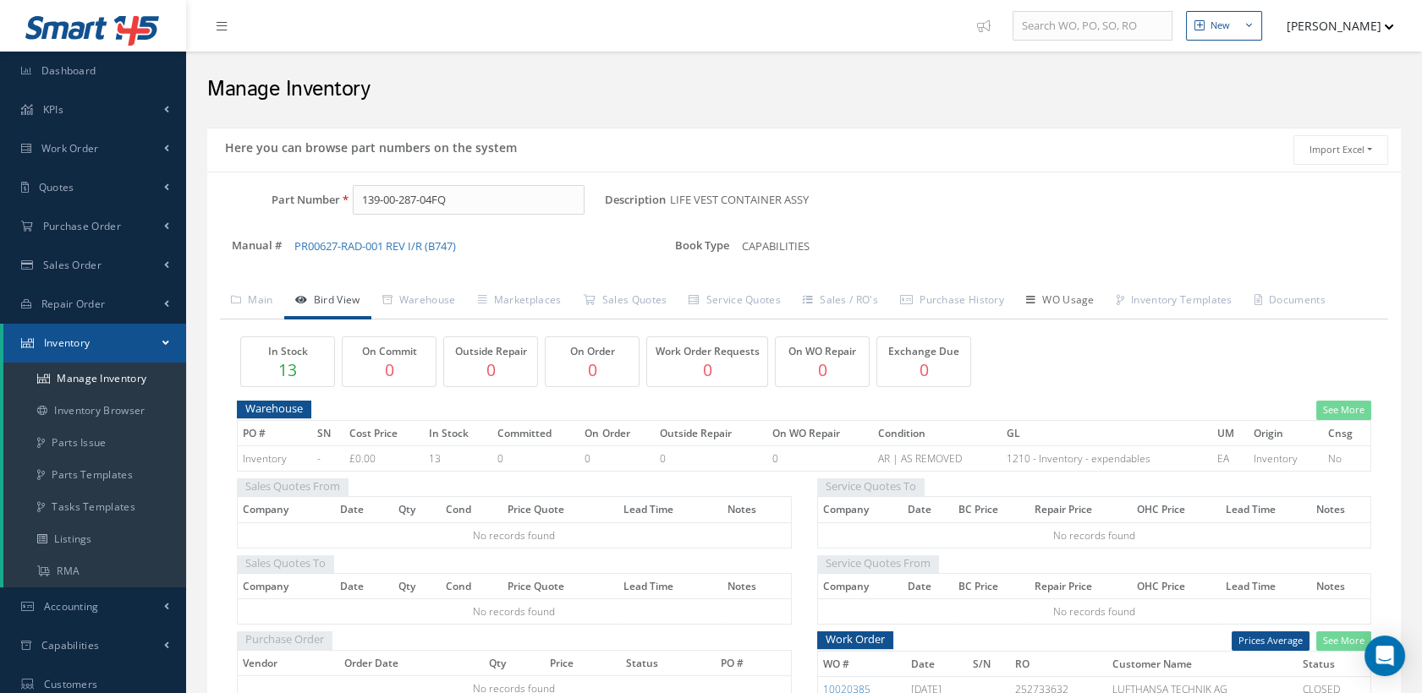
click at [1094, 294] on link "WO Usage" at bounding box center [1060, 302] width 90 height 36
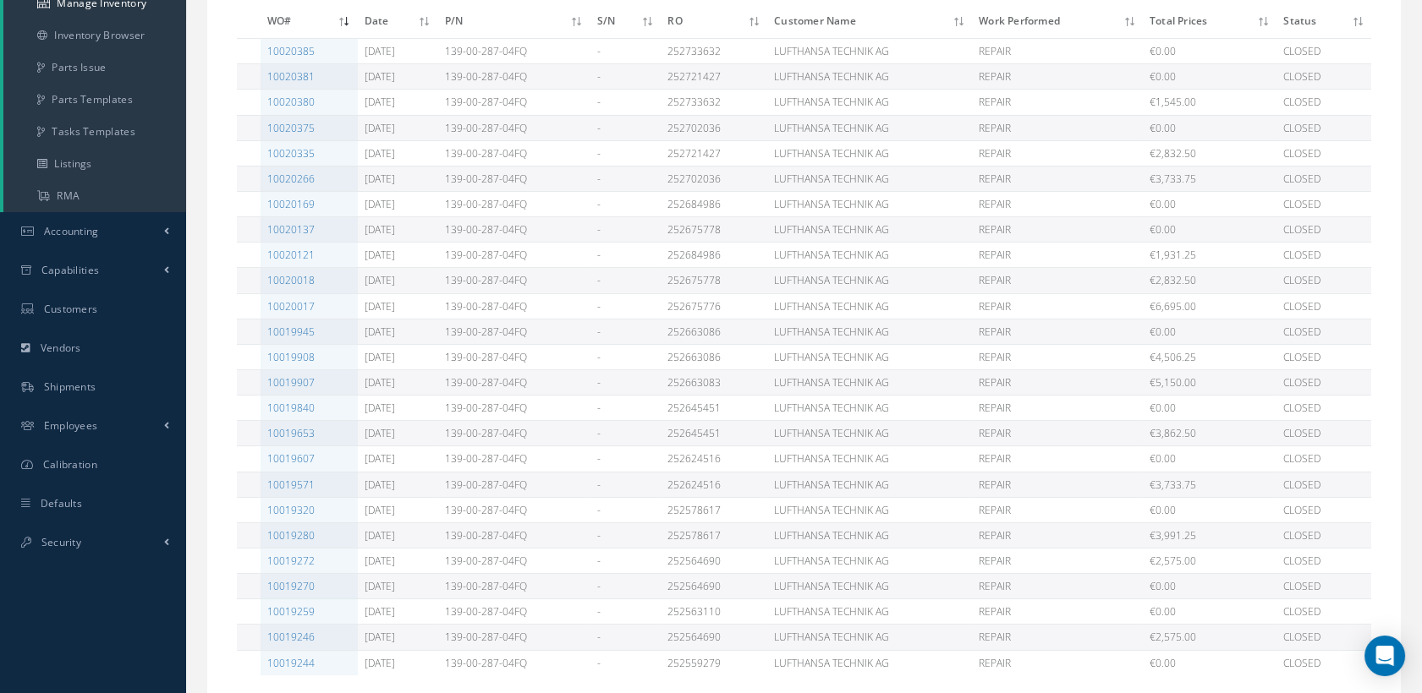
scroll to position [534, 0]
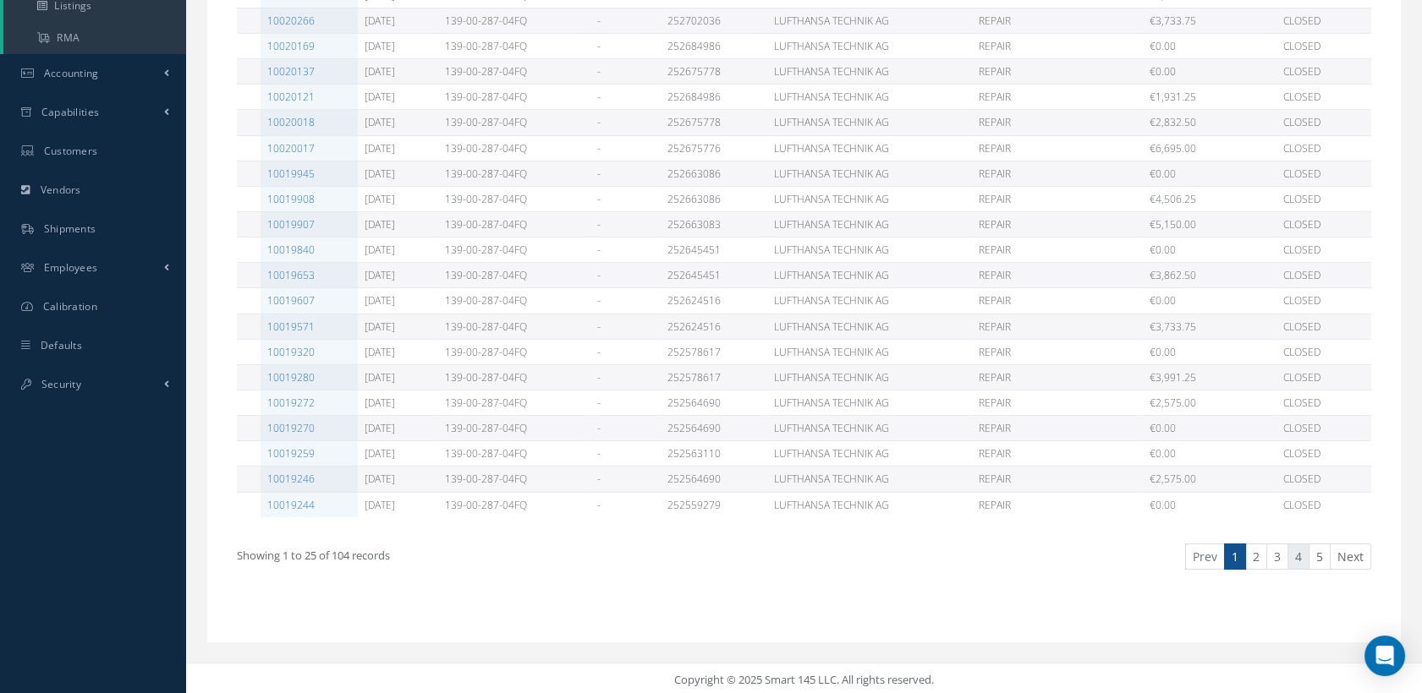
click at [1299, 551] on link "4" at bounding box center [1298, 557] width 22 height 26
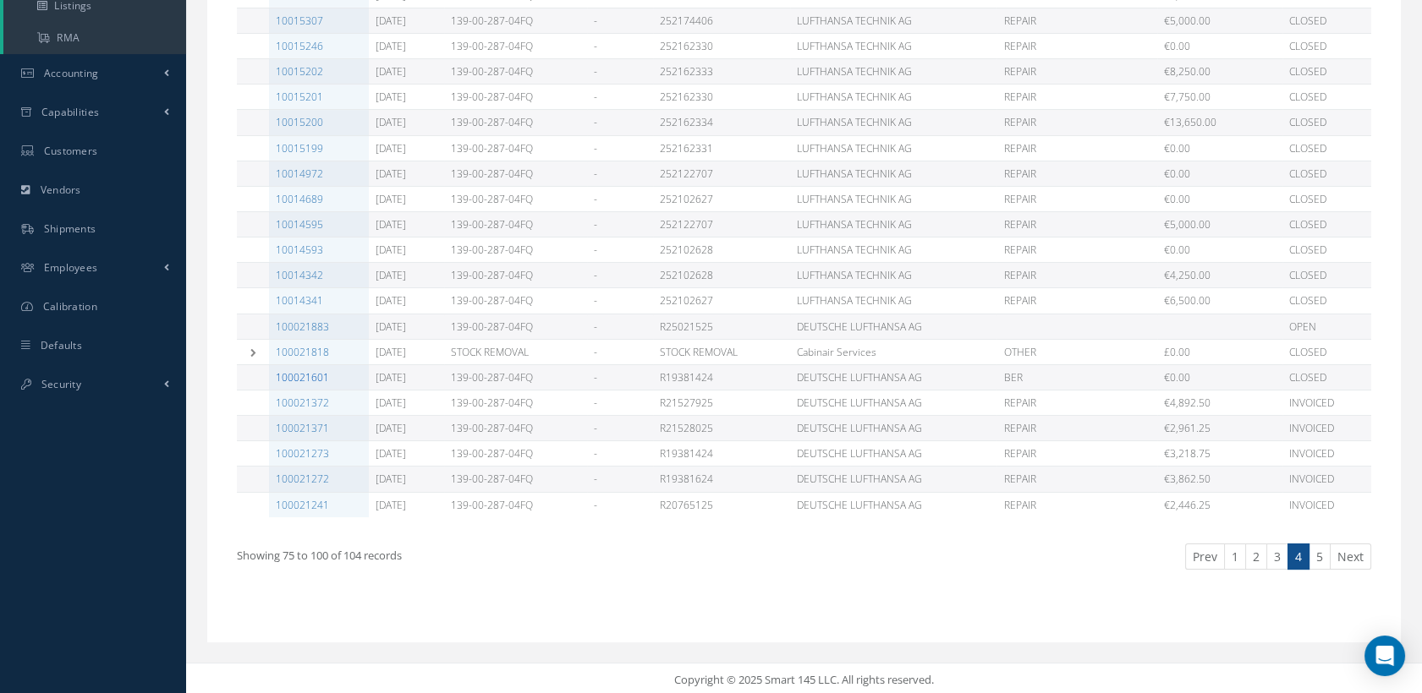
click at [310, 376] on link "100021601" at bounding box center [302, 377] width 53 height 14
click at [311, 400] on link "100021372" at bounding box center [302, 403] width 53 height 14
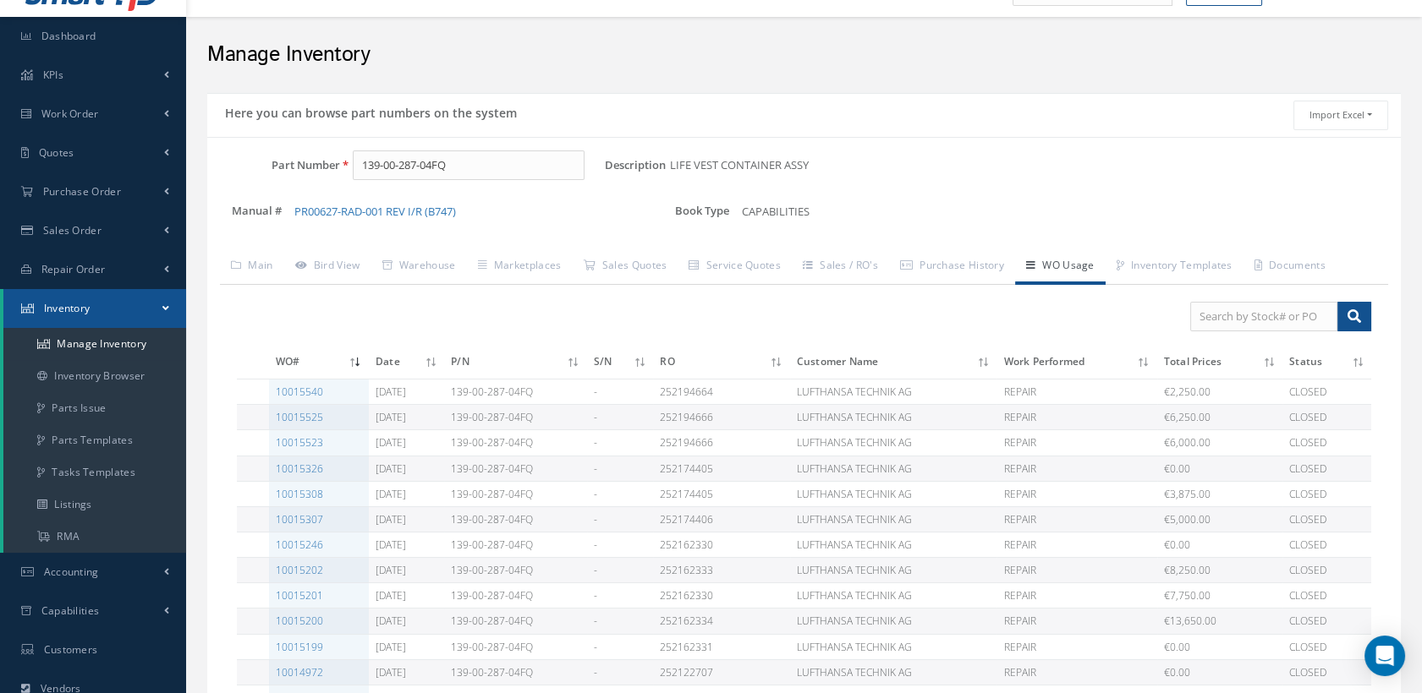
scroll to position [0, 0]
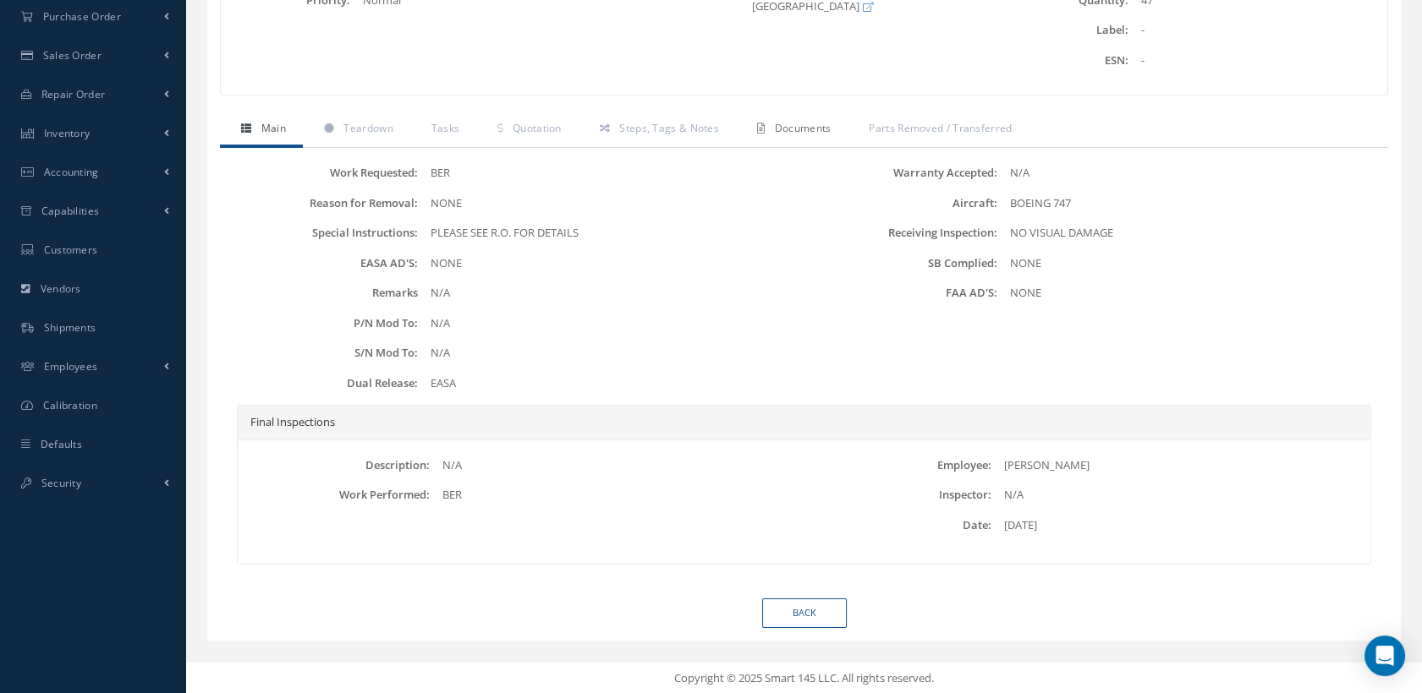
scroll to position [386, 0]
click at [394, 123] on link "Teardown" at bounding box center [356, 130] width 107 height 36
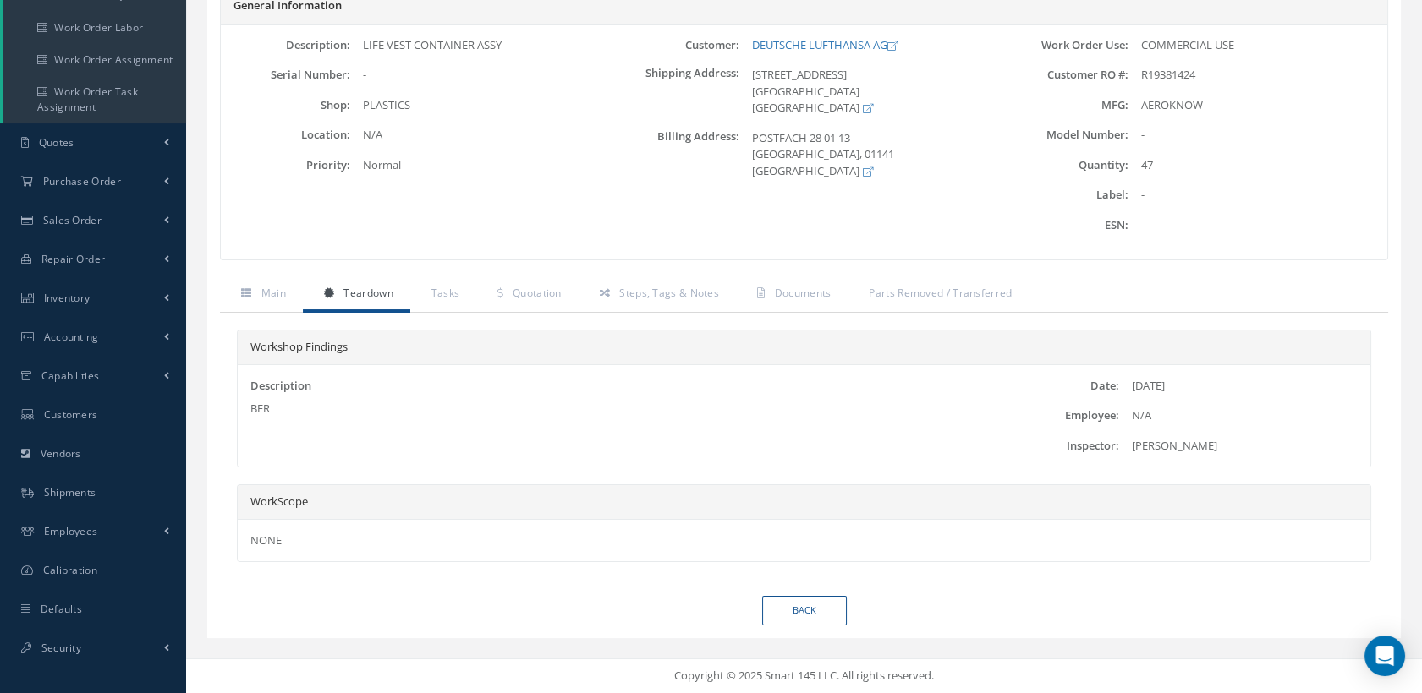
scroll to position [217, 0]
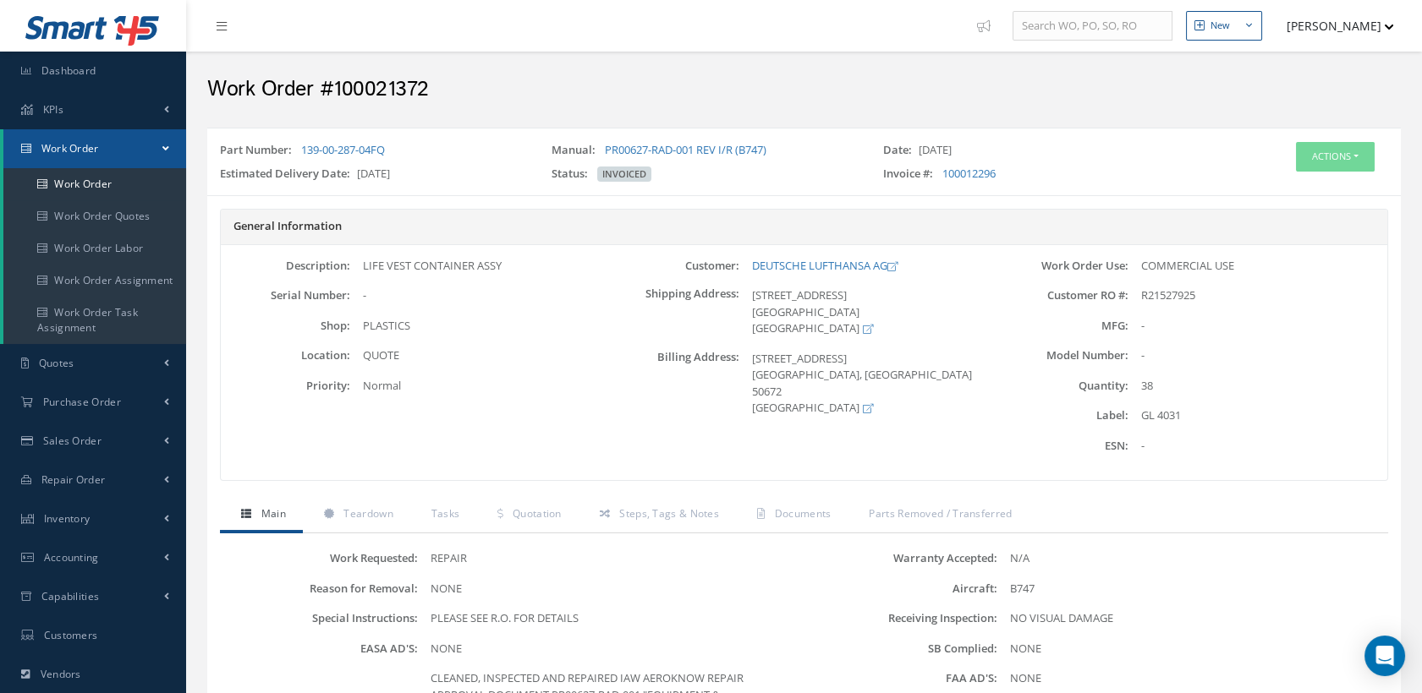
scroll to position [282, 0]
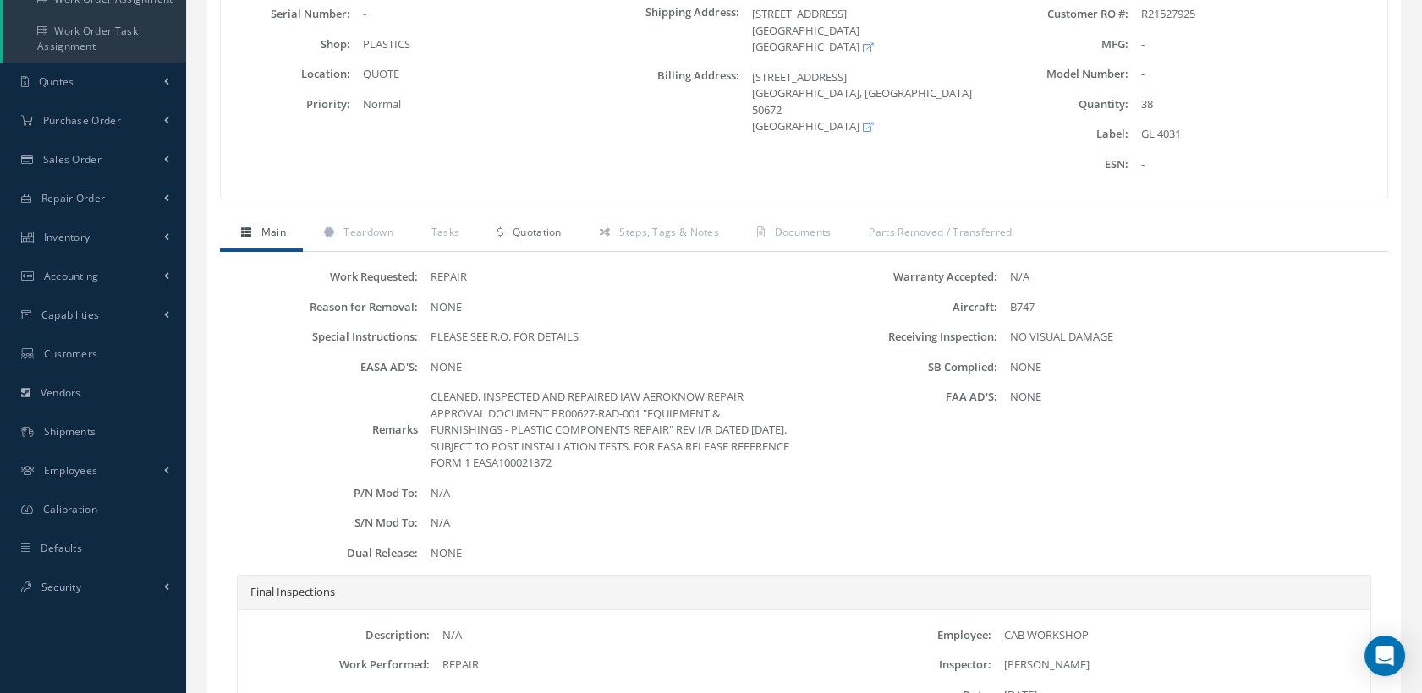
click at [560, 229] on span "Quotation" at bounding box center [536, 232] width 49 height 14
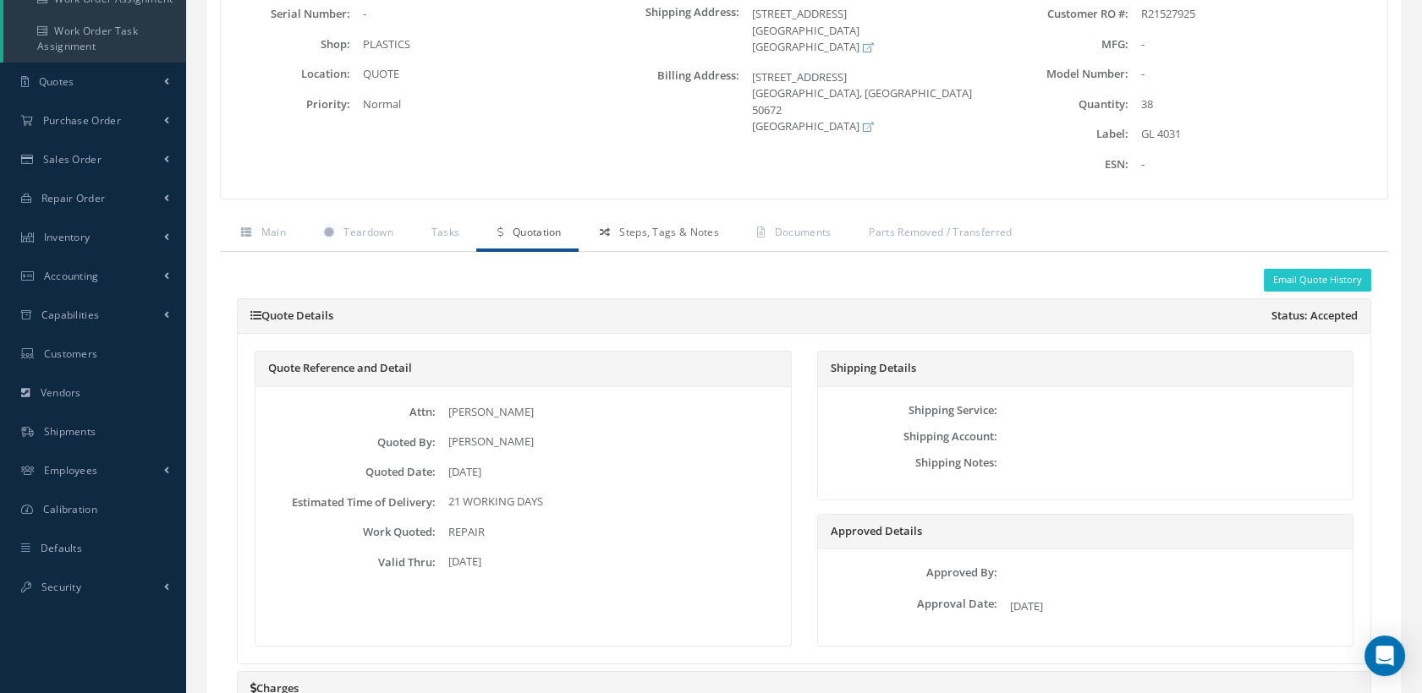
click at [677, 234] on span "Steps, Tags & Notes" at bounding box center [669, 232] width 100 height 14
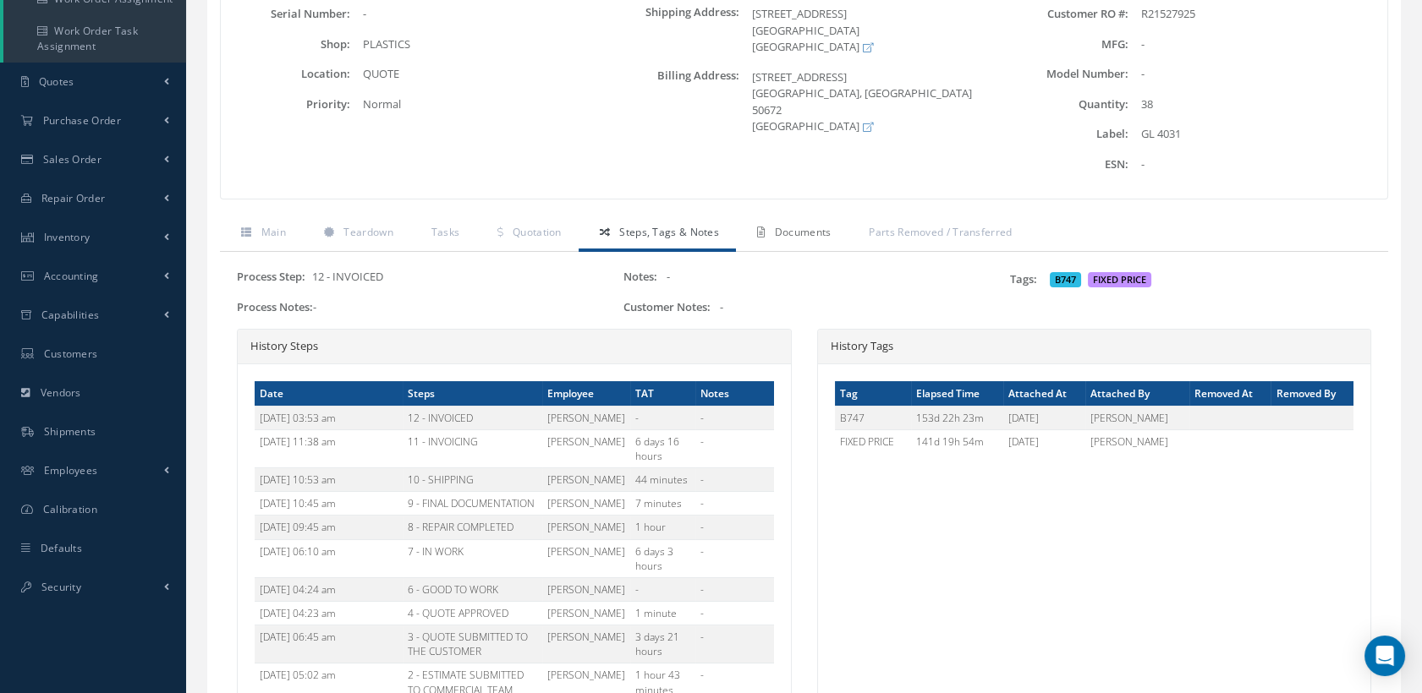
click at [816, 228] on span "Documents" at bounding box center [803, 232] width 57 height 14
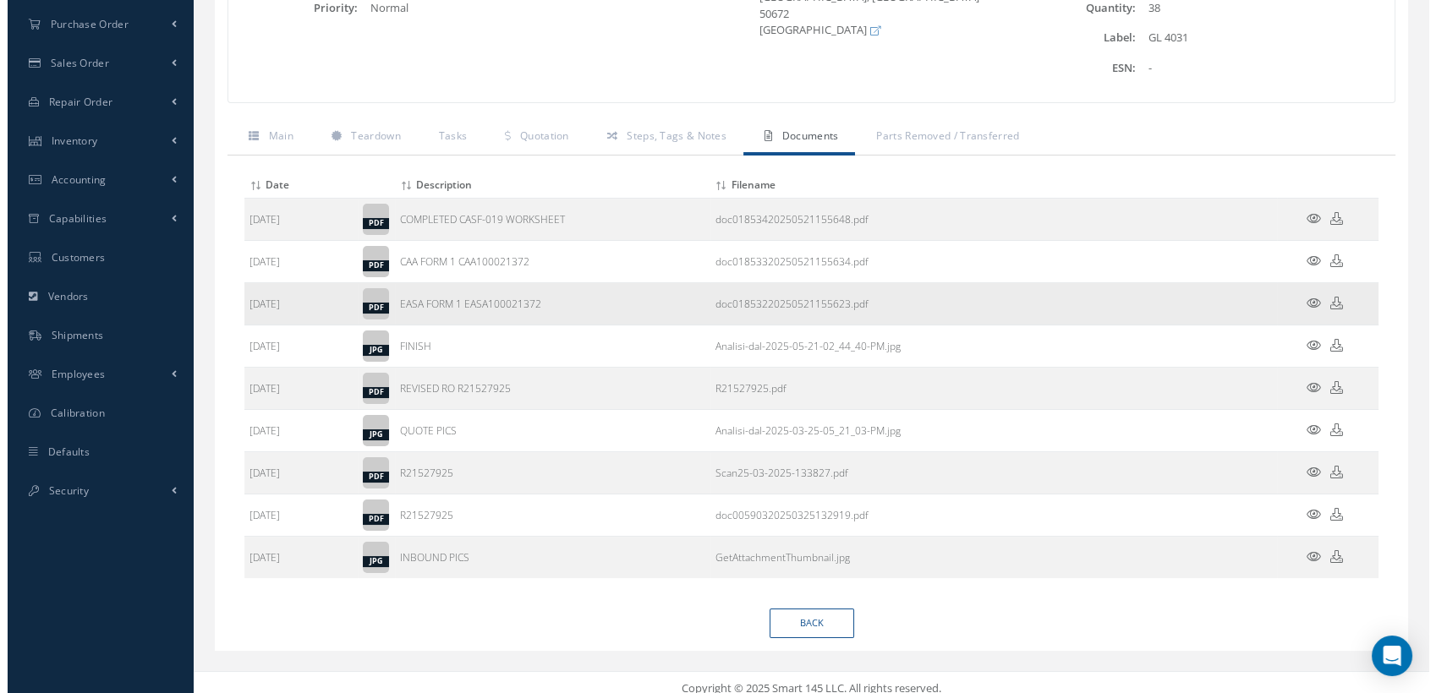
scroll to position [387, 0]
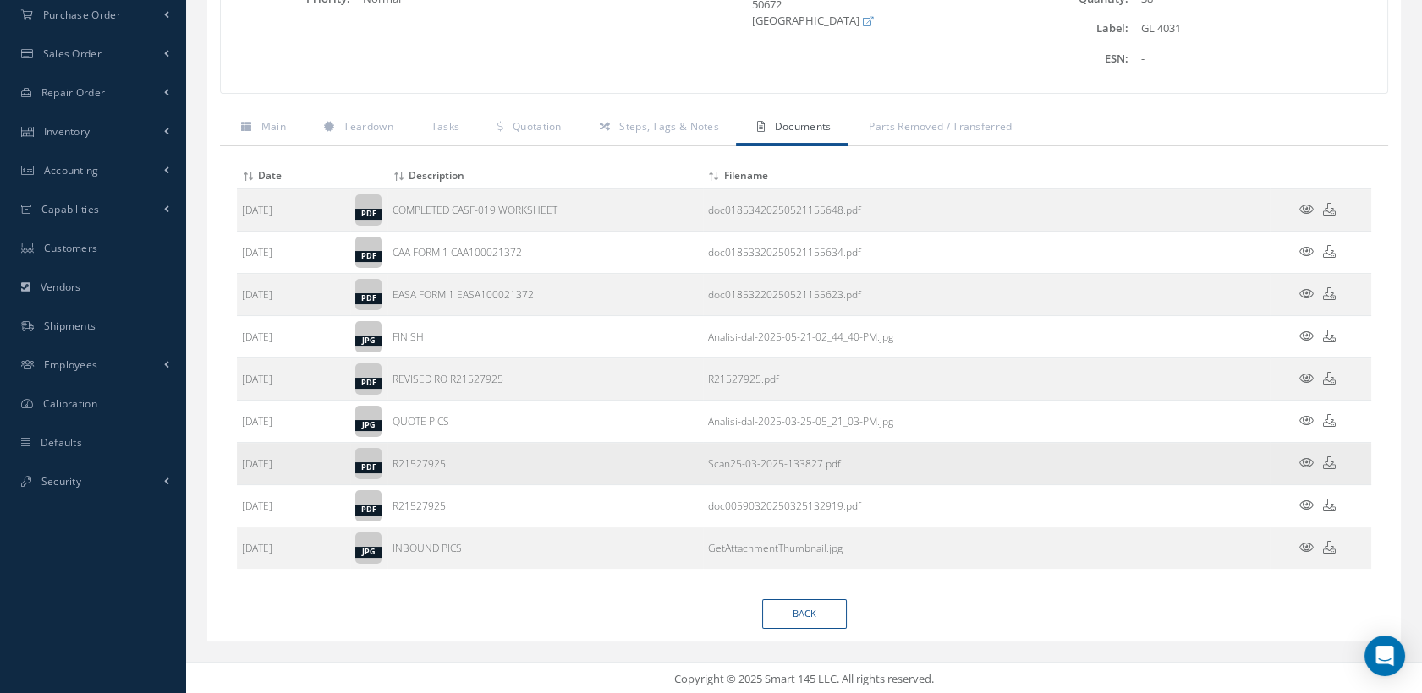
click at [1306, 460] on icon at bounding box center [1306, 463] width 14 height 13
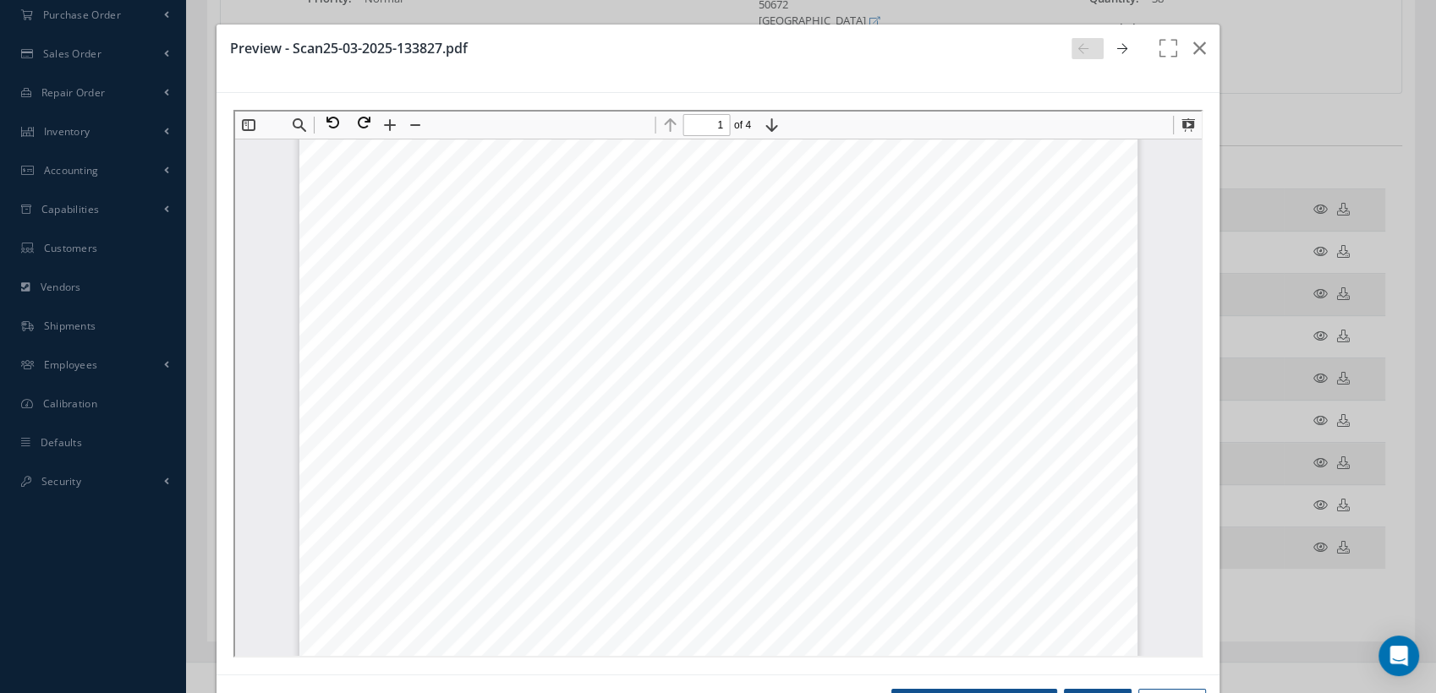
scroll to position [0, 0]
type input "4"
click at [1197, 44] on button "button" at bounding box center [1200, 48] width 40 height 47
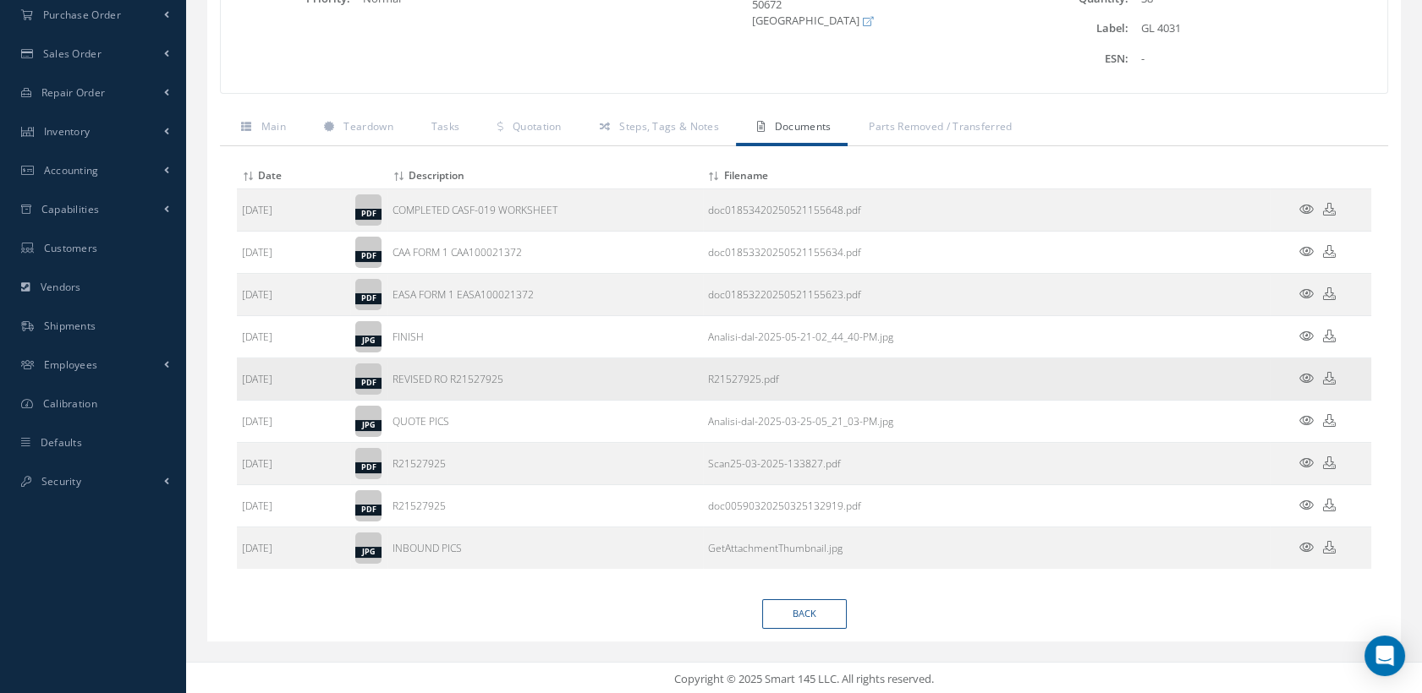
click at [1301, 375] on icon at bounding box center [1306, 378] width 14 height 13
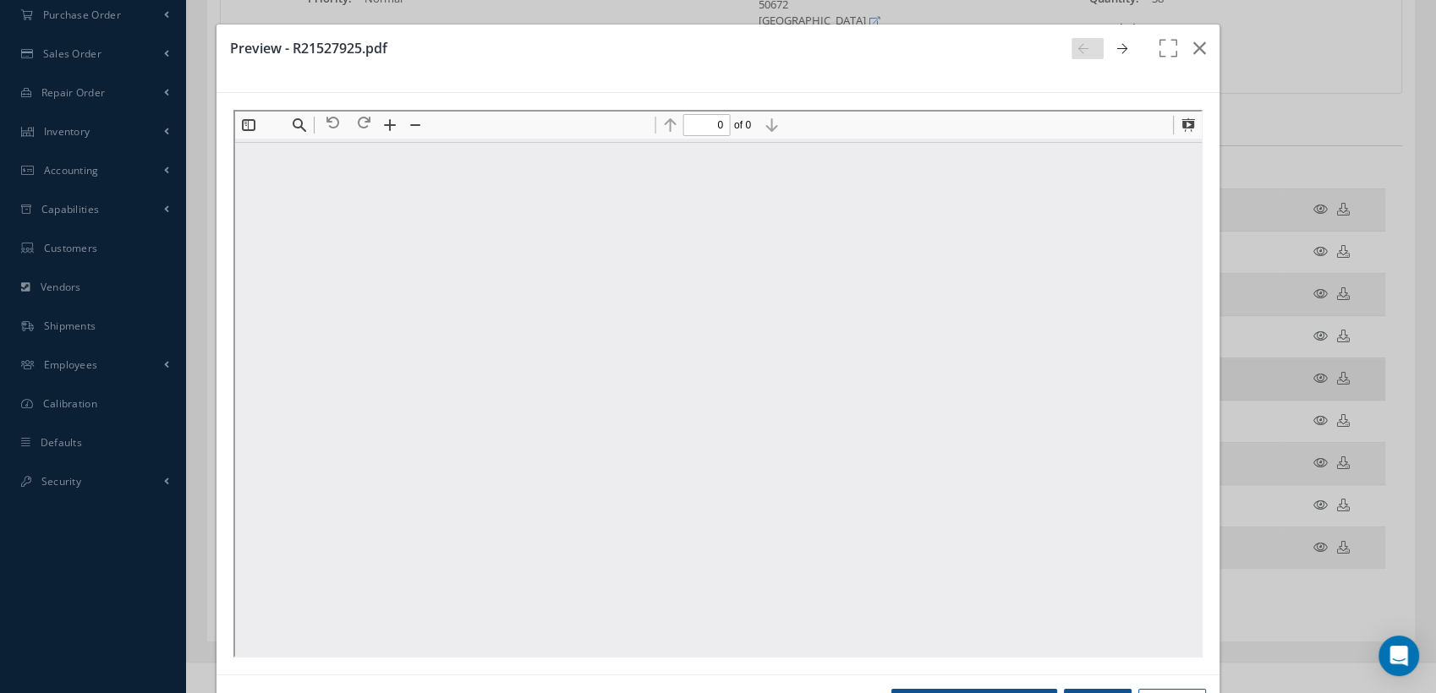
scroll to position [0, 0]
type input "1"
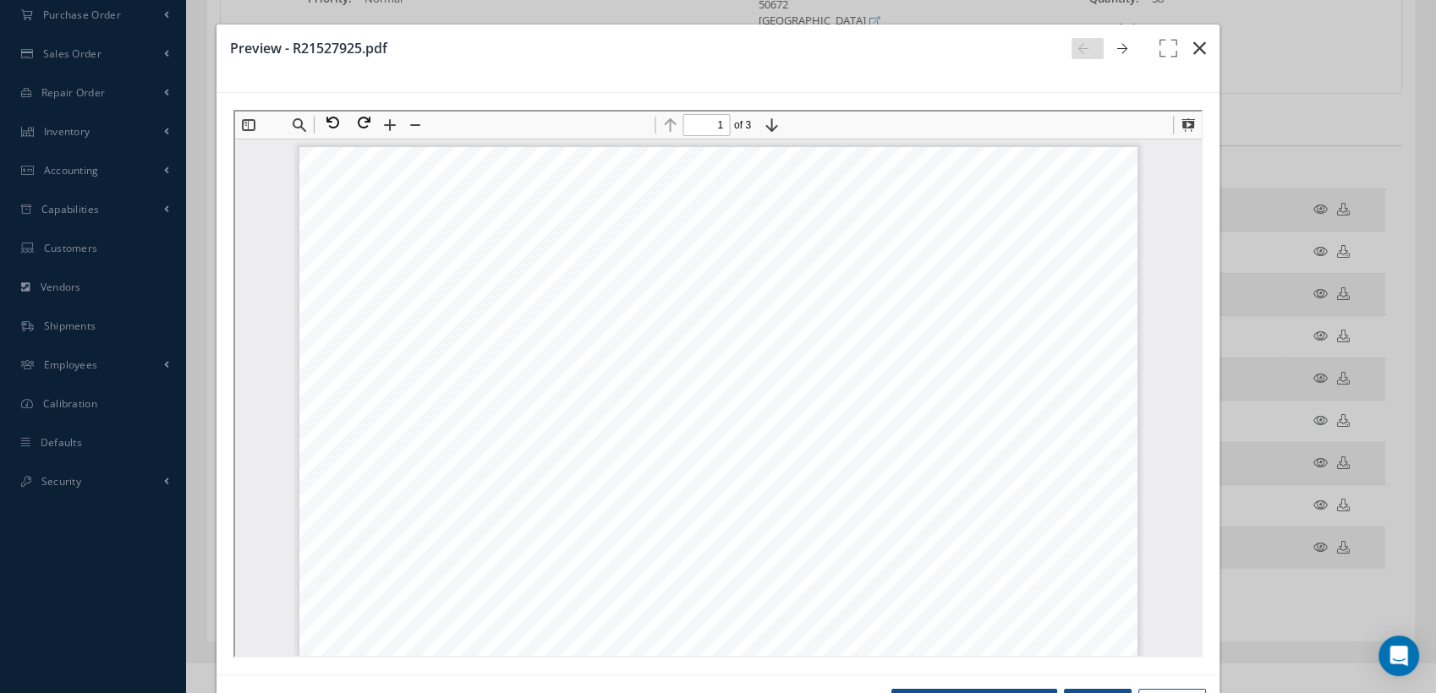
click at [1193, 41] on icon "button" at bounding box center [1199, 48] width 13 height 20
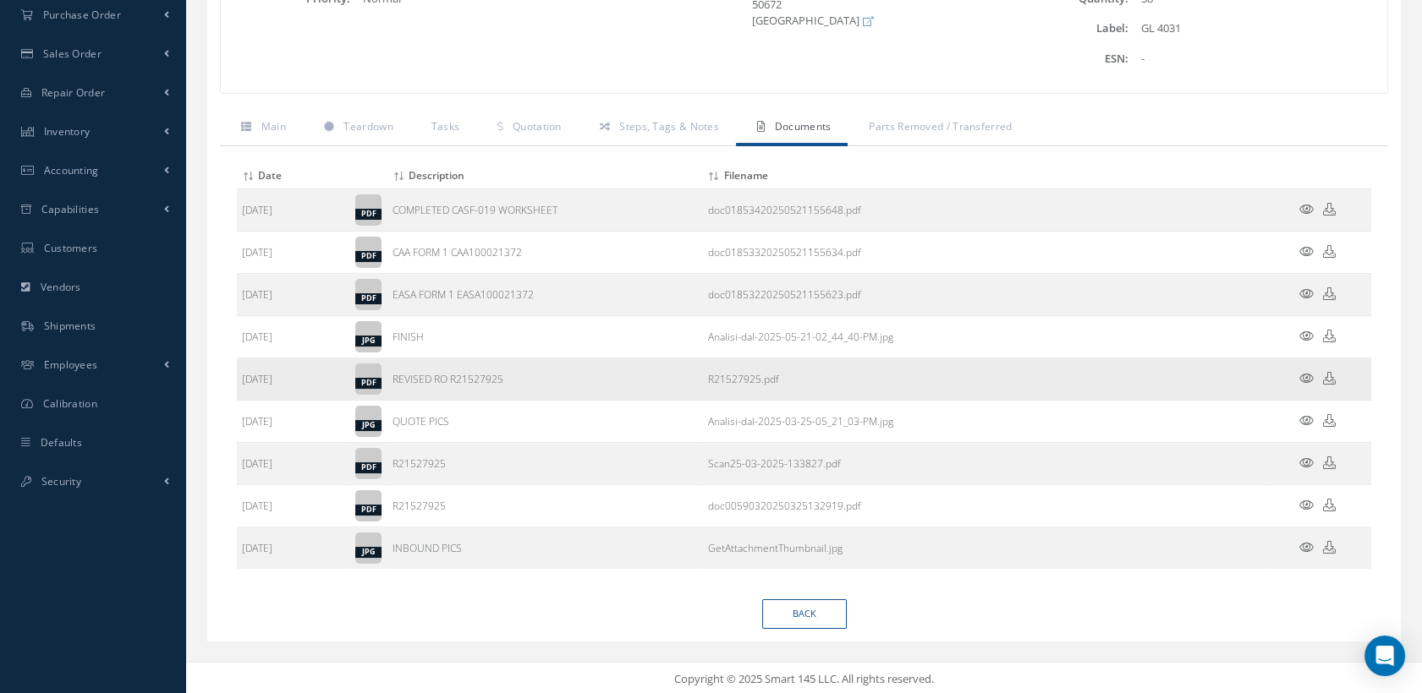
click at [1324, 375] on icon at bounding box center [1329, 378] width 13 height 13
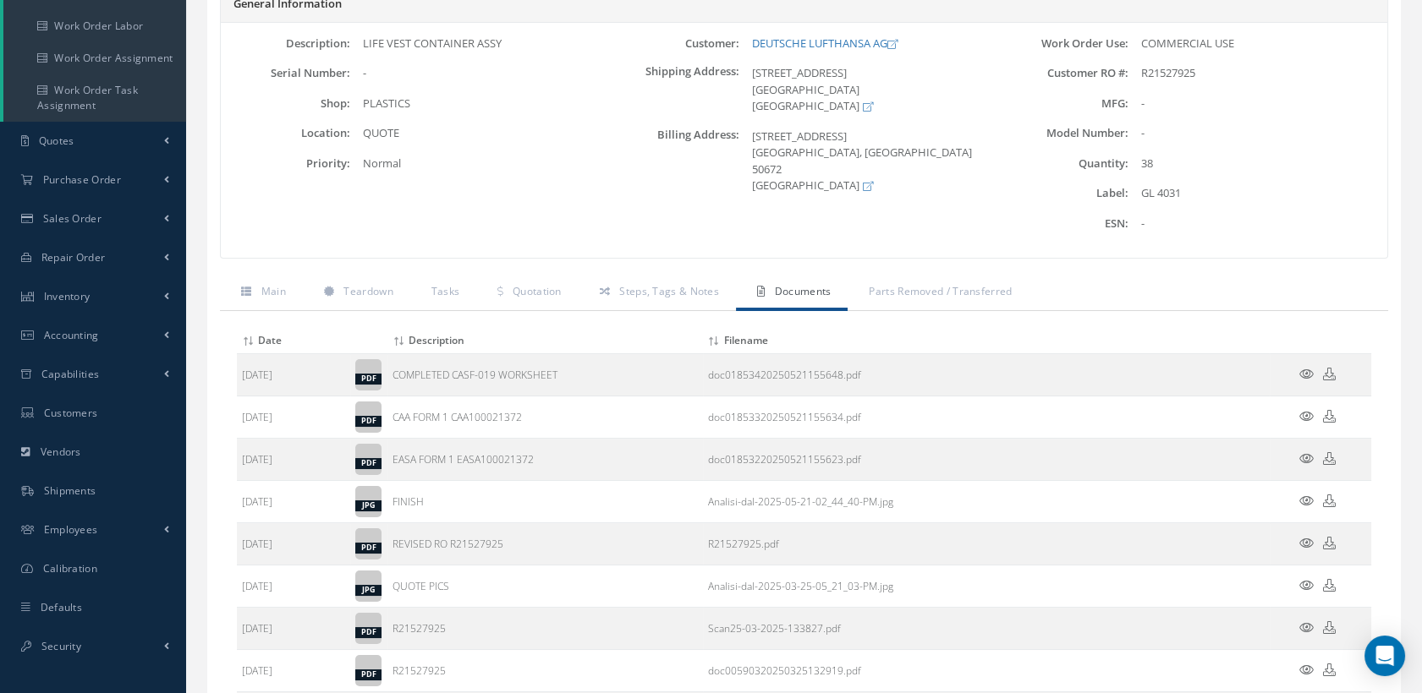
scroll to position [12, 0]
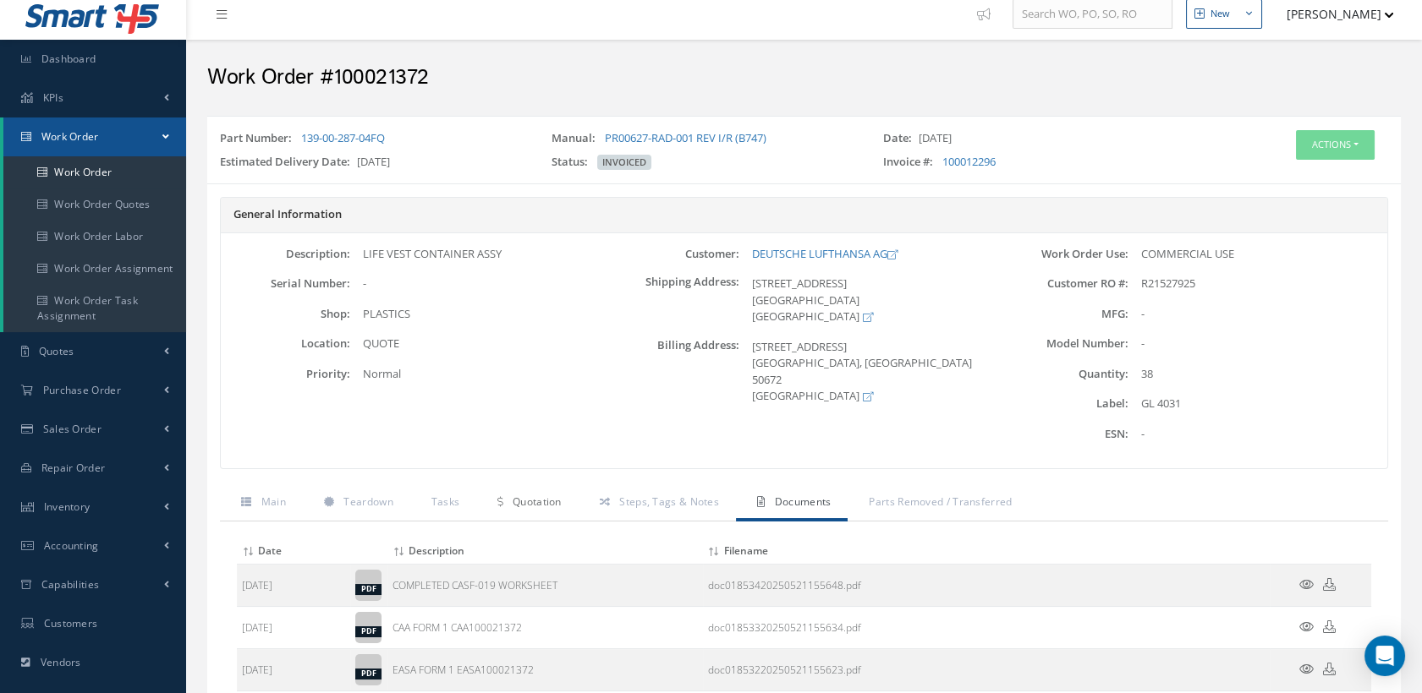
click at [531, 501] on span "Quotation" at bounding box center [536, 502] width 49 height 14
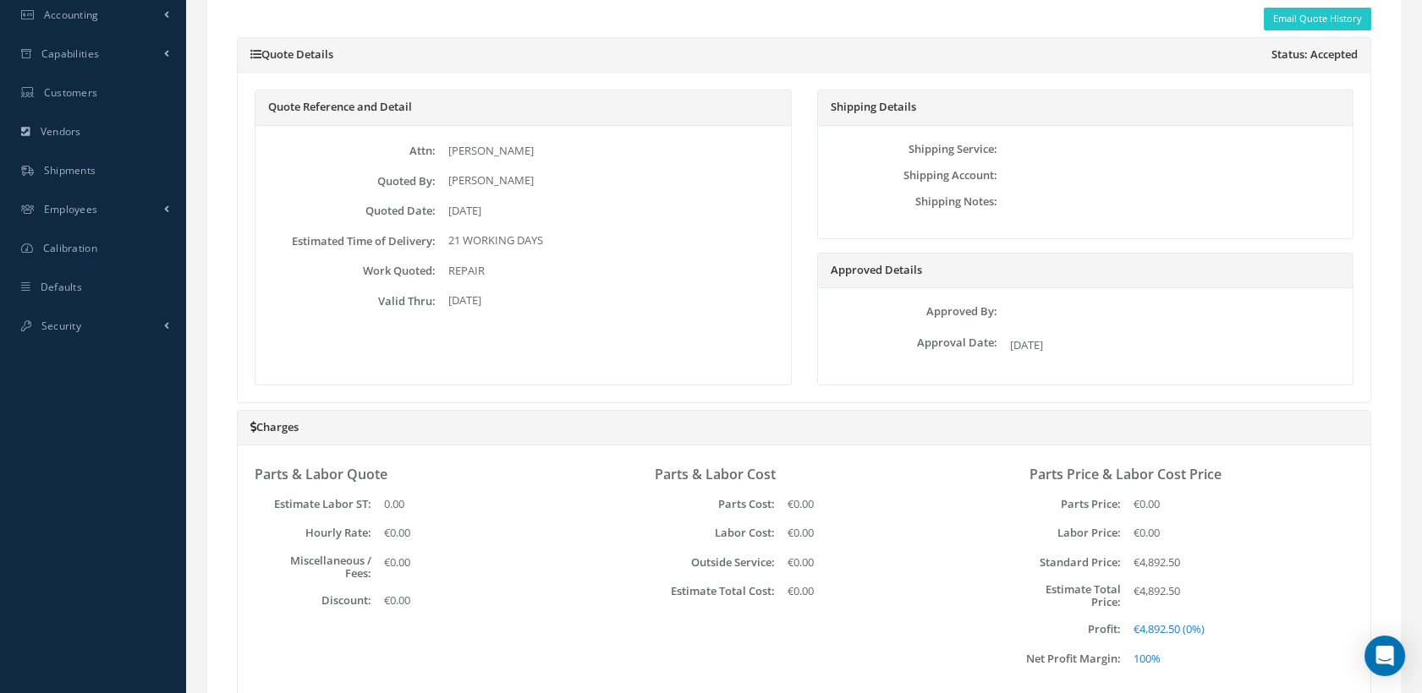
scroll to position [387, 0]
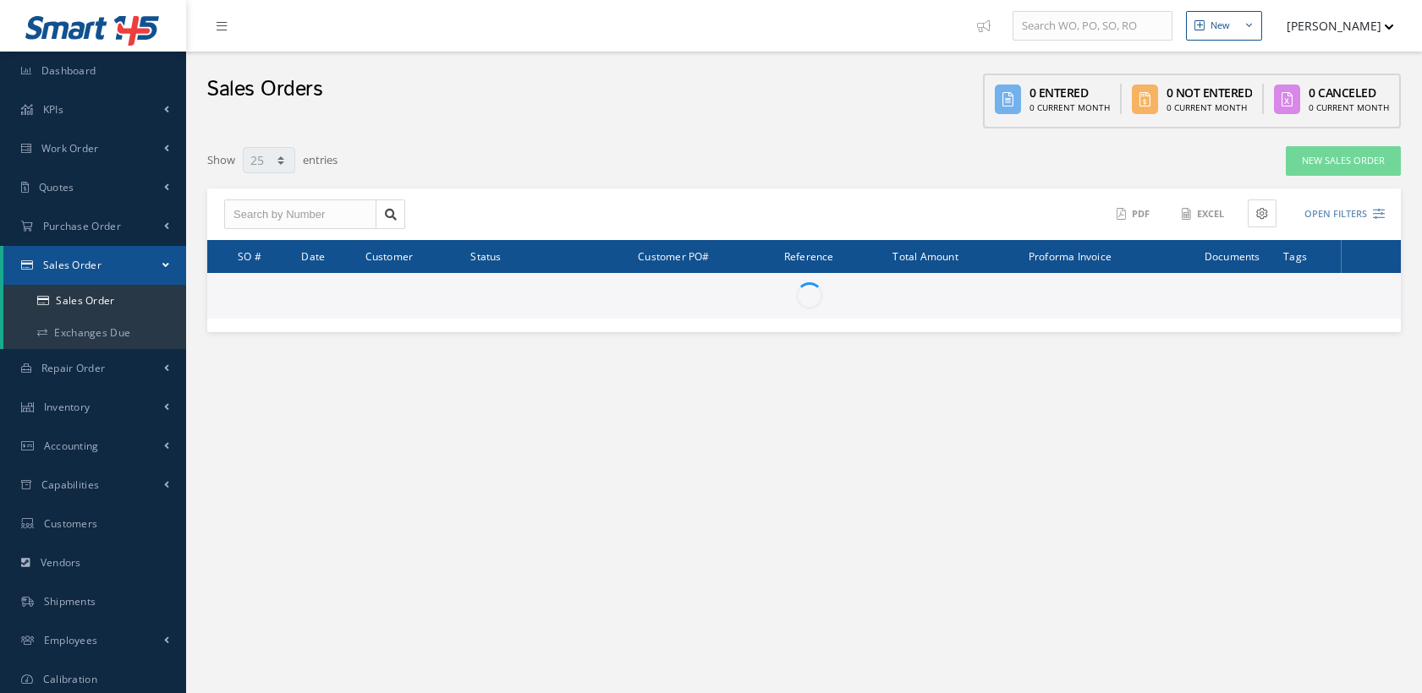
select select "25"
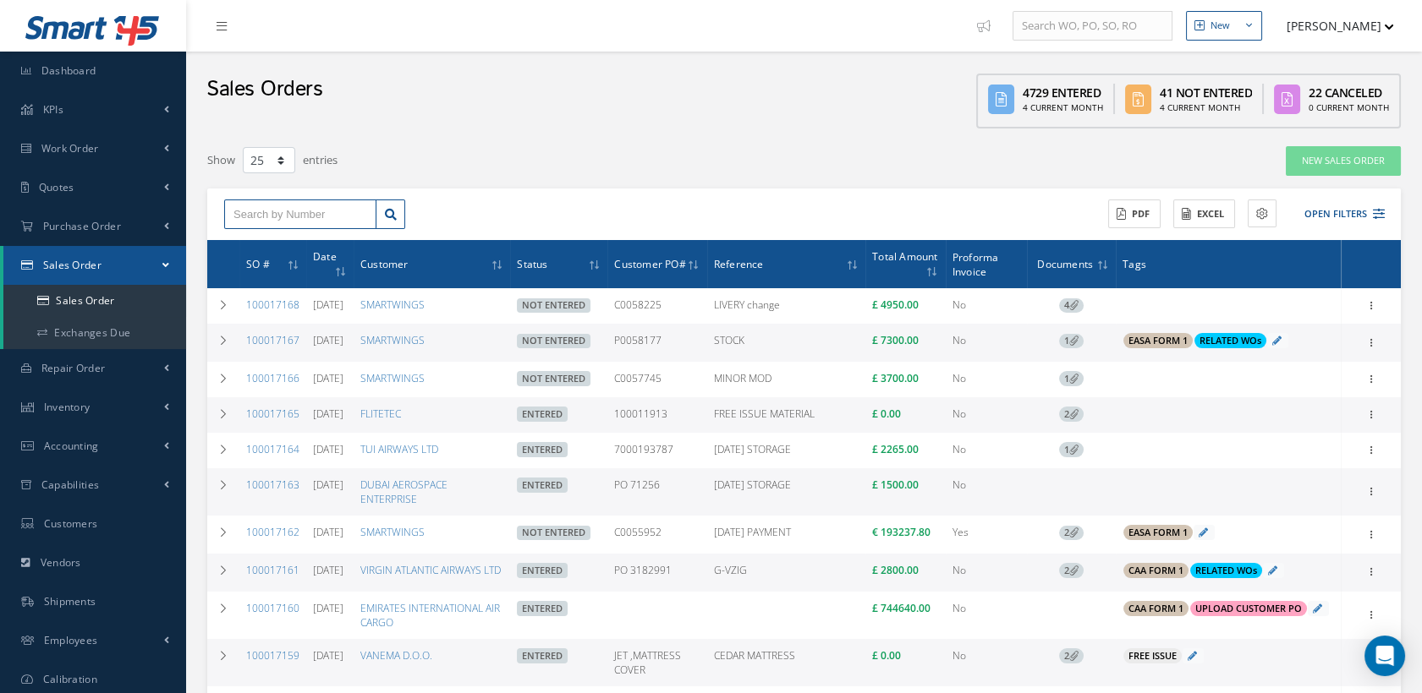
click at [304, 210] on input "text" at bounding box center [300, 215] width 152 height 30
type input "100017134"
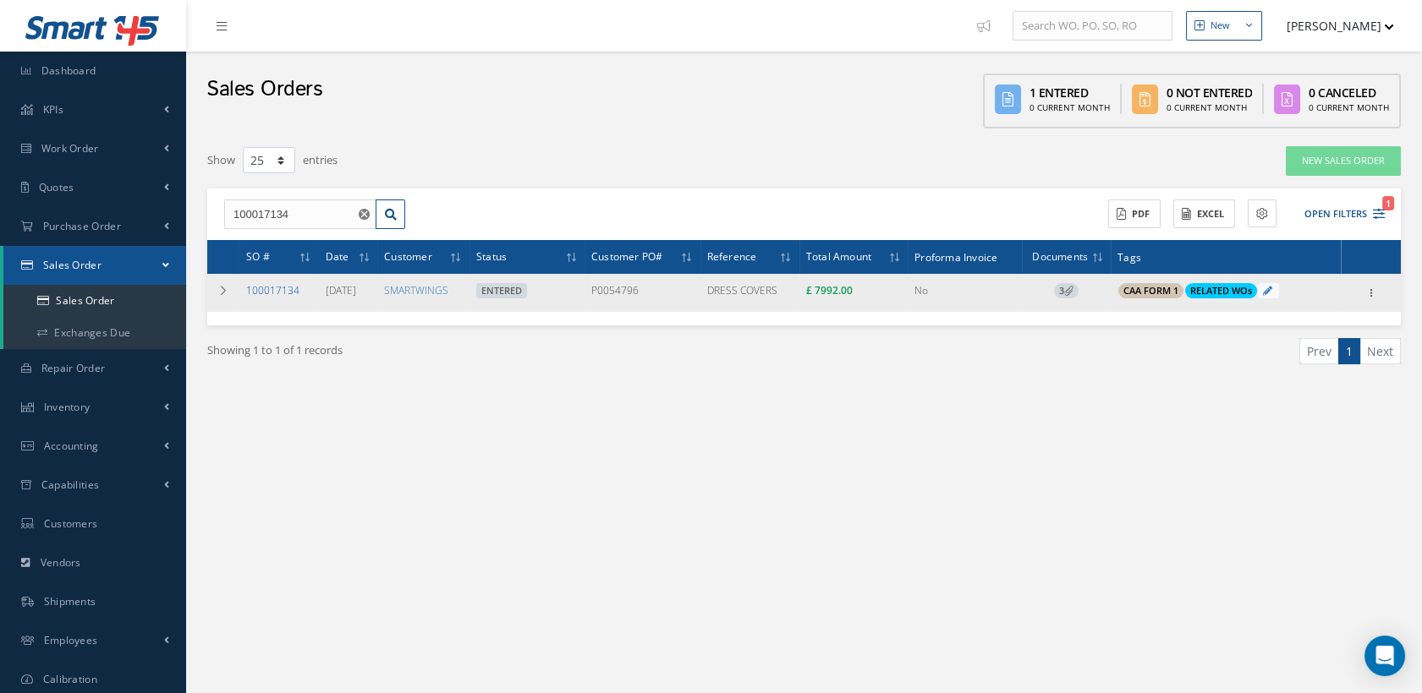
click at [277, 288] on link "100017134" at bounding box center [272, 290] width 53 height 14
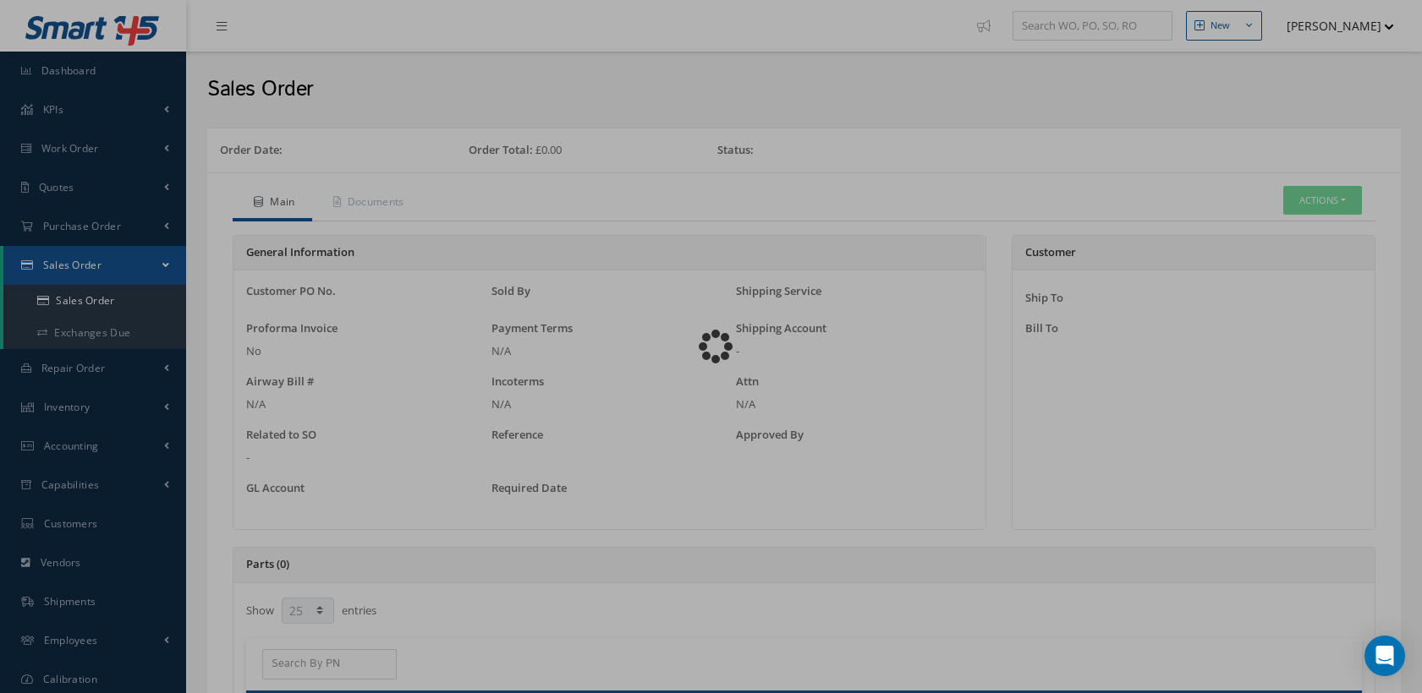
select select "25"
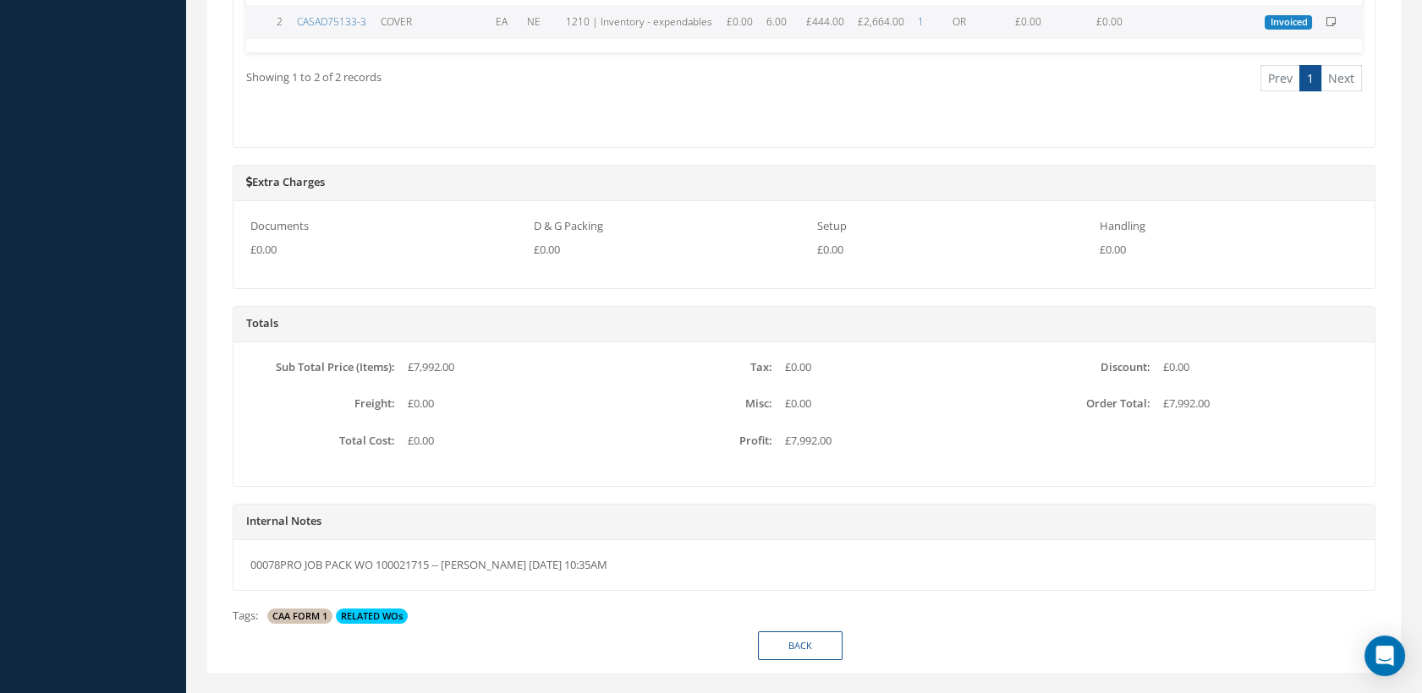
scroll to position [938, 0]
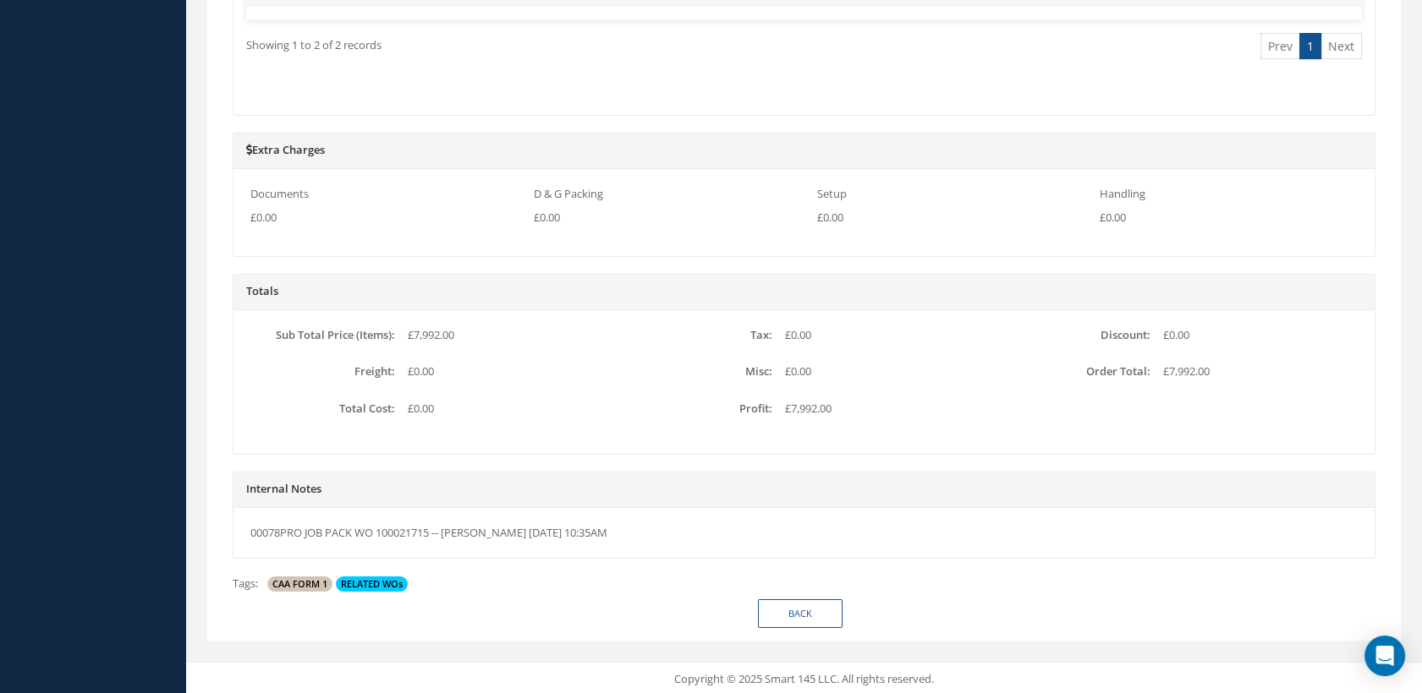
drag, startPoint x: 435, startPoint y: 531, endPoint x: 381, endPoint y: 523, distance: 54.7
click at [381, 523] on div "00078PRO JOB PACK WO 100021715 -- [PERSON_NAME] [DATE] 10:35AM" at bounding box center [803, 533] width 1141 height 51
drag, startPoint x: 381, startPoint y: 523, endPoint x: 388, endPoint y: 529, distance: 9.1
copy div "100021715"
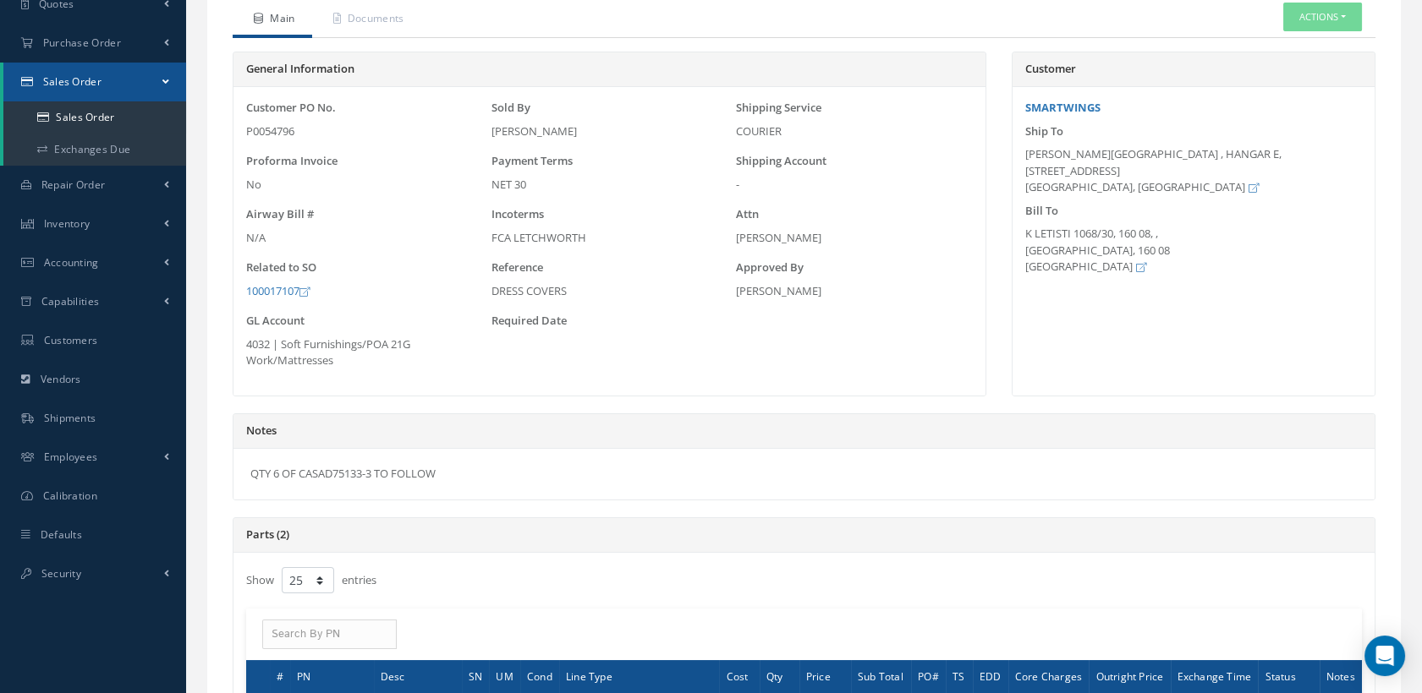
scroll to position [0, 0]
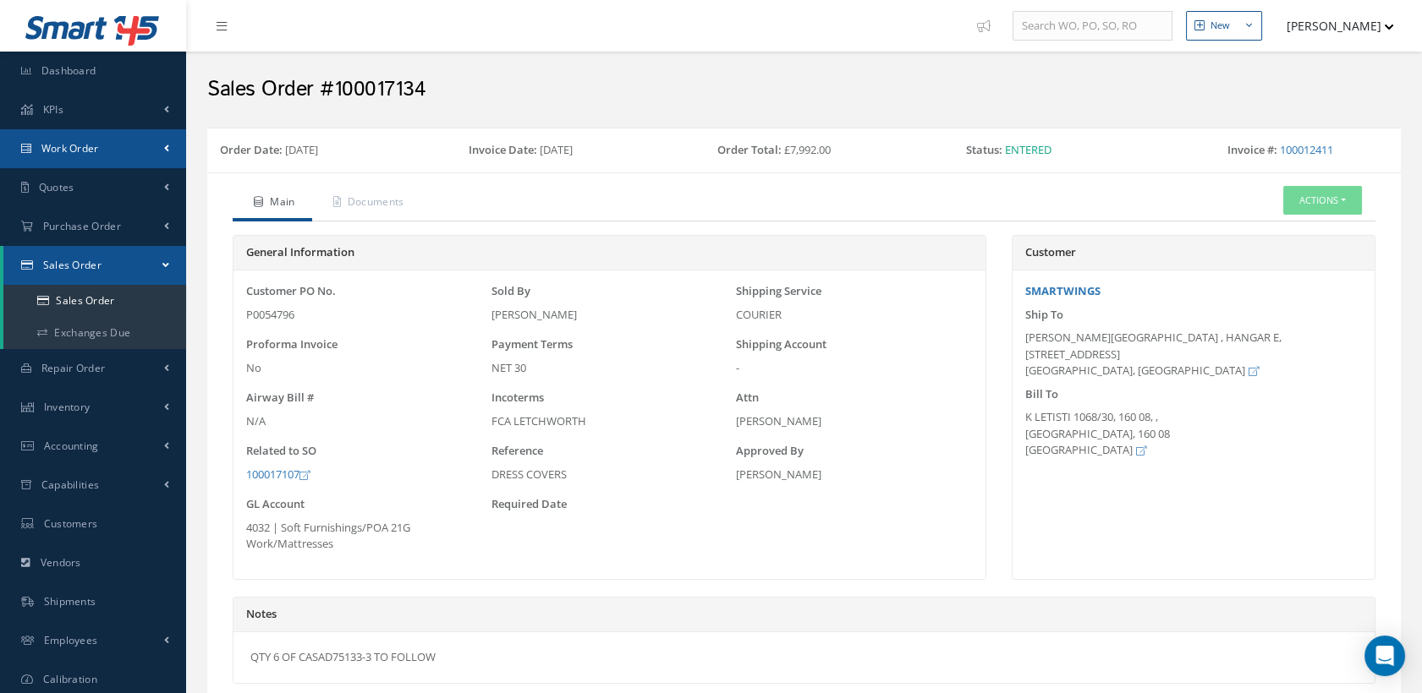
click at [98, 151] on span "Work Order" at bounding box center [70, 148] width 58 height 14
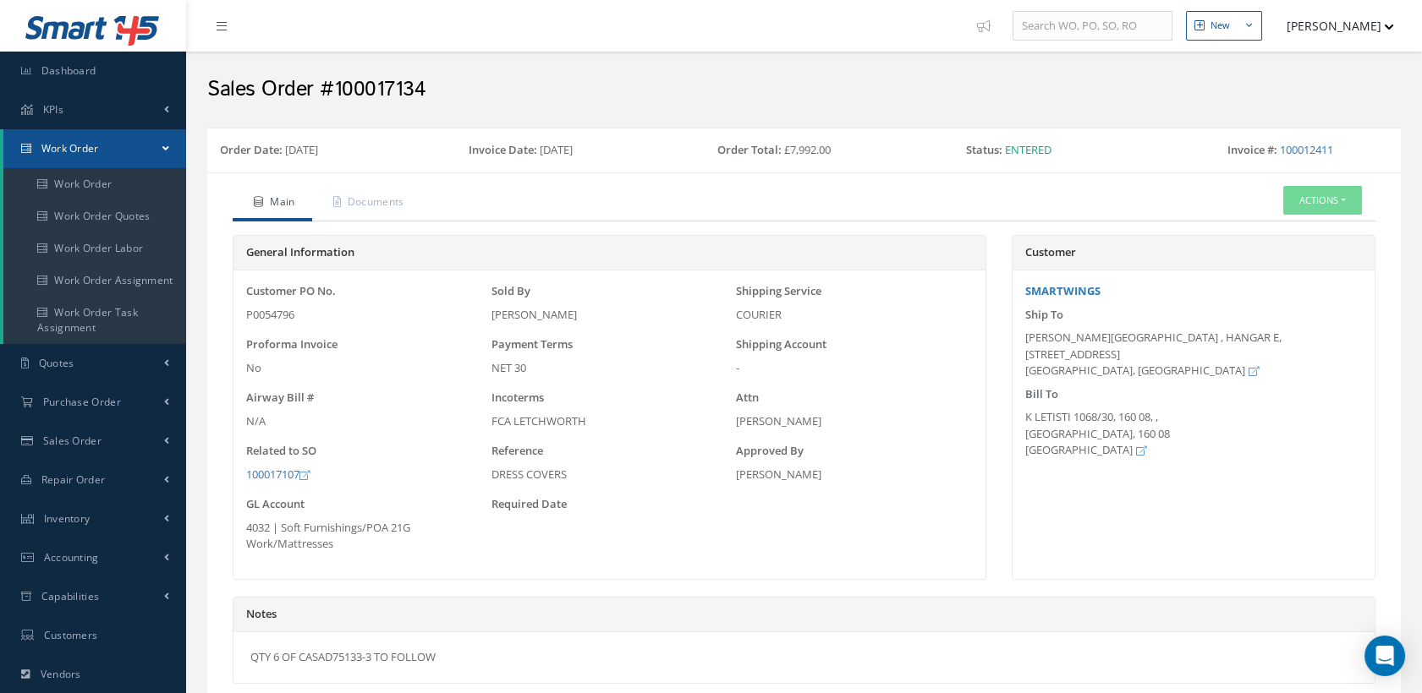
click at [1367, 24] on button "[PERSON_NAME]" at bounding box center [1331, 25] width 123 height 33
click at [1298, 199] on link "Logout" at bounding box center [1325, 200] width 135 height 29
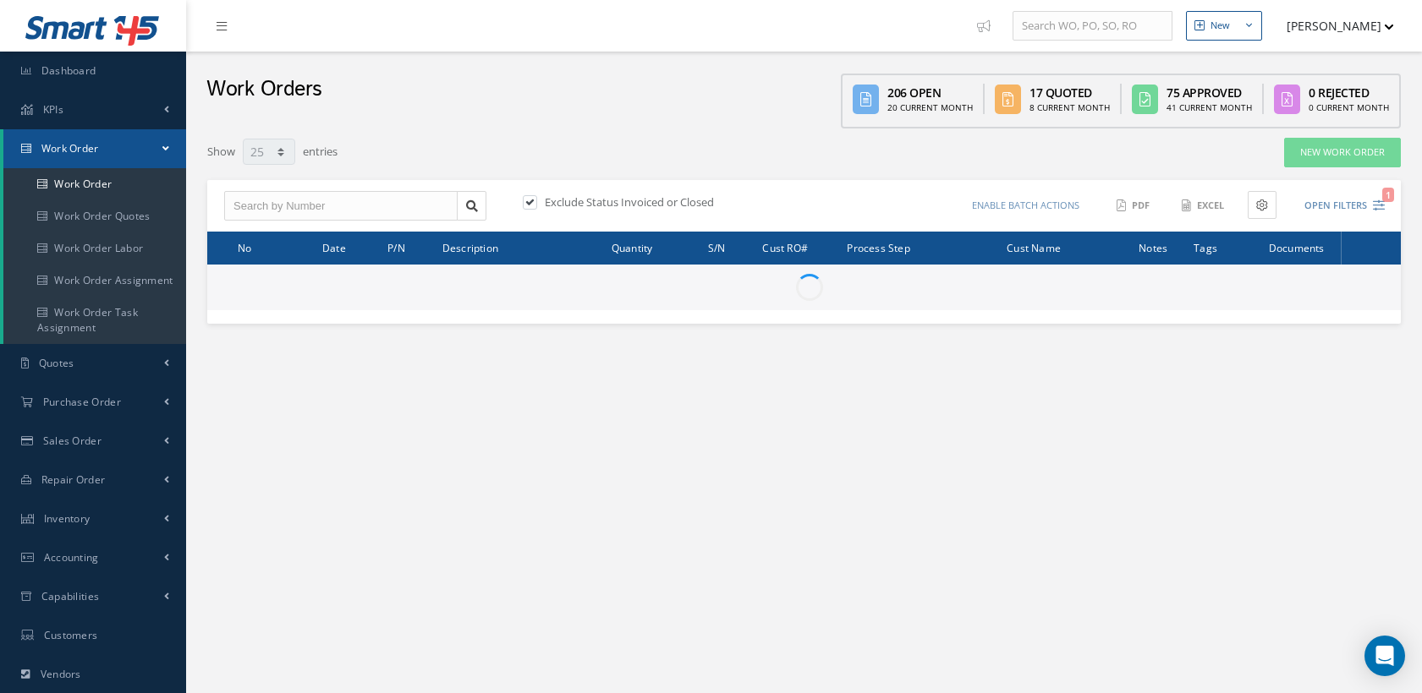
select select "25"
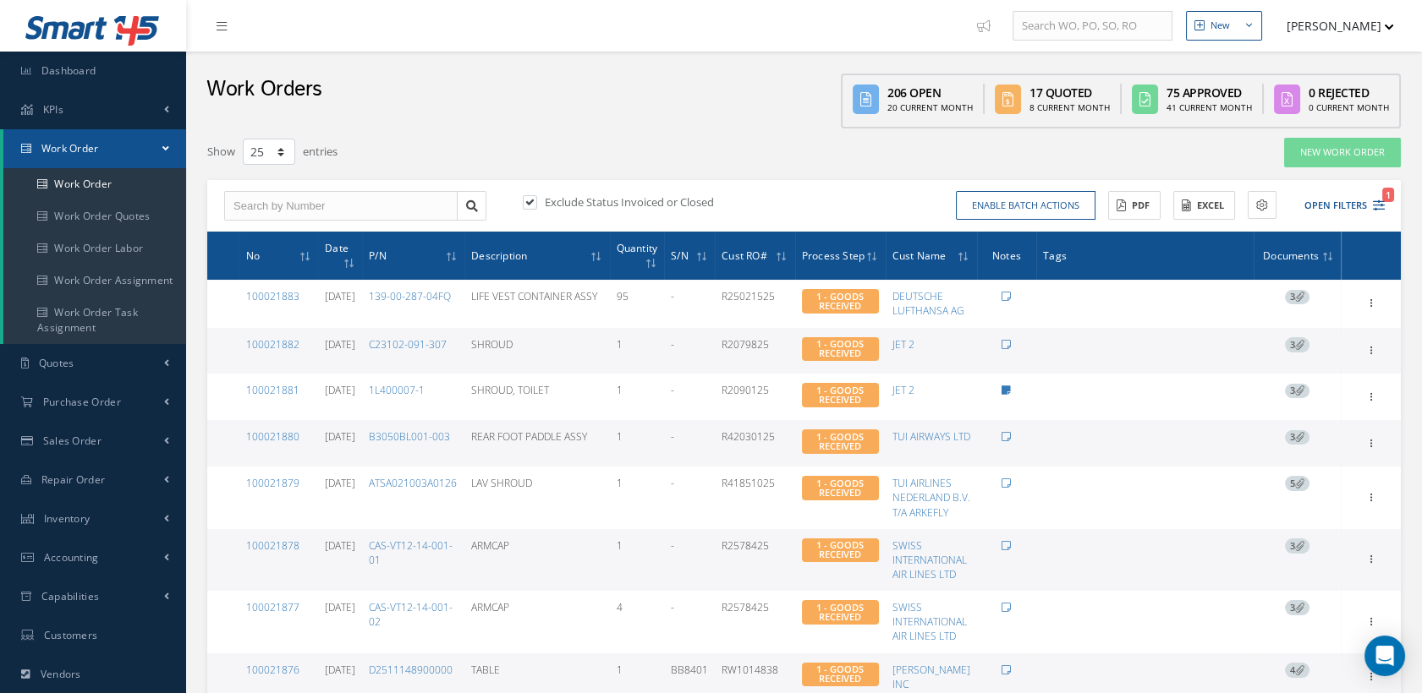
click at [537, 203] on label at bounding box center [538, 202] width 4 height 15
click at [534, 203] on input "checkbox" at bounding box center [528, 203] width 11 height 11
checkbox input "false"
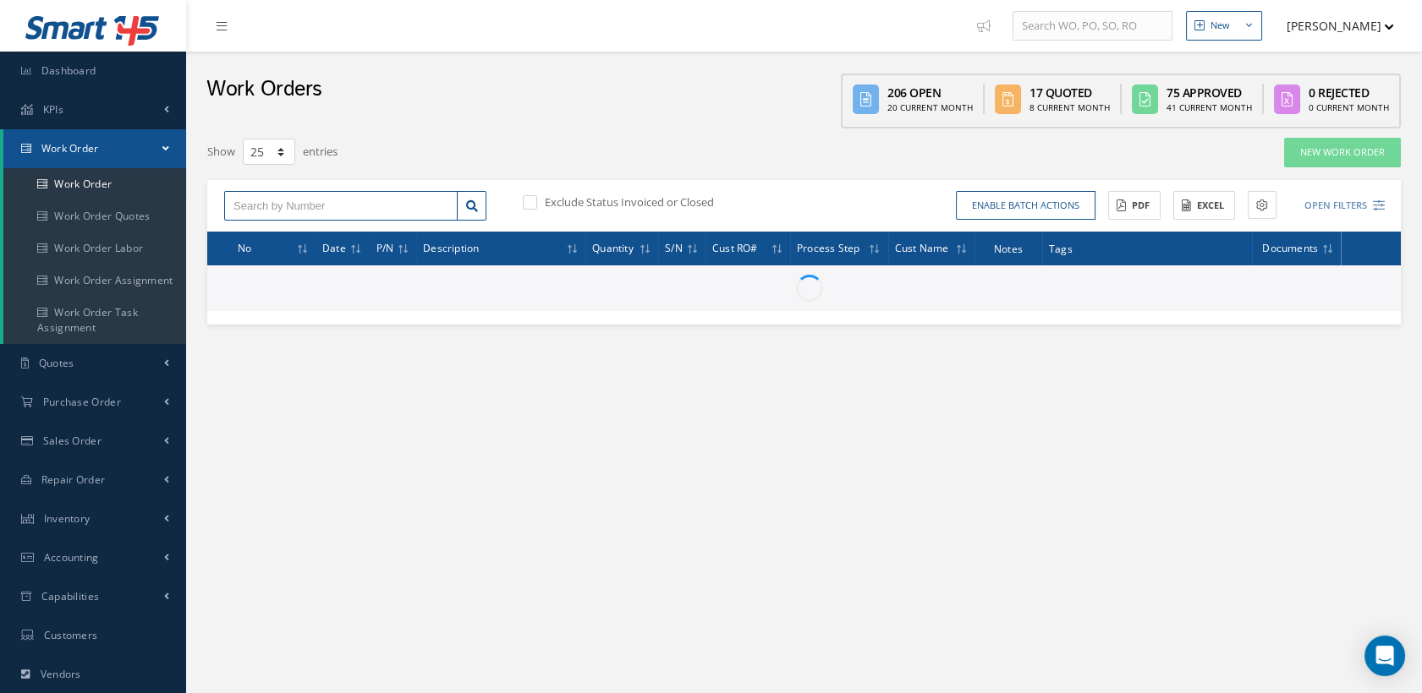
click at [353, 205] on input "text" at bounding box center [340, 206] width 233 height 30
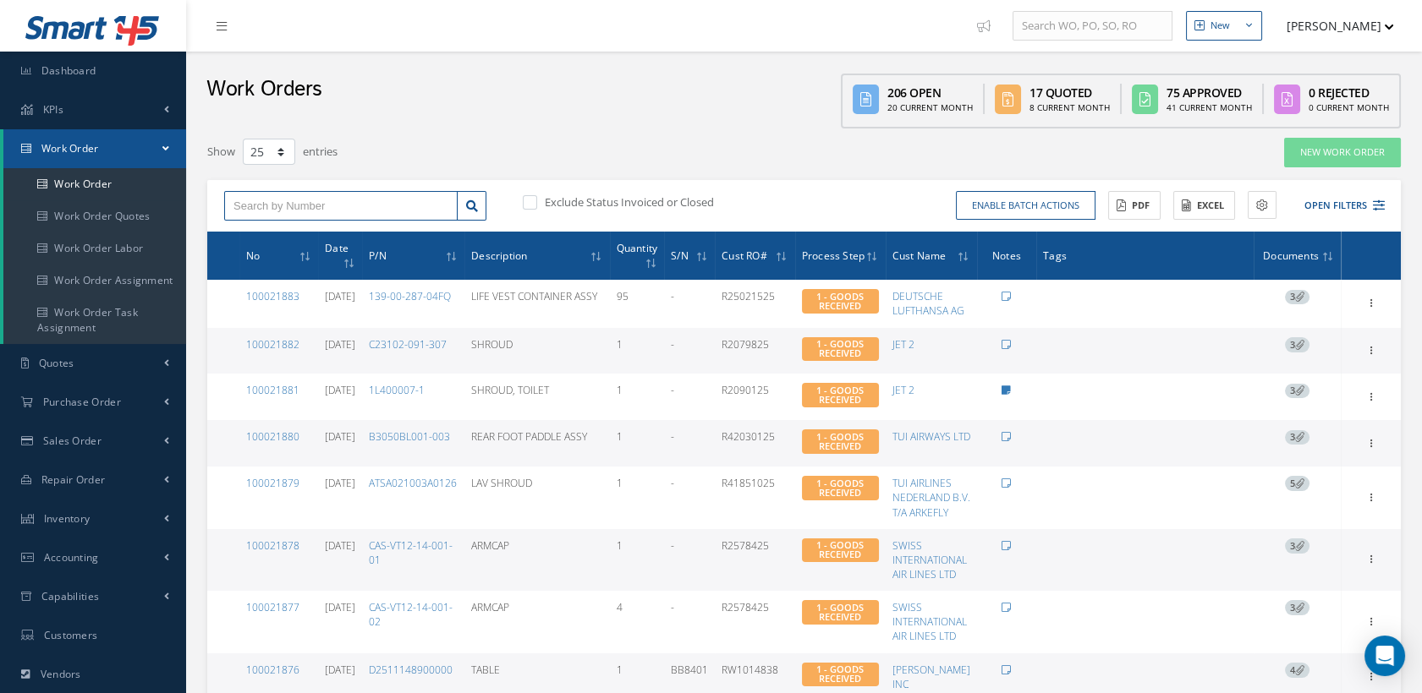
paste input "100021715"
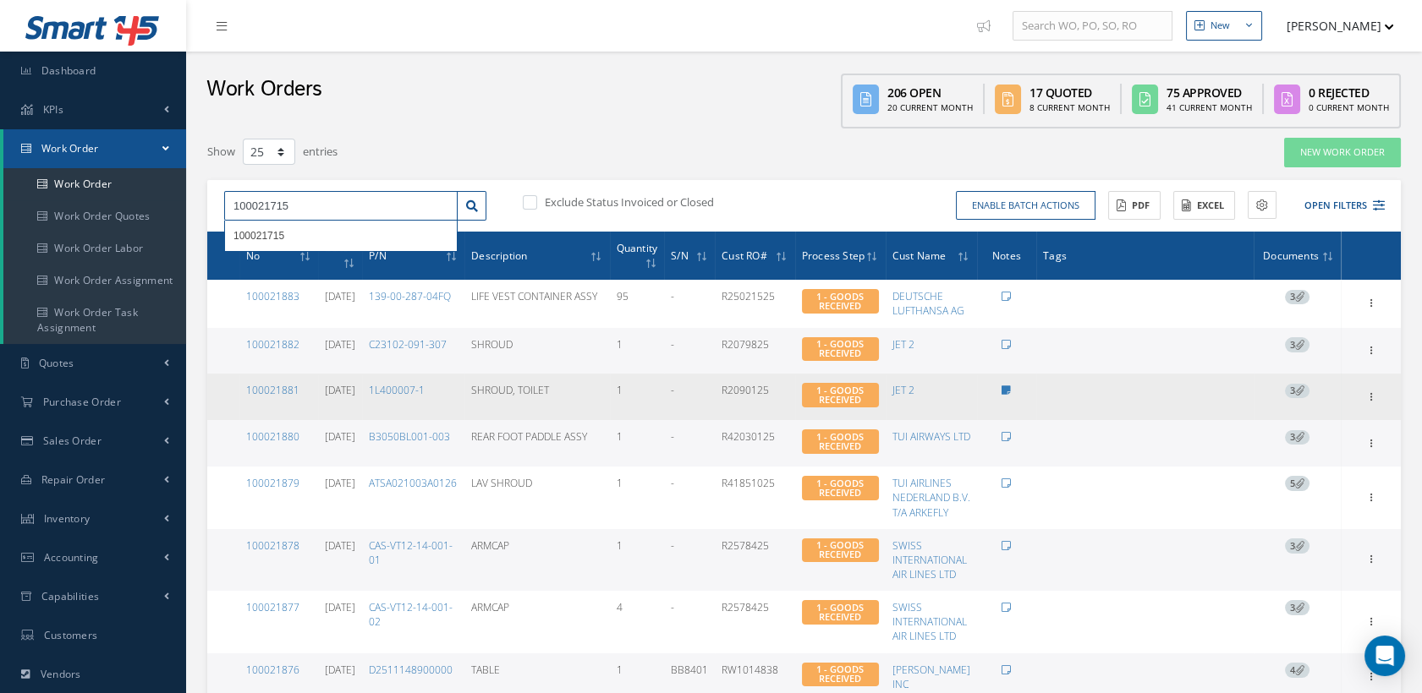
type input "100021715"
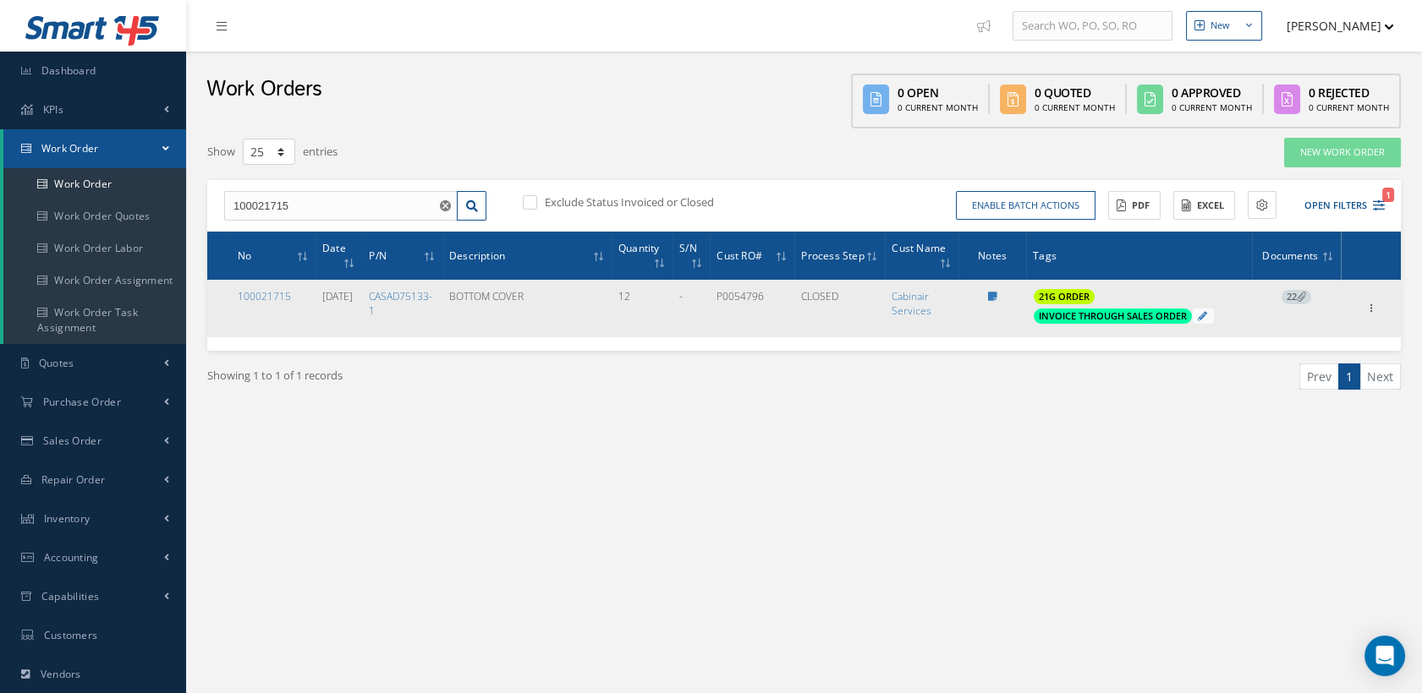
click at [271, 288] on td "100021715" at bounding box center [273, 309] width 85 height 58
click at [285, 294] on link "100021715" at bounding box center [264, 296] width 53 height 14
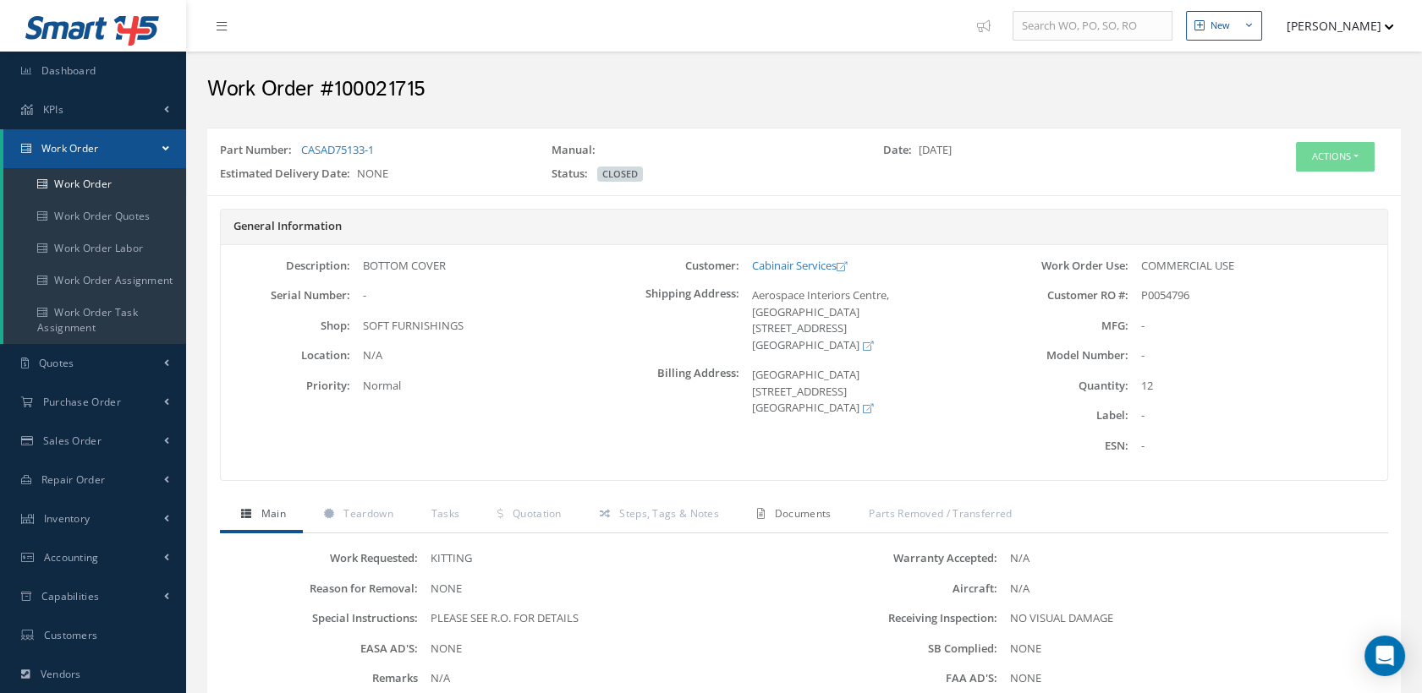
click at [783, 507] on span "Documents" at bounding box center [803, 514] width 57 height 14
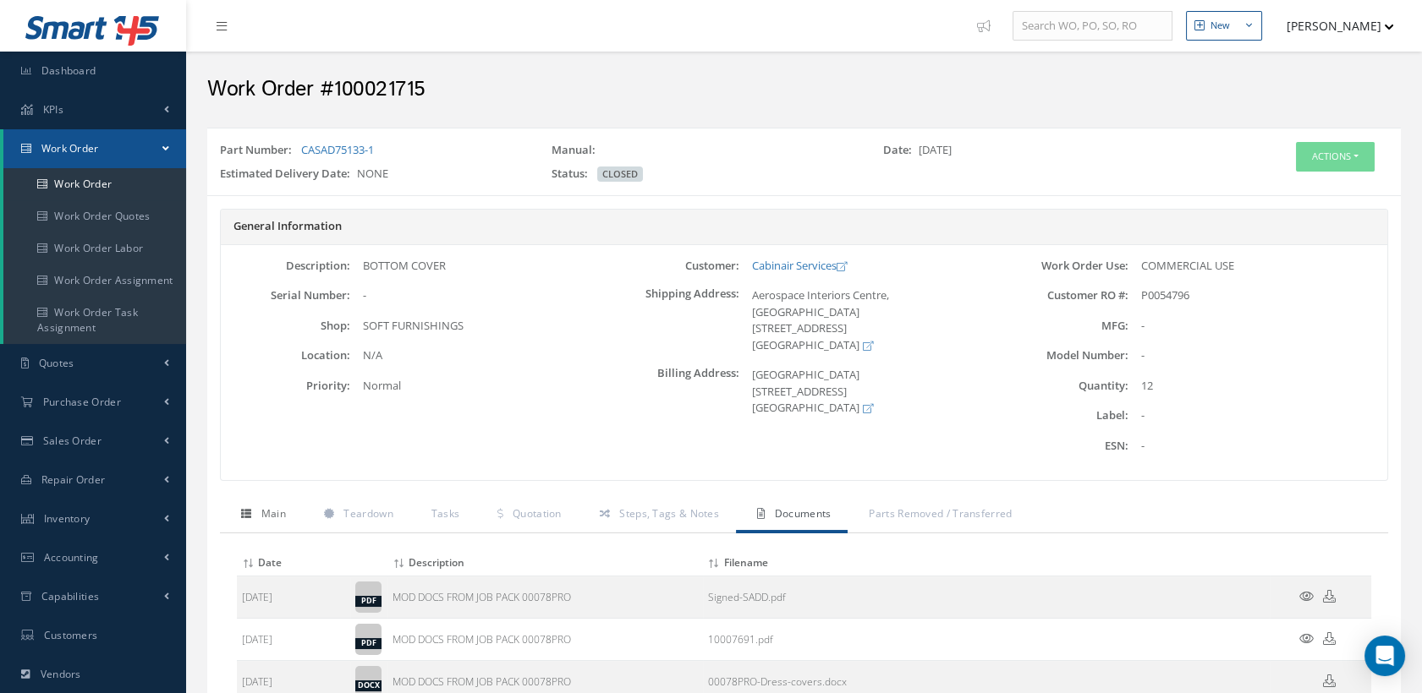
drag, startPoint x: 265, startPoint y: 505, endPoint x: 281, endPoint y: 505, distance: 16.1
click at [265, 505] on link "Main" at bounding box center [261, 516] width 83 height 36
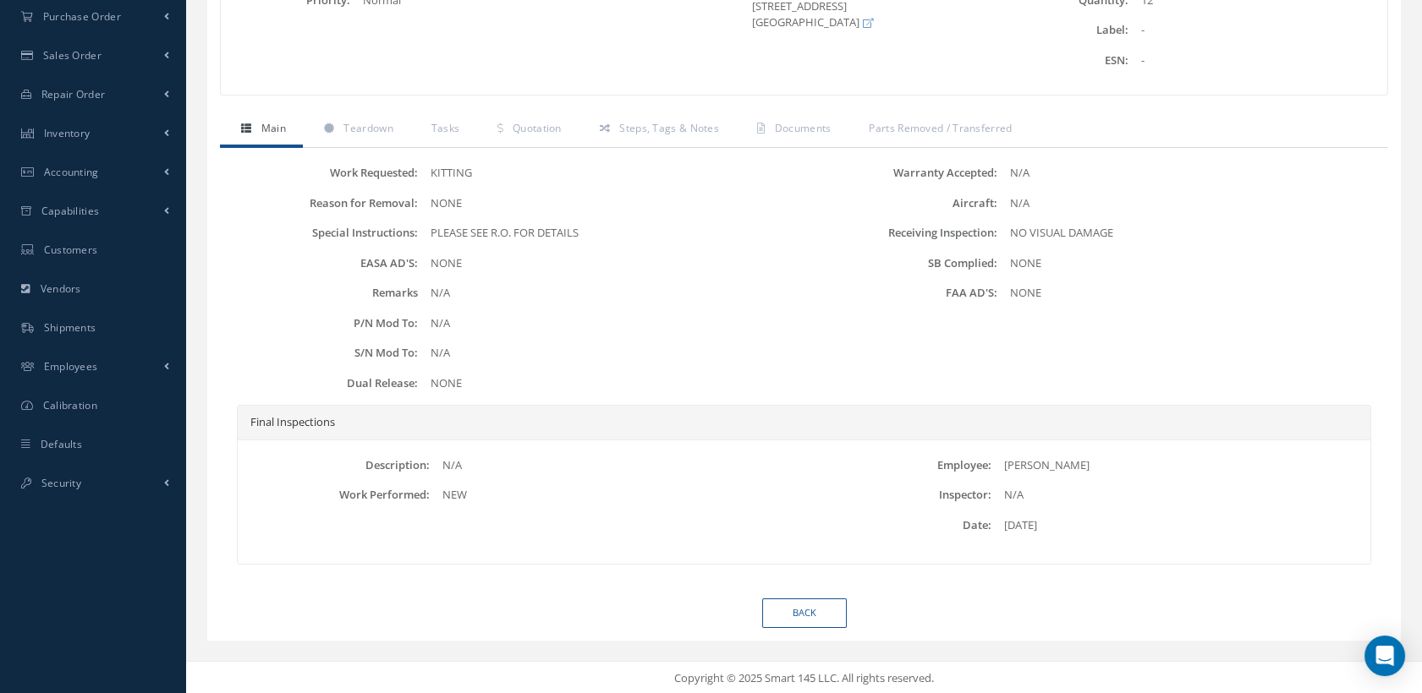
scroll to position [104, 0]
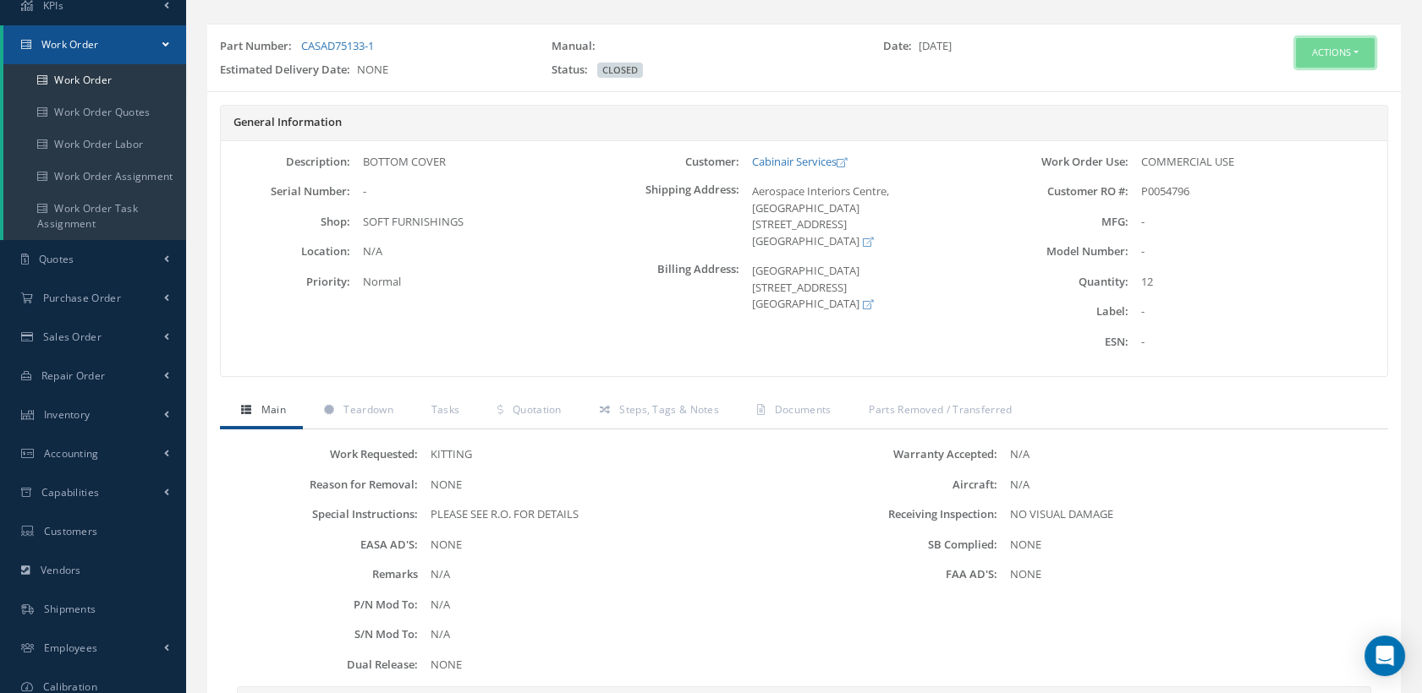
click at [1329, 55] on button "Actions" at bounding box center [1335, 53] width 79 height 30
click at [1205, 47] on div "Actions Edit Reverse Send By Email Print-Outs Scrap Certificate Material Requis…" at bounding box center [1301, 61] width 199 height 47
